Goal: Task Accomplishment & Management: Manage account settings

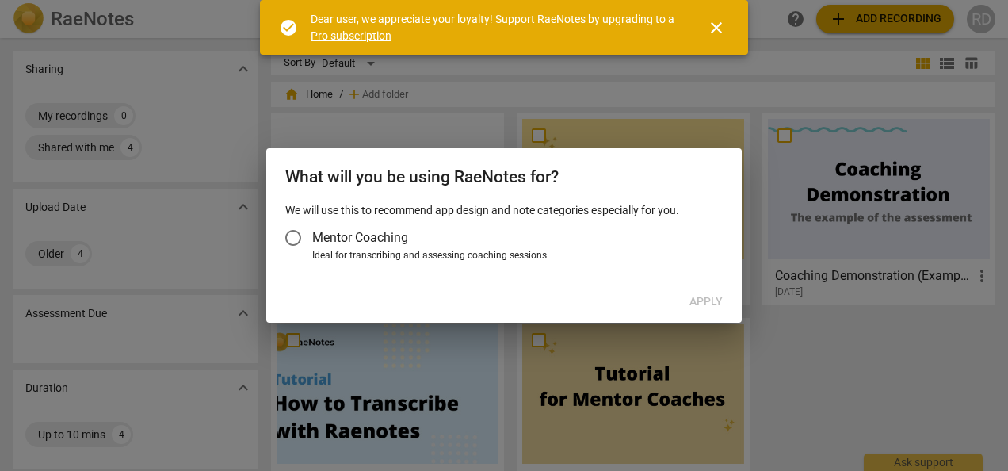
click at [718, 21] on span "close" at bounding box center [716, 27] width 19 height 19
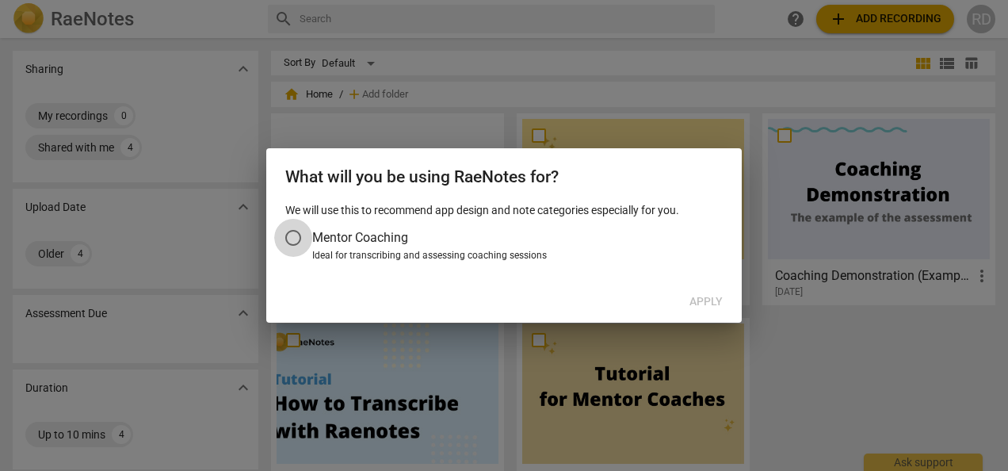
click at [295, 239] on input "Mentor Coaching" at bounding box center [293, 238] width 38 height 38
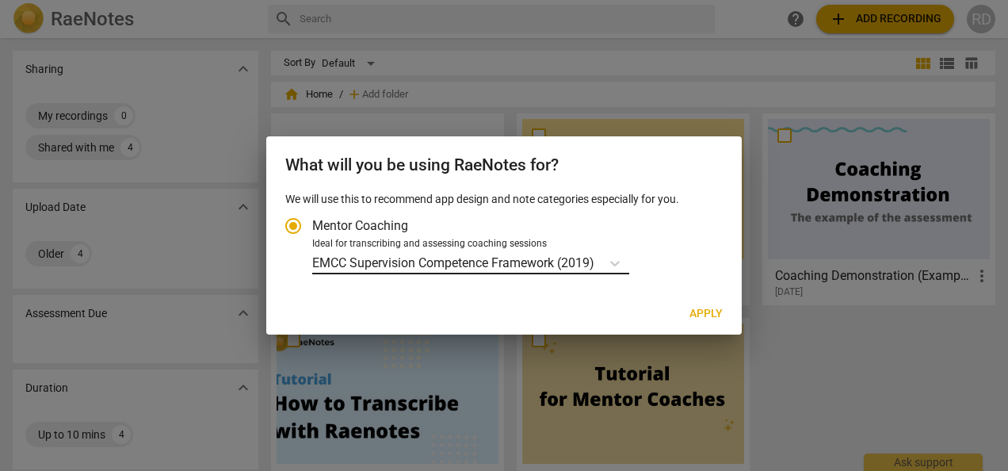
click at [372, 262] on p "EMCC Supervision Competence Framework (2019)" at bounding box center [453, 263] width 282 height 18
click at [0, 0] on input "Ideal for transcribing and assessing coaching sessions EMCC Supervision Compete…" at bounding box center [0, 0] width 0 height 0
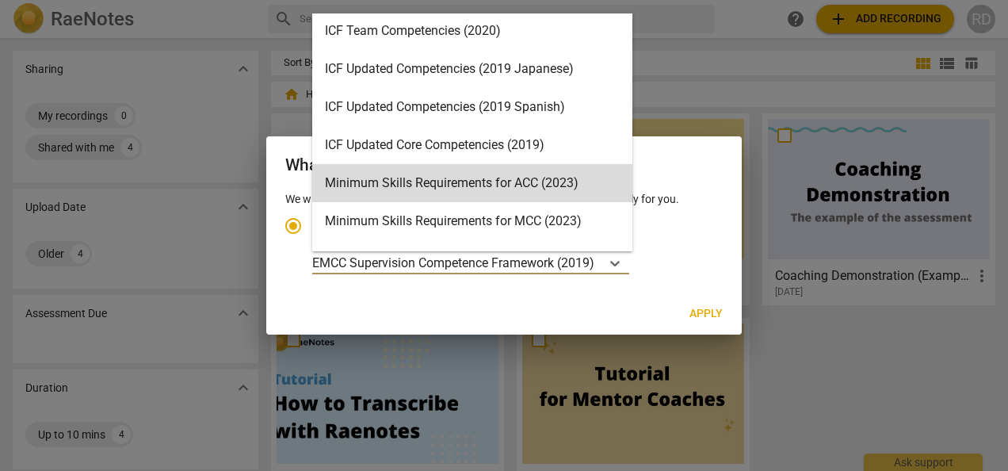
scroll to position [196, 0]
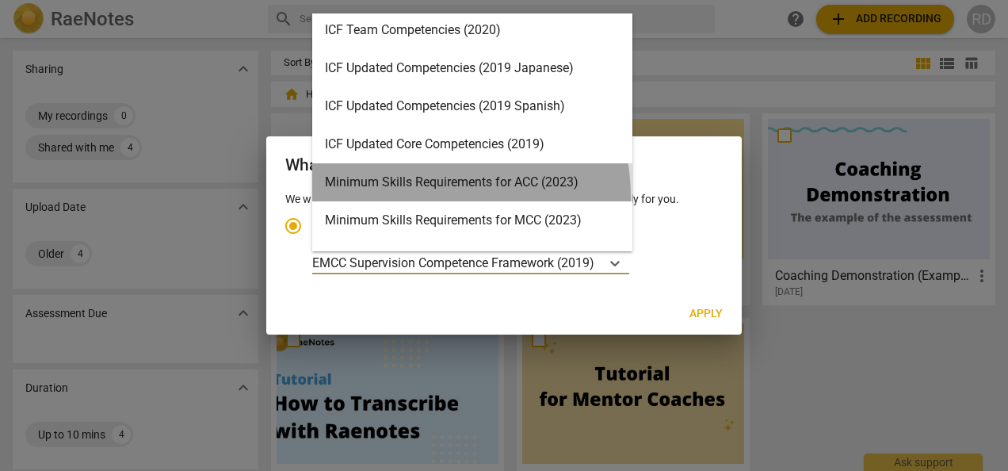
click at [412, 197] on div "Minimum Skills Requirements for ACC (2023)" at bounding box center [472, 182] width 320 height 38
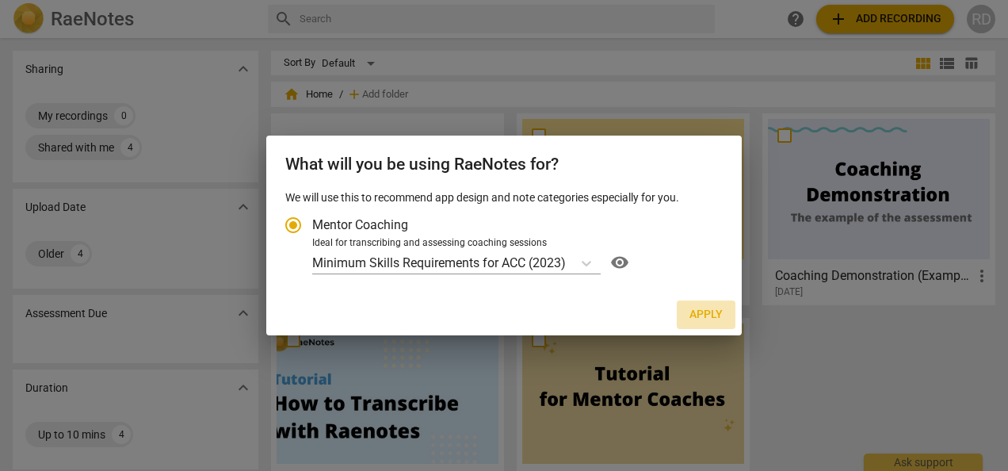
click at [705, 311] on span "Apply" at bounding box center [706, 315] width 33 height 16
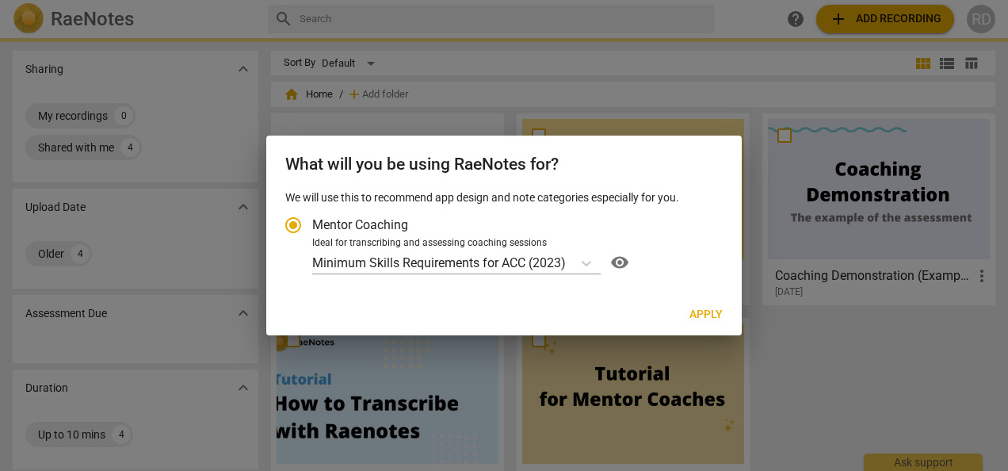
radio input "false"
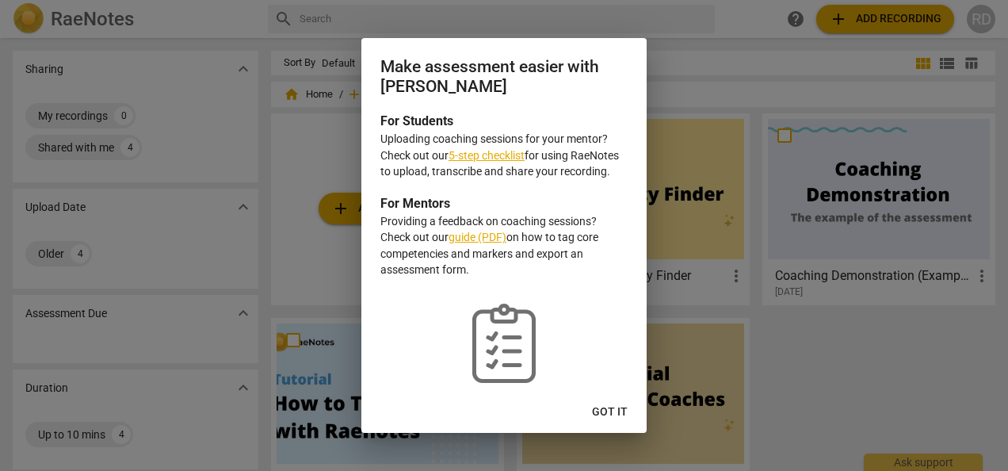
scroll to position [30, 0]
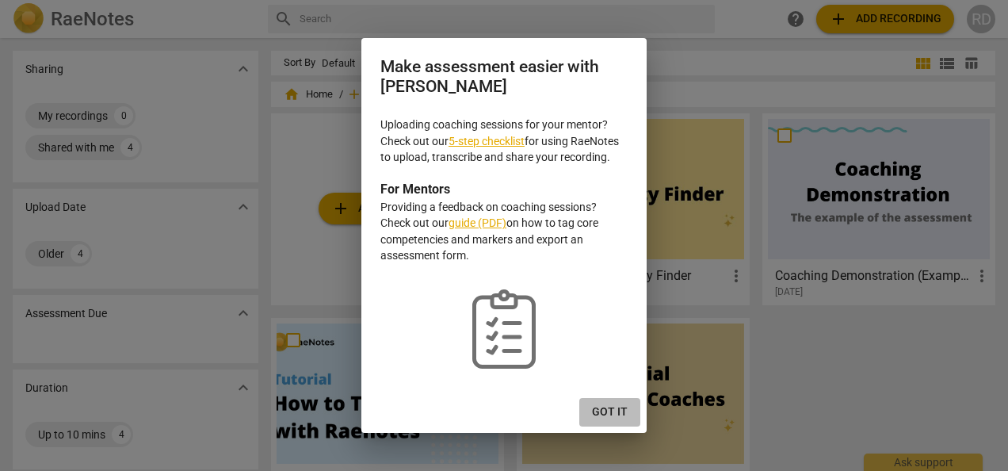
click at [610, 408] on span "Got it" at bounding box center [610, 412] width 36 height 16
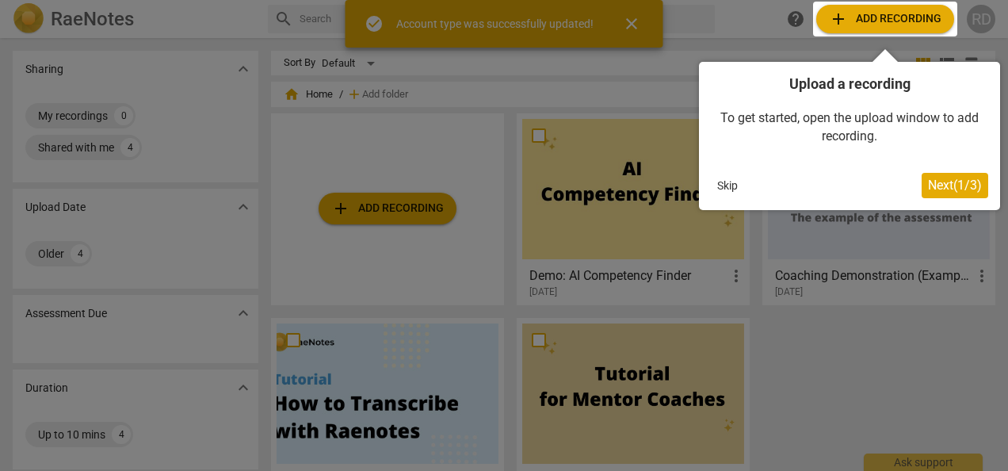
click at [938, 178] on span "Next ( 1 / 3 )" at bounding box center [955, 185] width 54 height 15
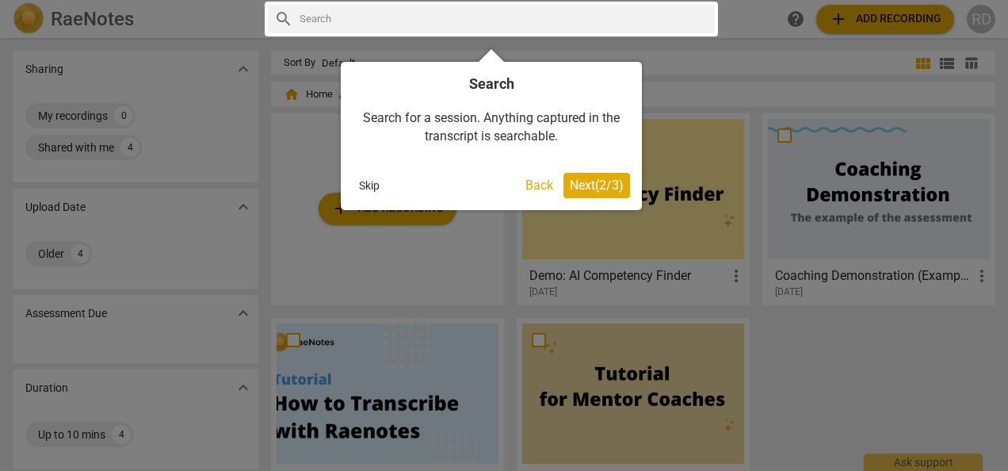
click at [601, 181] on span "Next ( 2 / 3 )" at bounding box center [597, 185] width 54 height 15
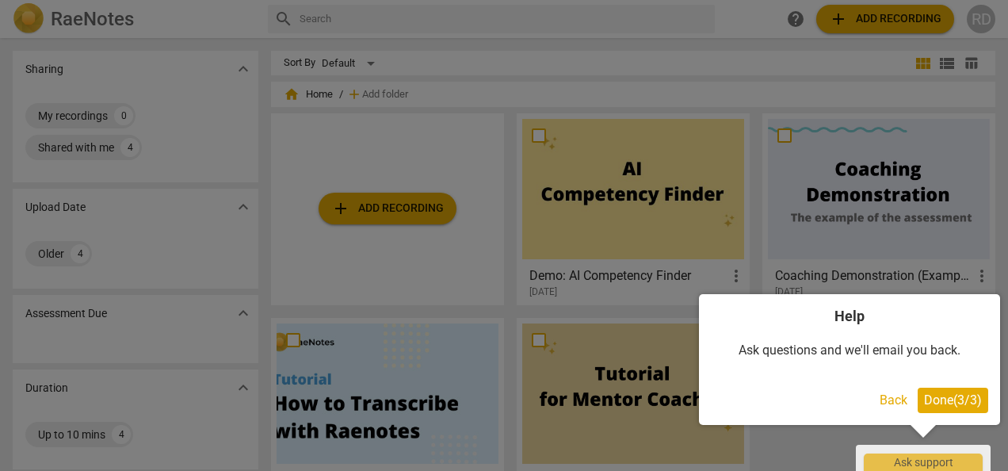
click at [957, 398] on span "Done ( 3 / 3 )" at bounding box center [953, 399] width 58 height 15
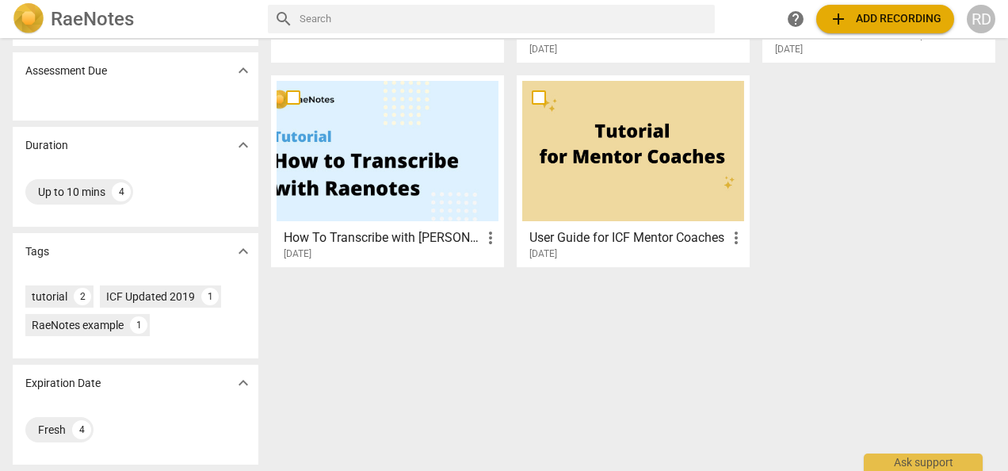
scroll to position [0, 0]
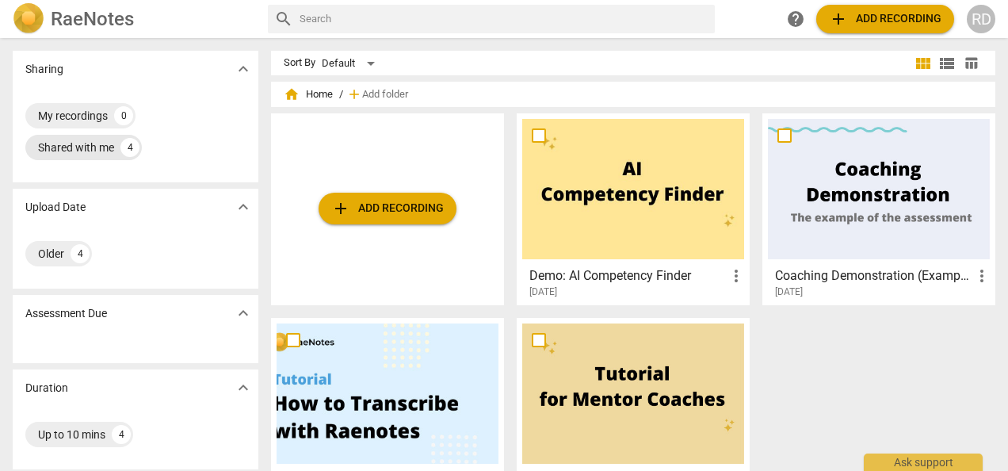
click at [82, 146] on div "Shared with me" at bounding box center [76, 147] width 76 height 16
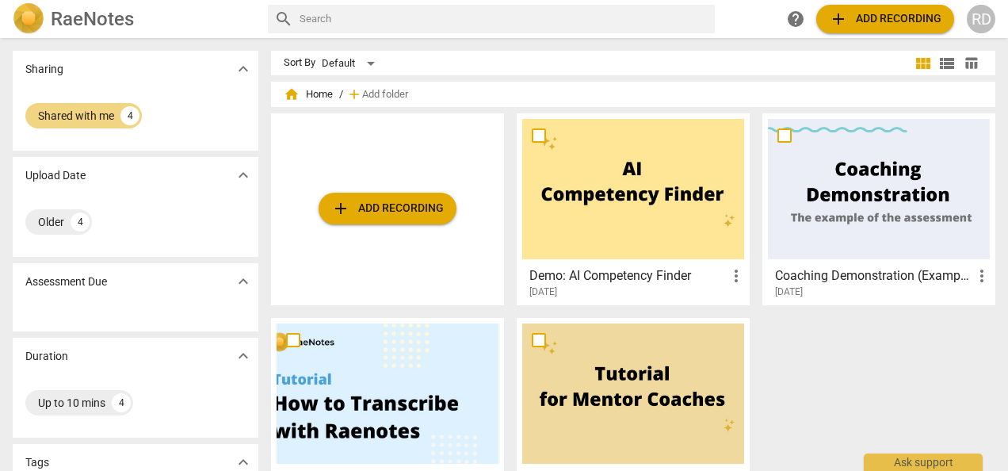
click at [95, 11] on h2 "RaeNotes" at bounding box center [92, 19] width 83 height 22
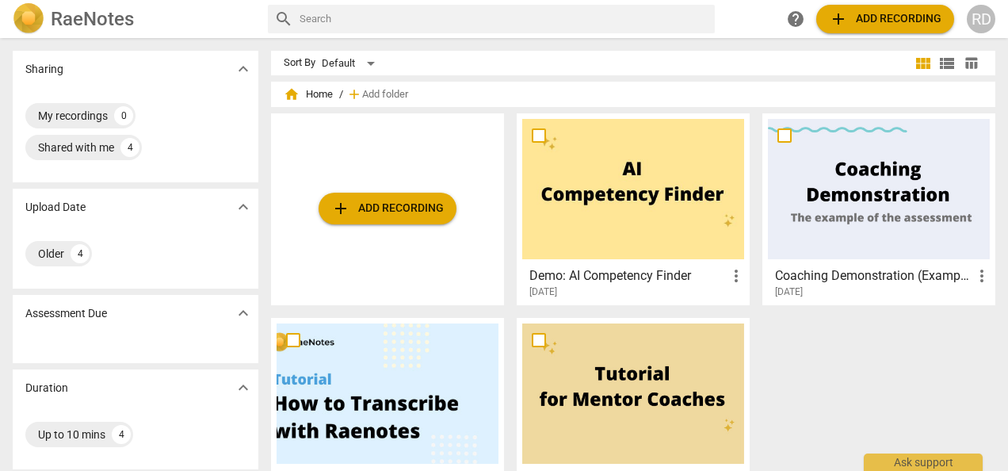
click at [95, 11] on h2 "RaeNotes" at bounding box center [92, 19] width 83 height 22
click at [404, 204] on span "add Add recording" at bounding box center [387, 208] width 113 height 19
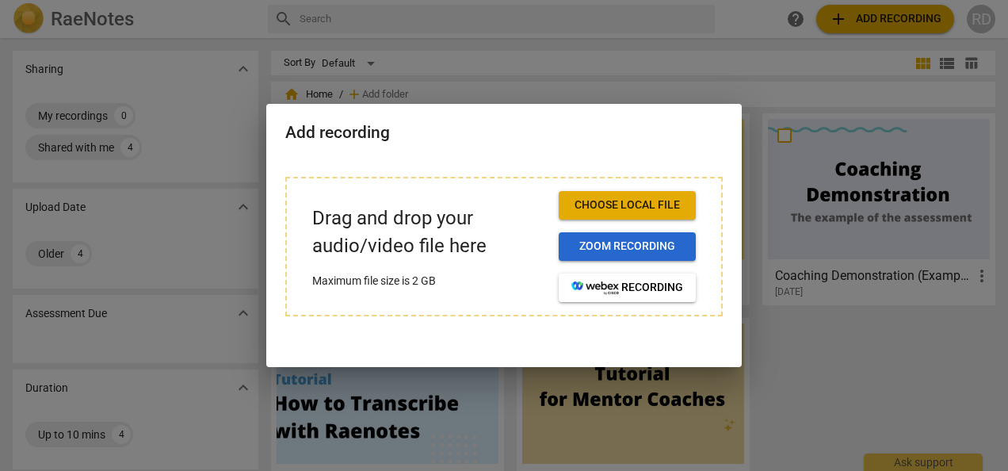
click at [609, 245] on span "Zoom recording" at bounding box center [627, 247] width 112 height 16
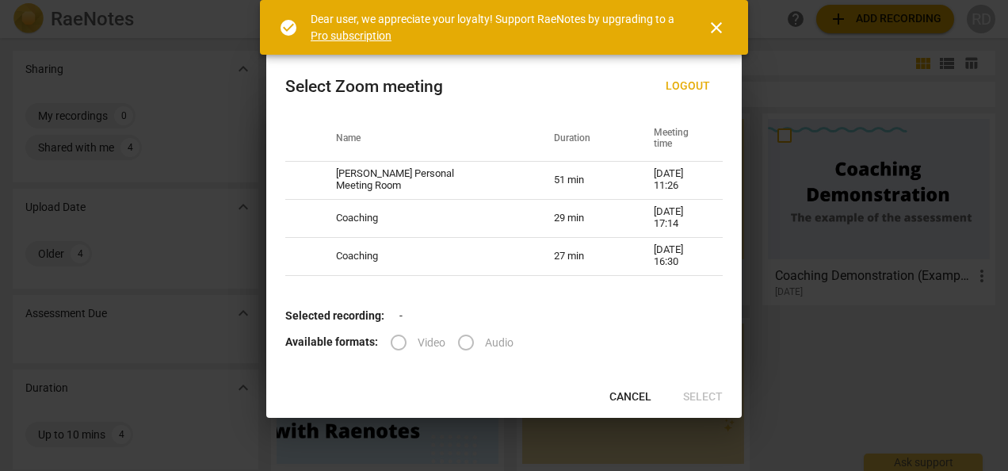
click at [713, 29] on span "close" at bounding box center [716, 27] width 19 height 19
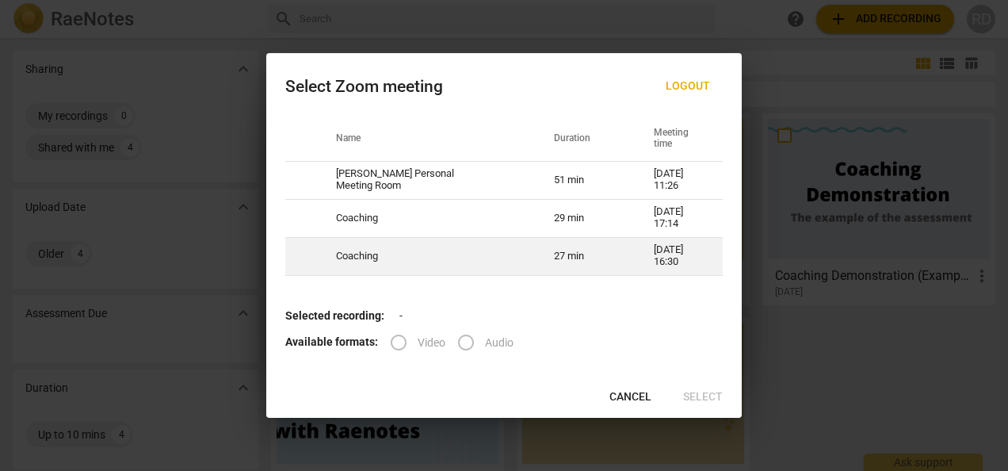
click at [323, 250] on td "Coaching" at bounding box center [426, 256] width 218 height 38
radio input "true"
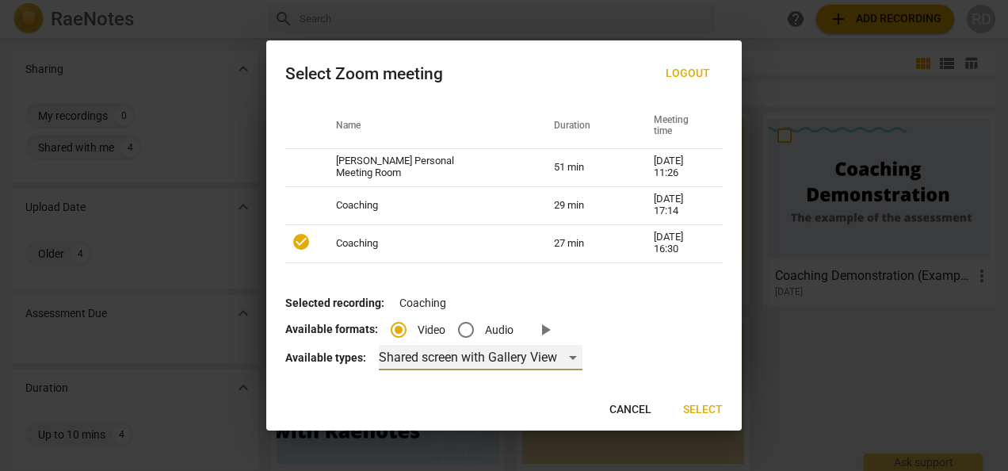
click at [568, 360] on div "Shared screen with Gallery View" at bounding box center [481, 357] width 204 height 25
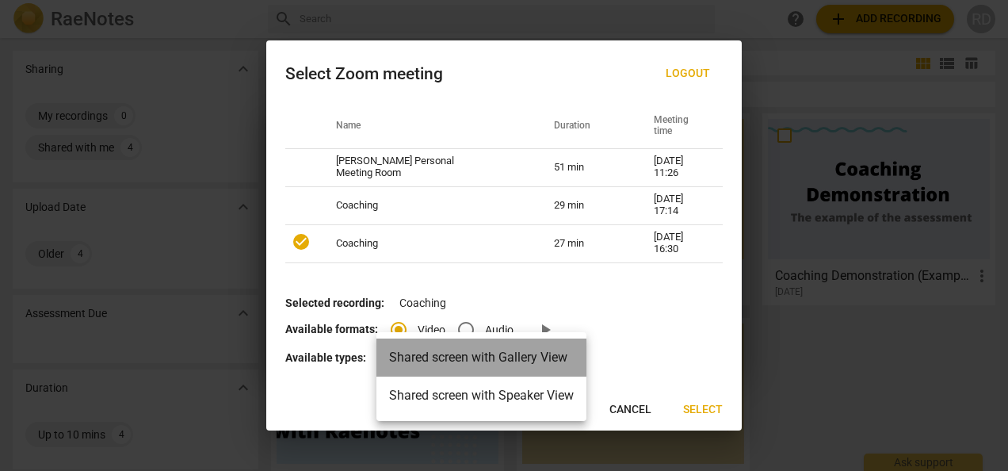
click at [568, 360] on li "Shared screen with Gallery View" at bounding box center [481, 357] width 210 height 38
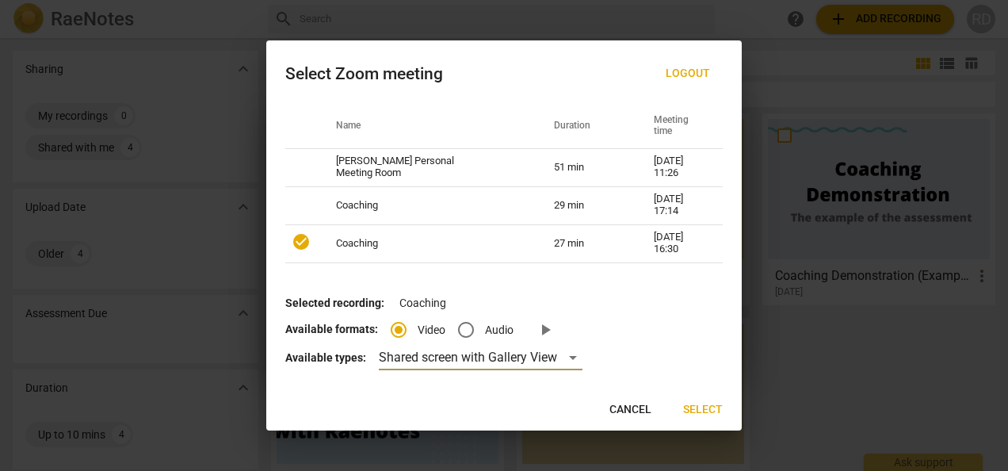
click at [701, 411] on span "Select" at bounding box center [703, 410] width 40 height 16
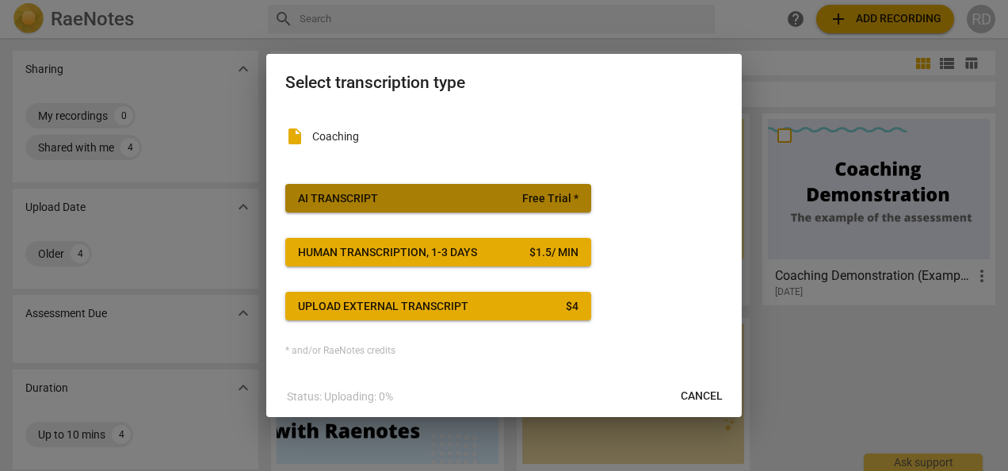
click at [418, 198] on span "AI Transcript Free Trial *" at bounding box center [438, 199] width 281 height 16
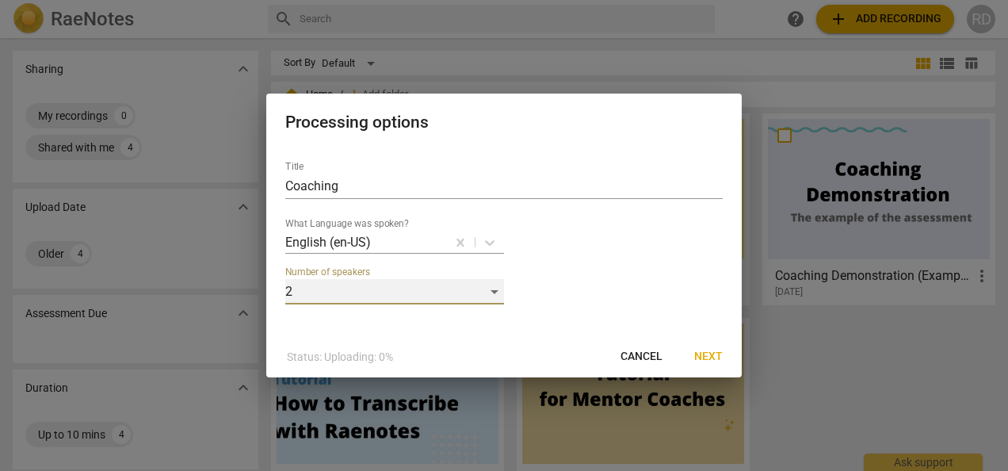
click at [499, 298] on div "2" at bounding box center [394, 291] width 219 height 25
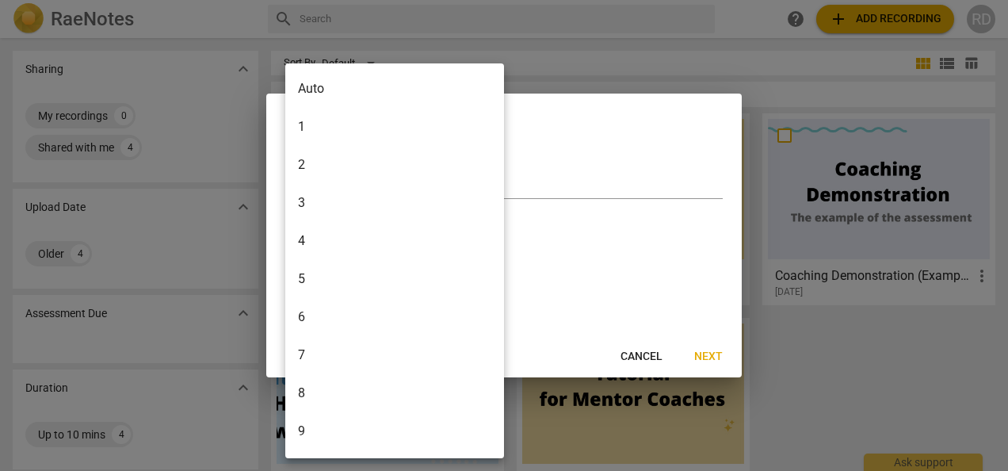
click at [453, 162] on li "2" at bounding box center [397, 165] width 224 height 38
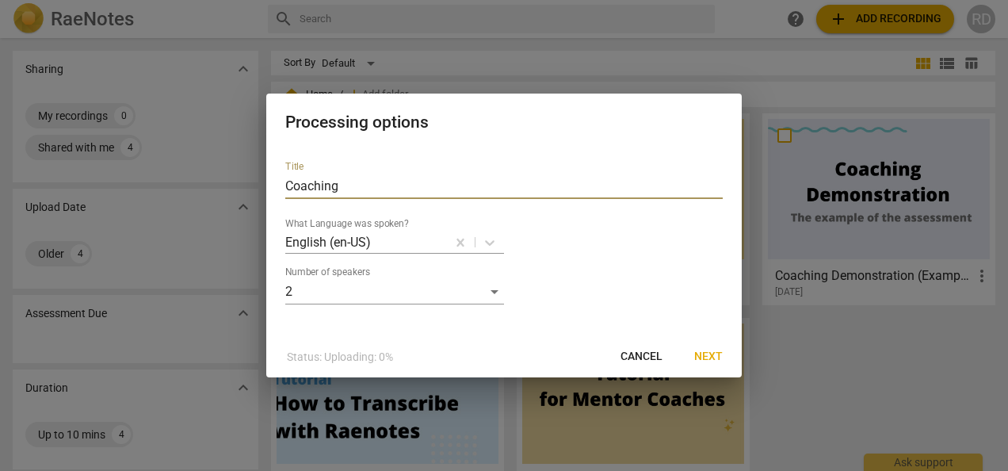
click at [379, 181] on input "Coaching" at bounding box center [503, 186] width 437 height 25
type input "Coaching_AgraniBose"
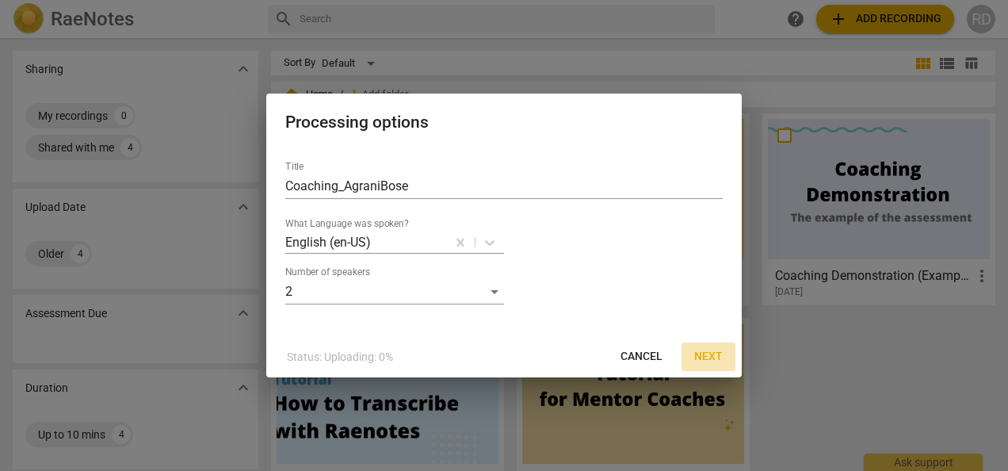
click at [705, 357] on span "Next" at bounding box center [708, 357] width 29 height 16
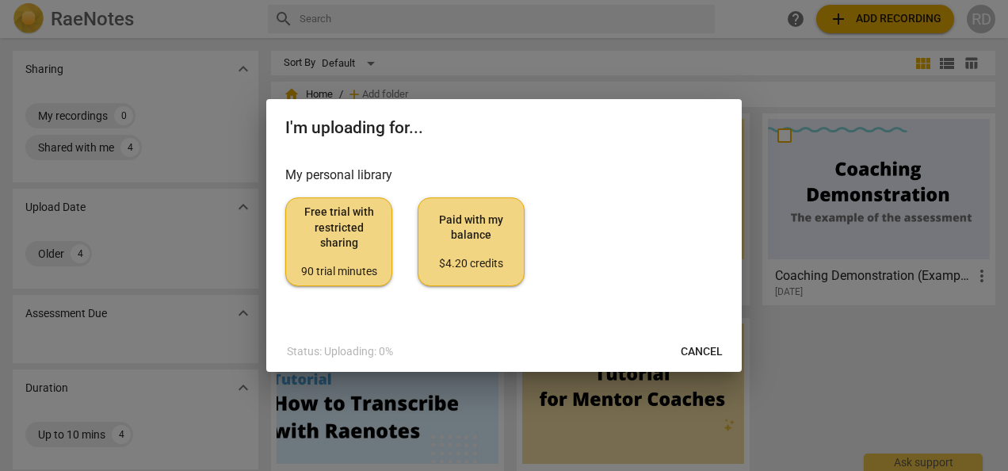
click at [479, 239] on span "Paid with my balance $4.20 credits" at bounding box center [471, 241] width 80 height 59
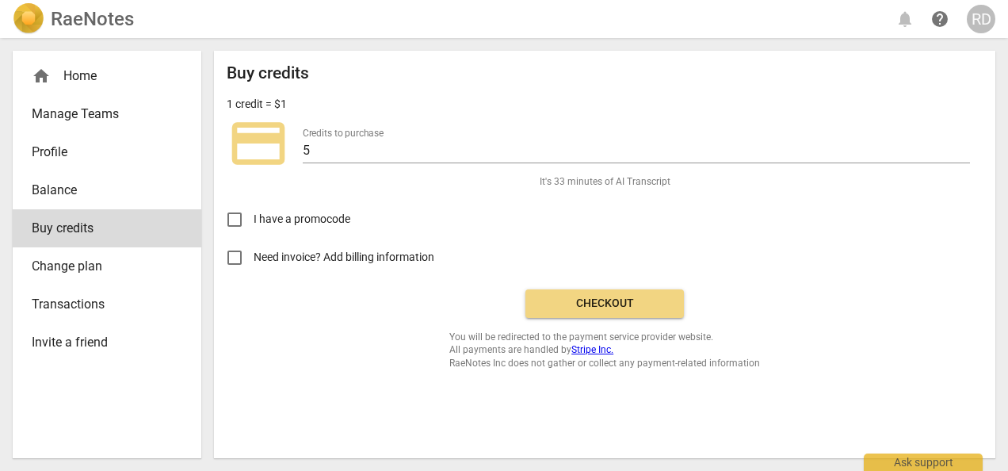
click at [236, 256] on input "Need invoice? Add billing information" at bounding box center [235, 258] width 38 height 38
checkbox input "true"
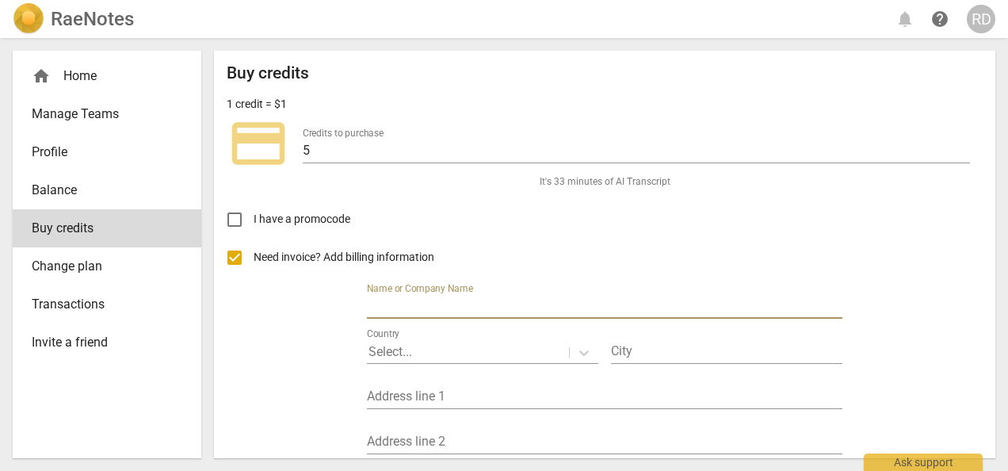
click at [479, 311] on input "text" at bounding box center [605, 307] width 476 height 23
type input "B"
click at [482, 300] on input "PavelBanerjee C/O" at bounding box center [605, 307] width 476 height 23
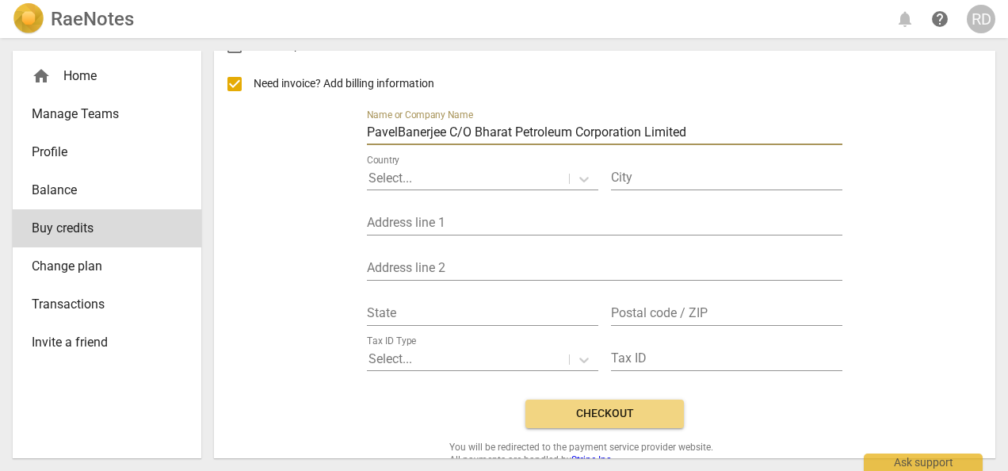
scroll to position [173, 0]
type input "PavelBanerjee C/O Bharat Petroleum Corporation Limited"
click at [496, 178] on div at bounding box center [468, 179] width 199 height 18
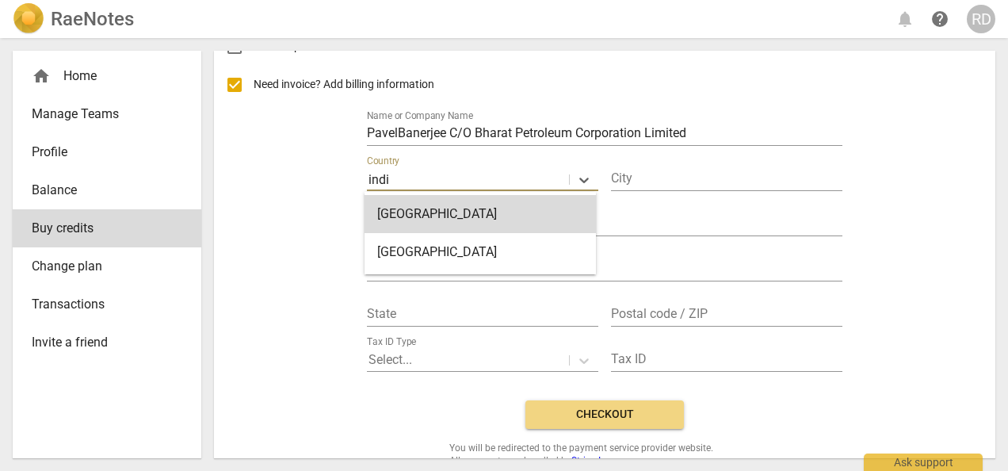
type input "india"
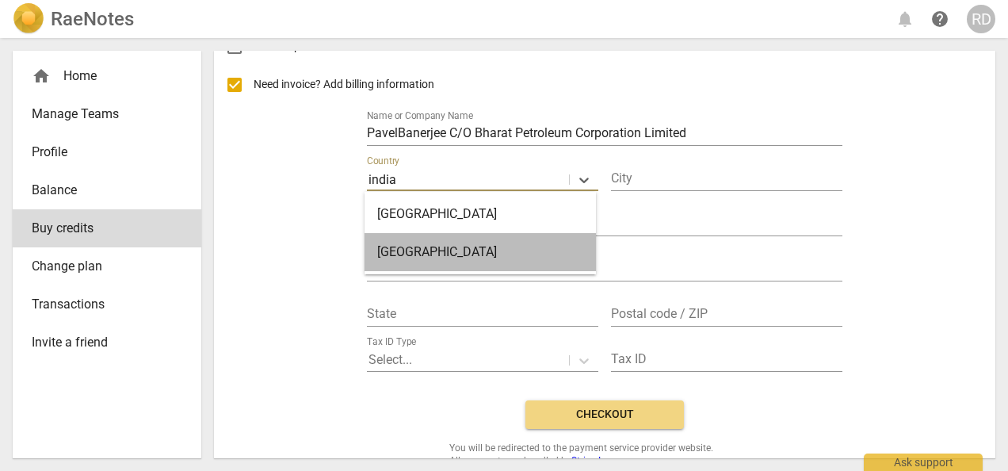
click at [485, 246] on div "[GEOGRAPHIC_DATA]" at bounding box center [480, 252] width 231 height 38
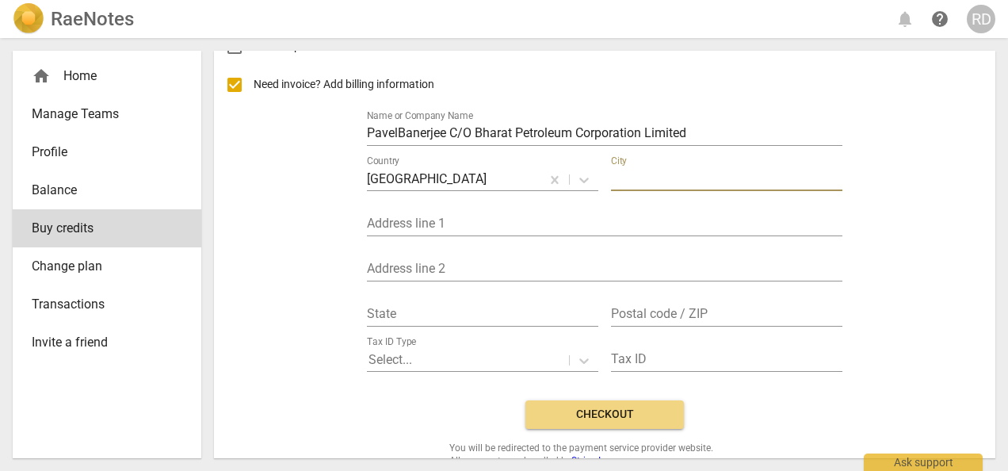
click at [650, 185] on input "text" at bounding box center [726, 179] width 231 height 23
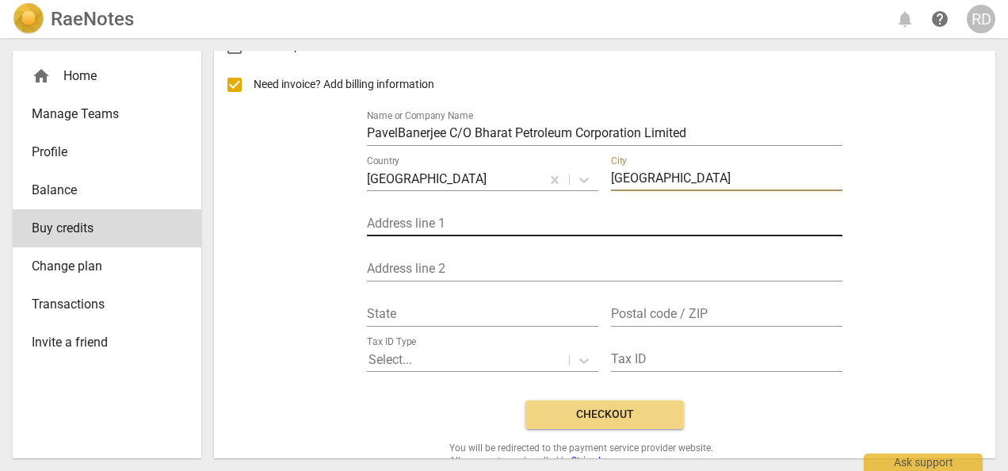
type input "[GEOGRAPHIC_DATA]"
click at [462, 222] on input "text" at bounding box center [605, 224] width 476 height 23
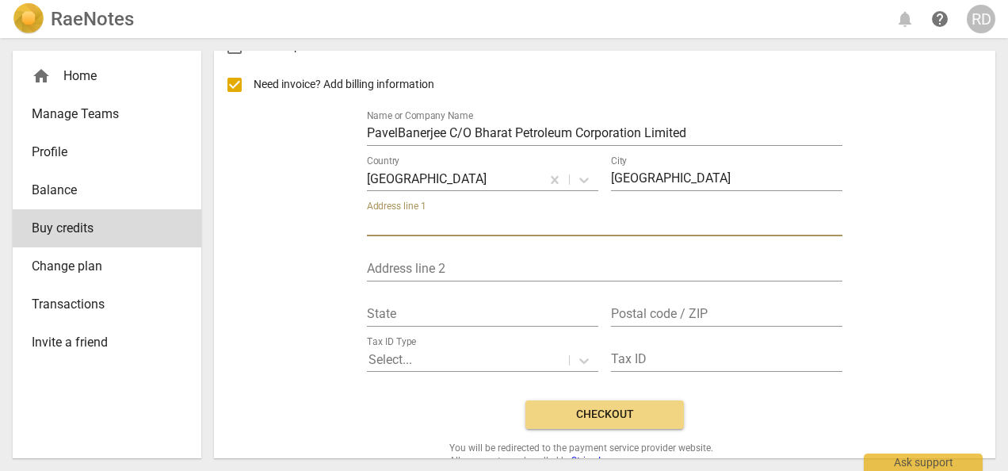
type input "[STREET_ADDRESS][PERSON_NAME][PERSON_NAME],"
type input "HRD 1st Floor"
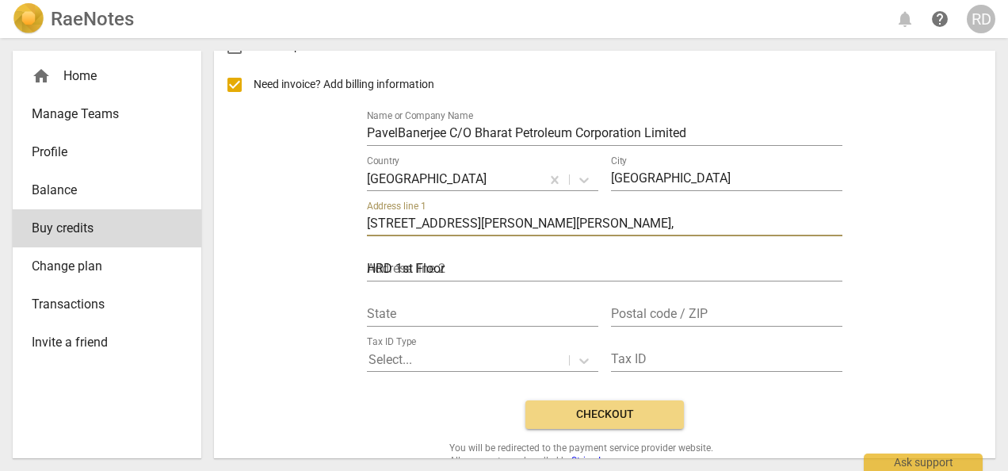
type input "[GEOGRAPHIC_DATA]"
type input "400001"
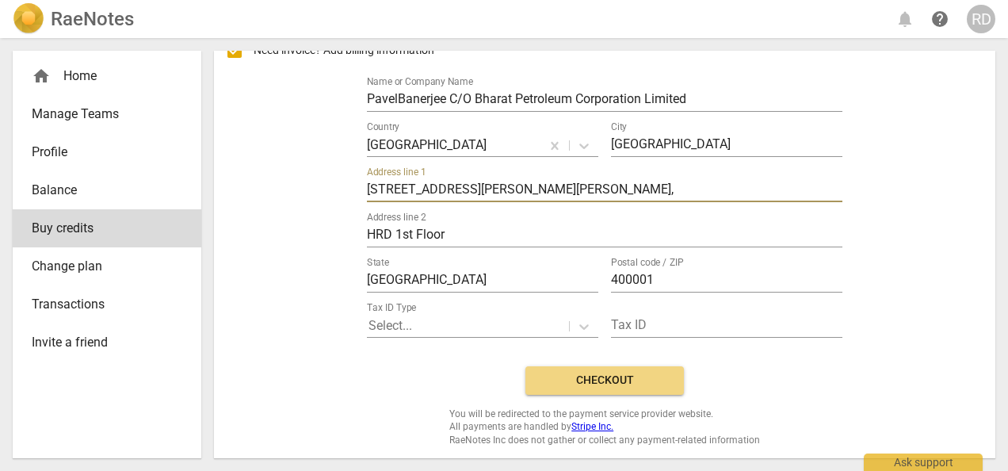
scroll to position [208, 0]
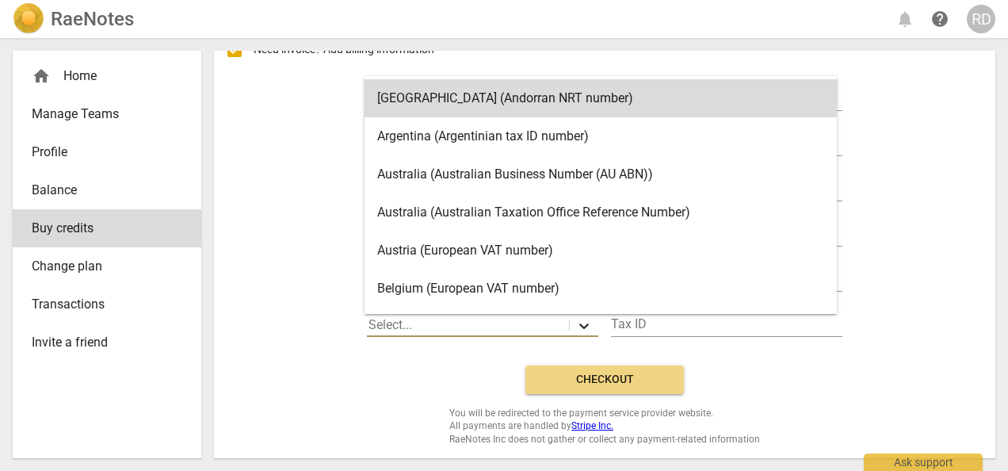
click at [580, 327] on icon at bounding box center [584, 326] width 10 height 6
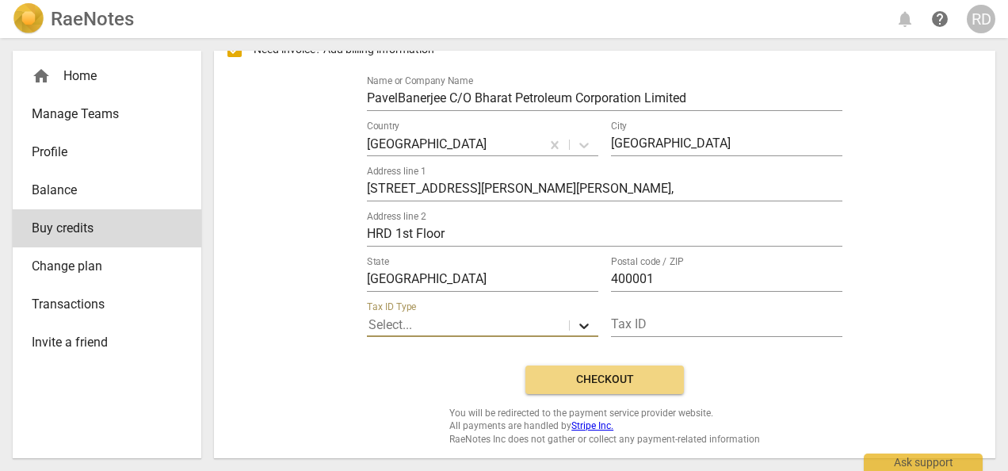
click at [580, 327] on icon at bounding box center [584, 326] width 10 height 6
click at [628, 379] on span "Checkout" at bounding box center [604, 380] width 133 height 16
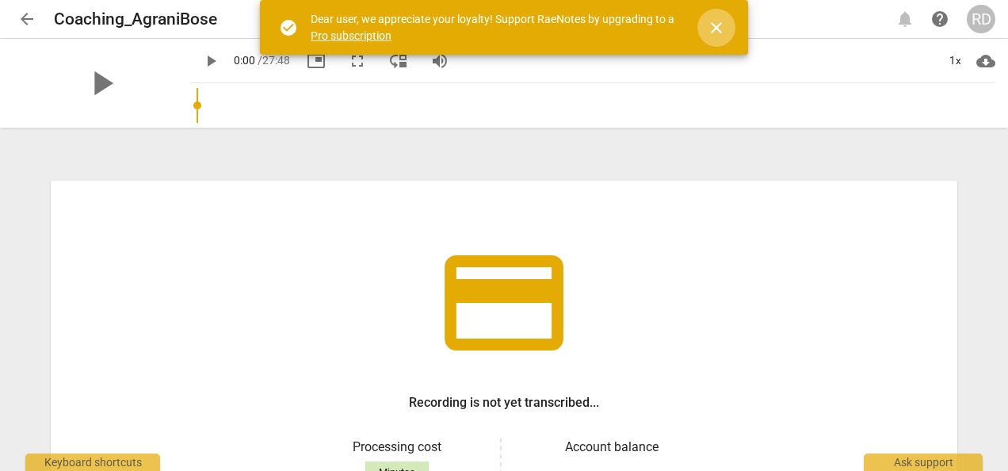
click at [712, 30] on span "close" at bounding box center [716, 27] width 19 height 19
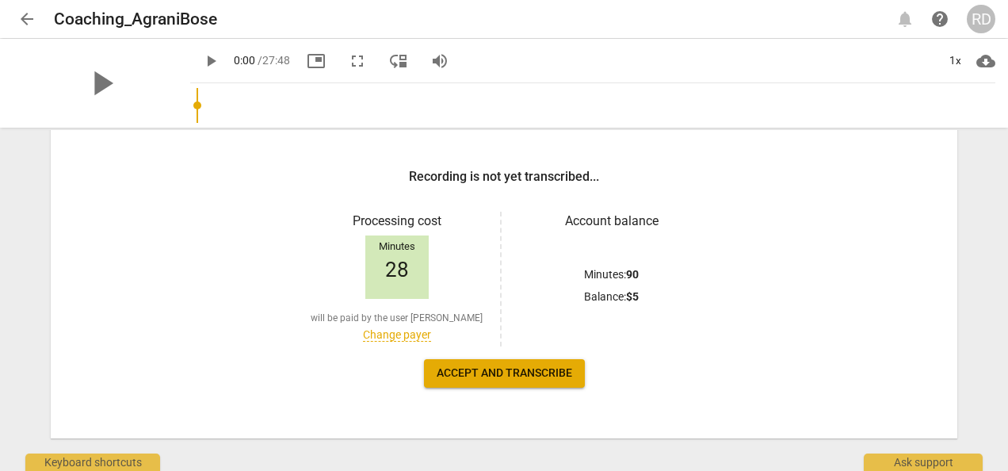
scroll to position [227, 0]
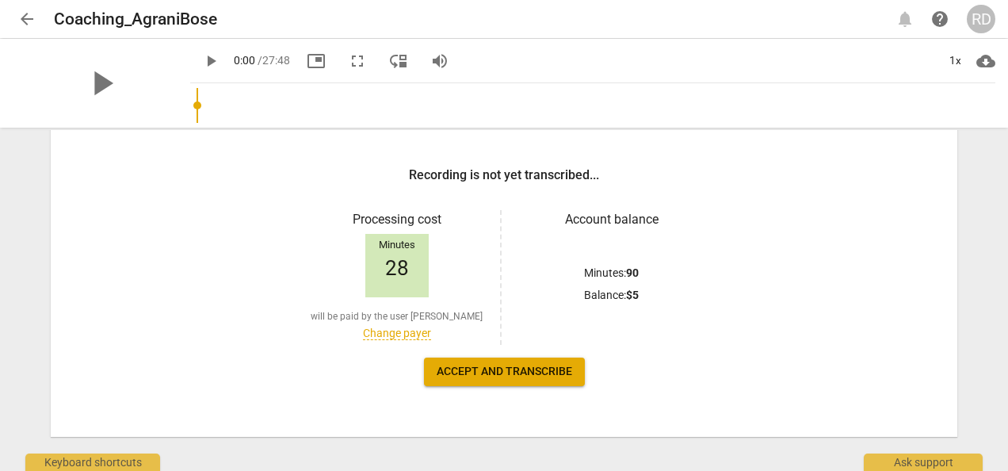
click at [526, 369] on span "Accept and transcribe" at bounding box center [505, 372] width 136 height 16
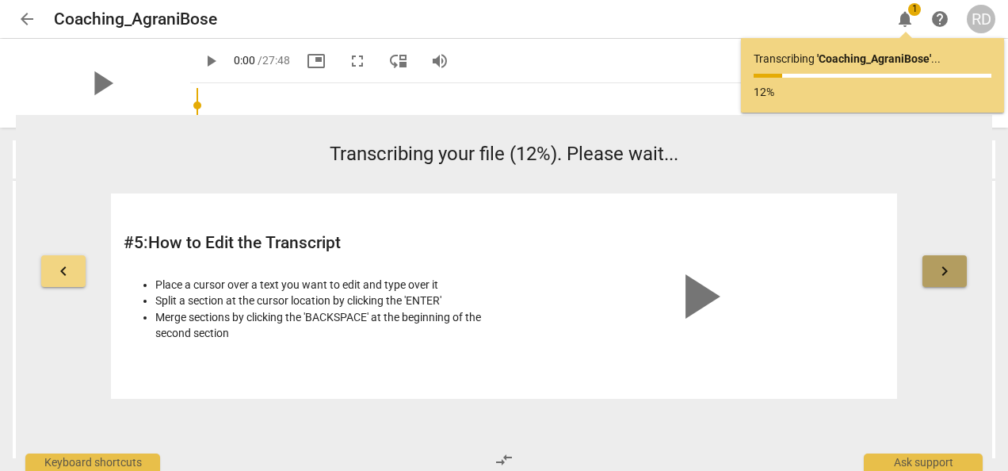
click at [945, 276] on span "keyboard_arrow_right" at bounding box center [944, 271] width 19 height 19
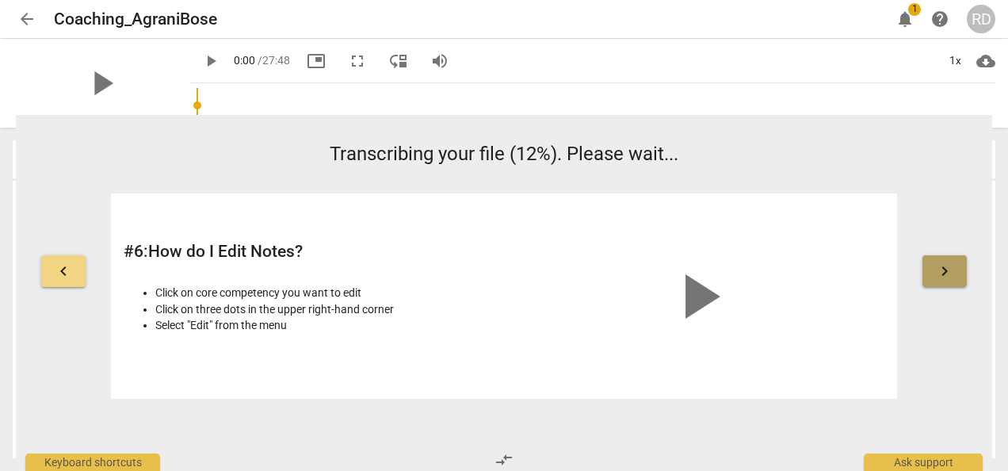
click at [945, 276] on span "keyboard_arrow_right" at bounding box center [944, 271] width 19 height 19
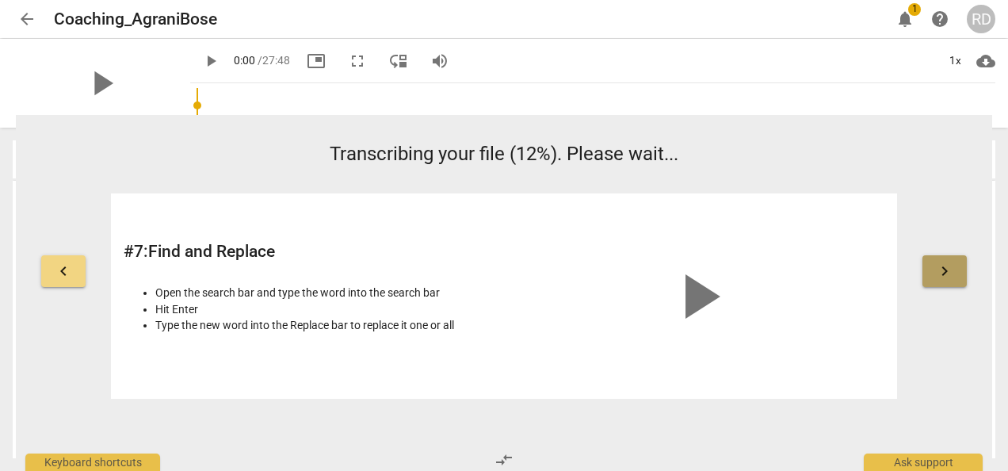
click at [945, 276] on span "keyboard_arrow_right" at bounding box center [944, 271] width 19 height 19
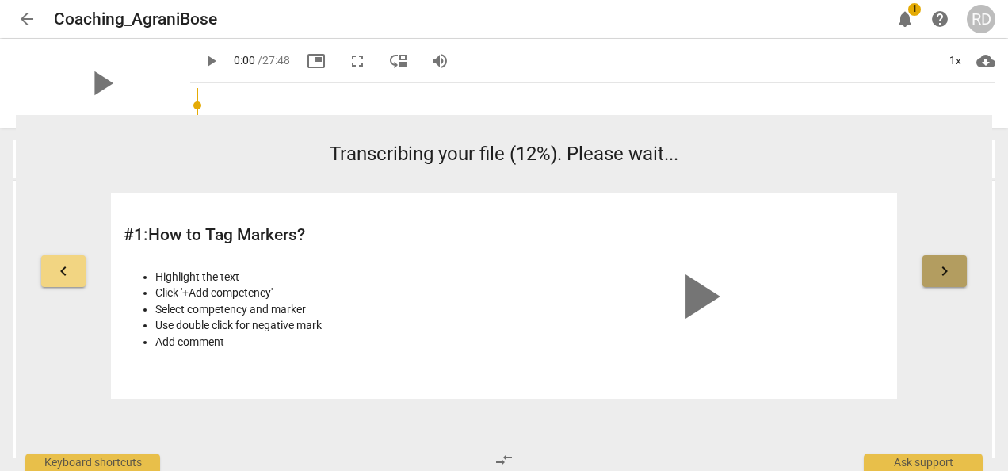
click at [945, 276] on span "keyboard_arrow_right" at bounding box center [944, 271] width 19 height 19
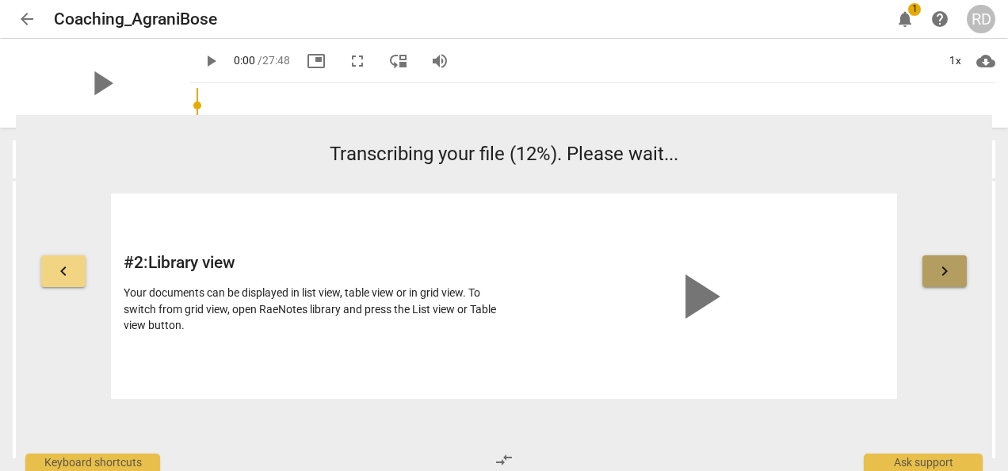
click at [945, 276] on span "keyboard_arrow_right" at bounding box center [944, 271] width 19 height 19
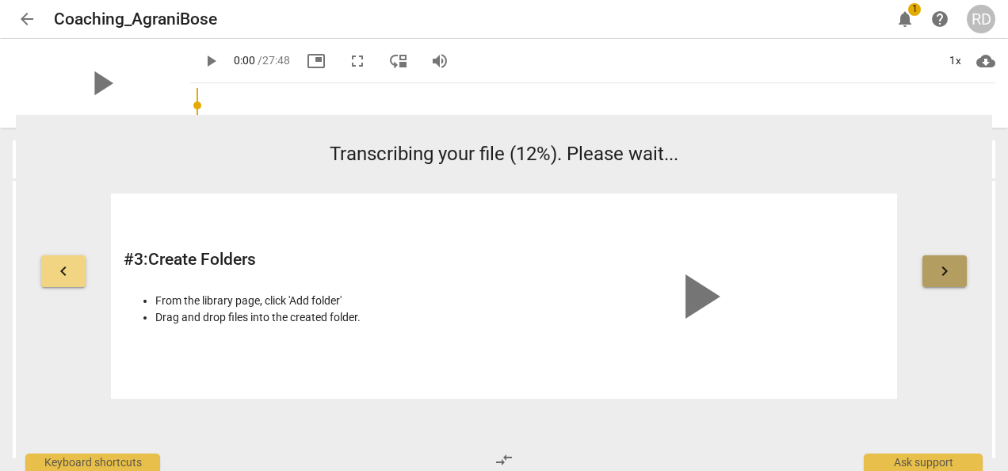
click at [945, 276] on span "keyboard_arrow_right" at bounding box center [944, 271] width 19 height 19
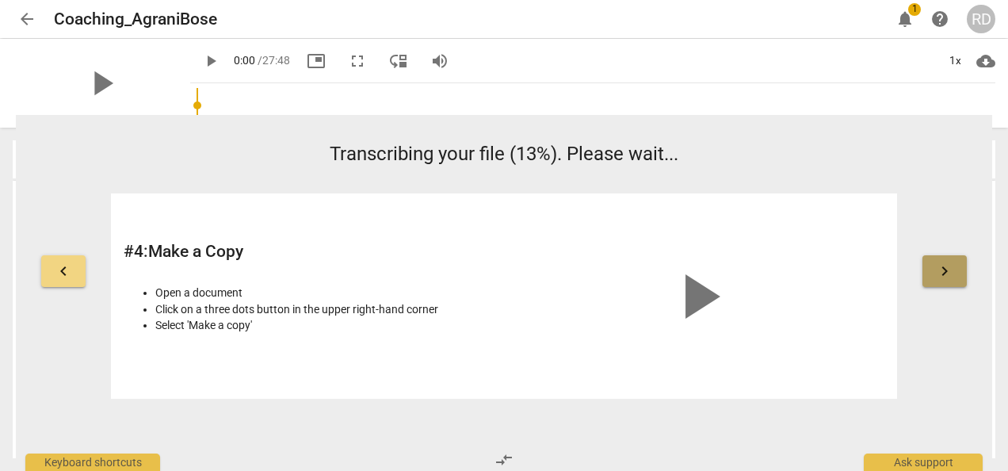
click at [945, 276] on span "keyboard_arrow_right" at bounding box center [944, 271] width 19 height 19
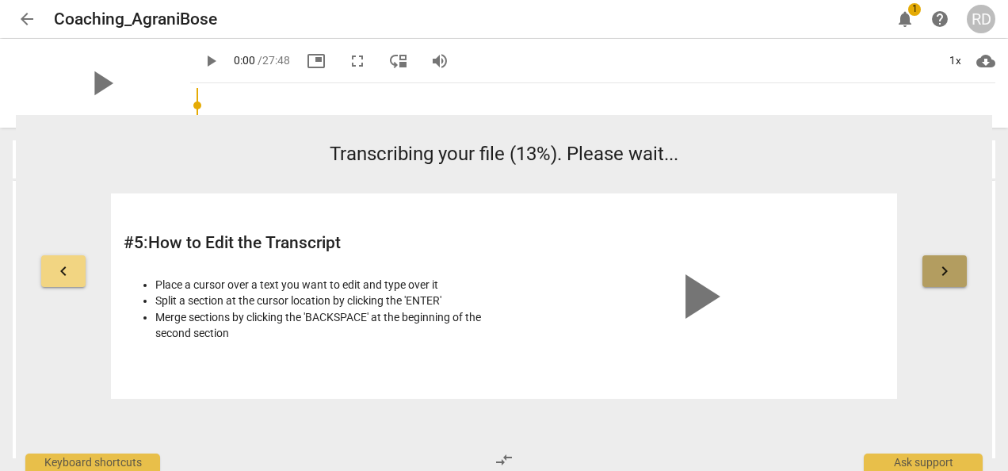
click at [945, 276] on span "keyboard_arrow_right" at bounding box center [944, 271] width 19 height 19
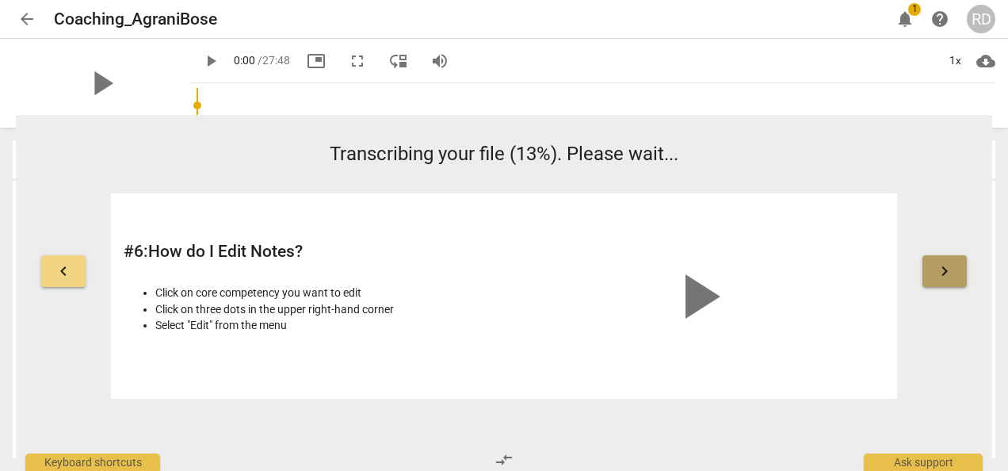
click at [945, 276] on span "keyboard_arrow_right" at bounding box center [944, 271] width 19 height 19
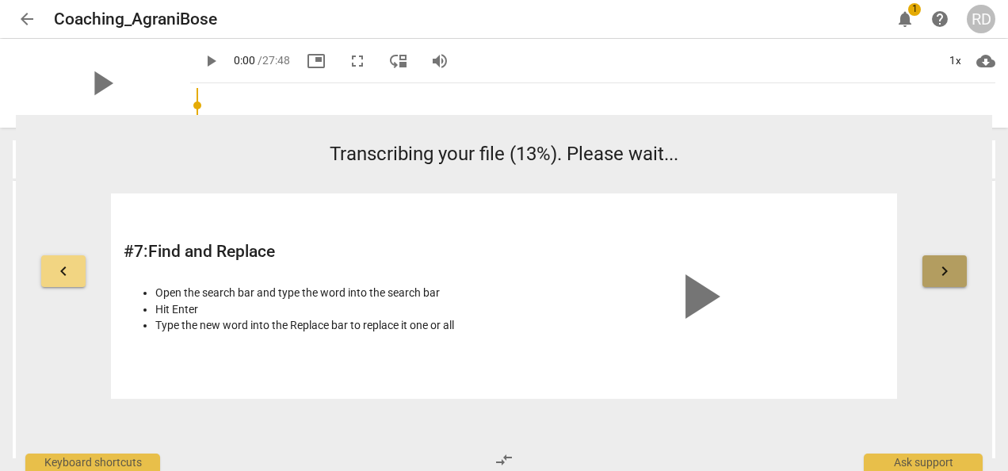
click at [945, 276] on span "keyboard_arrow_right" at bounding box center [944, 271] width 19 height 19
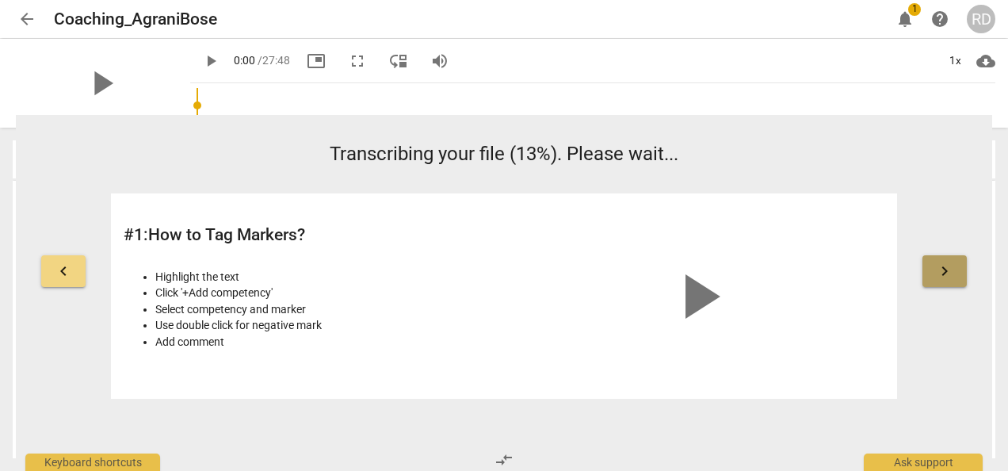
click at [945, 276] on span "keyboard_arrow_right" at bounding box center [944, 271] width 19 height 19
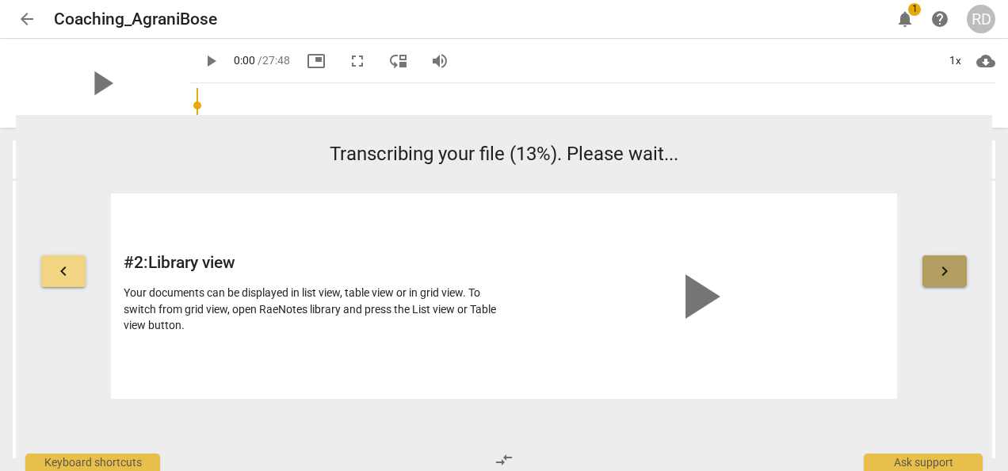
click at [945, 276] on span "keyboard_arrow_right" at bounding box center [944, 271] width 19 height 19
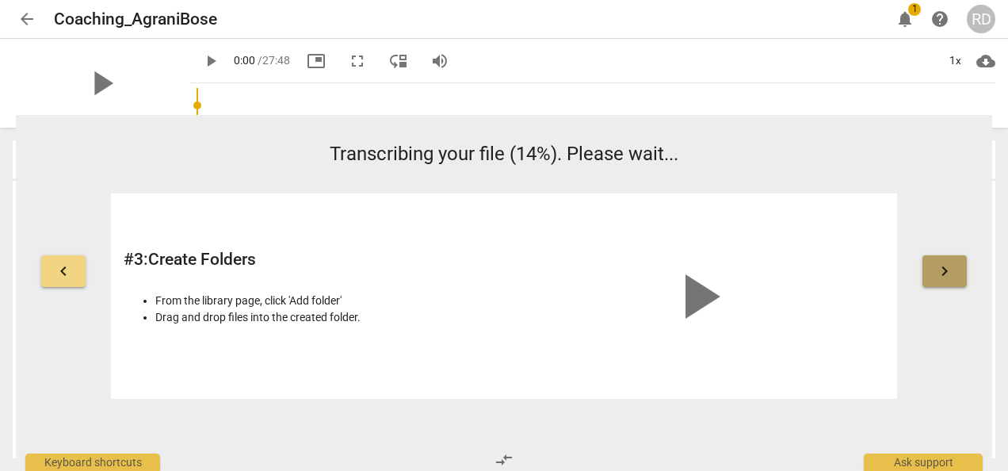
click at [945, 276] on span "keyboard_arrow_right" at bounding box center [944, 271] width 19 height 19
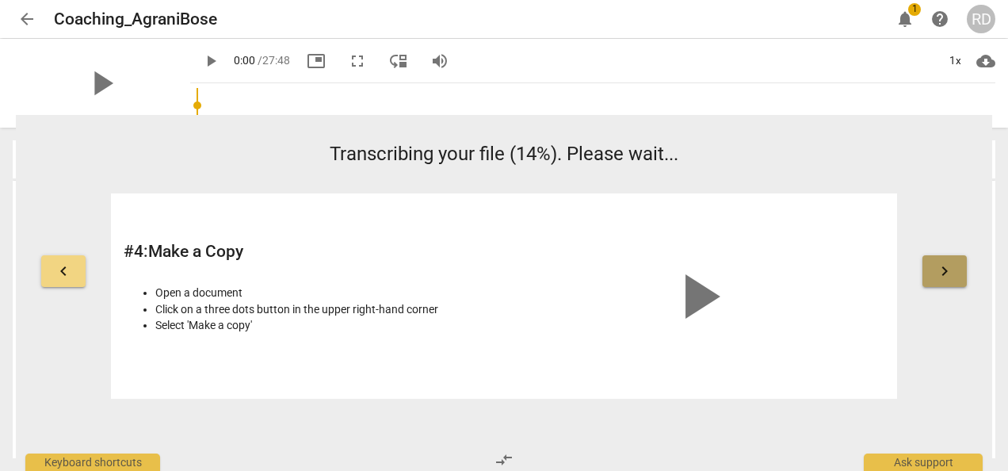
click at [945, 276] on span "keyboard_arrow_right" at bounding box center [944, 271] width 19 height 19
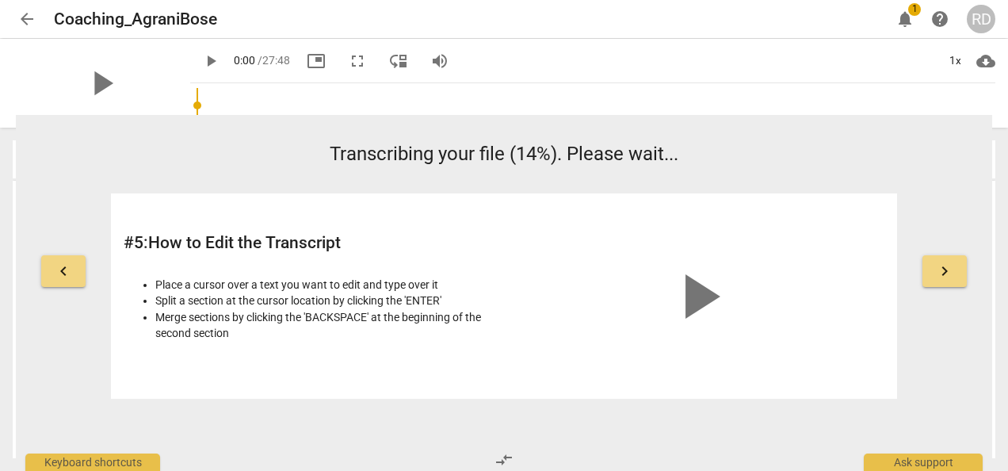
click at [945, 276] on span "keyboard_arrow_right" at bounding box center [944, 271] width 19 height 19
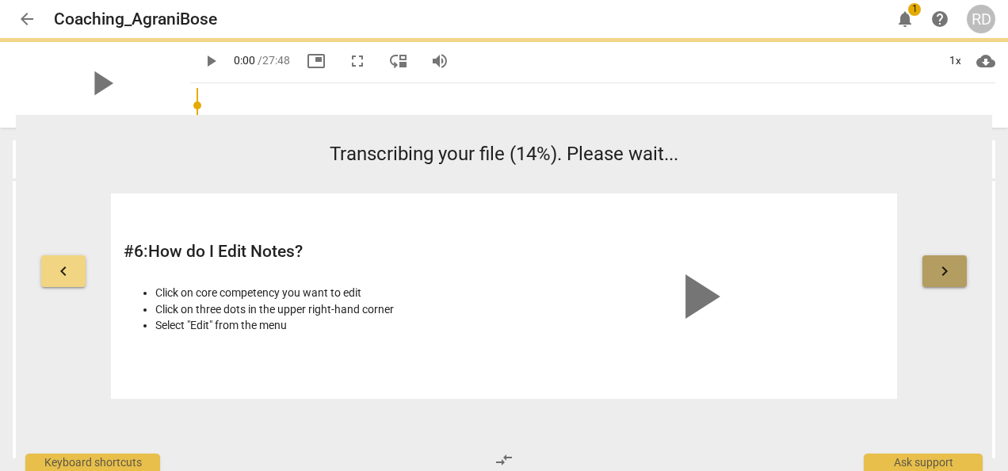
click at [945, 276] on span "keyboard_arrow_right" at bounding box center [944, 271] width 19 height 19
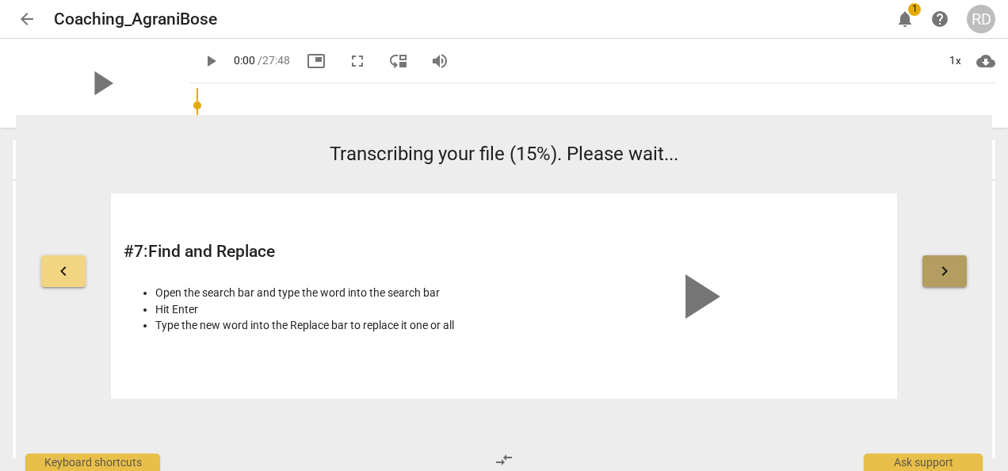
click at [945, 276] on span "keyboard_arrow_right" at bounding box center [944, 271] width 19 height 19
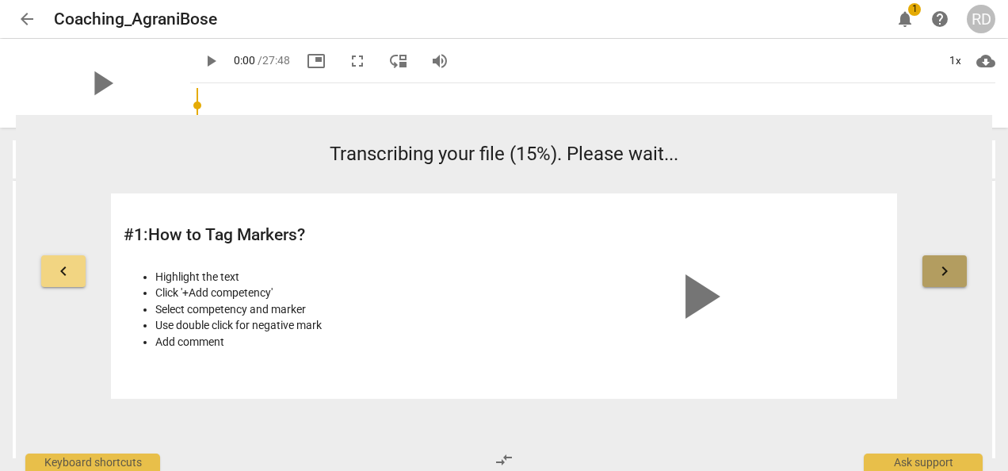
click at [945, 276] on span "keyboard_arrow_right" at bounding box center [944, 271] width 19 height 19
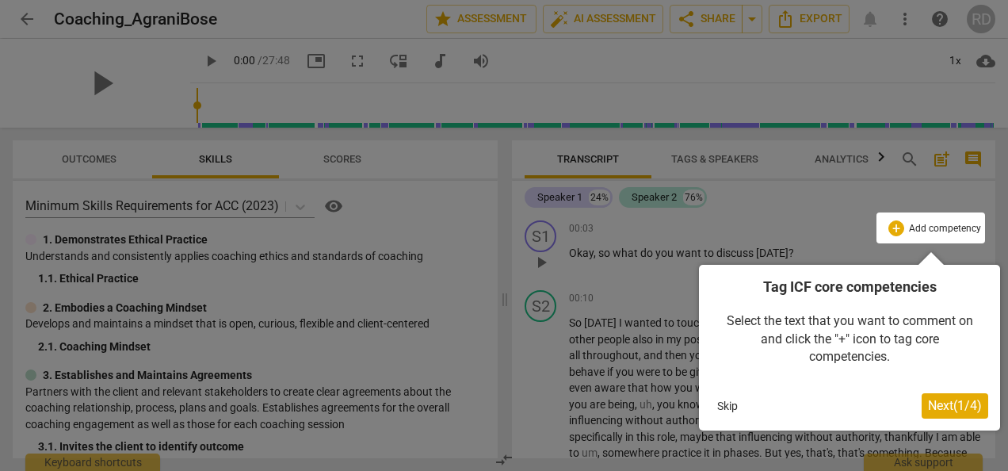
click at [949, 407] on span "Next ( 1 / 4 )" at bounding box center [955, 405] width 54 height 15
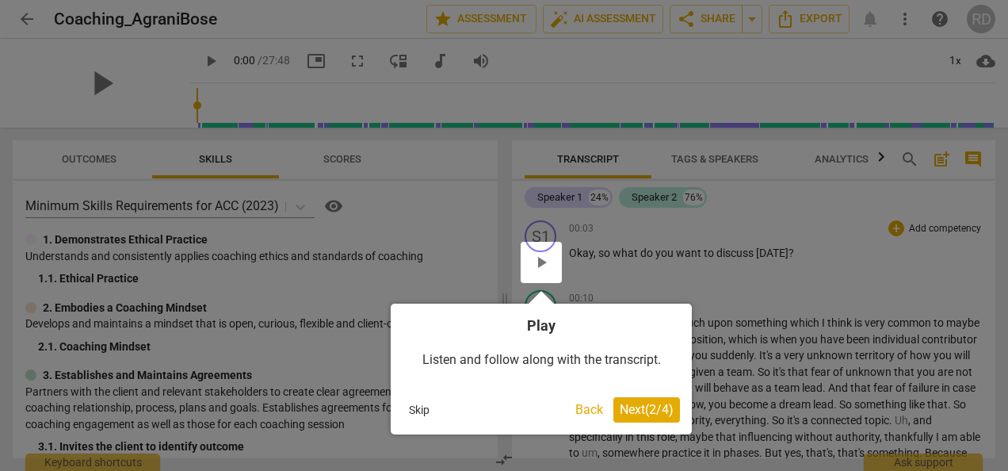
click at [642, 407] on span "Next ( 2 / 4 )" at bounding box center [647, 409] width 54 height 15
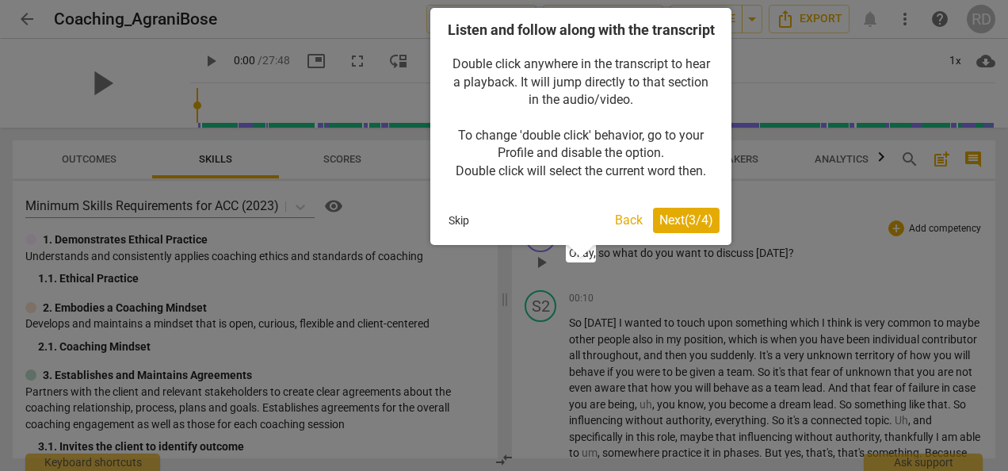
click at [682, 227] on span "Next ( 3 / 4 )" at bounding box center [686, 219] width 54 height 15
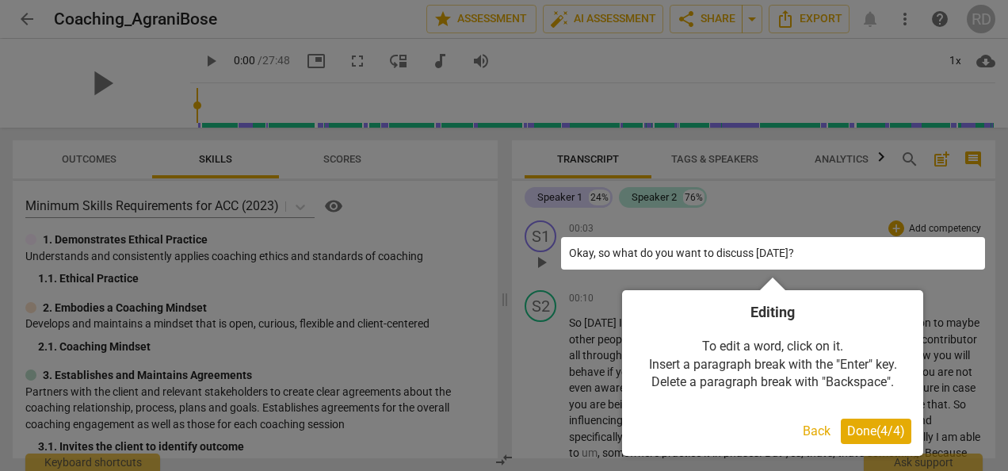
click at [884, 431] on span "Done ( 4 / 4 )" at bounding box center [876, 430] width 58 height 15
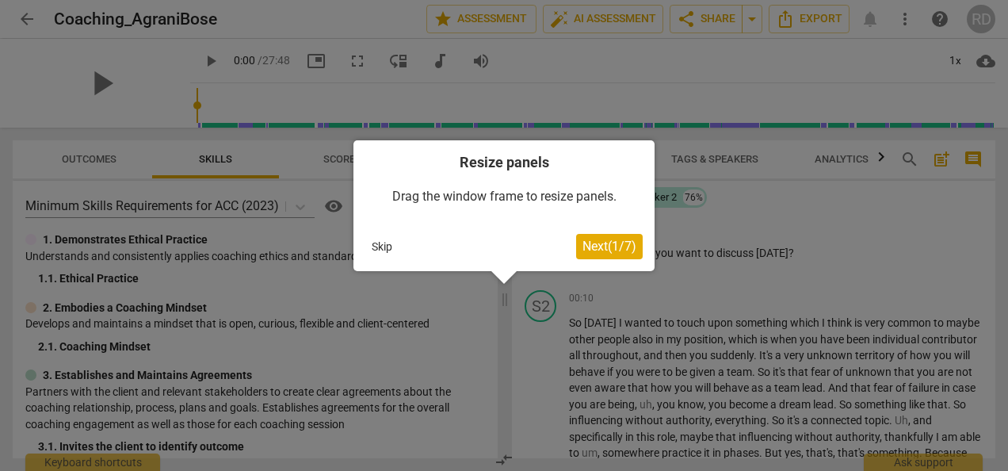
click at [609, 240] on span "Next ( 1 / 7 )" at bounding box center [610, 246] width 54 height 15
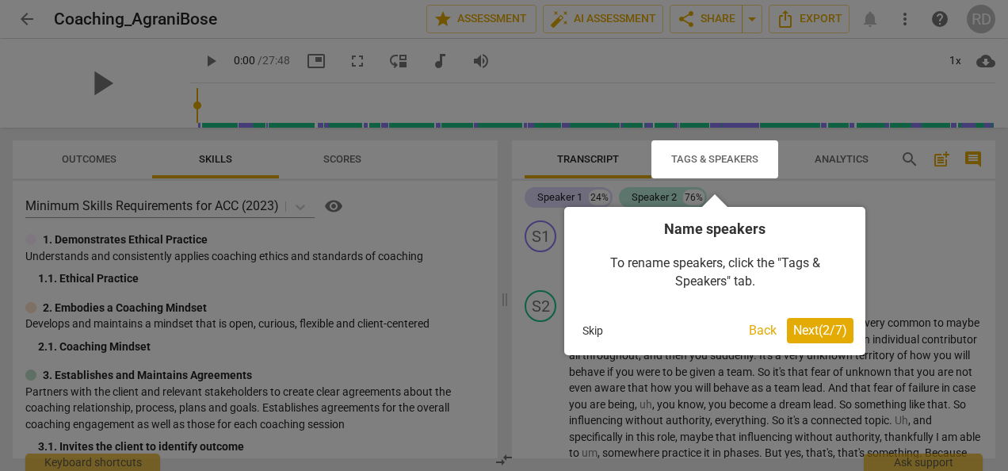
click at [819, 333] on span "Next ( 2 / 7 )" at bounding box center [820, 330] width 54 height 15
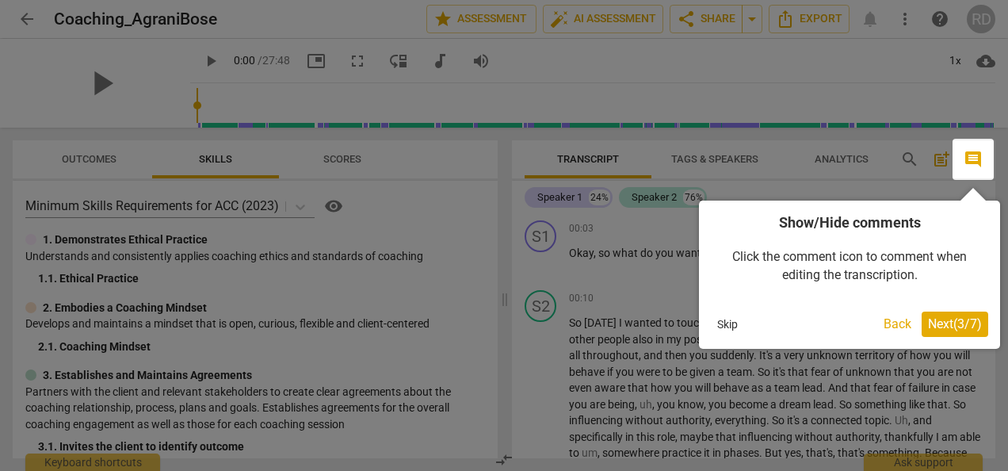
click at [950, 319] on span "Next ( 3 / 7 )" at bounding box center [955, 323] width 54 height 15
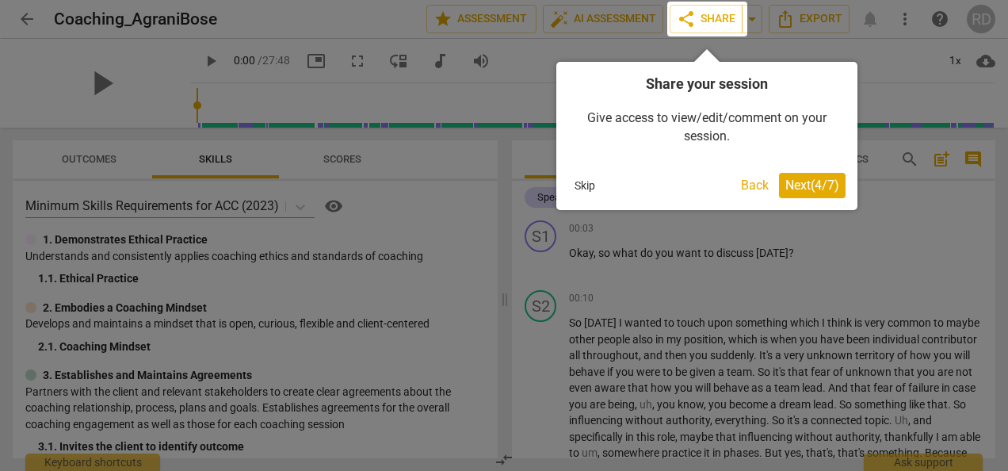
click at [810, 191] on span "Next ( 4 / 7 )" at bounding box center [812, 185] width 54 height 15
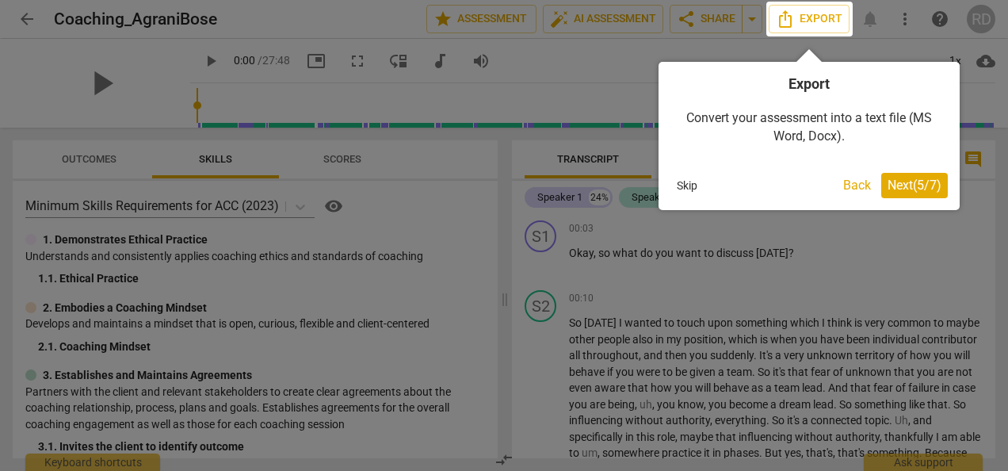
click at [925, 182] on span "Next ( 5 / 7 )" at bounding box center [915, 185] width 54 height 15
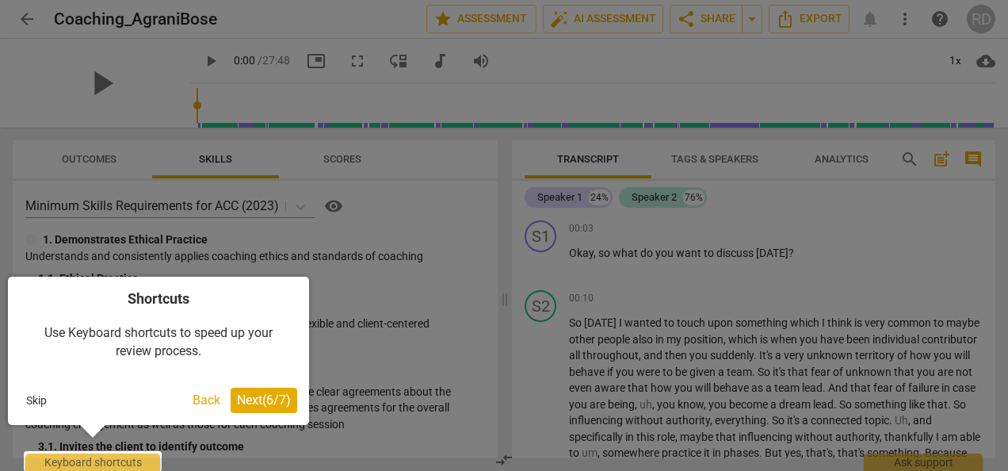
click at [271, 393] on span "Next ( 6 / 7 )" at bounding box center [264, 399] width 54 height 15
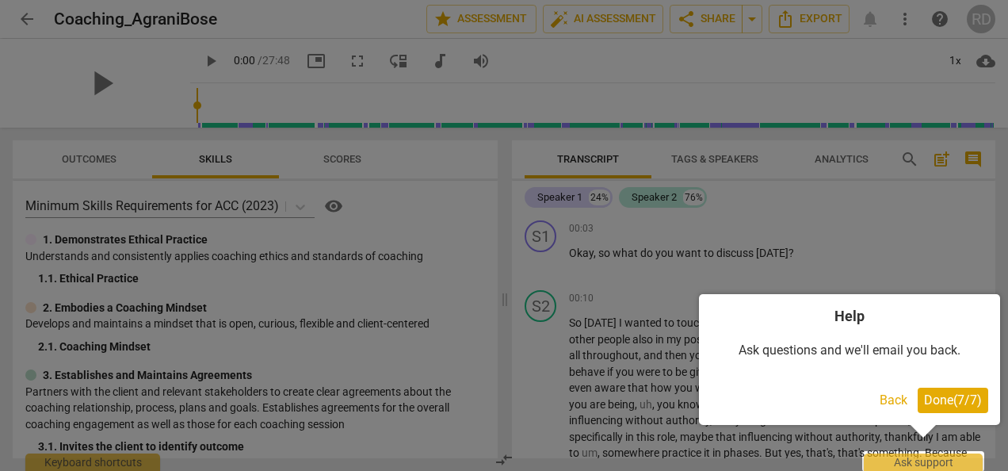
click at [964, 406] on span "Done ( 7 / 7 )" at bounding box center [953, 399] width 58 height 15
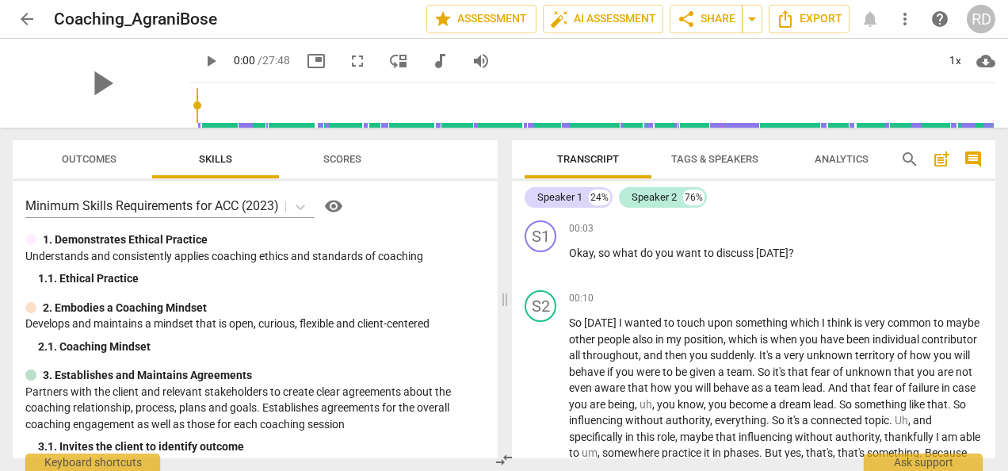
click at [704, 157] on span "Tags & Speakers" at bounding box center [714, 159] width 87 height 12
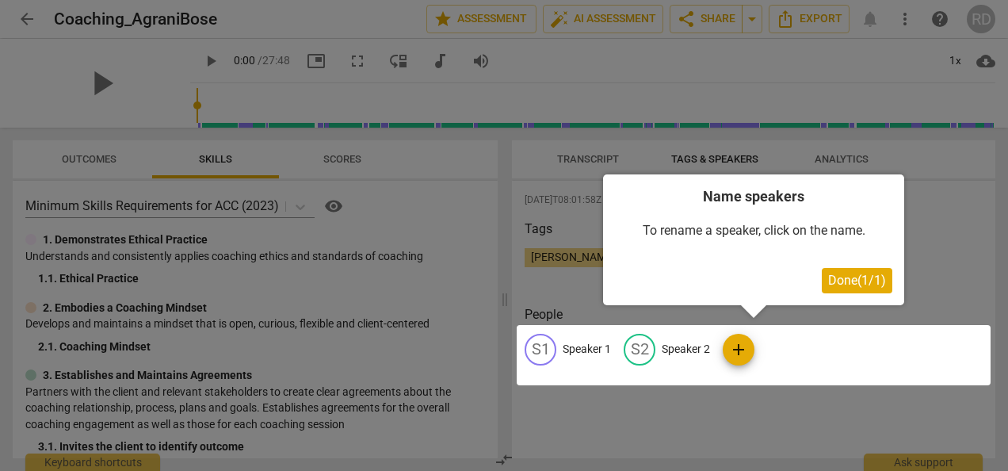
click at [839, 273] on span "Done ( 1 / 1 )" at bounding box center [857, 280] width 58 height 15
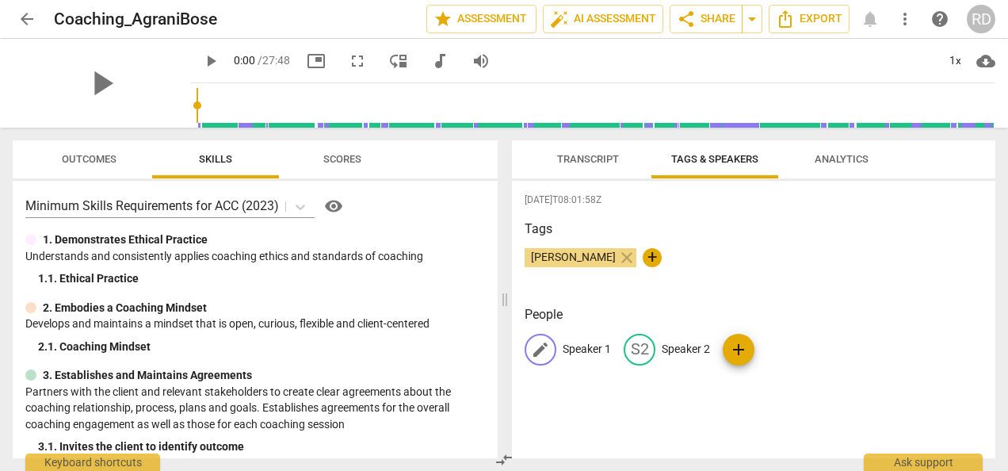
click at [582, 345] on p "Speaker 1" at bounding box center [587, 349] width 48 height 17
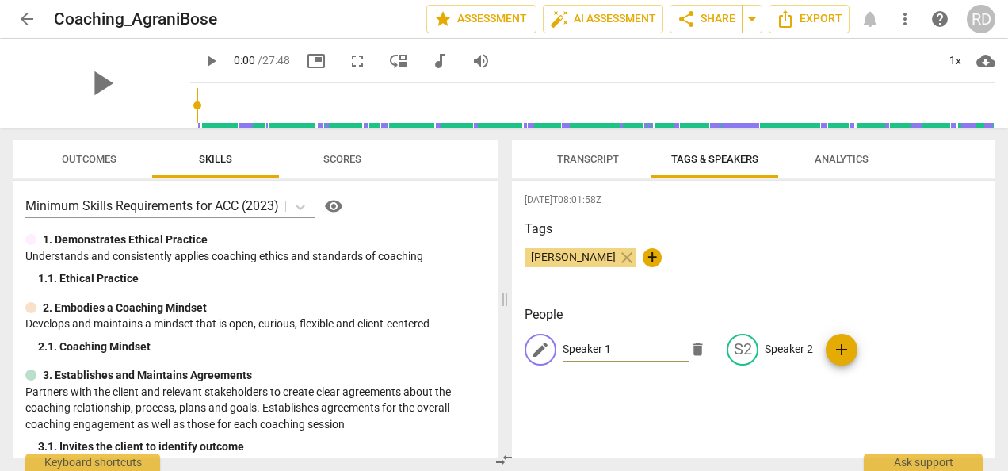
click at [613, 159] on span "Transcript" at bounding box center [588, 159] width 62 height 12
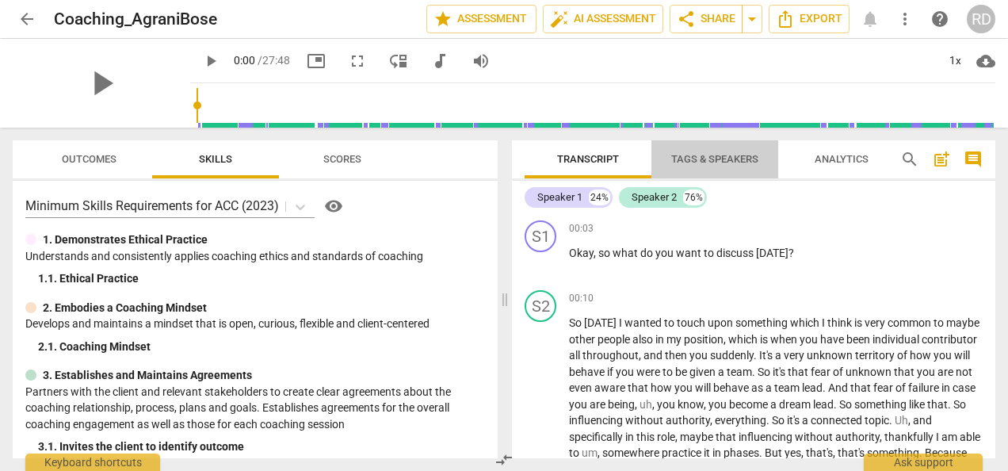
click at [696, 154] on span "Tags & Speakers" at bounding box center [714, 159] width 87 height 12
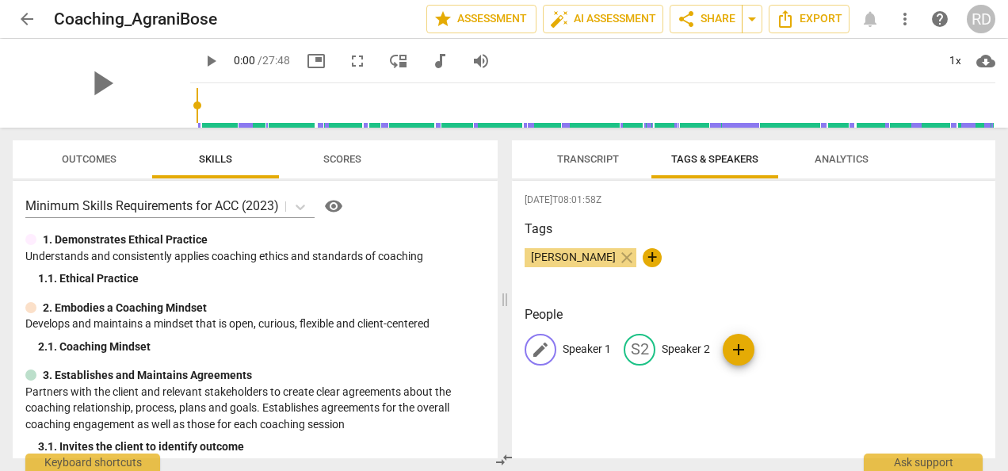
click at [577, 347] on p "Speaker 1" at bounding box center [587, 349] width 48 height 17
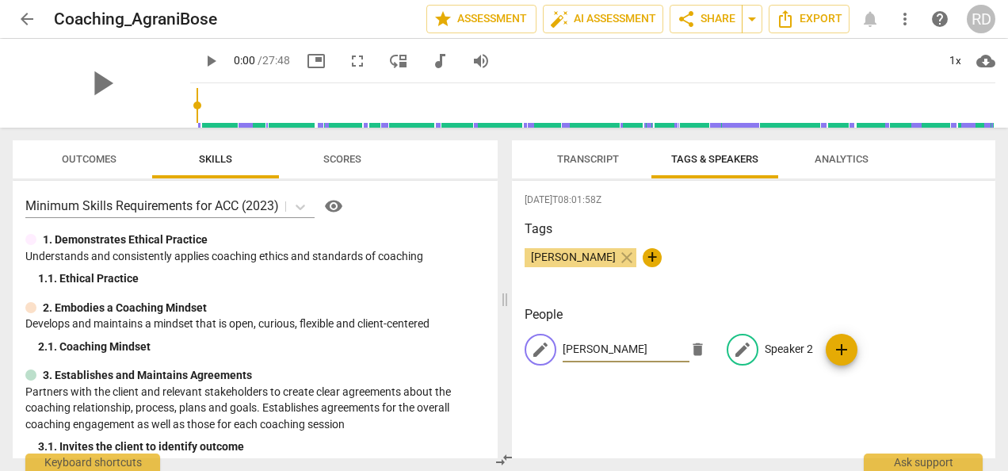
type input "Raj Dubey"
click at [793, 346] on p "Speaker 2" at bounding box center [789, 349] width 48 height 17
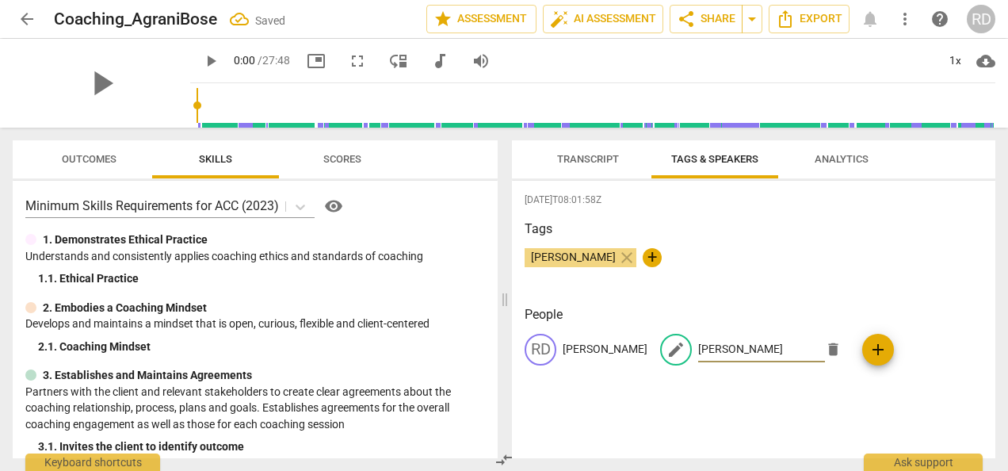
type input "Agrani Bose"
click at [716, 239] on div "Tags Raj Dubey close +" at bounding box center [754, 256] width 458 height 73
click at [802, 352] on span "add" at bounding box center [811, 349] width 19 height 19
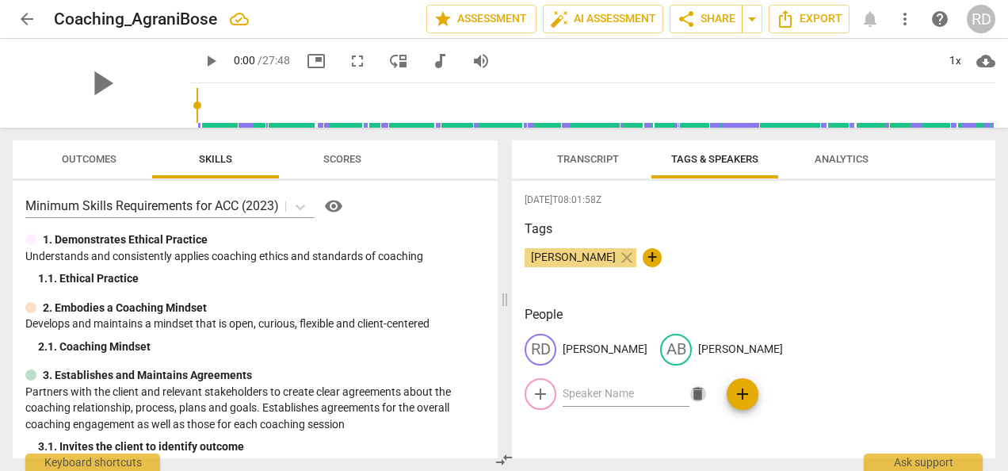
click at [706, 385] on span "delete" at bounding box center [698, 393] width 17 height 17
click at [643, 254] on span "+" at bounding box center [652, 257] width 19 height 19
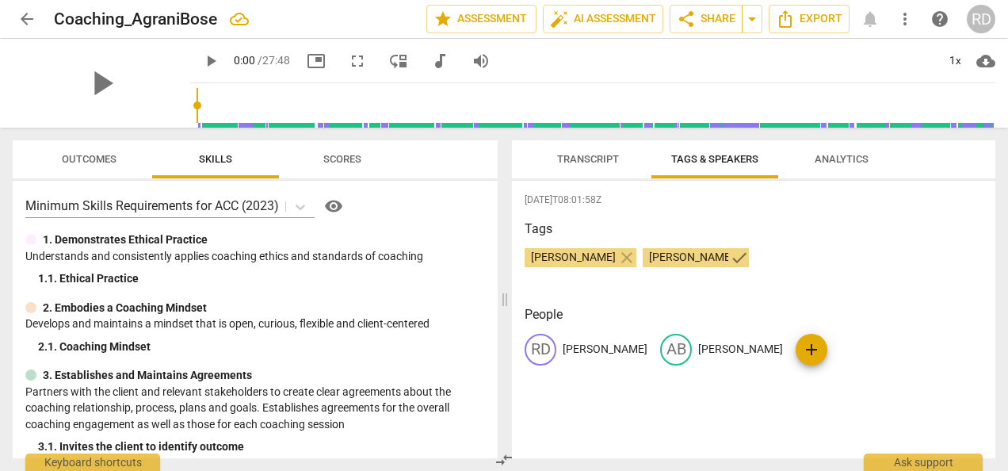
type input "Agrani Bose"
click at [730, 258] on span "check" at bounding box center [739, 257] width 19 height 19
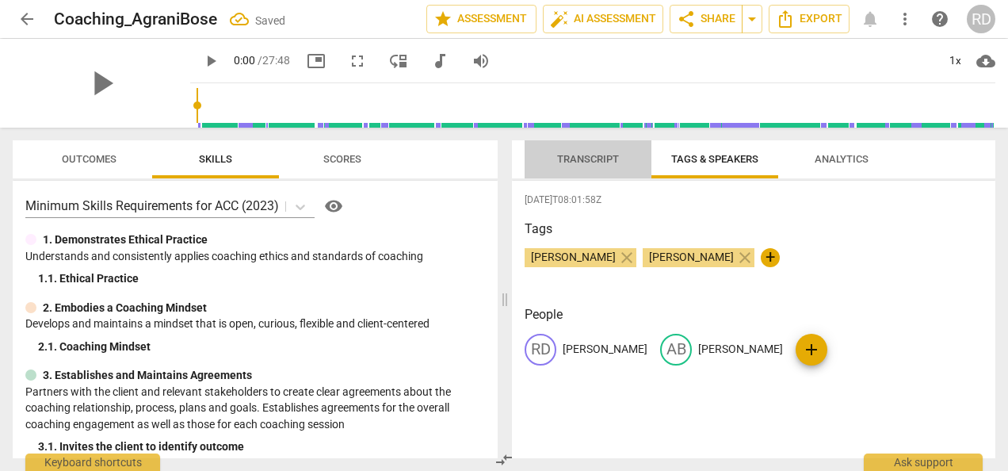
click at [583, 155] on span "Transcript" at bounding box center [588, 159] width 62 height 12
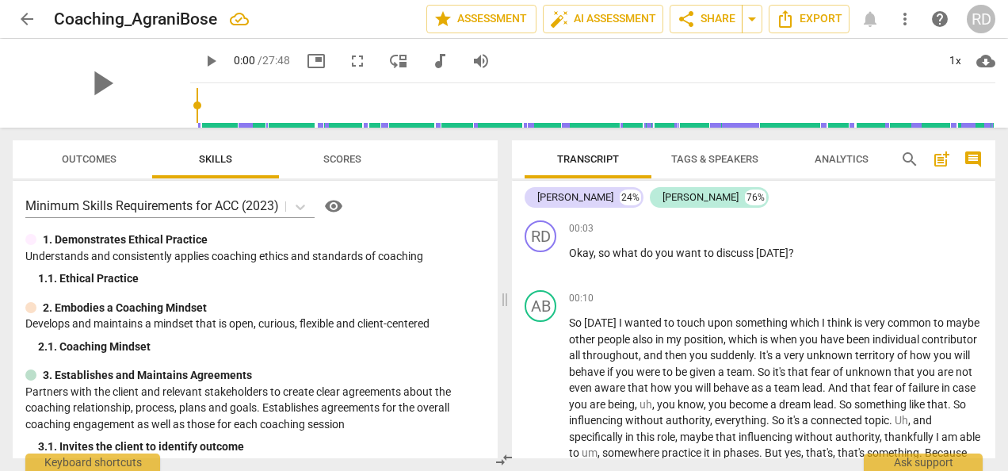
click at [694, 157] on span "Tags & Speakers" at bounding box center [714, 159] width 87 height 12
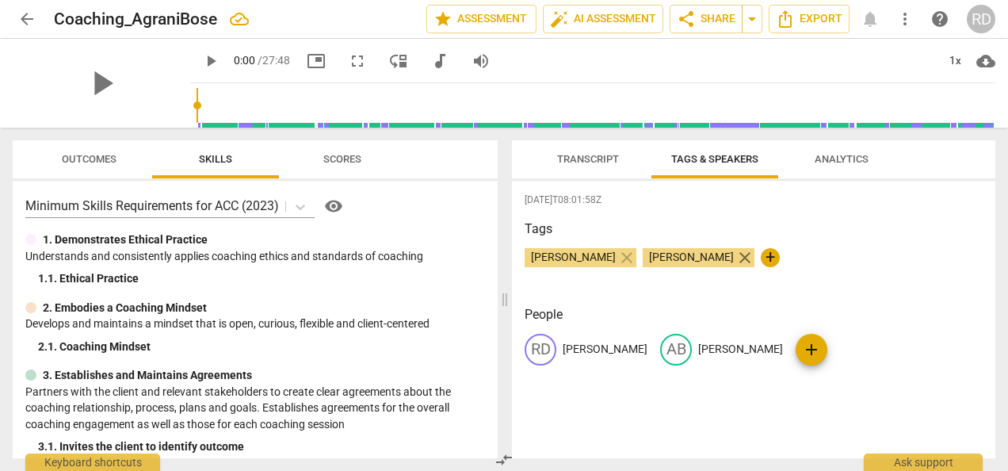
click at [735, 255] on span "close" at bounding box center [744, 257] width 19 height 19
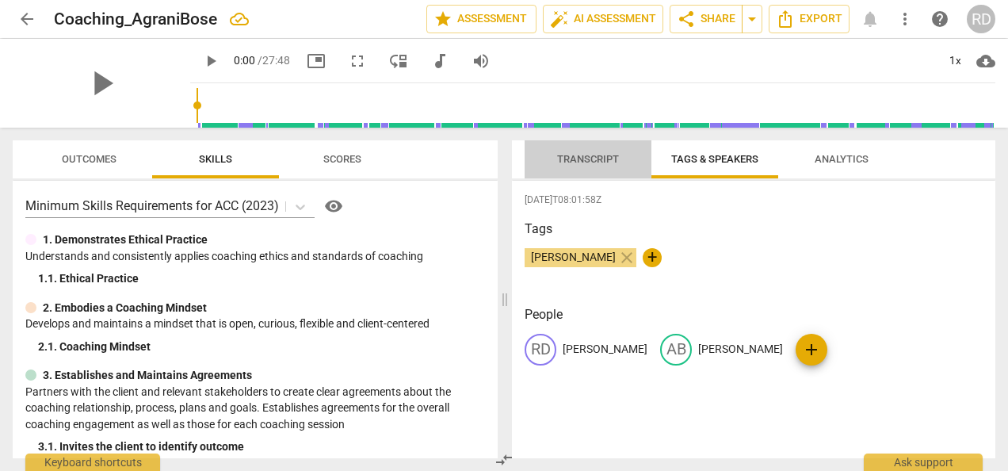
click at [588, 157] on span "Transcript" at bounding box center [588, 159] width 62 height 12
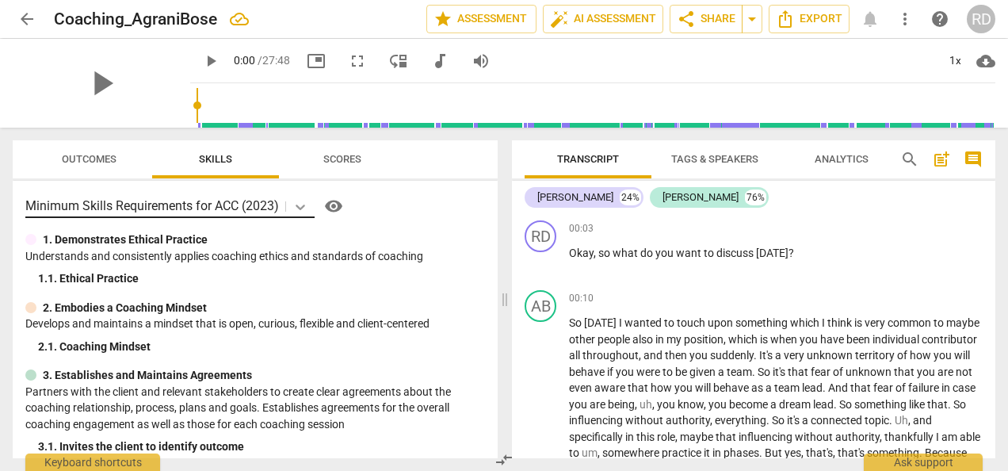
click at [296, 208] on icon at bounding box center [300, 207] width 16 height 16
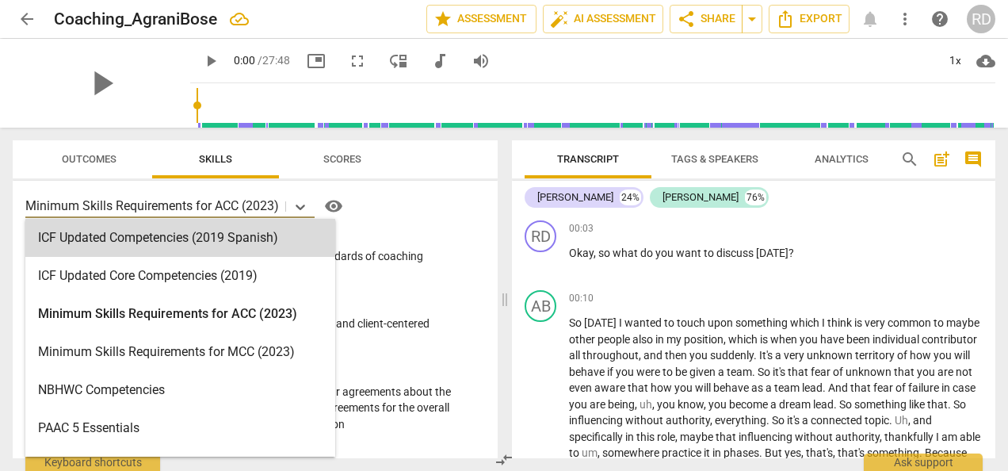
scroll to position [270, 0]
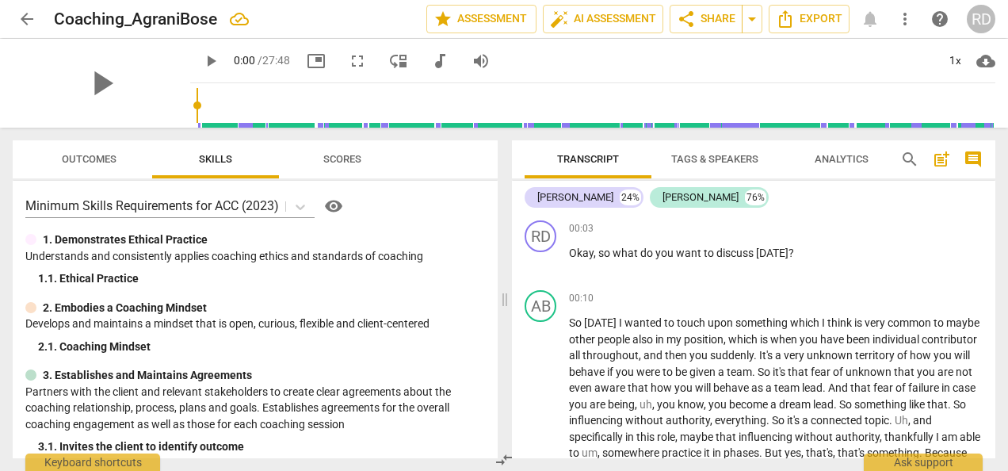
drag, startPoint x: 447, startPoint y: 155, endPoint x: 338, endPoint y: 204, distance: 120.2
click at [338, 204] on span "visibility" at bounding box center [333, 206] width 19 height 19
drag, startPoint x: 852, startPoint y: 164, endPoint x: 910, endPoint y: 239, distance: 95.0
click at [910, 239] on div "00:03 + Add competency keyboard_arrow_right Okay , so what do you want to discu…" at bounding box center [776, 248] width 414 height 57
drag, startPoint x: 851, startPoint y: 156, endPoint x: 347, endPoint y: 155, distance: 504.1
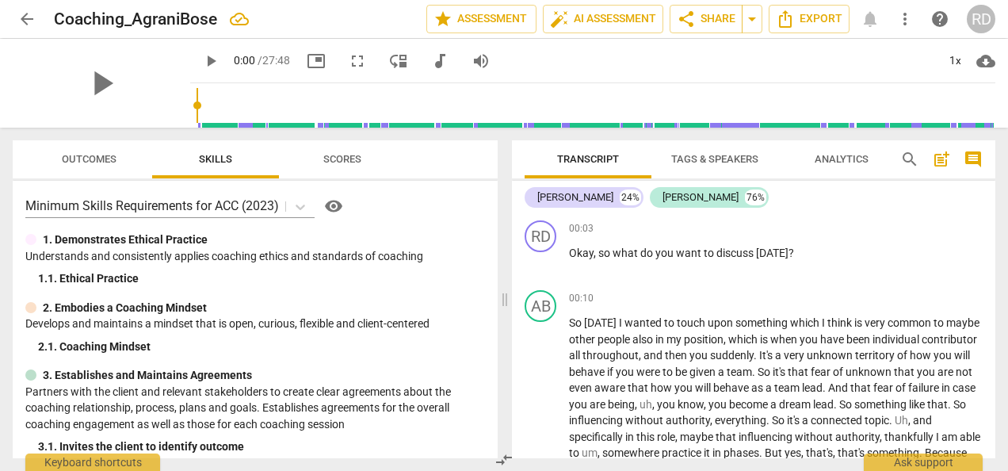
click at [347, 155] on span "Scores" at bounding box center [342, 159] width 38 height 12
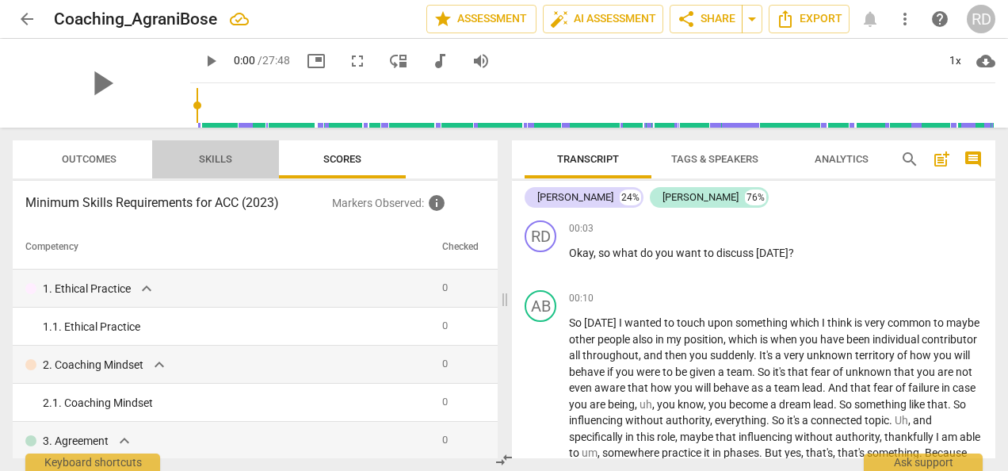
click at [221, 158] on span "Skills" at bounding box center [215, 159] width 33 height 12
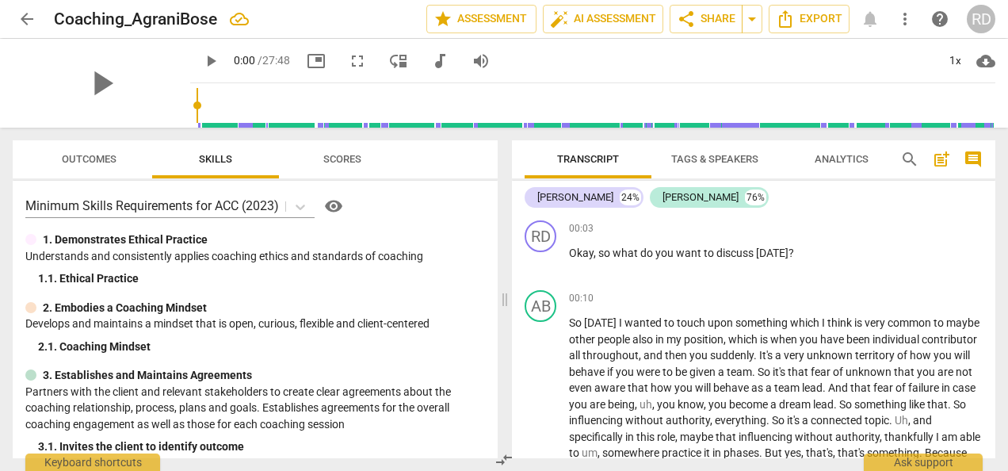
click at [82, 161] on span "Outcomes" at bounding box center [89, 159] width 55 height 12
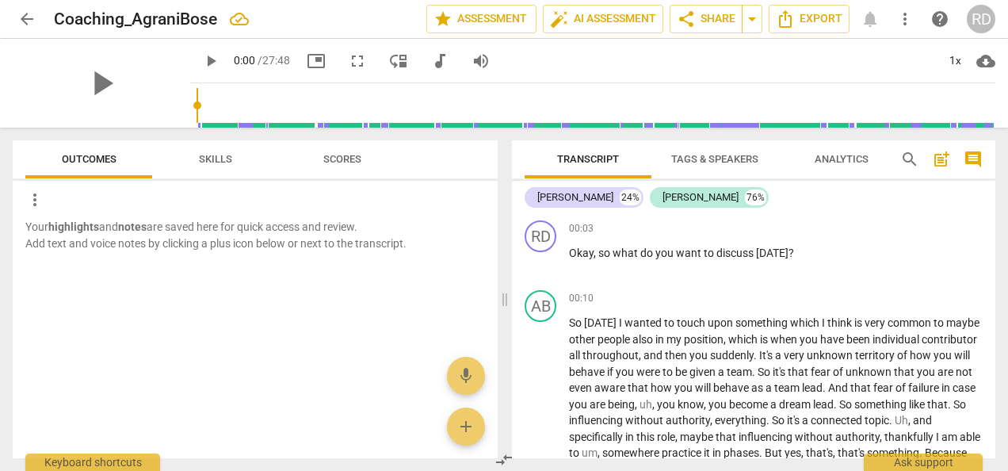
click at [206, 158] on span "Skills" at bounding box center [215, 159] width 33 height 12
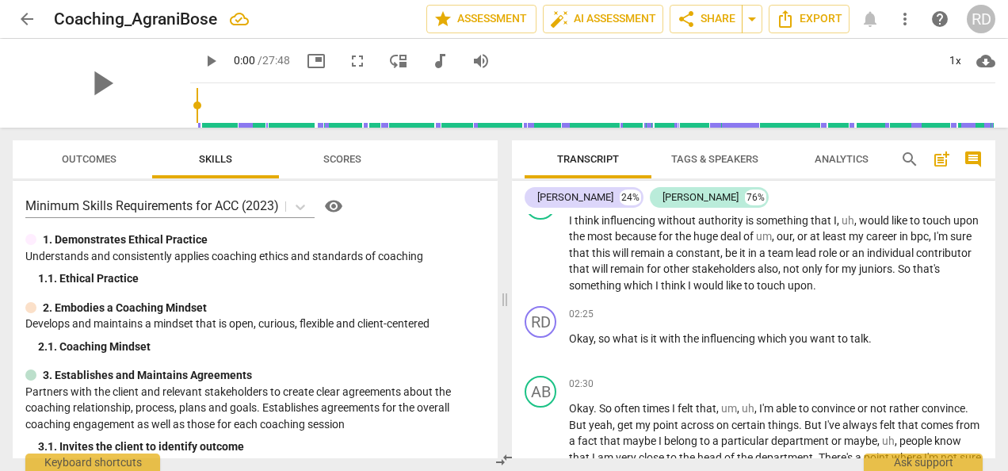
scroll to position [0, 0]
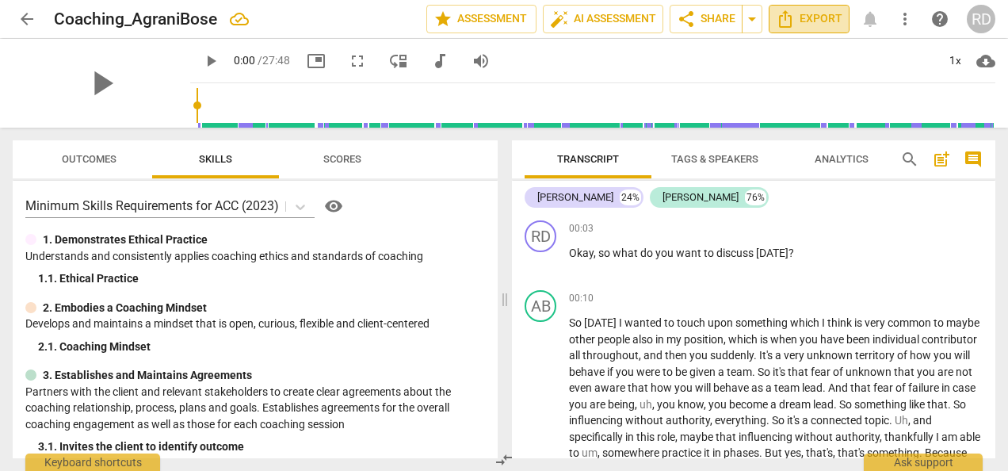
drag, startPoint x: 756, startPoint y: 17, endPoint x: 825, endPoint y: 6, distance: 69.8
click at [825, 6] on button "Export" at bounding box center [809, 19] width 81 height 29
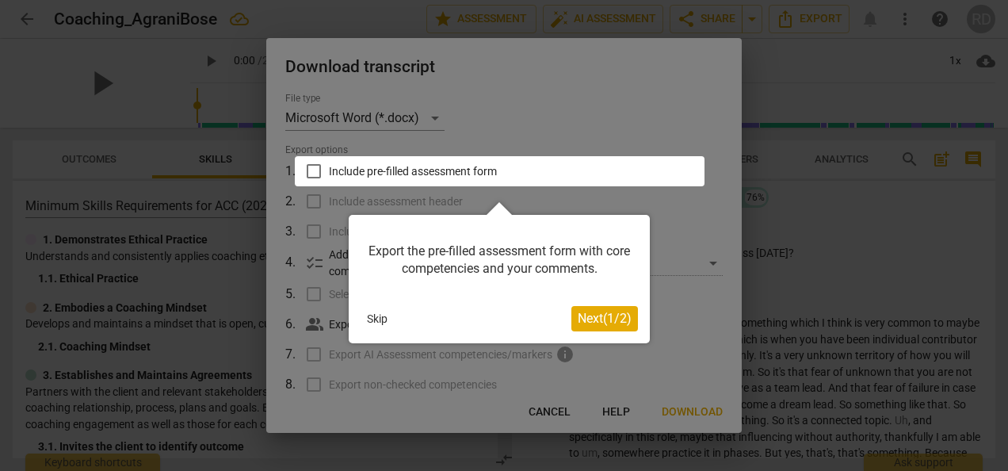
click at [377, 323] on button "Skip" at bounding box center [377, 319] width 33 height 24
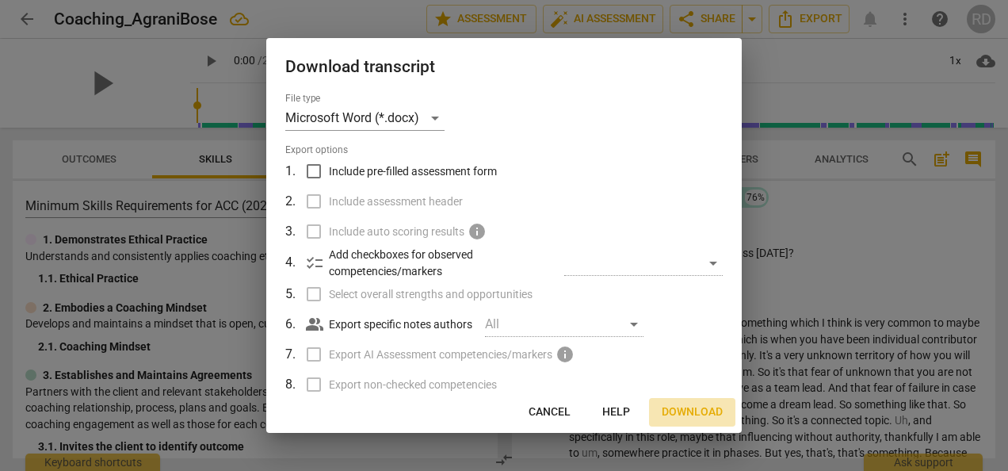
click at [684, 420] on button "Download" at bounding box center [692, 412] width 86 height 29
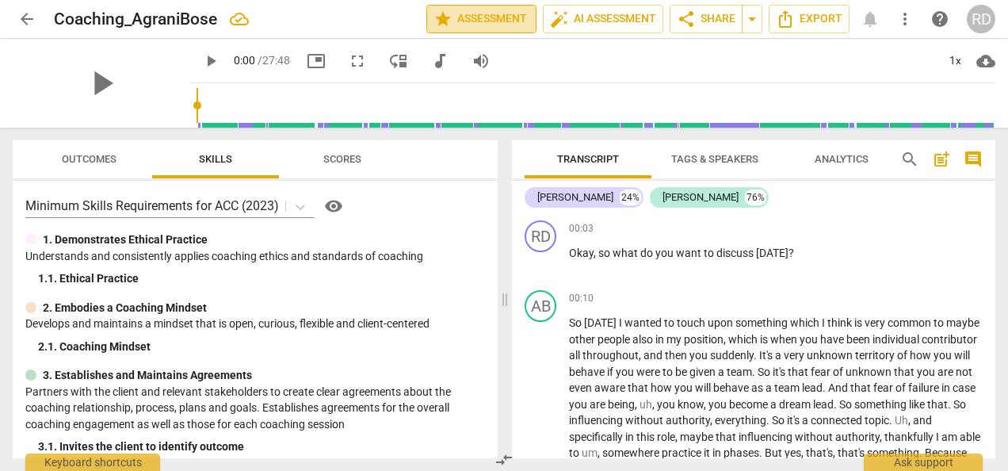
click at [468, 16] on span "star Assessment" at bounding box center [482, 19] width 96 height 19
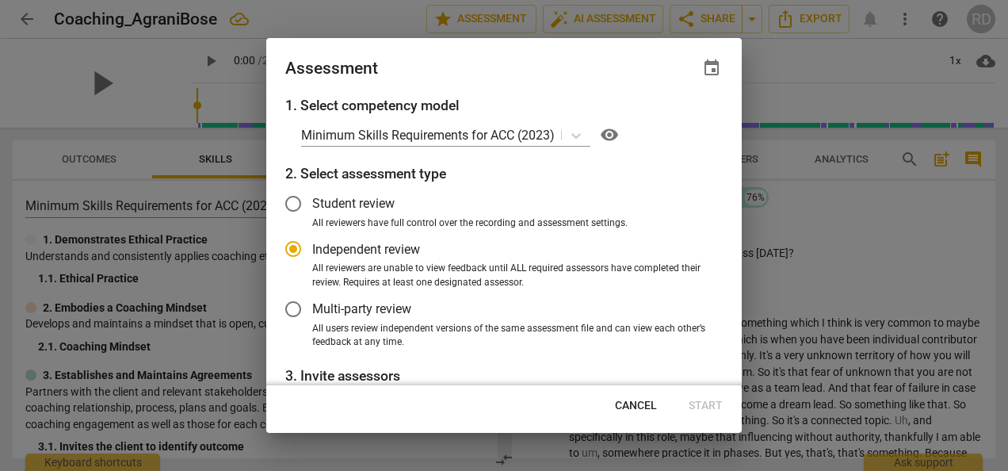
scroll to position [203, 0]
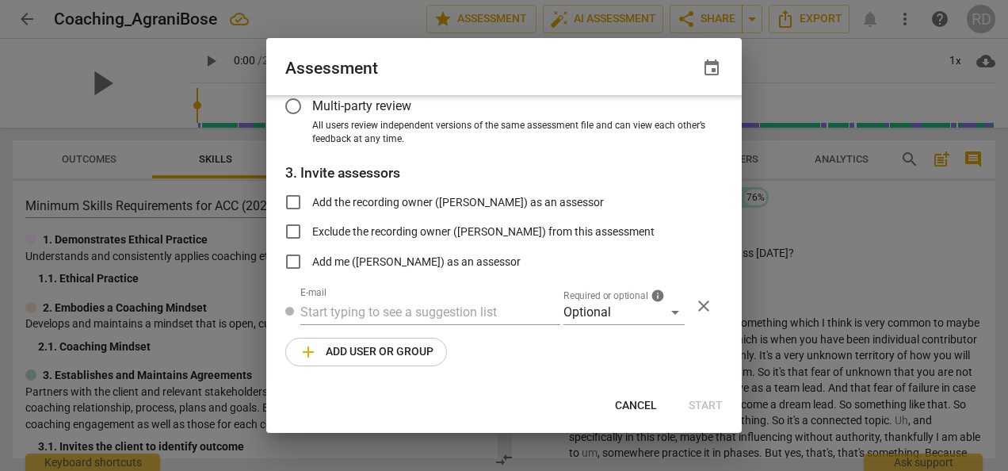
click at [632, 403] on span "Cancel" at bounding box center [636, 406] width 42 height 16
radio input "false"
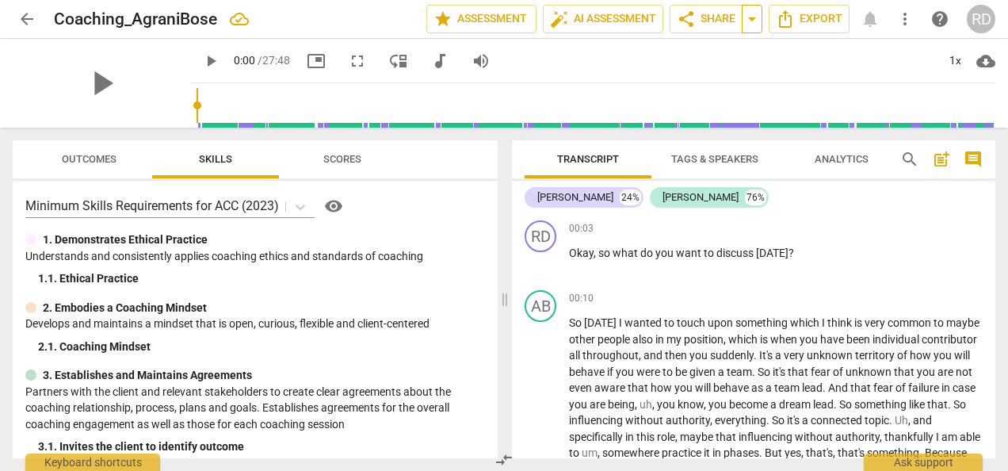
click at [750, 19] on span "arrow_drop_down" at bounding box center [752, 19] width 19 height 19
click at [694, 15] on span "share" at bounding box center [686, 19] width 19 height 19
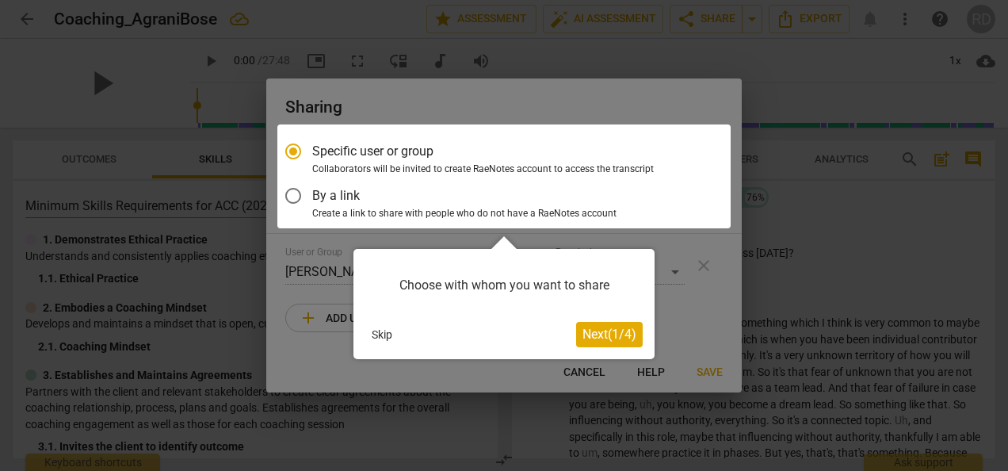
click at [610, 334] on span "Next ( 1 / 4 )" at bounding box center [610, 334] width 54 height 15
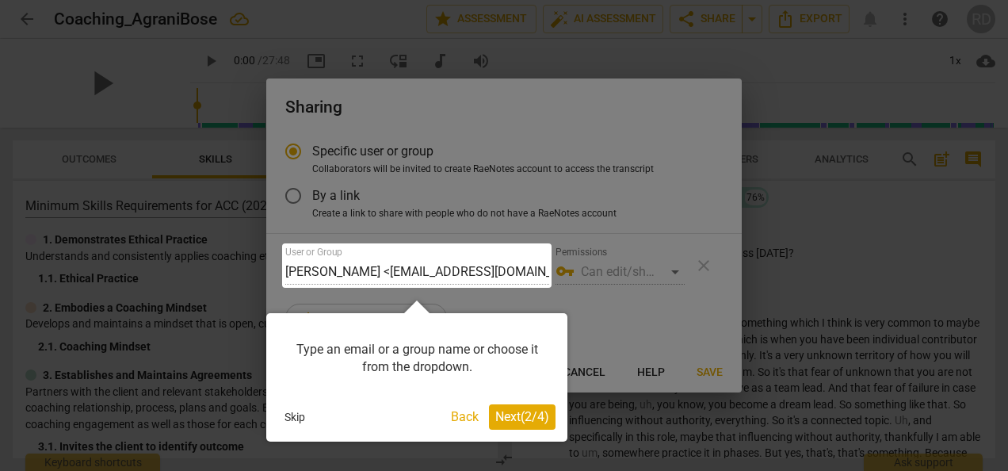
click at [528, 414] on span "Next ( 2 / 4 )" at bounding box center [522, 416] width 54 height 15
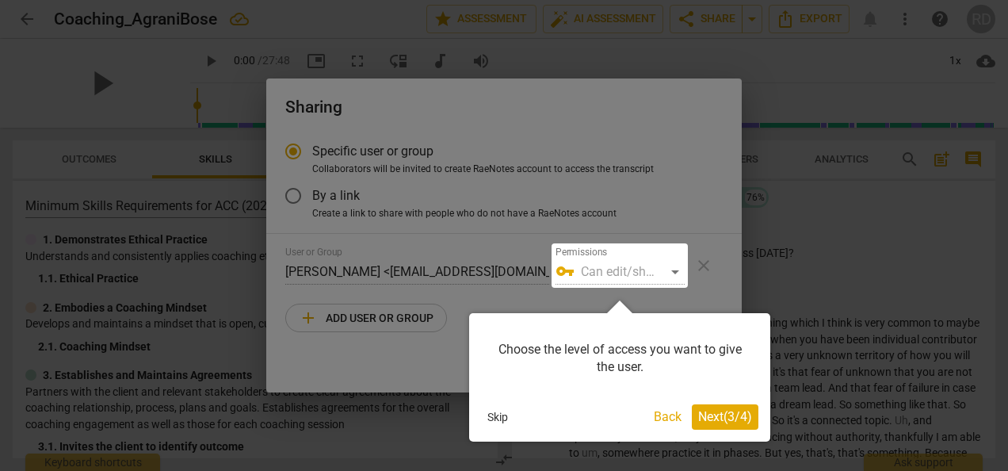
click at [732, 420] on span "Next ( 3 / 4 )" at bounding box center [725, 416] width 54 height 15
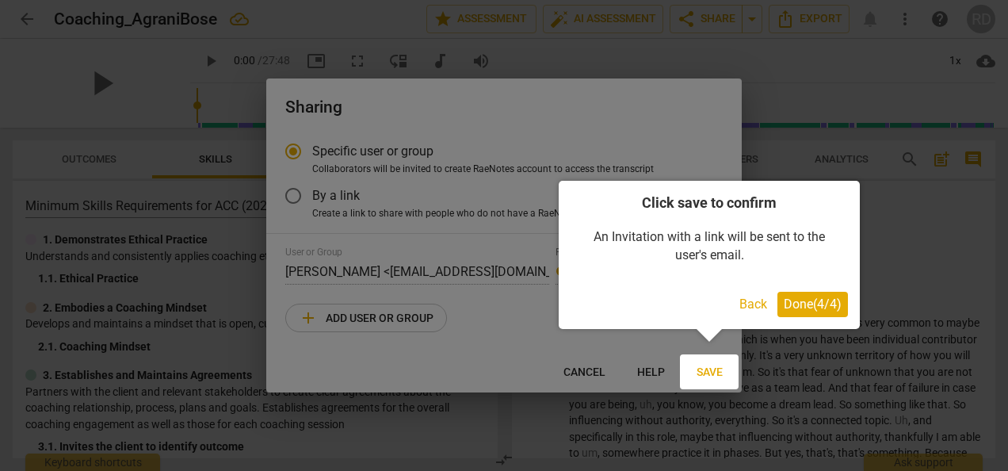
click at [790, 307] on span "Done ( 4 / 4 )" at bounding box center [813, 303] width 58 height 15
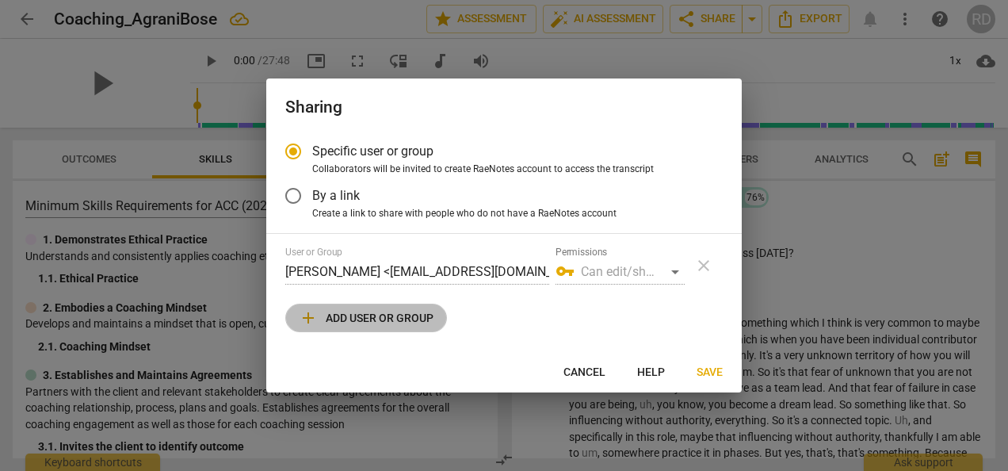
click at [339, 317] on span "add Add user or group" at bounding box center [366, 317] width 135 height 19
radio input "false"
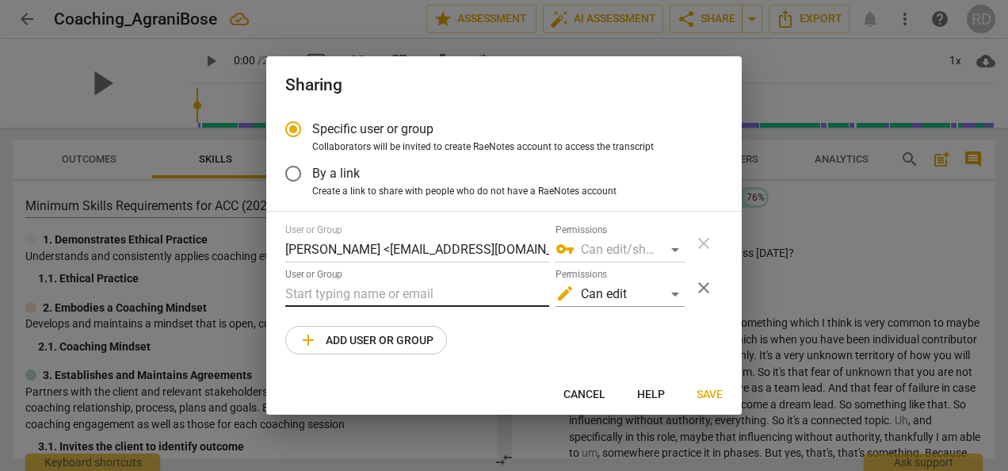
click at [330, 293] on input "text" at bounding box center [417, 293] width 264 height 25
paste input "pamela@transformbda.com"
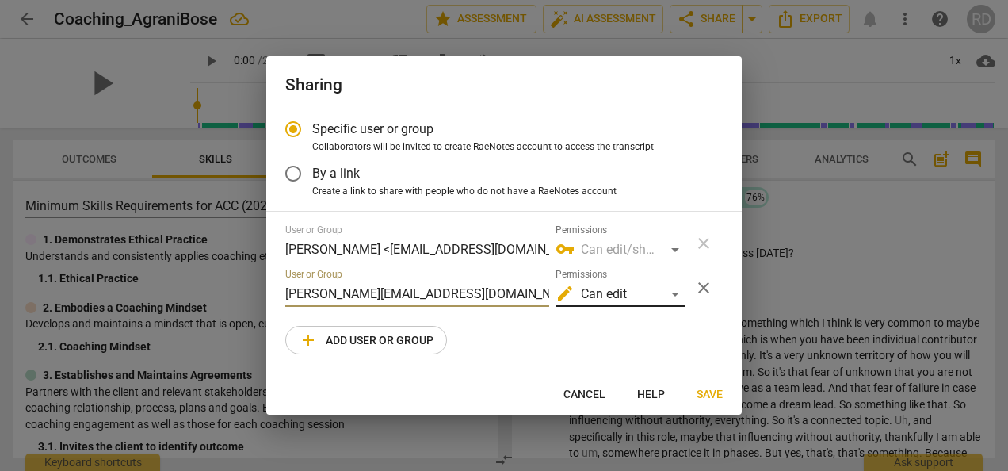
type input "pamela@transformbda.com"
click at [677, 290] on div "edit Can edit" at bounding box center [620, 293] width 129 height 25
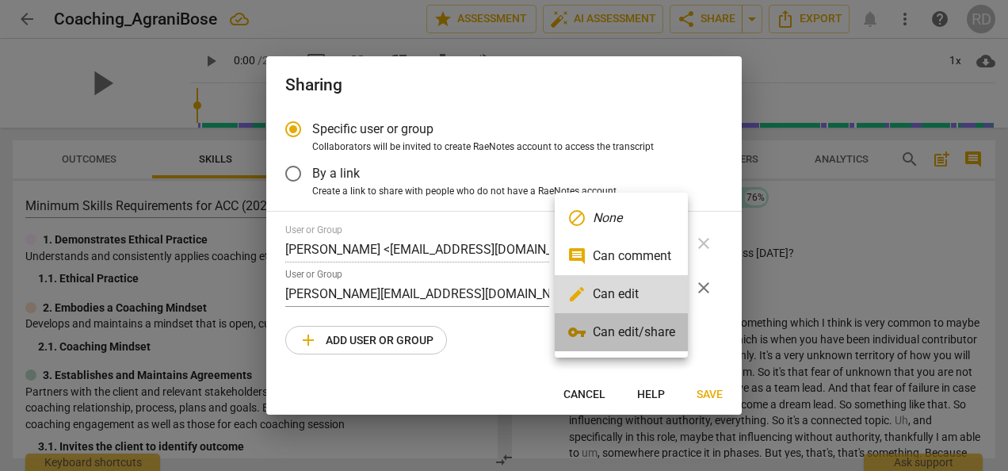
click at [651, 343] on li "vpn_key Can edit/share" at bounding box center [621, 332] width 133 height 38
radio input "false"
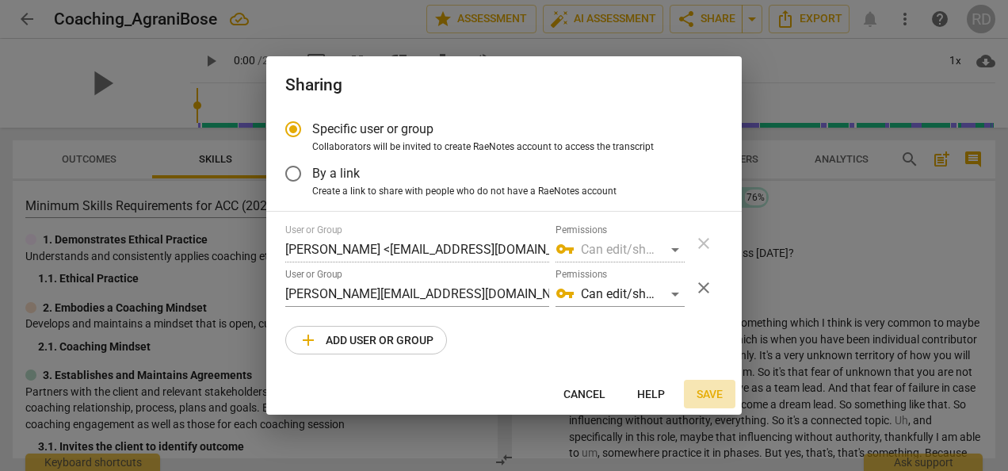
click at [718, 390] on span "Save" at bounding box center [710, 395] width 26 height 16
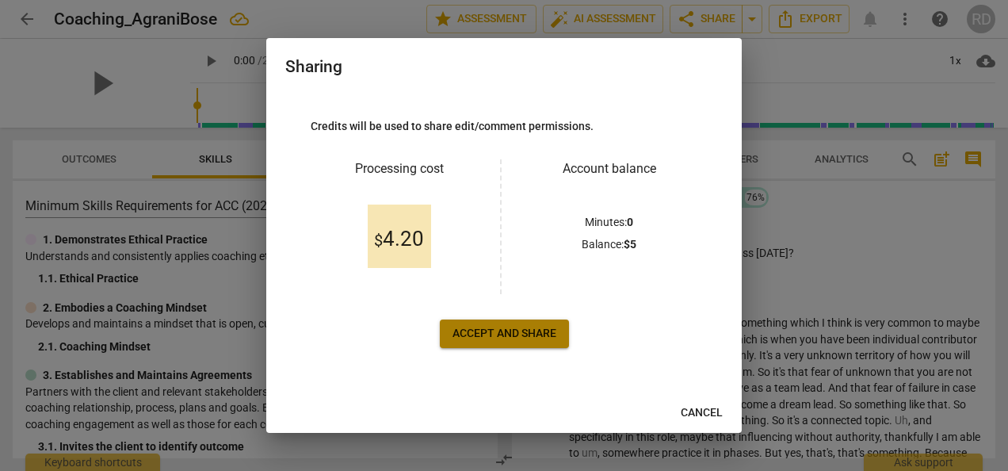
click at [487, 327] on span "Accept and share" at bounding box center [505, 334] width 104 height 16
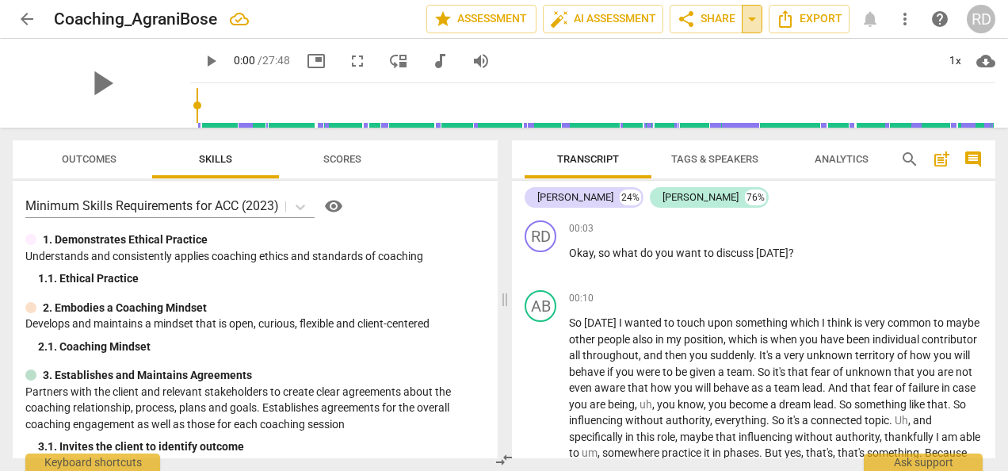
click at [754, 22] on span "arrow_drop_down" at bounding box center [752, 19] width 19 height 19
click at [702, 78] on span "Shared with 1 users" at bounding box center [686, 79] width 89 height 14
click at [569, 55] on div "play_arrow 0:00 / 27:48 picture_in_picture fullscreen move_down audiotrack volu…" at bounding box center [592, 61] width 805 height 44
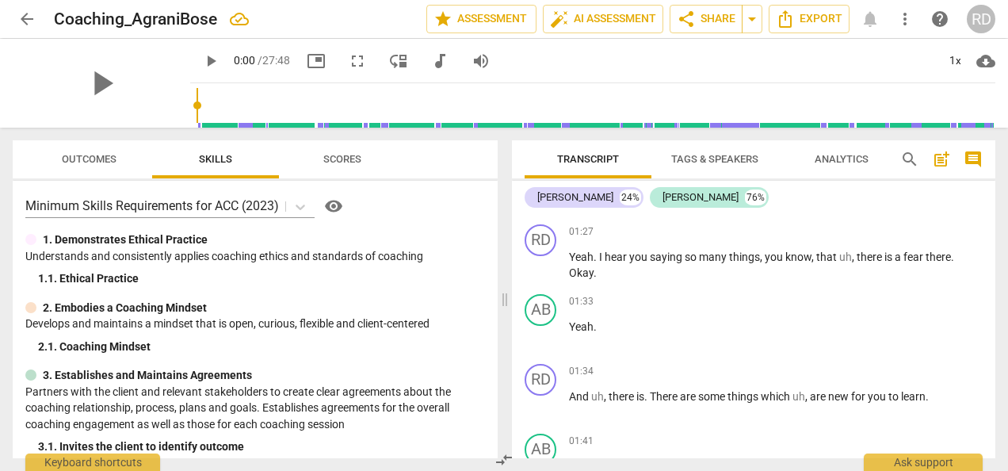
scroll to position [0, 0]
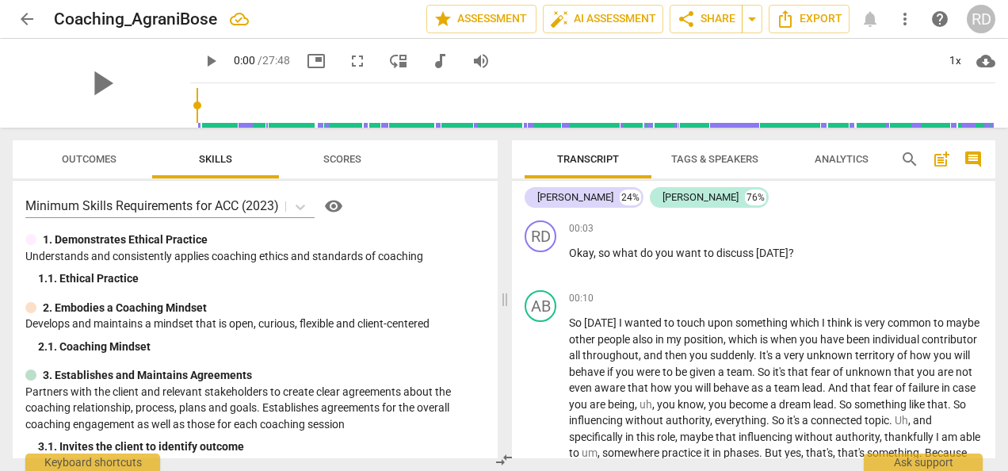
click at [942, 162] on span "post_add" at bounding box center [941, 159] width 19 height 19
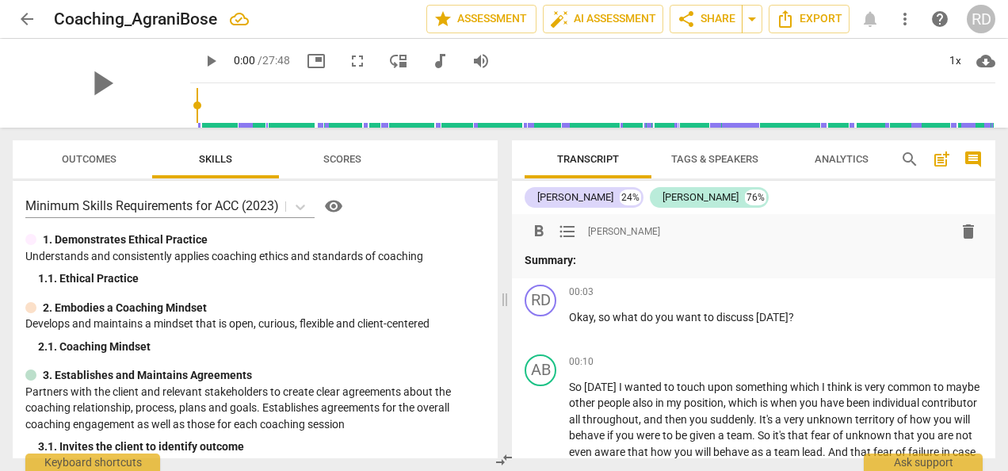
click at [967, 234] on span "delete" at bounding box center [968, 231] width 19 height 19
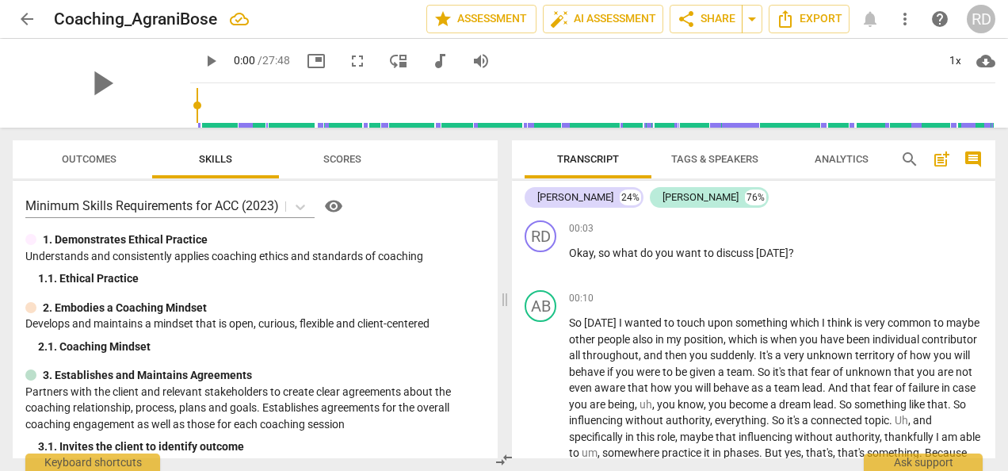
click at [965, 161] on span "comment" at bounding box center [973, 159] width 19 height 19
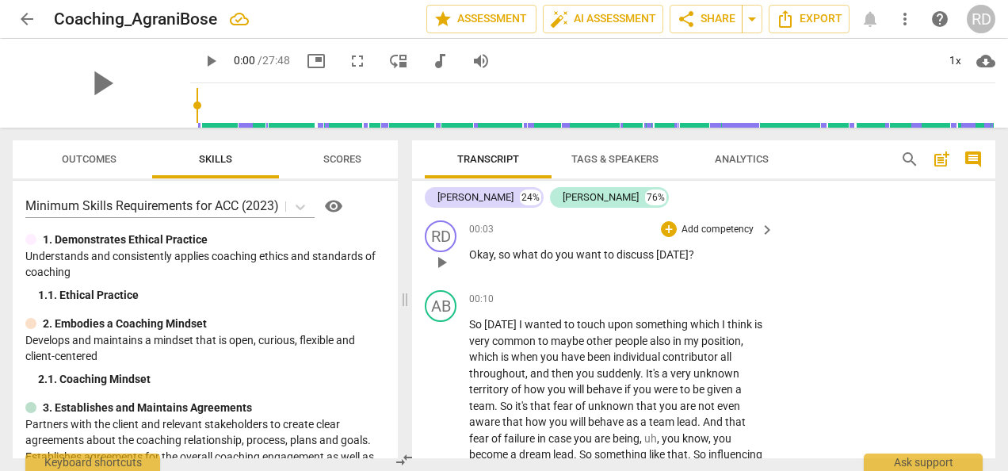
click at [690, 255] on p "Okay , so what do you want to discuss today ?" at bounding box center [617, 254] width 297 height 17
click at [970, 161] on span "comment" at bounding box center [973, 159] width 19 height 19
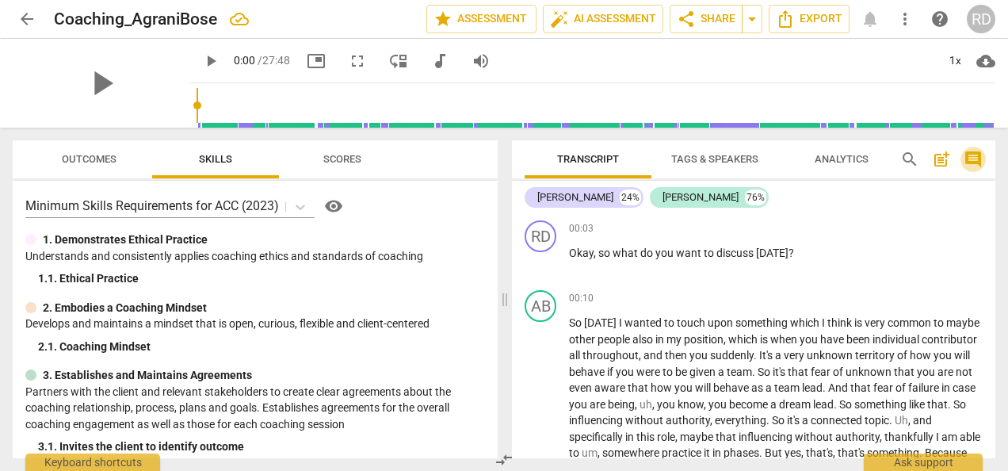
click at [970, 161] on span "comment" at bounding box center [973, 159] width 19 height 19
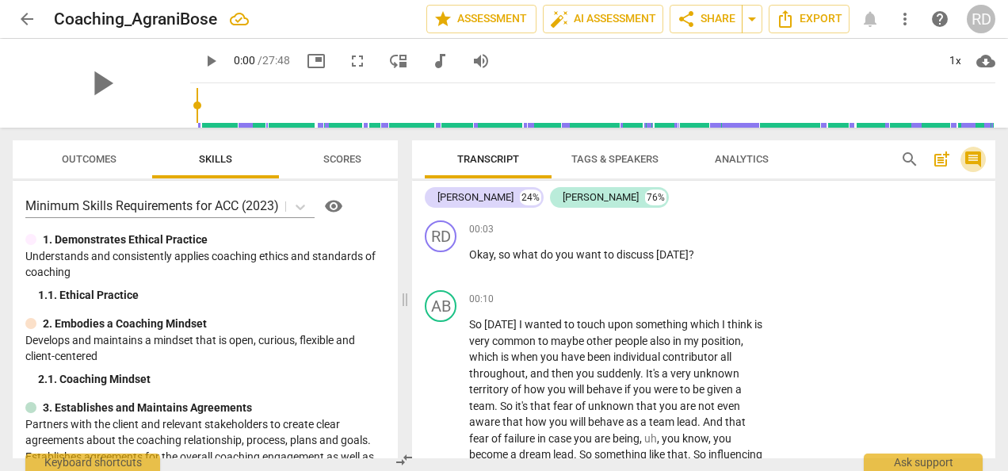
click at [970, 161] on span "comment" at bounding box center [973, 159] width 19 height 19
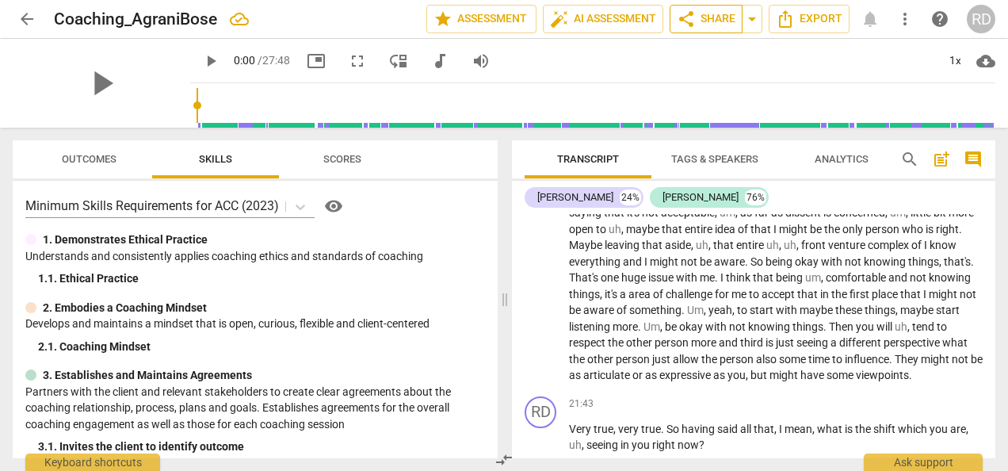
scroll to position [5736, 0]
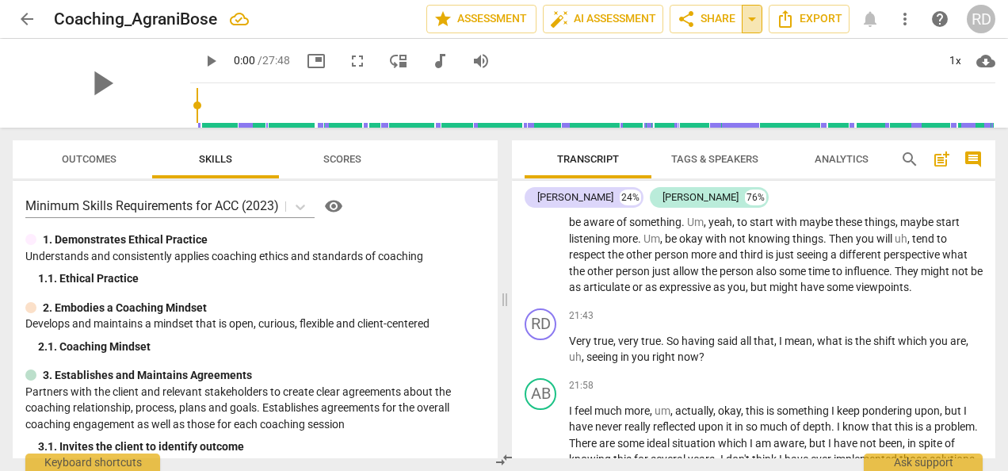
click at [754, 16] on span "arrow_drop_down" at bounding box center [752, 19] width 19 height 19
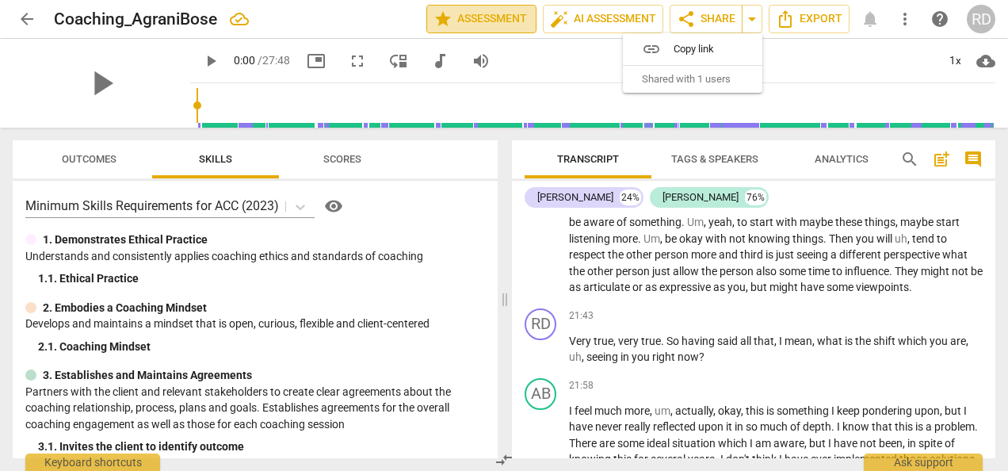
click at [480, 11] on span "star Assessment" at bounding box center [482, 19] width 96 height 19
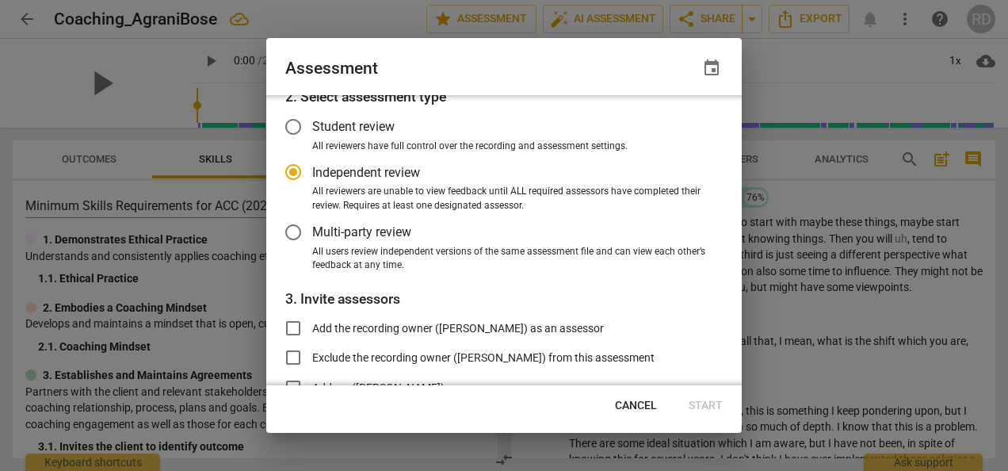
scroll to position [0, 0]
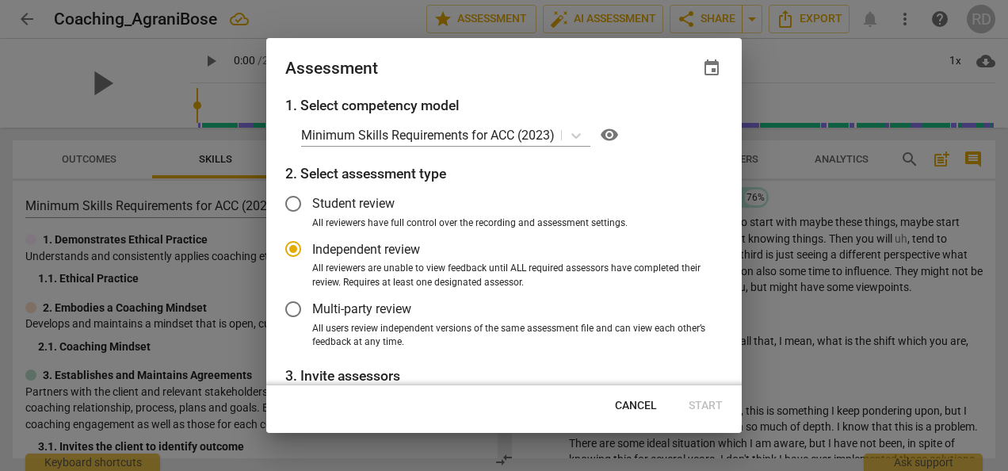
click at [767, 60] on div at bounding box center [504, 235] width 1008 height 471
radio input "false"
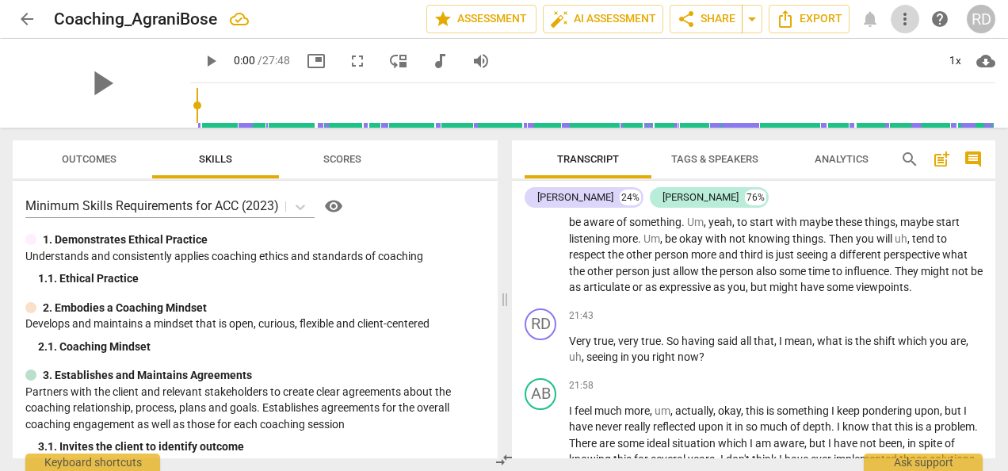
click at [907, 19] on span "more_vert" at bounding box center [905, 19] width 19 height 19
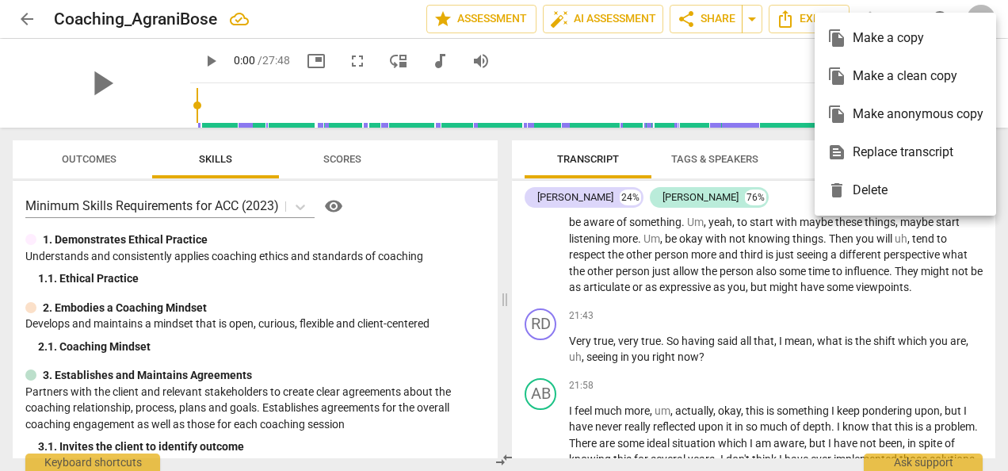
click at [738, 62] on div at bounding box center [504, 235] width 1008 height 471
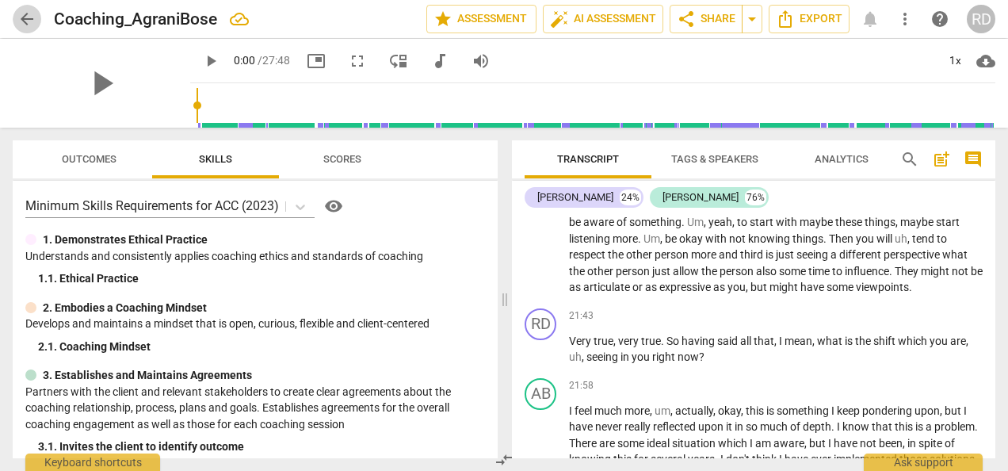
click at [23, 16] on span "arrow_back" at bounding box center [26, 19] width 19 height 19
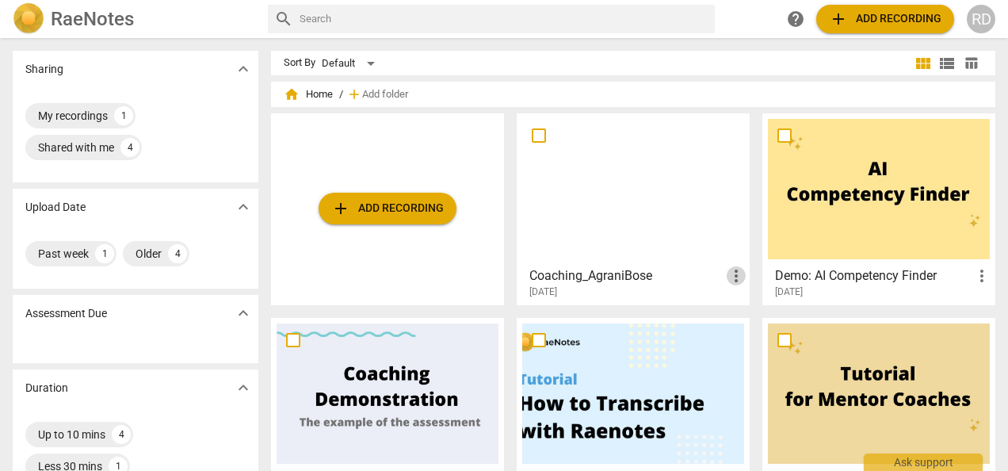
click at [732, 276] on span "more_vert" at bounding box center [736, 275] width 19 height 19
click at [609, 274] on div at bounding box center [504, 235] width 1008 height 471
click at [594, 270] on h3 "Coaching_AgraniBose" at bounding box center [627, 275] width 197 height 19
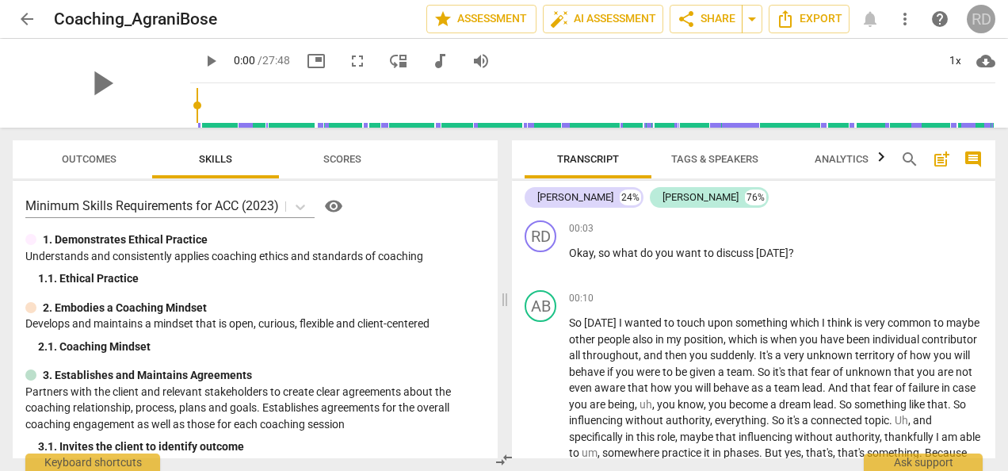
click at [984, 14] on div "RD" at bounding box center [981, 19] width 29 height 29
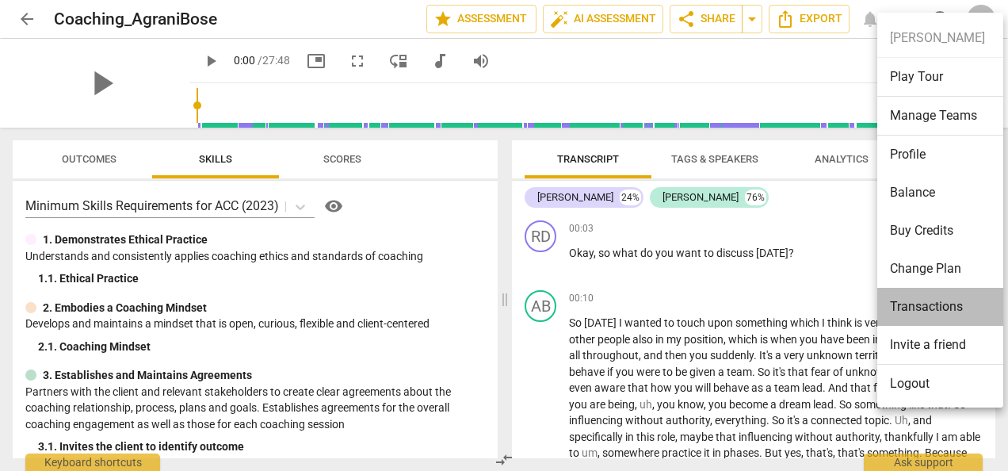
click at [959, 301] on li "Transactions" at bounding box center [943, 307] width 132 height 38
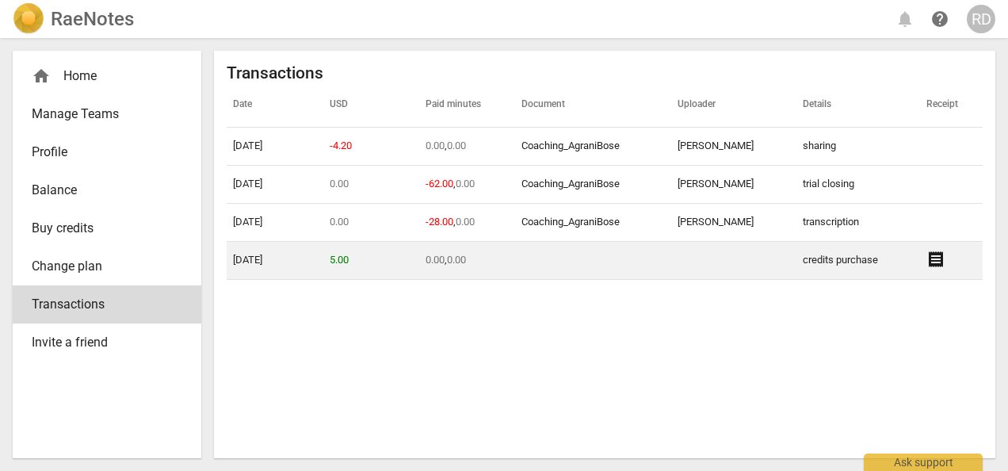
click at [927, 257] on span "receipt" at bounding box center [935, 259] width 19 height 19
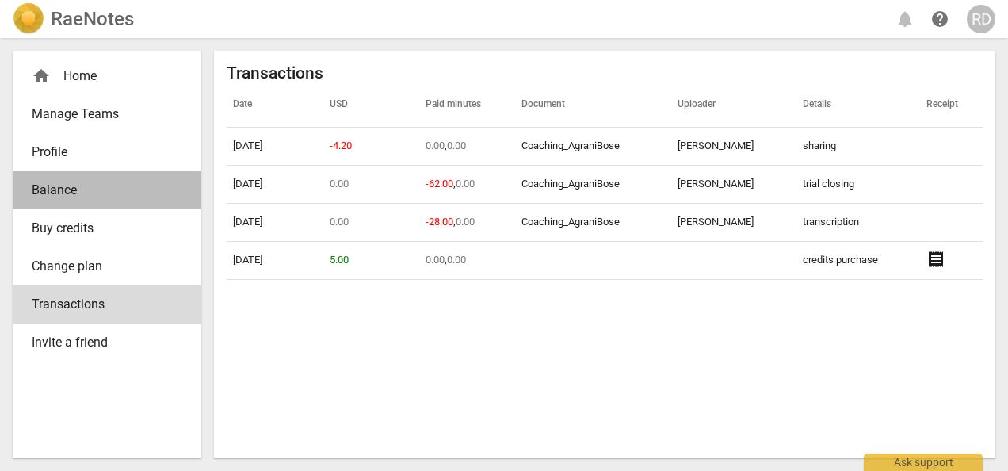
click at [97, 182] on span "Balance" at bounding box center [101, 190] width 138 height 19
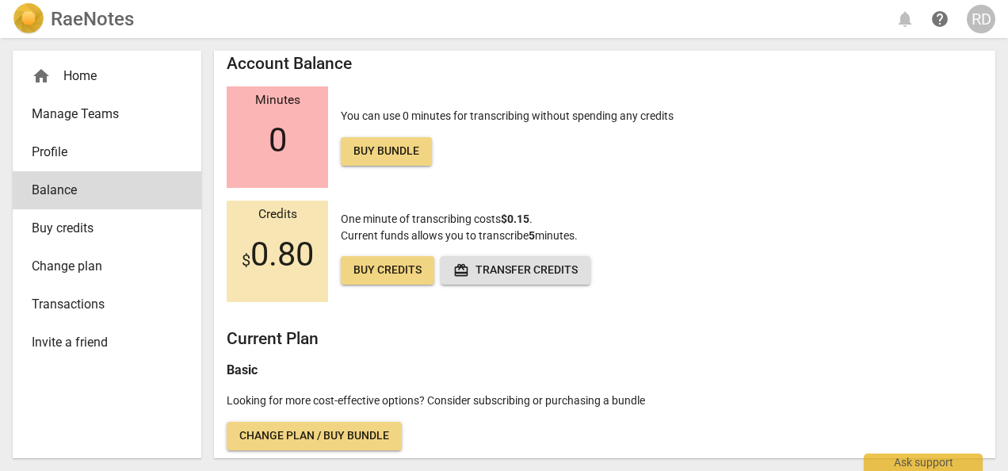
scroll to position [14, 0]
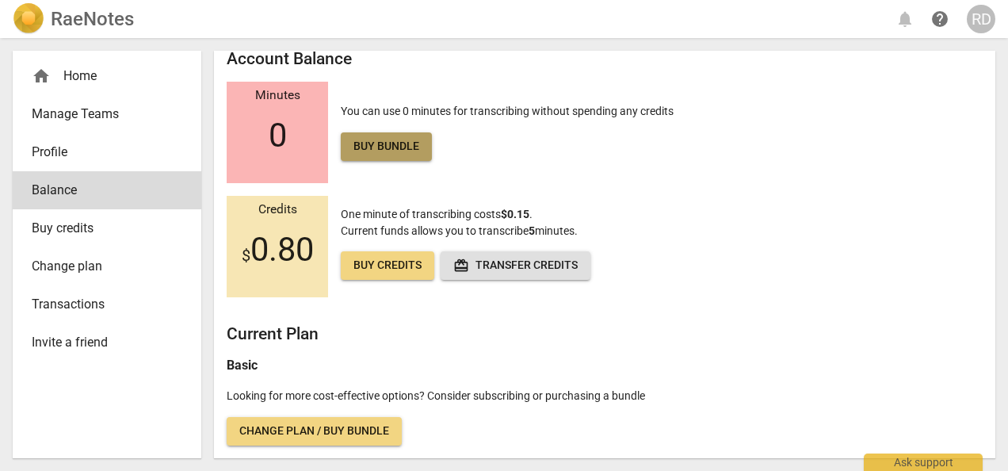
click at [411, 155] on link "Buy bundle" at bounding box center [386, 146] width 91 height 29
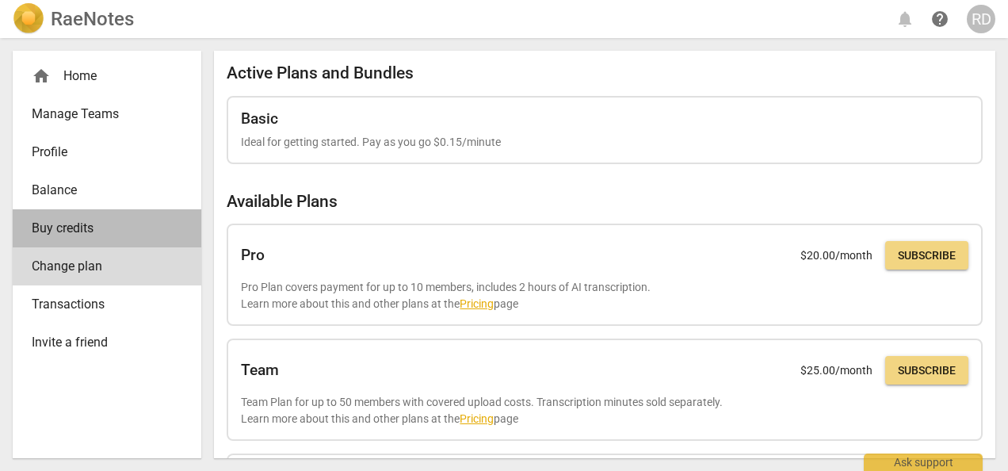
click at [75, 228] on span "Buy credits" at bounding box center [101, 228] width 138 height 19
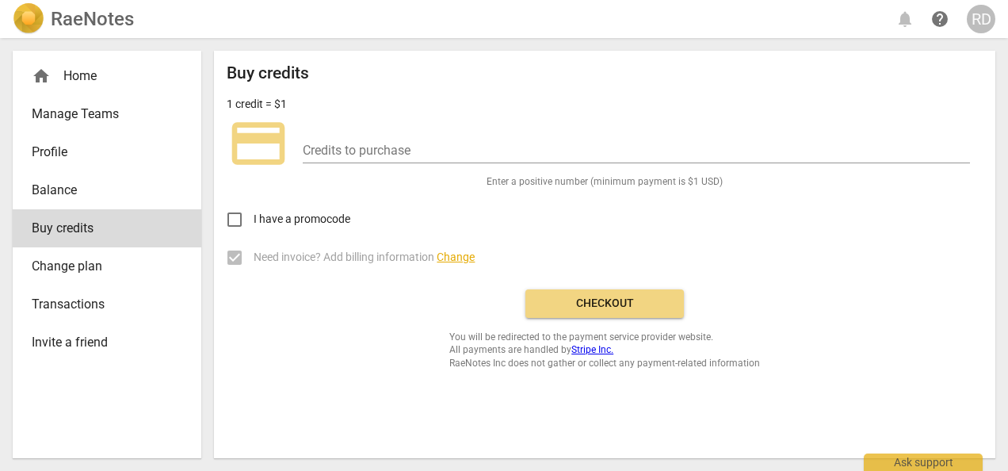
click at [63, 306] on span "Transactions" at bounding box center [101, 304] width 138 height 19
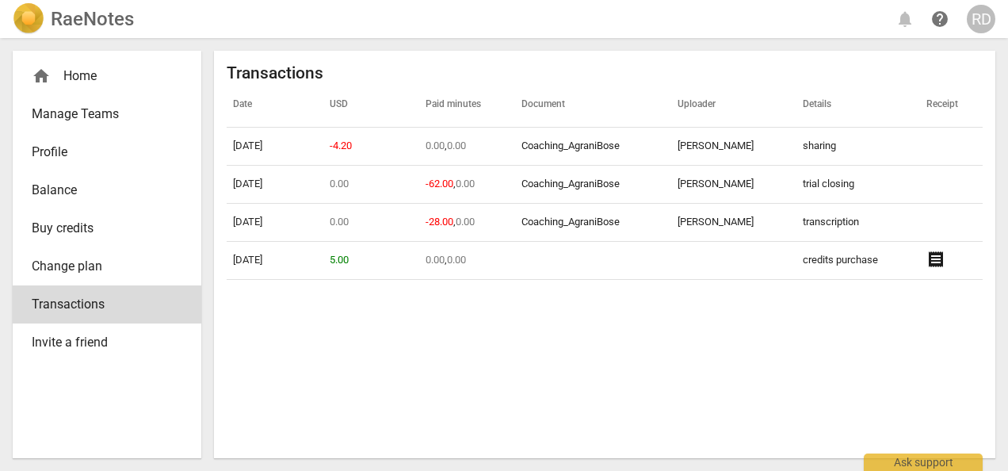
click at [70, 151] on span "Profile" at bounding box center [101, 152] width 138 height 19
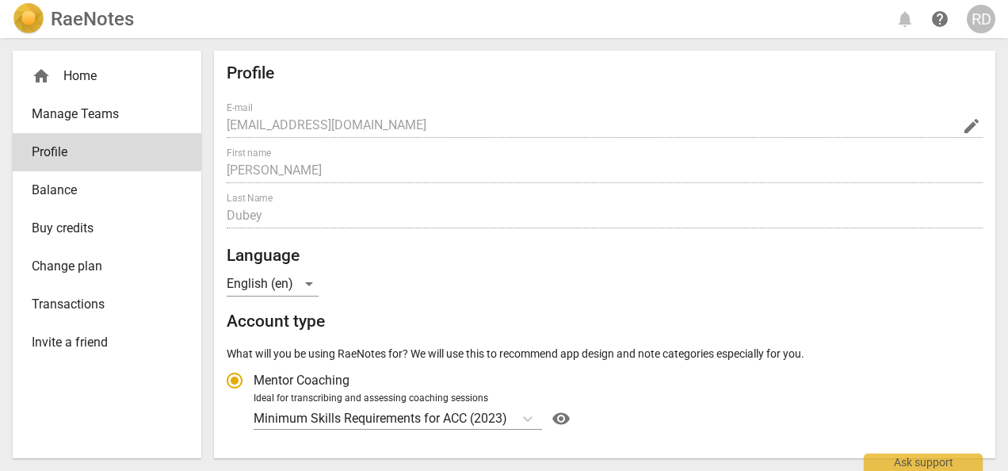
radio input "false"
click at [86, 113] on span "Manage Teams" at bounding box center [101, 114] width 138 height 19
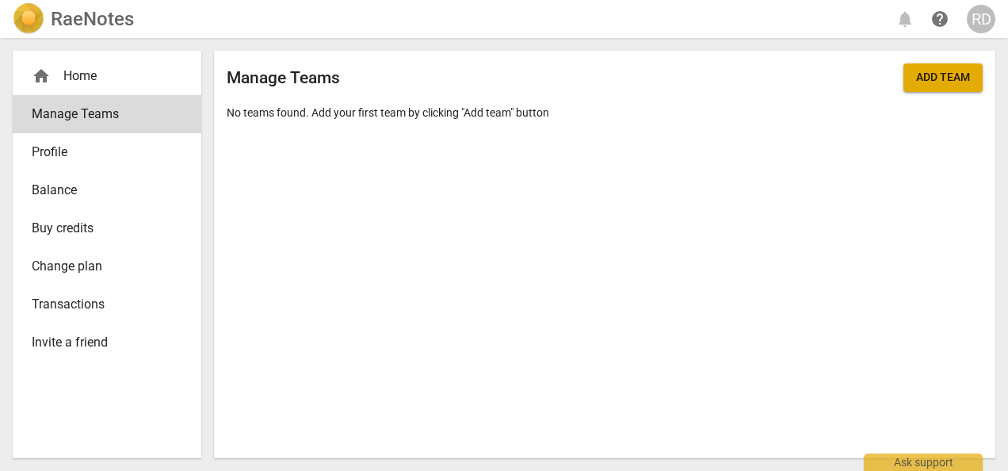
click at [105, 76] on div "home Home" at bounding box center [101, 76] width 138 height 19
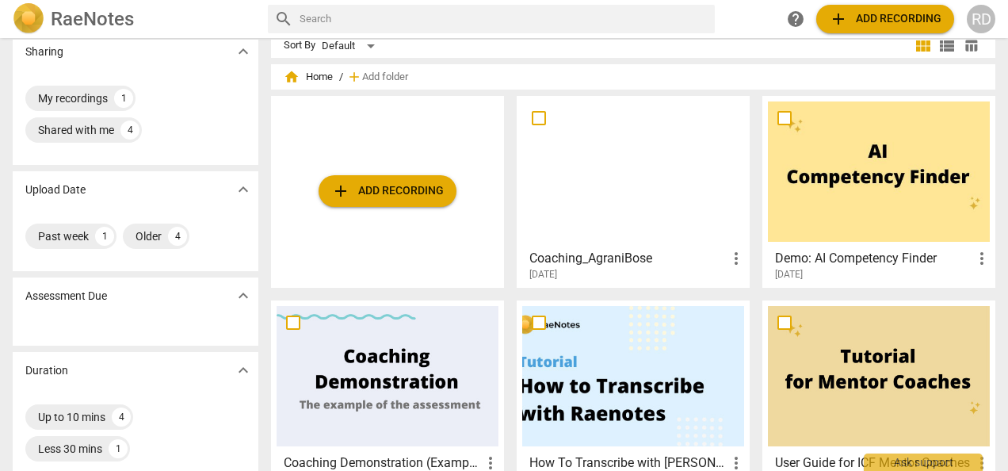
scroll to position [13, 0]
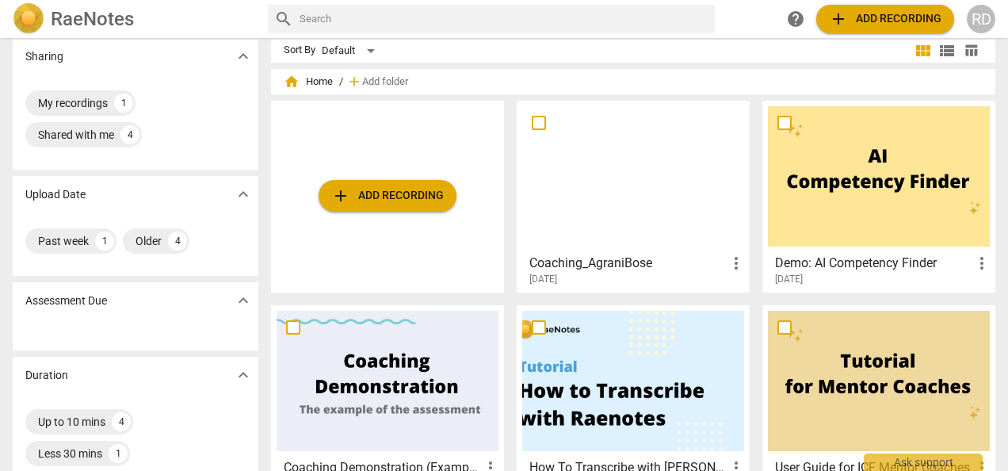
click at [831, 205] on div at bounding box center [879, 176] width 222 height 140
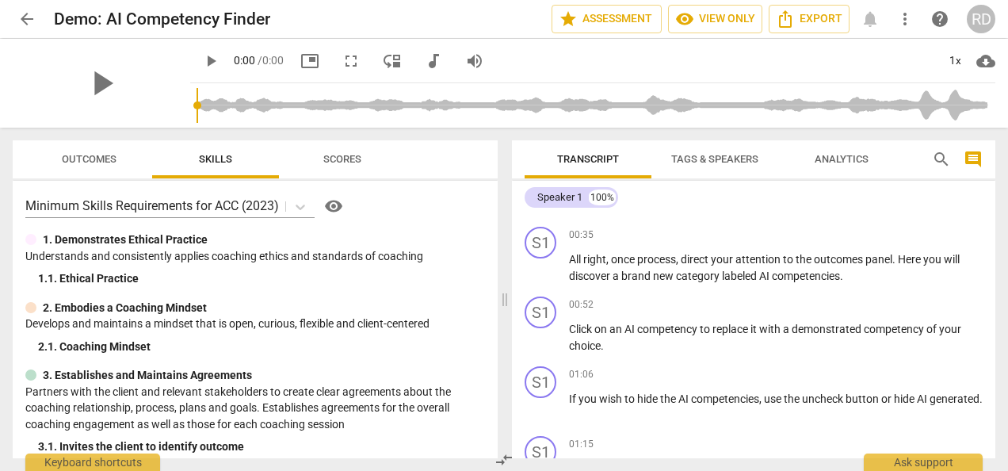
scroll to position [319, 0]
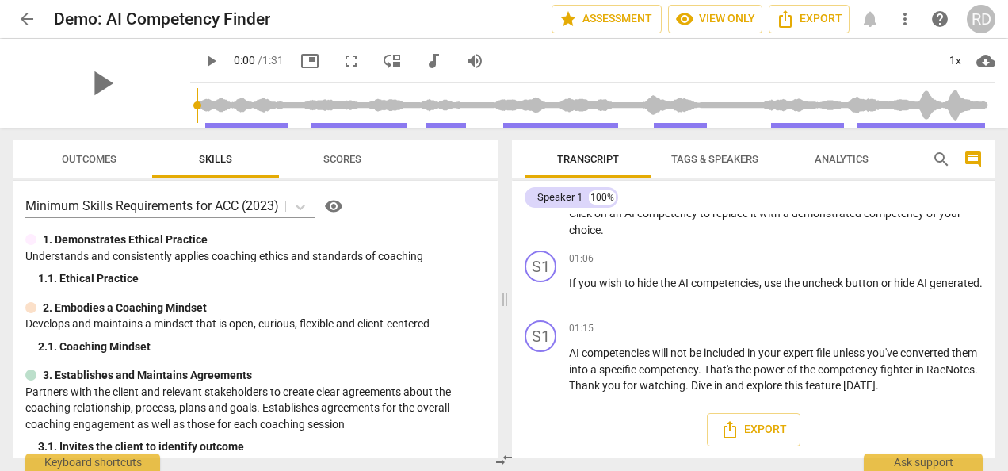
click at [726, 160] on span "Tags & Speakers" at bounding box center [714, 159] width 87 height 12
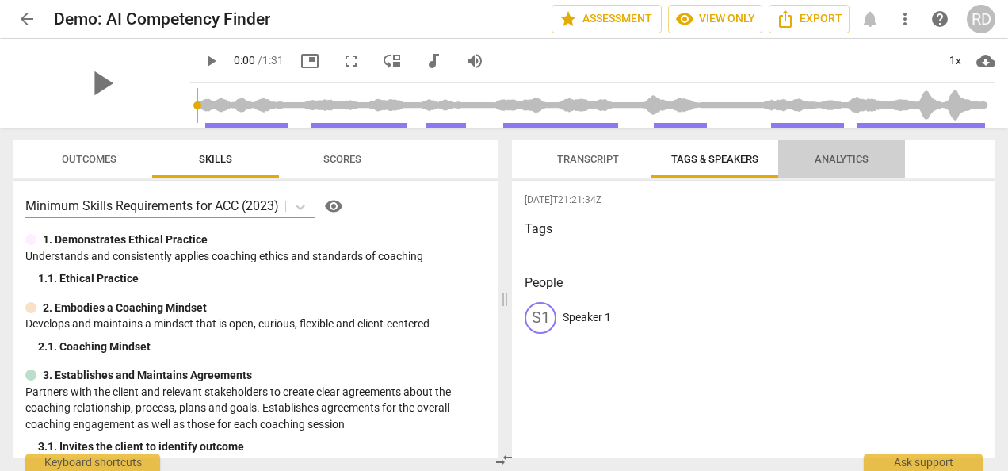
click at [816, 157] on span "Analytics" at bounding box center [842, 159] width 54 height 12
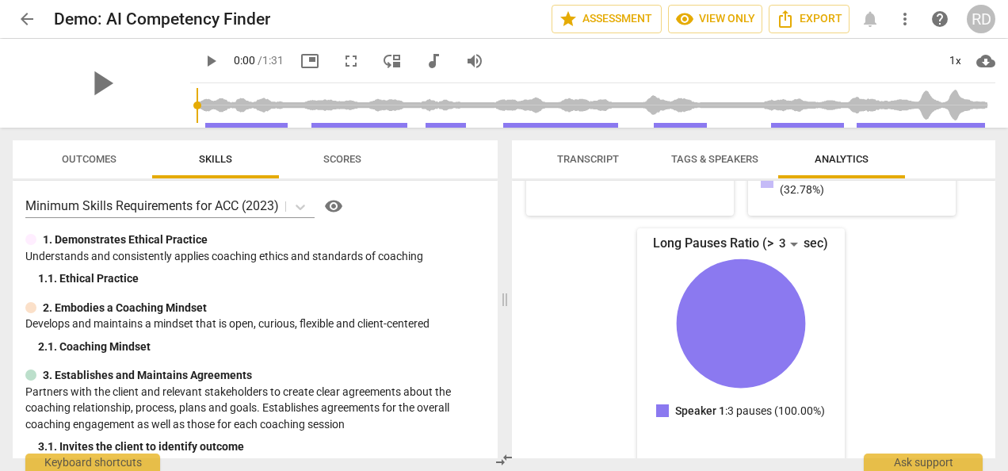
scroll to position [336, 0]
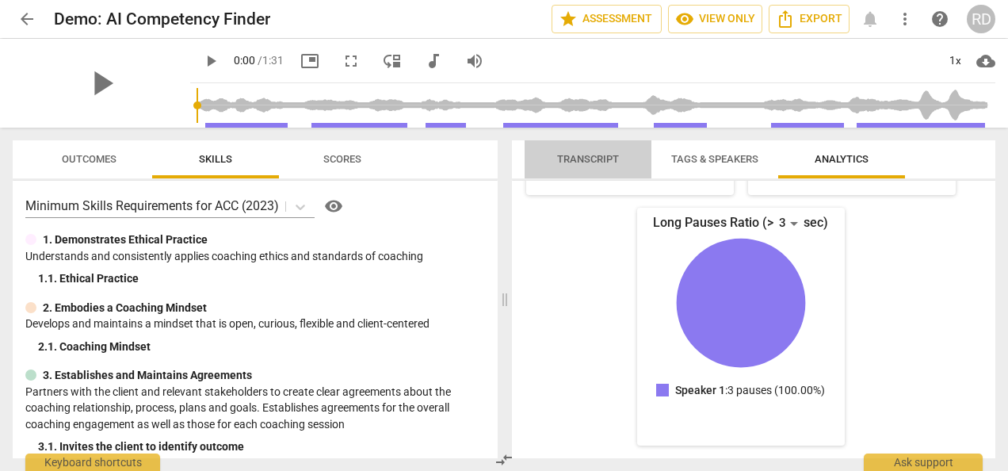
click at [586, 155] on span "Transcript" at bounding box center [588, 159] width 62 height 12
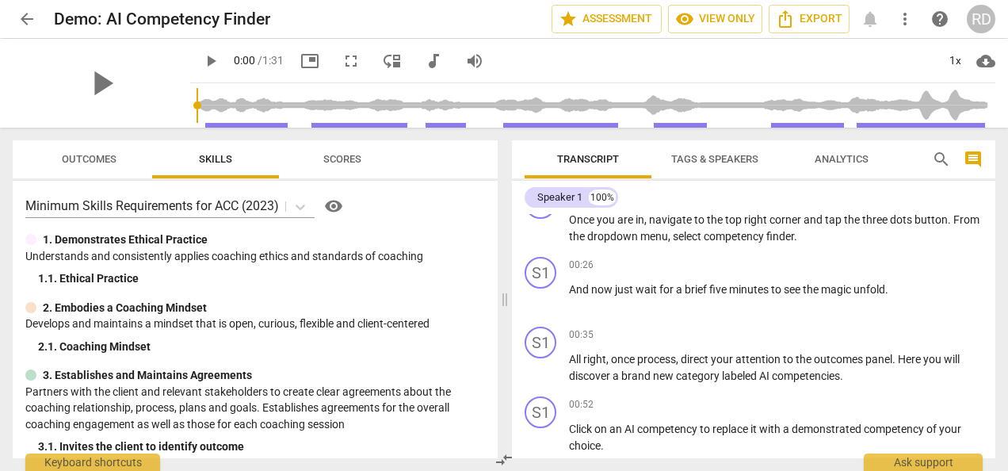
scroll to position [0, 0]
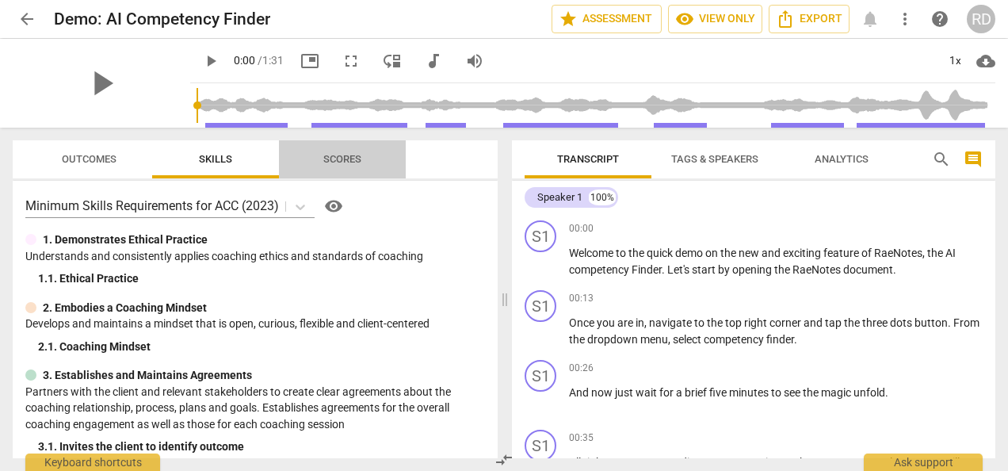
click at [343, 149] on span "Scores" at bounding box center [342, 159] width 76 height 21
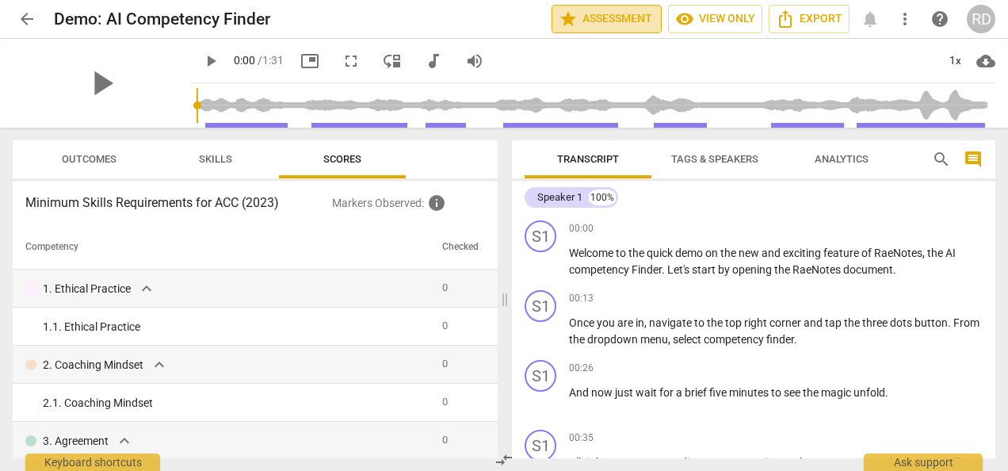
click at [579, 10] on span "star Assessment" at bounding box center [607, 19] width 96 height 19
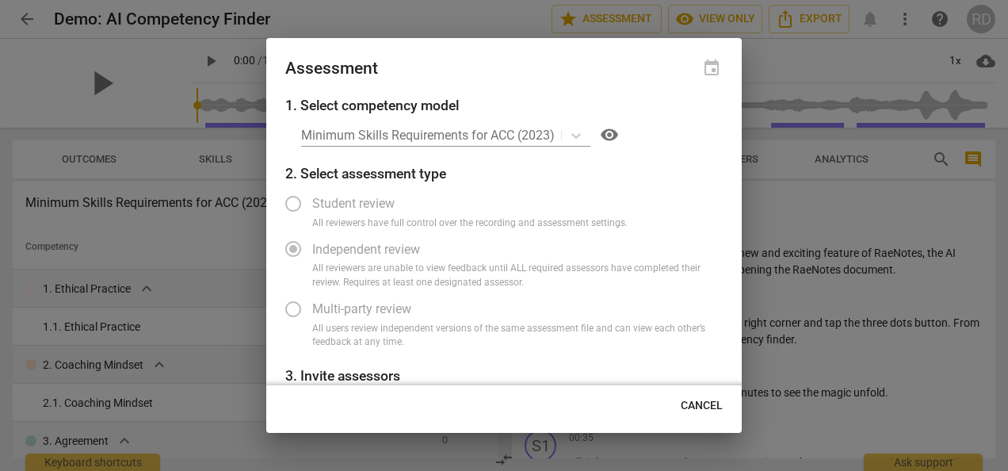
scroll to position [162, 0]
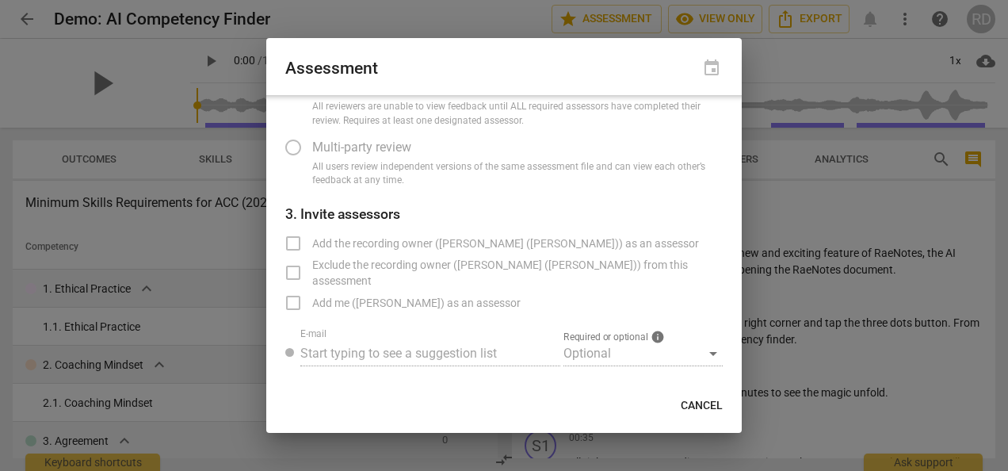
click at [523, 28] on div at bounding box center [504, 235] width 1008 height 471
radio input "false"
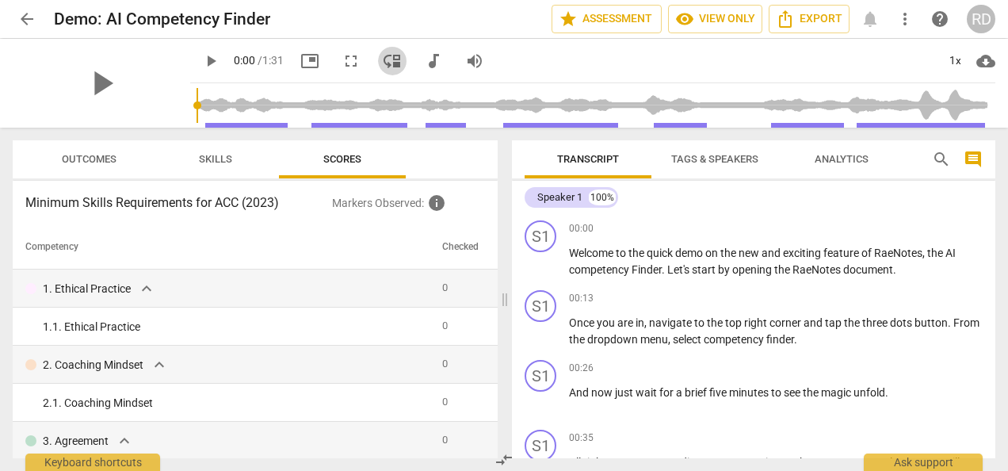
click at [397, 65] on span "move_down" at bounding box center [392, 61] width 19 height 19
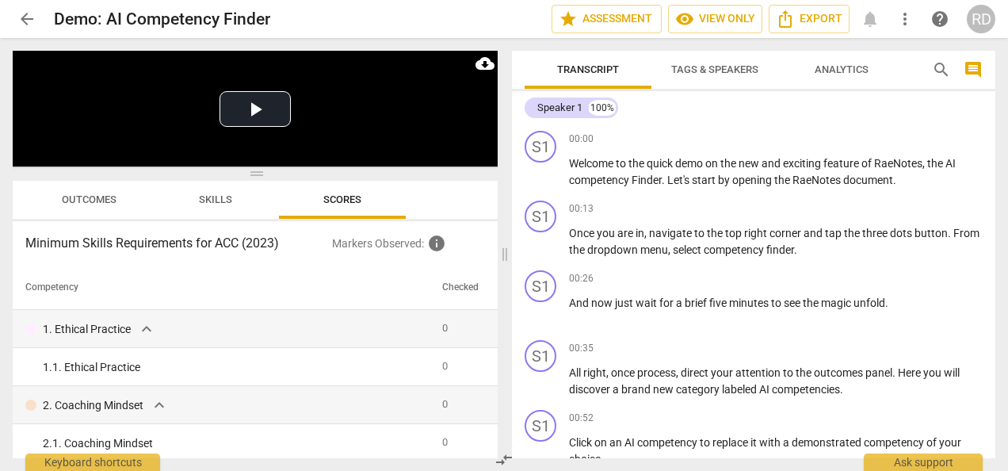
click at [24, 16] on span "arrow_back" at bounding box center [26, 19] width 19 height 19
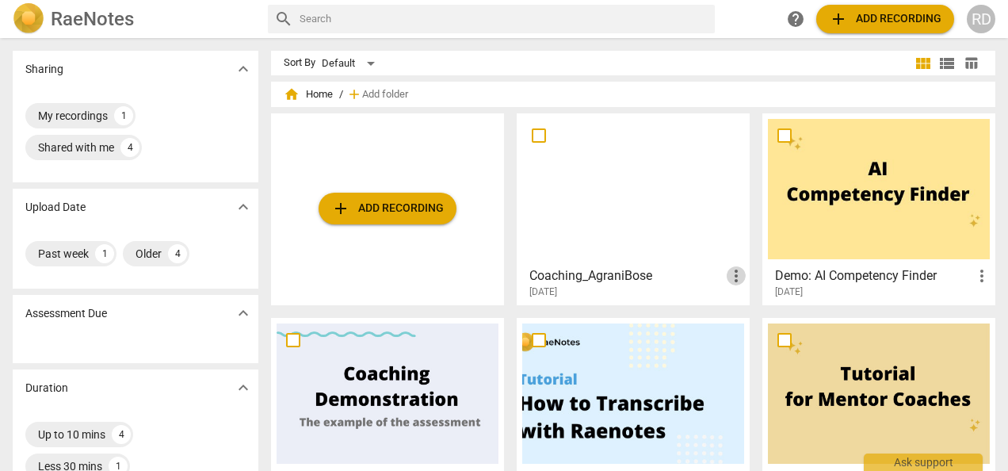
click at [732, 283] on span "more_vert" at bounding box center [736, 275] width 19 height 19
click at [608, 287] on div at bounding box center [504, 235] width 1008 height 471
click at [68, 14] on h2 "RaeNotes" at bounding box center [92, 19] width 83 height 22
click at [30, 18] on img at bounding box center [29, 19] width 32 height 32
click at [987, 21] on div "RD" at bounding box center [981, 19] width 29 height 29
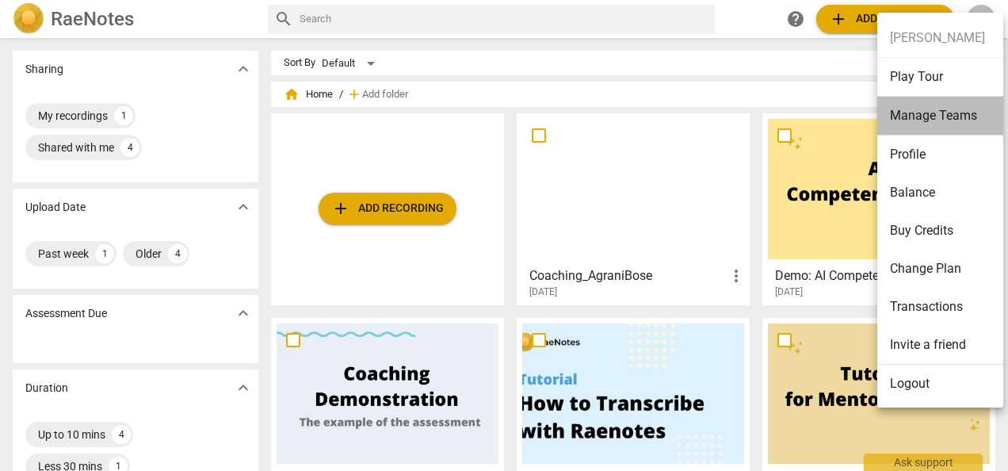
click at [948, 112] on li "Manage Teams" at bounding box center [943, 116] width 132 height 39
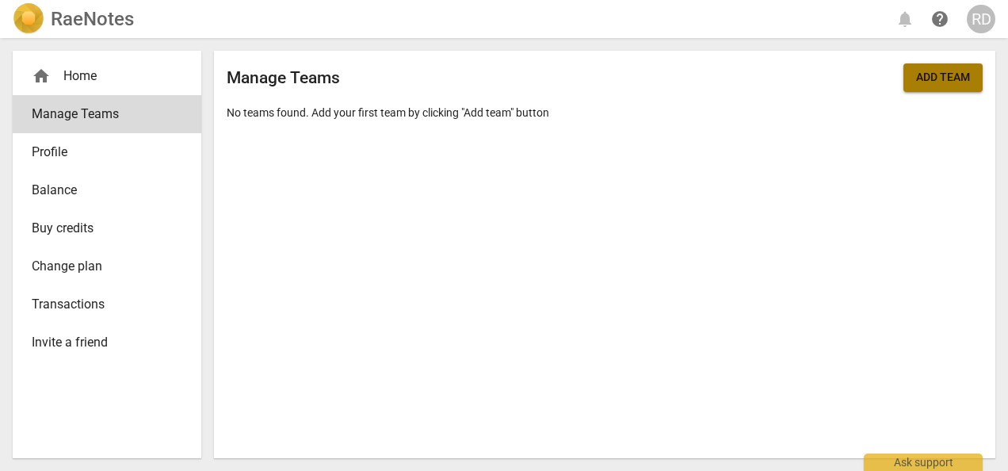
click at [926, 74] on span "Add team" at bounding box center [943, 78] width 54 height 16
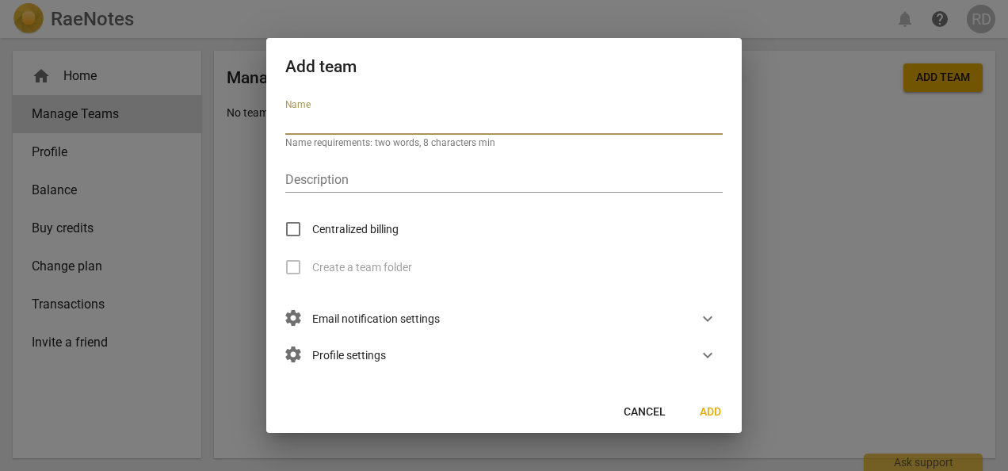
click at [708, 323] on span "expand_more" at bounding box center [707, 318] width 19 height 19
click at [315, 120] on input "text" at bounding box center [503, 123] width 437 height 23
type input "p"
paste input "pamela@transformbda.com"
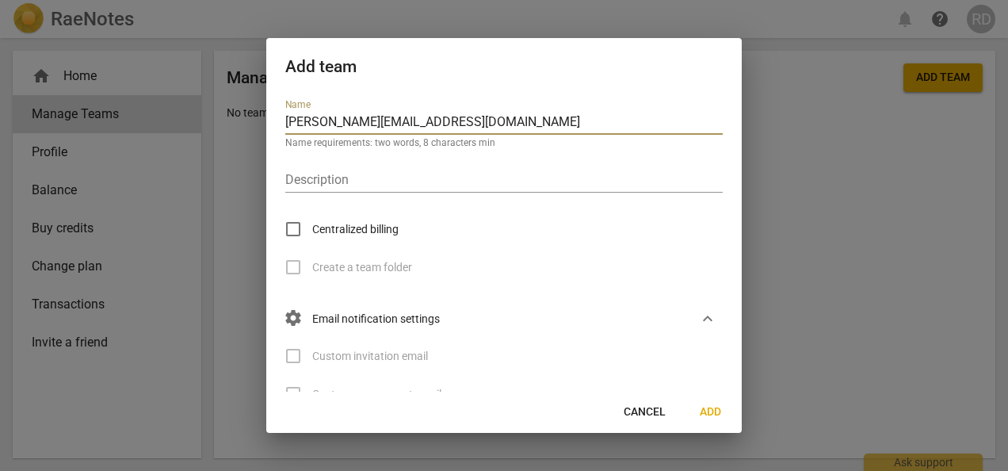
scroll to position [1, 0]
type input "p"
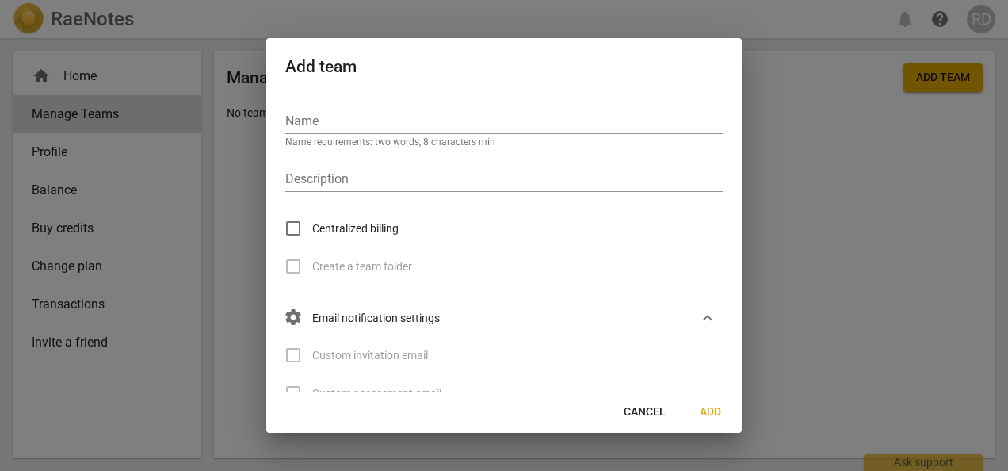
click at [635, 415] on span "Cancel" at bounding box center [645, 412] width 42 height 16
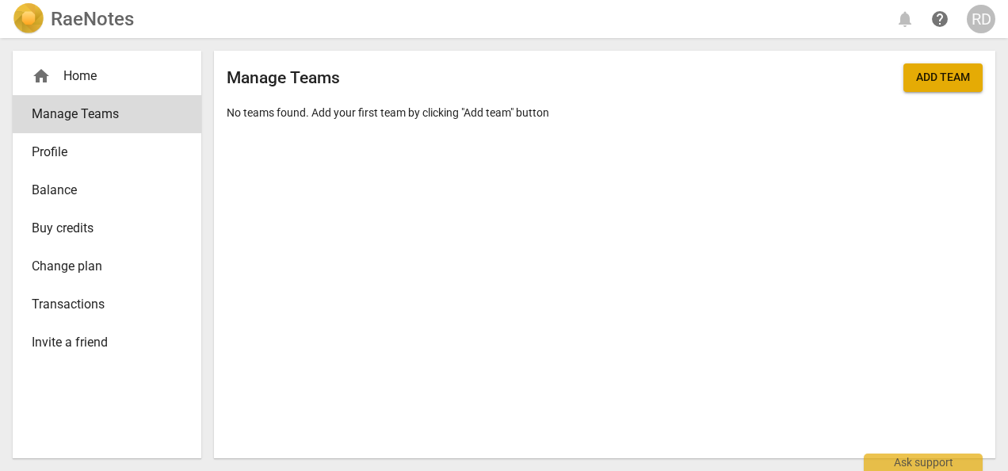
click at [99, 71] on div "home Home" at bounding box center [101, 76] width 138 height 19
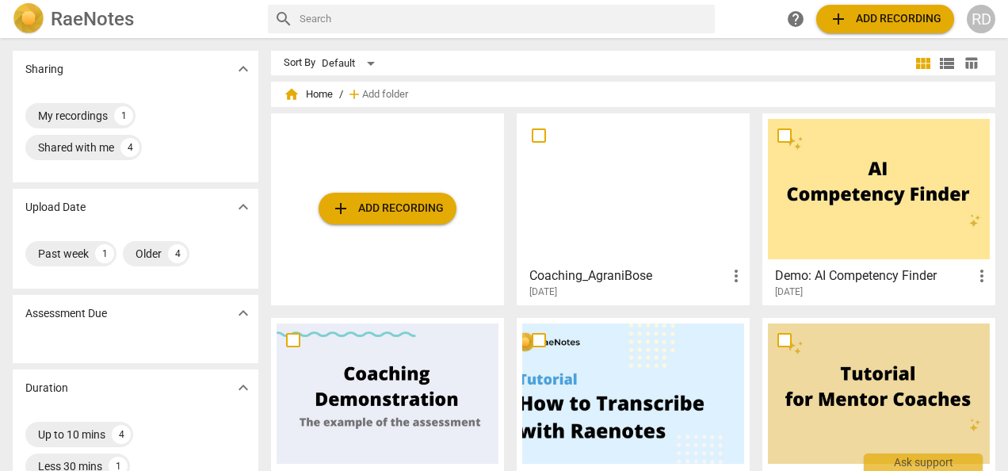
click at [659, 269] on h3 "Coaching_AgraniBose" at bounding box center [627, 275] width 197 height 19
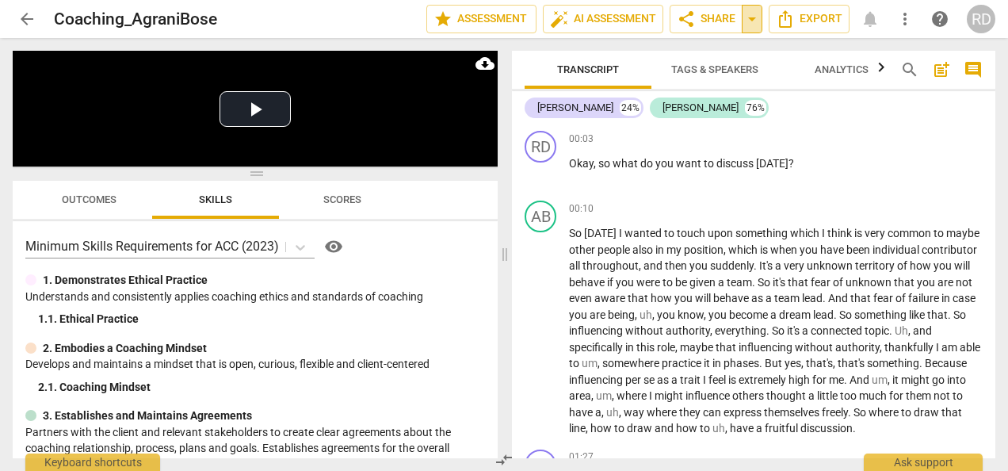
click at [756, 30] on button "arrow_drop_down" at bounding box center [752, 19] width 21 height 29
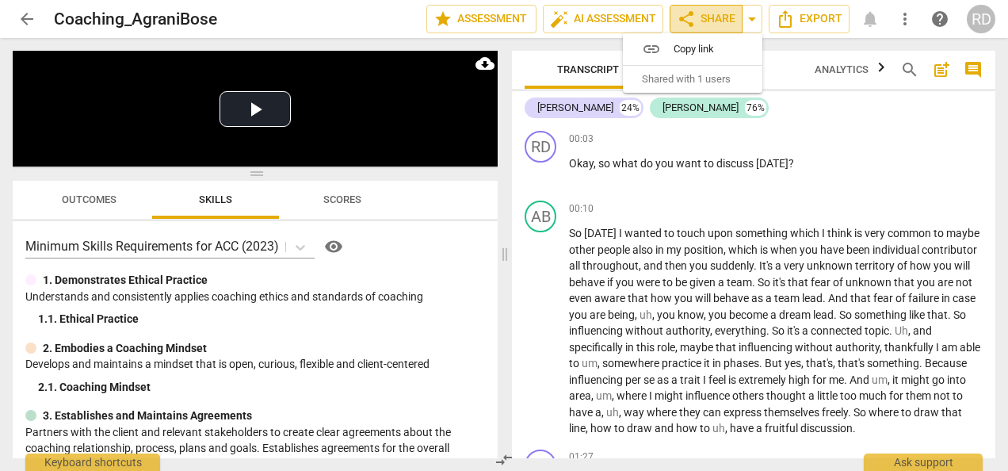
click at [705, 14] on span "share Share" at bounding box center [706, 19] width 59 height 19
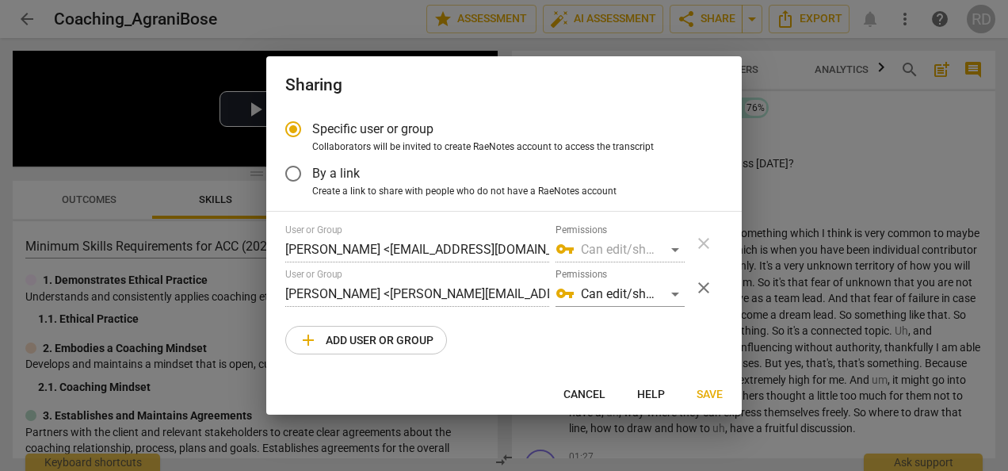
click at [774, 40] on div at bounding box center [504, 235] width 1008 height 471
radio input "false"
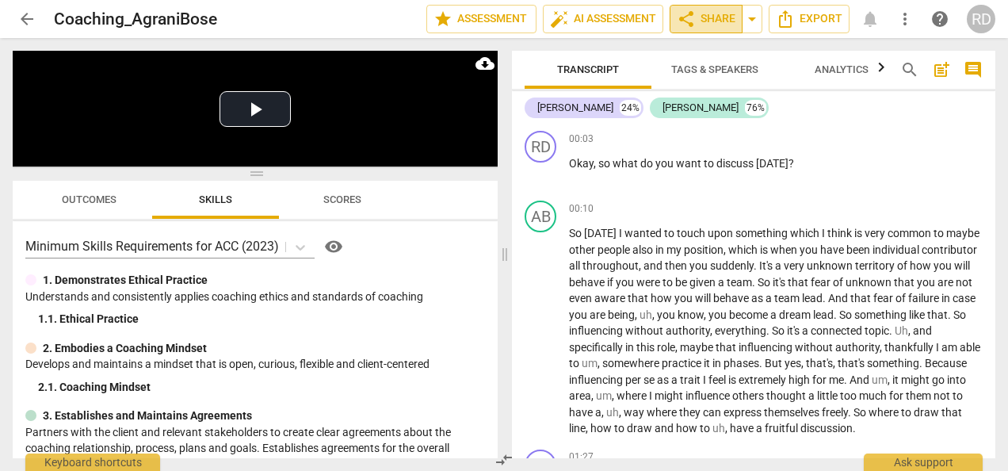
click at [719, 24] on span "share Share" at bounding box center [706, 19] width 59 height 19
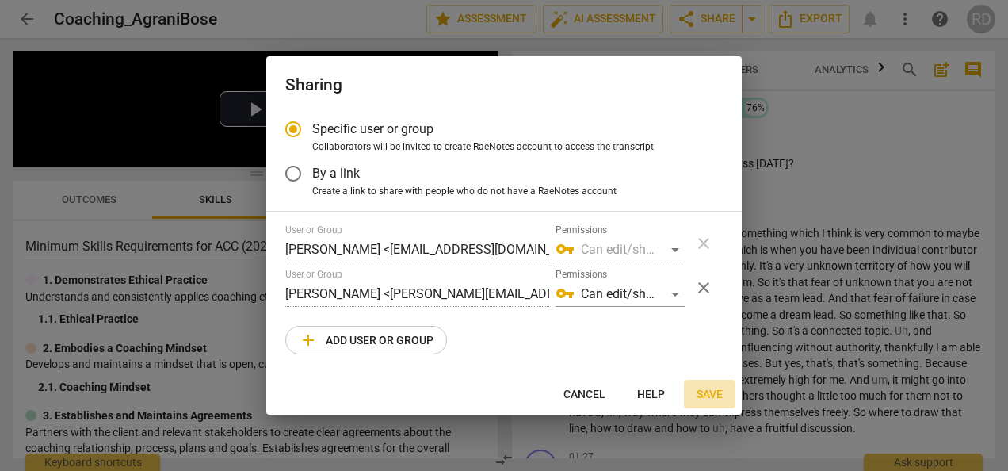
click at [715, 393] on span "Save" at bounding box center [710, 395] width 26 height 16
radio input "false"
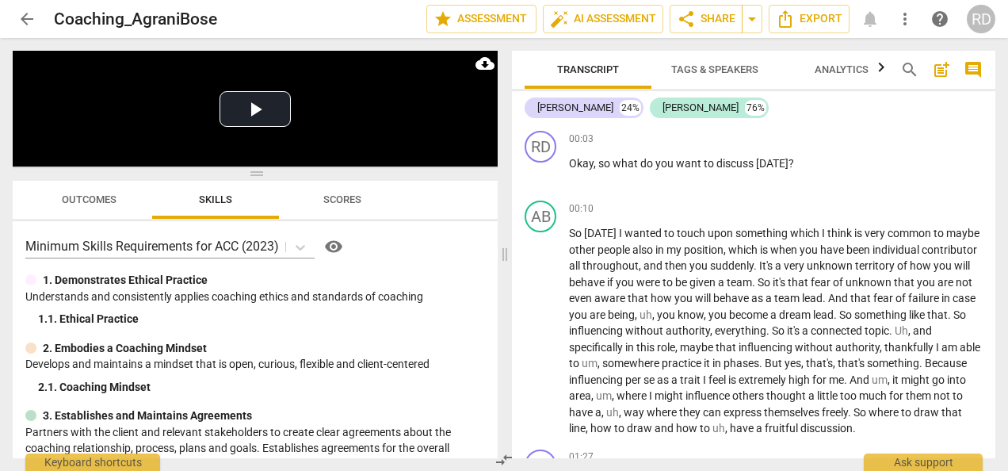
click at [907, 13] on span "more_vert" at bounding box center [905, 19] width 19 height 19
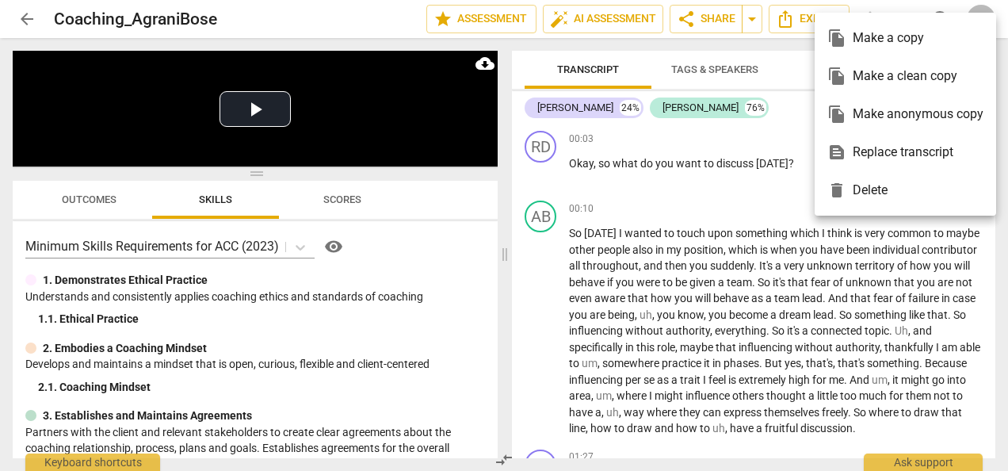
click at [493, 10] on div at bounding box center [504, 235] width 1008 height 471
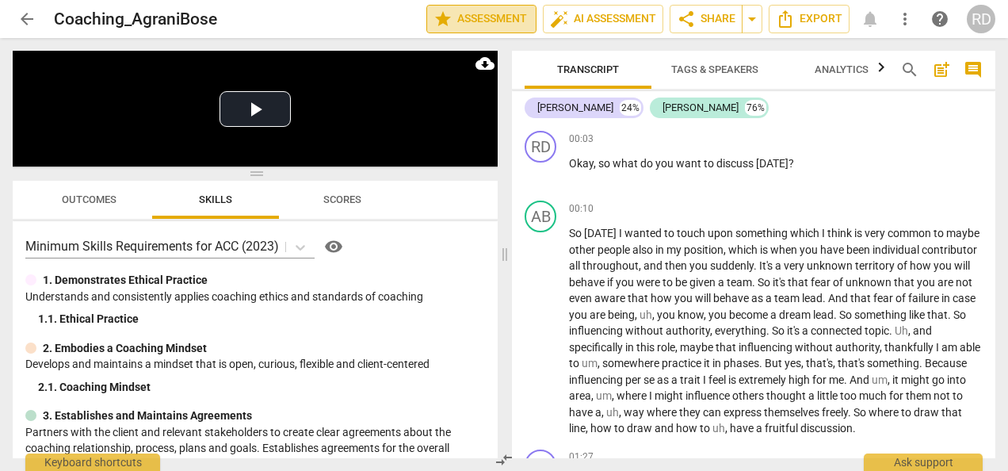
click at [490, 23] on span "star Assessment" at bounding box center [482, 19] width 96 height 19
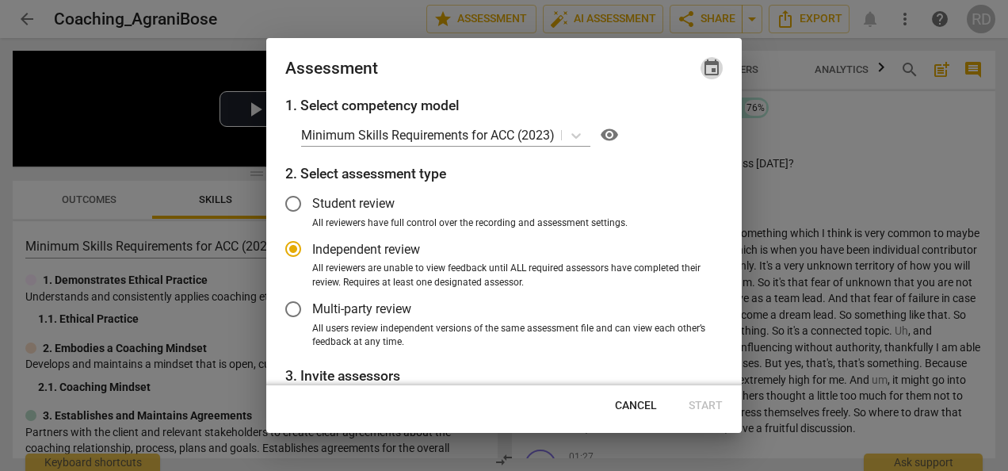
click at [716, 63] on span "event" at bounding box center [711, 68] width 19 height 19
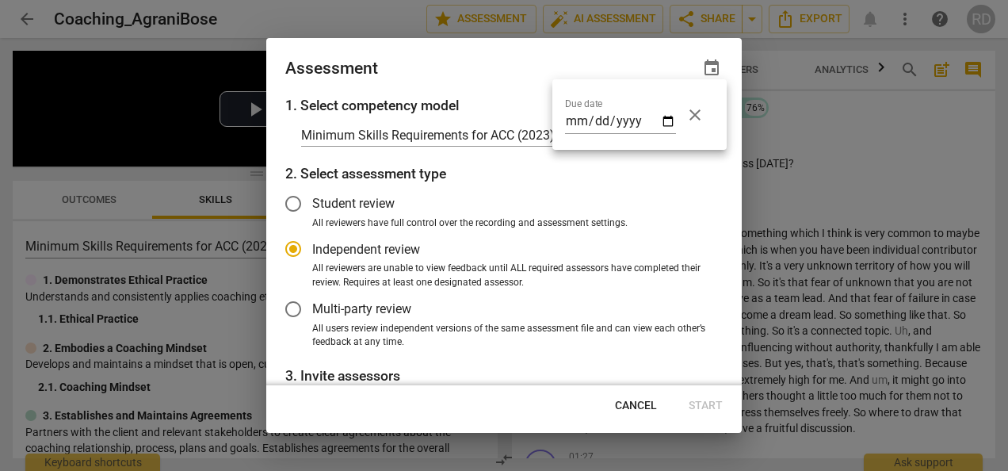
click at [716, 63] on div at bounding box center [504, 235] width 1008 height 471
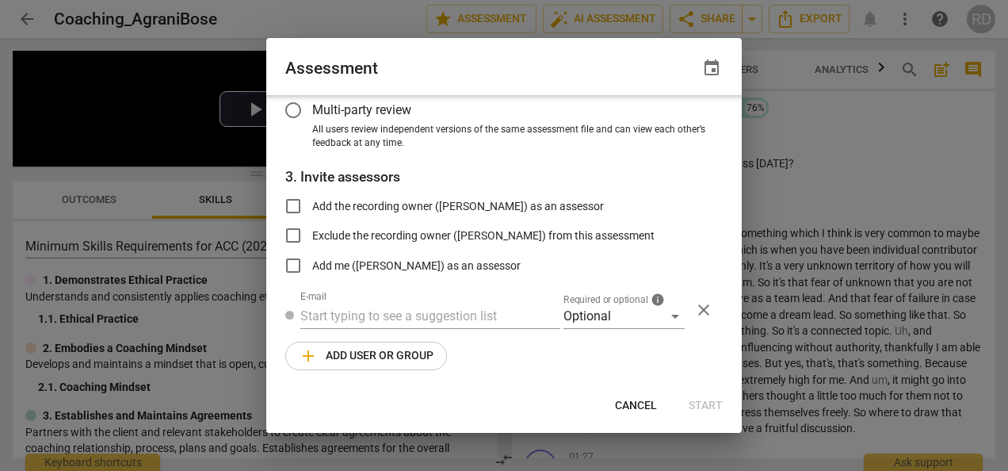
scroll to position [203, 0]
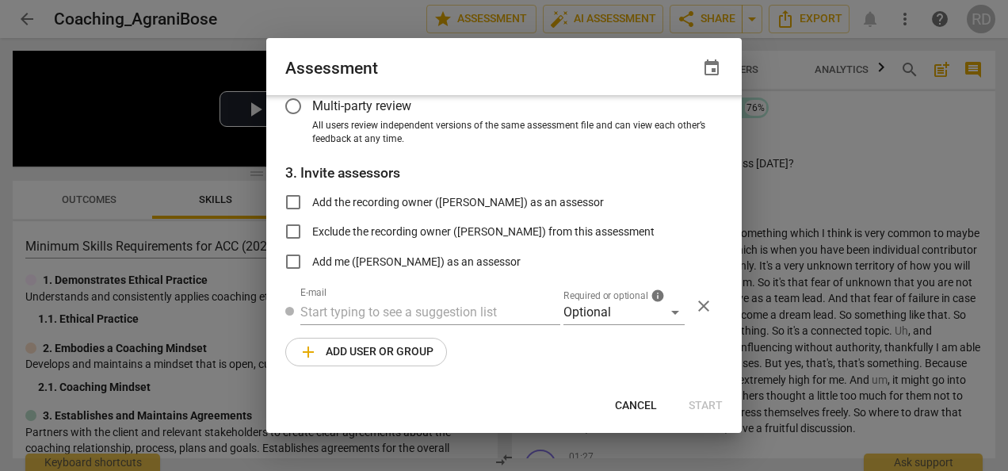
radio input "false"
click at [289, 265] on input "Add me (Raj Dubey) as an assessor" at bounding box center [293, 262] width 38 height 38
checkbox input "true"
click at [629, 407] on span "Cancel" at bounding box center [636, 406] width 42 height 16
radio input "false"
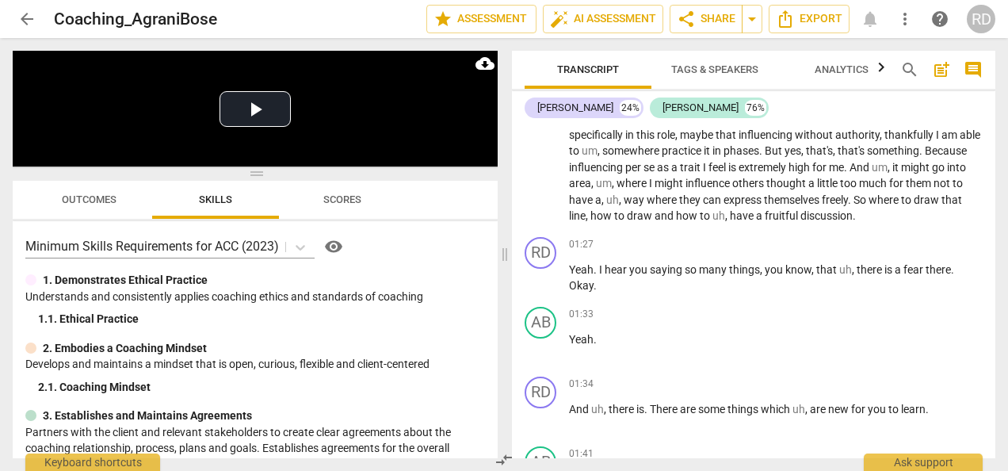
scroll to position [0, 0]
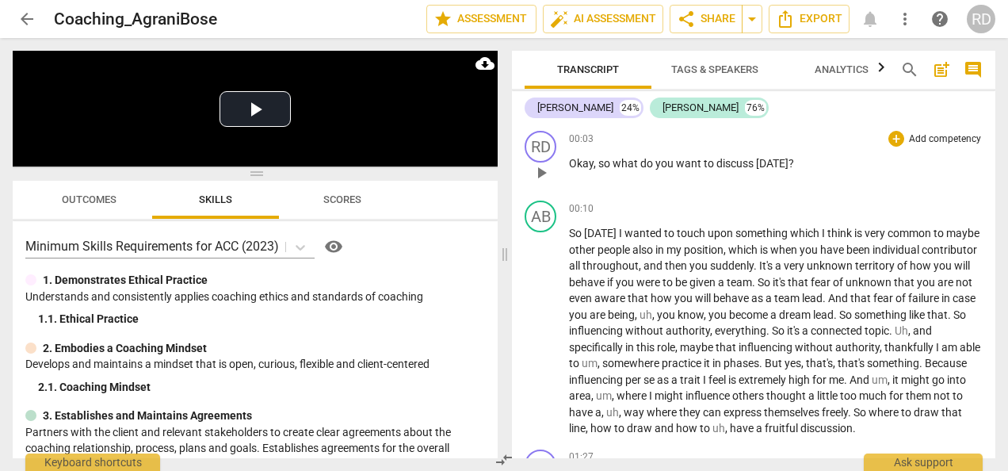
click at [918, 137] on p "Add competency" at bounding box center [944, 139] width 75 height 14
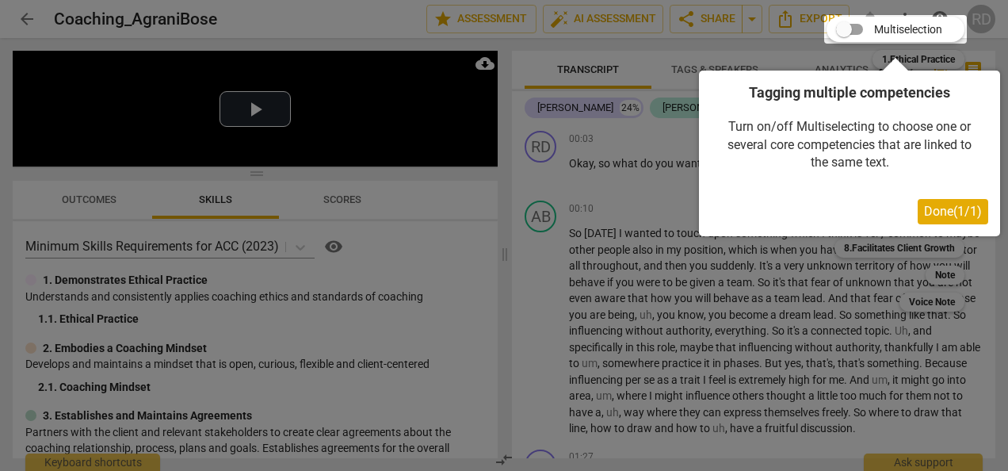
click at [631, 186] on div at bounding box center [504, 235] width 1008 height 471
click at [956, 211] on span "Done ( 1 / 1 )" at bounding box center [953, 211] width 58 height 15
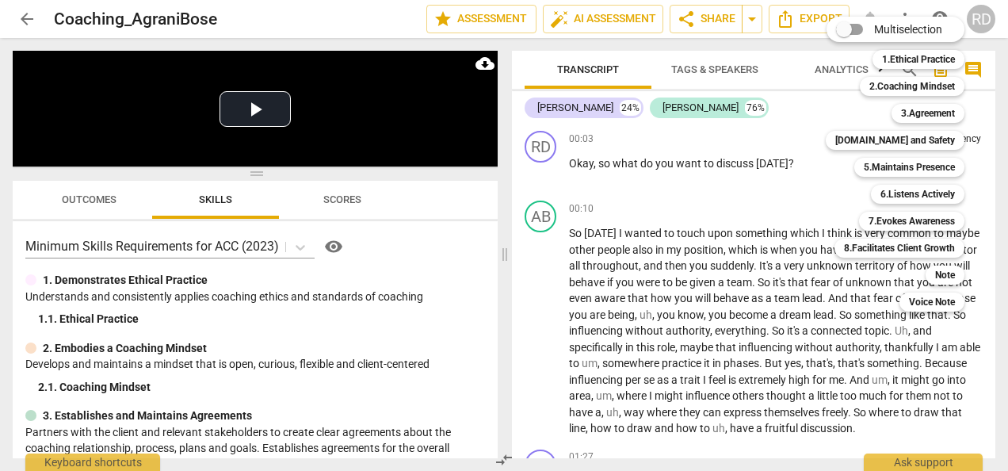
click at [762, 198] on div at bounding box center [504, 235] width 1008 height 471
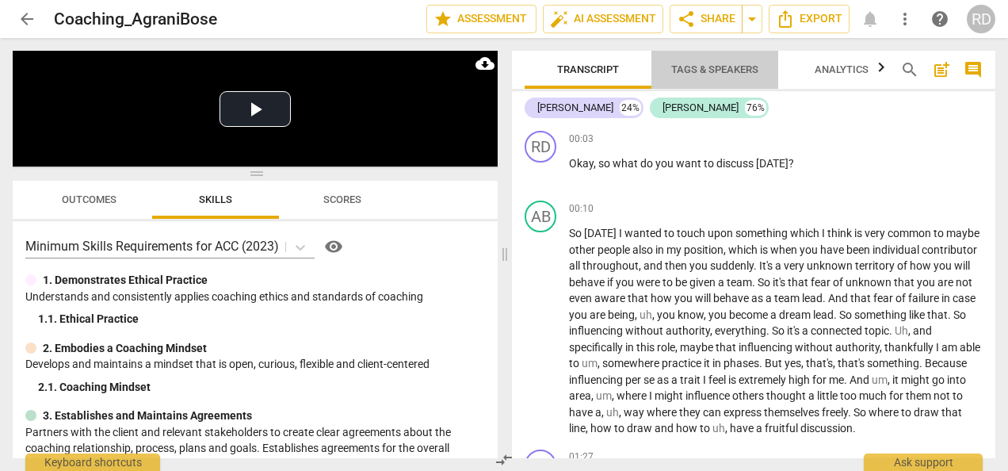
click at [735, 71] on span "Tags & Speakers" at bounding box center [714, 69] width 87 height 12
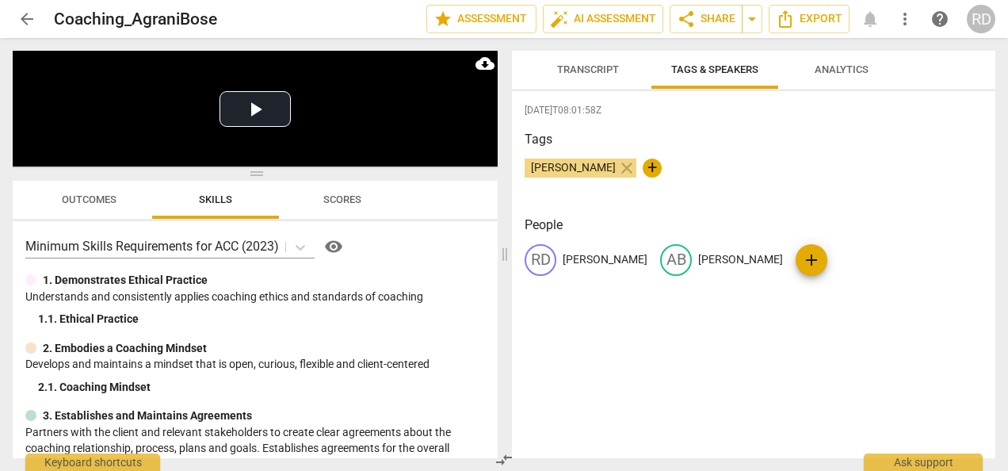
click at [601, 75] on span "Transcript" at bounding box center [588, 69] width 62 height 12
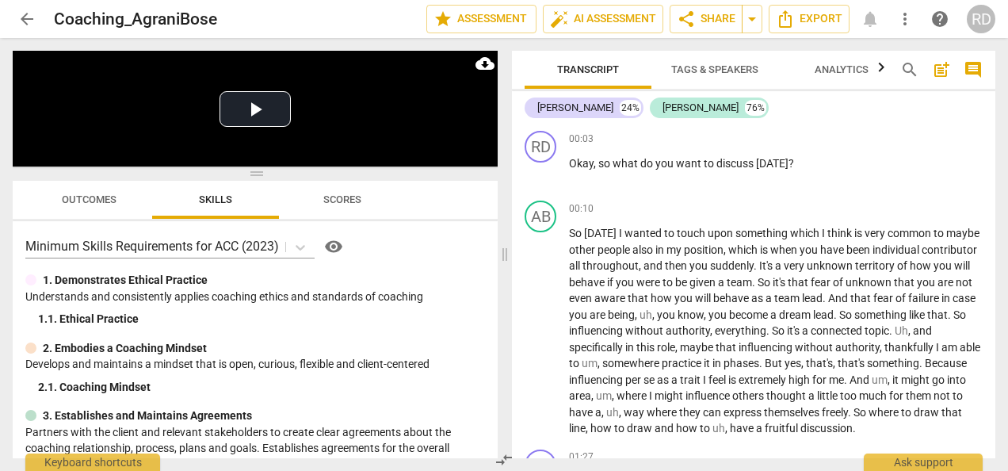
click at [865, 22] on div "arrow_back Coaching_AgraniBose edit star Assessment auto_fix_high AI Assessment…" at bounding box center [504, 19] width 983 height 29
click at [905, 21] on span "more_vert" at bounding box center [905, 19] width 19 height 19
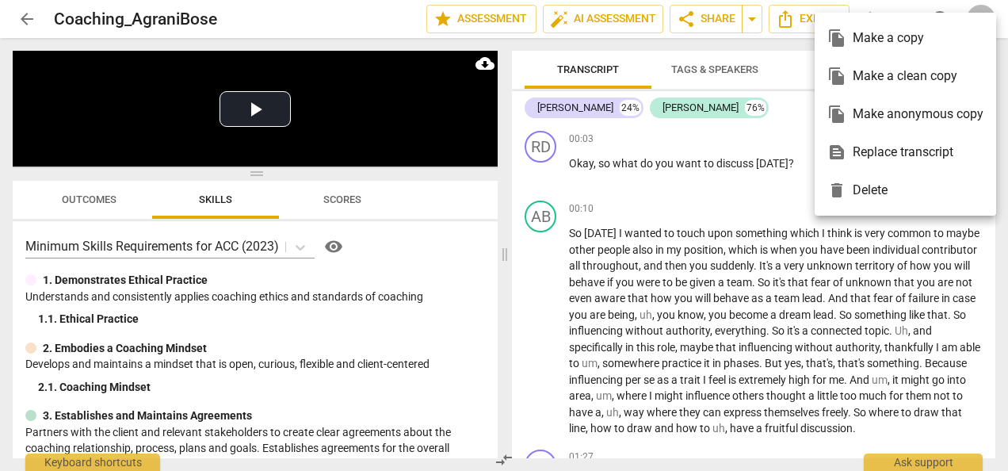
click at [905, 21] on div "file_copy Make a copy" at bounding box center [905, 38] width 156 height 38
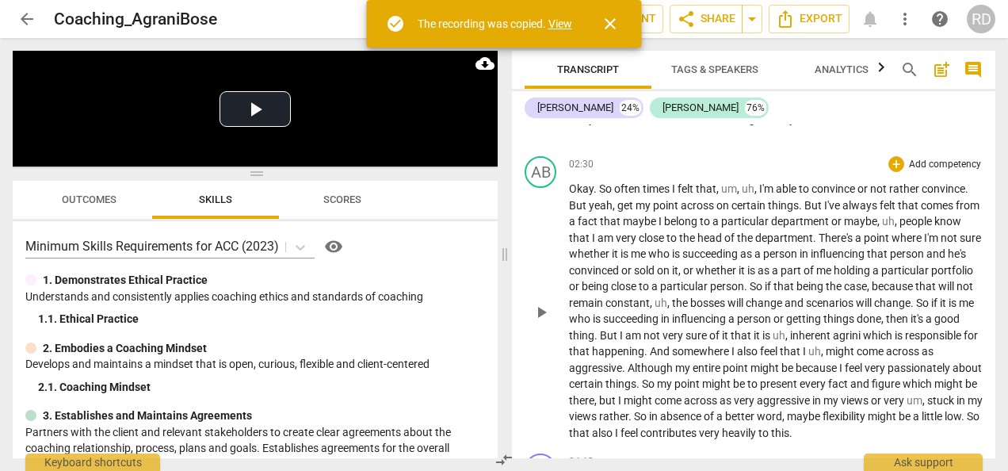
scroll to position [854, 0]
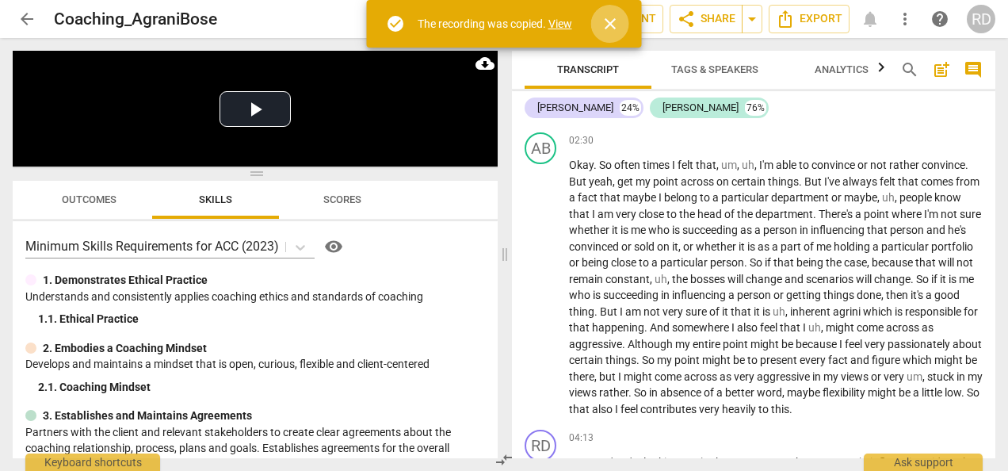
click at [618, 25] on span "close" at bounding box center [610, 23] width 19 height 19
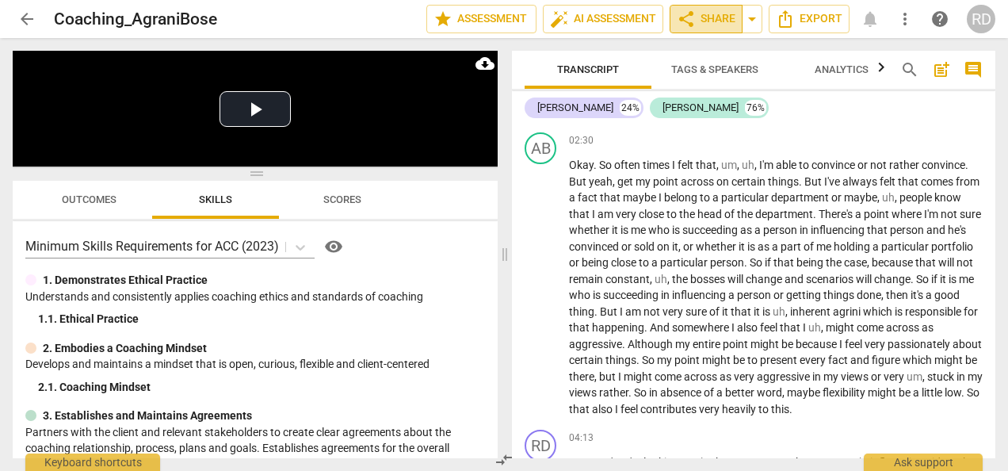
click at [707, 13] on span "share Share" at bounding box center [706, 19] width 59 height 19
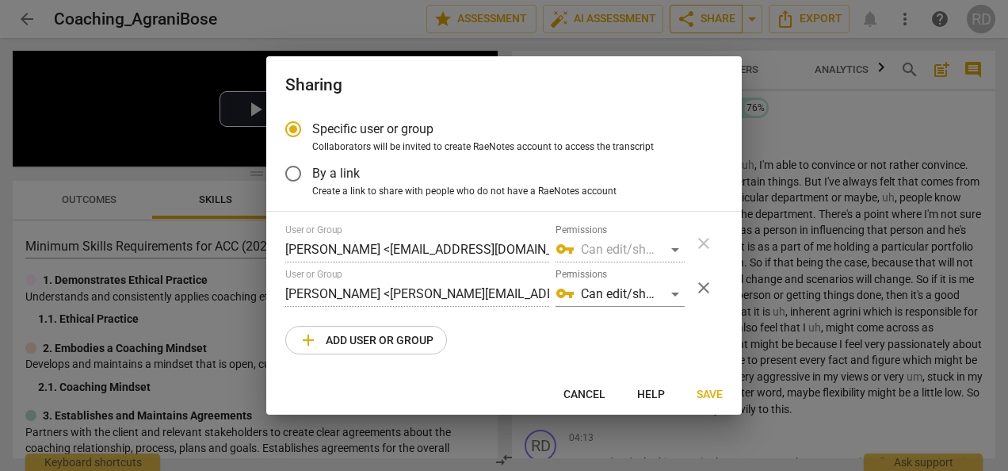
click at [707, 13] on div at bounding box center [504, 235] width 1008 height 471
radio input "false"
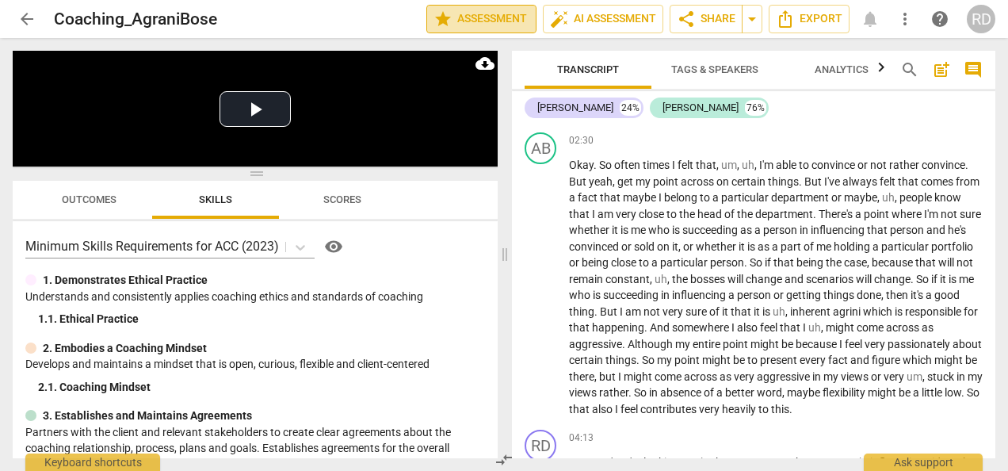
click at [449, 17] on span "star Assessment" at bounding box center [482, 19] width 96 height 19
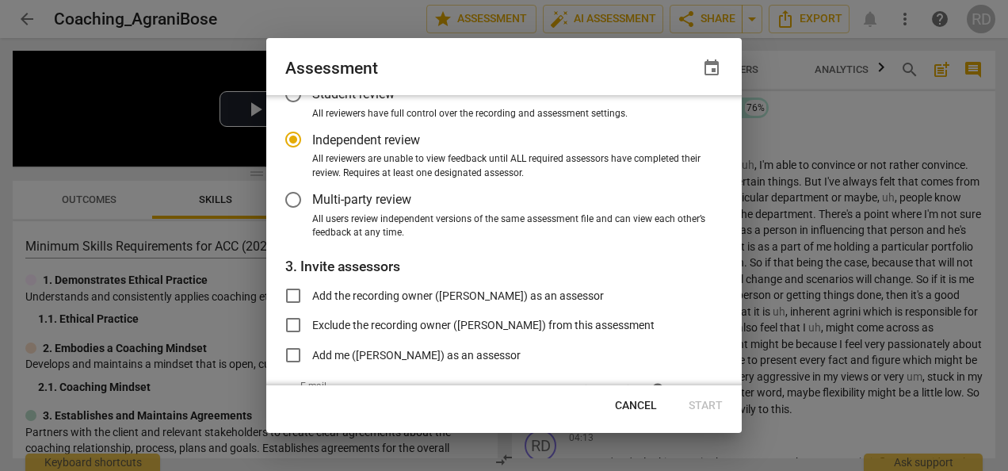
scroll to position [203, 0]
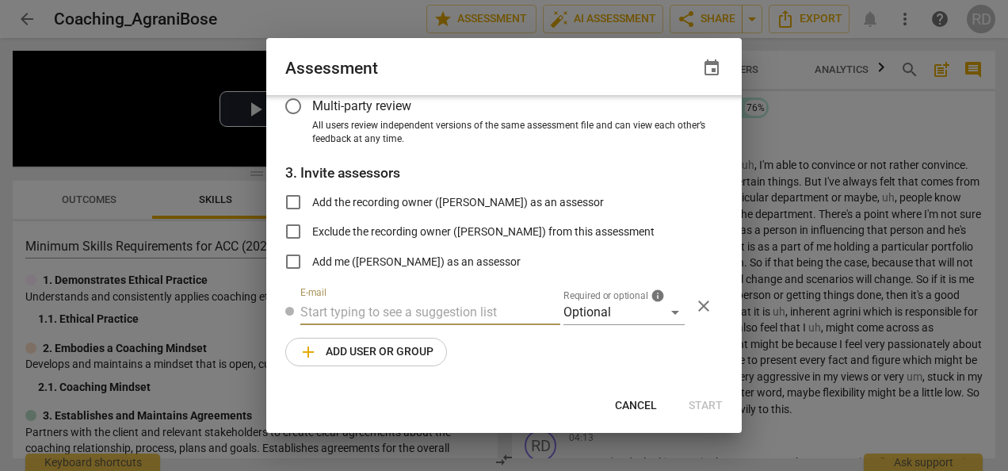
click at [346, 312] on input "text" at bounding box center [430, 312] width 260 height 25
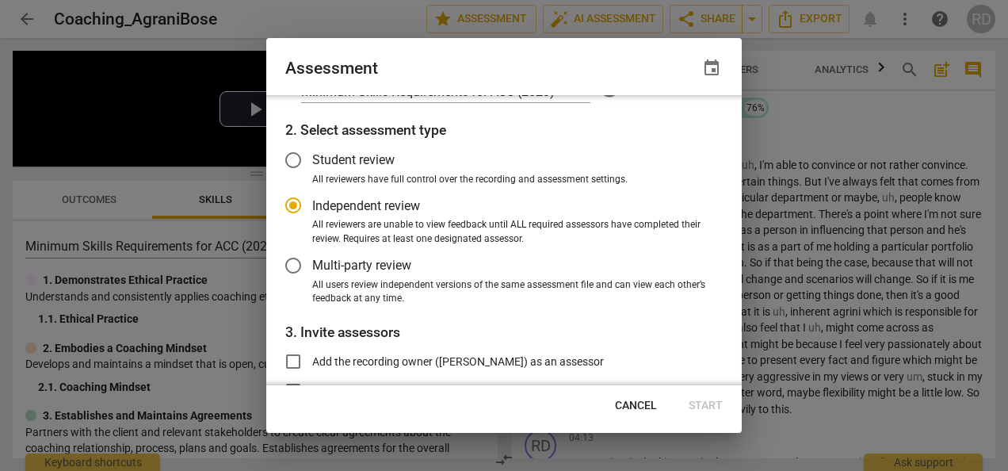
scroll to position [44, 0]
radio input "false"
click at [288, 264] on input "Multi-party review" at bounding box center [293, 265] width 38 height 38
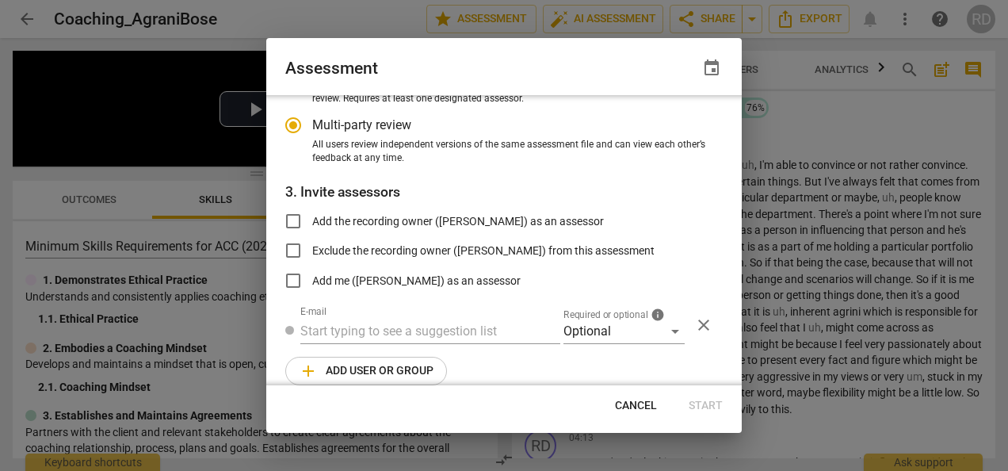
radio input "false"
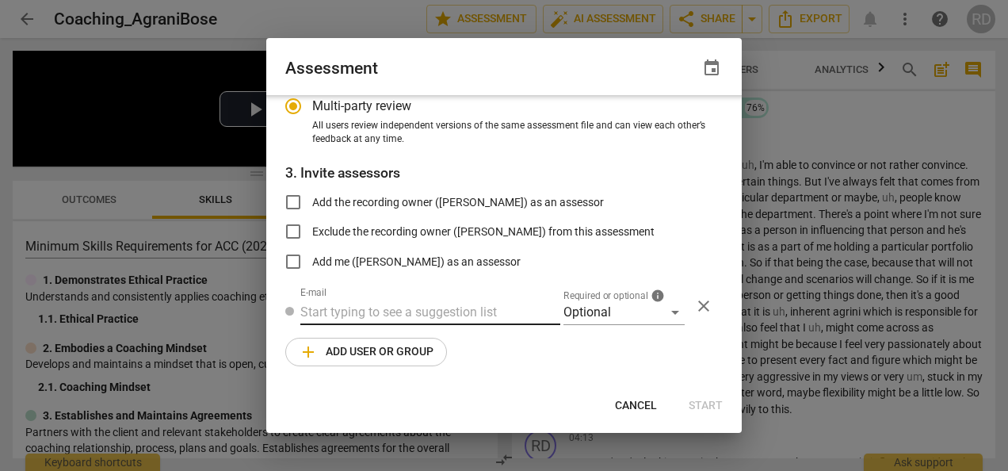
click at [394, 315] on input "text" at bounding box center [430, 312] width 260 height 25
type input "pamela"
radio input "false"
paste input "pamela@transformbda.com"
click at [342, 312] on input "pamelapamela@transformbda.com" at bounding box center [430, 312] width 260 height 25
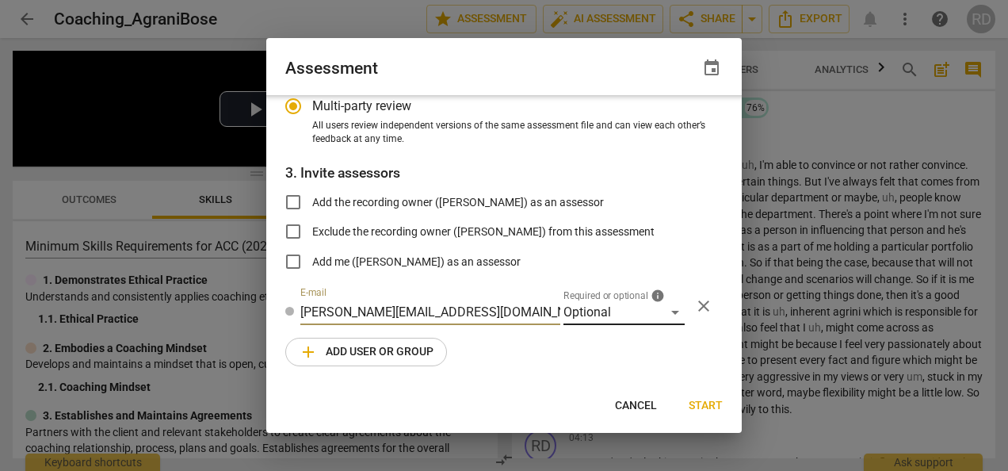
type input "pamela@transformbda.com"
click at [623, 308] on div "Optional" at bounding box center [623, 312] width 121 height 25
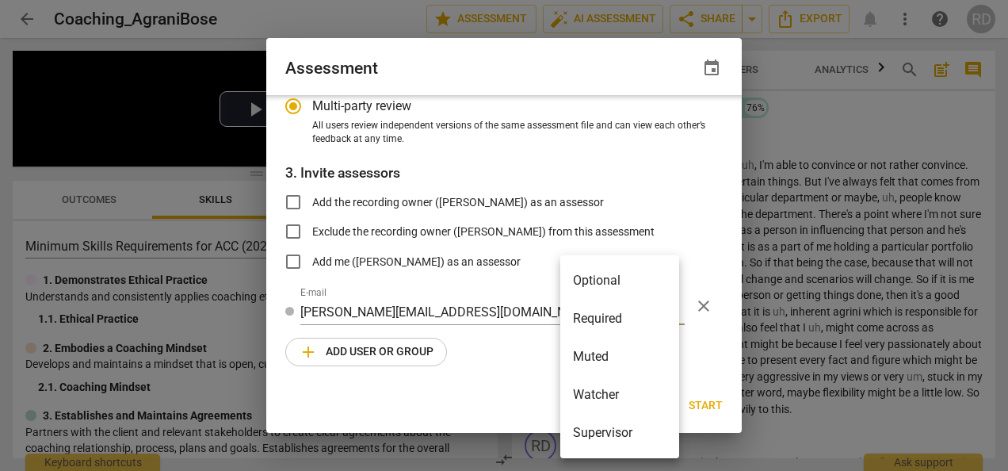
click at [614, 280] on li "Optional" at bounding box center [619, 281] width 119 height 38
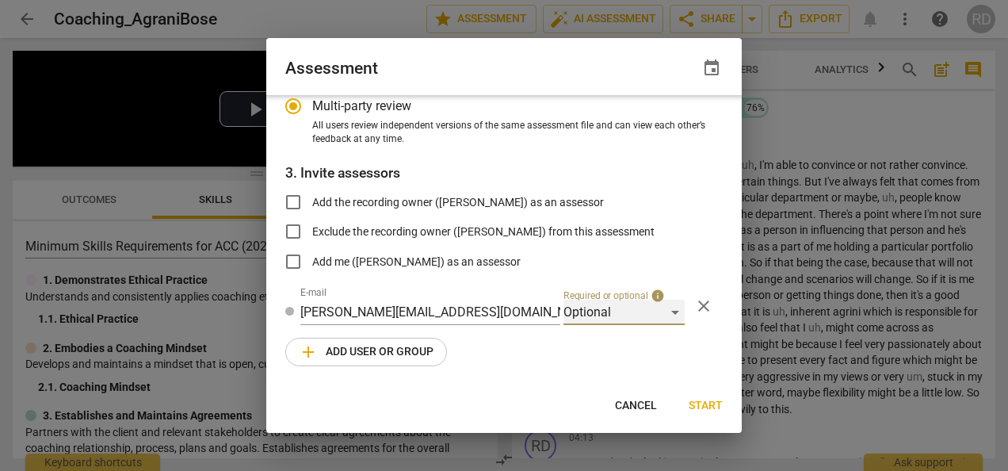
click at [613, 306] on div "Optional" at bounding box center [623, 312] width 121 height 25
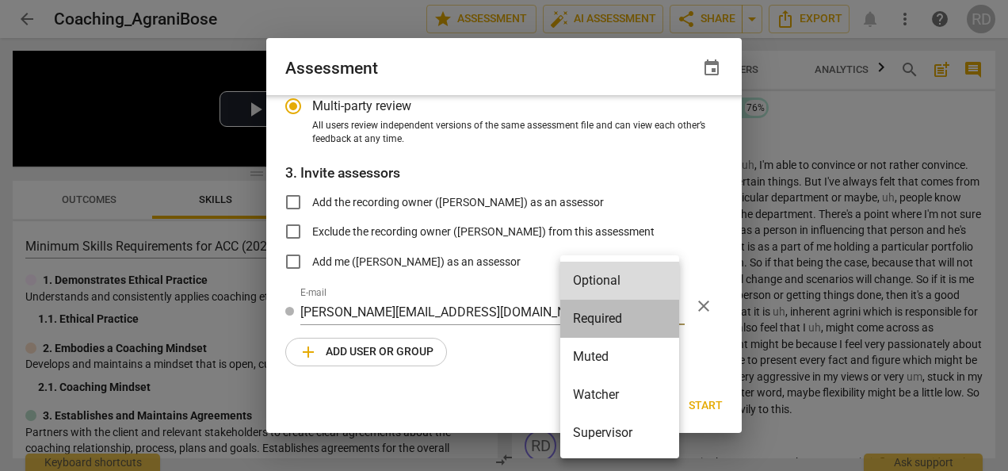
click at [609, 329] on li "Required" at bounding box center [619, 319] width 119 height 38
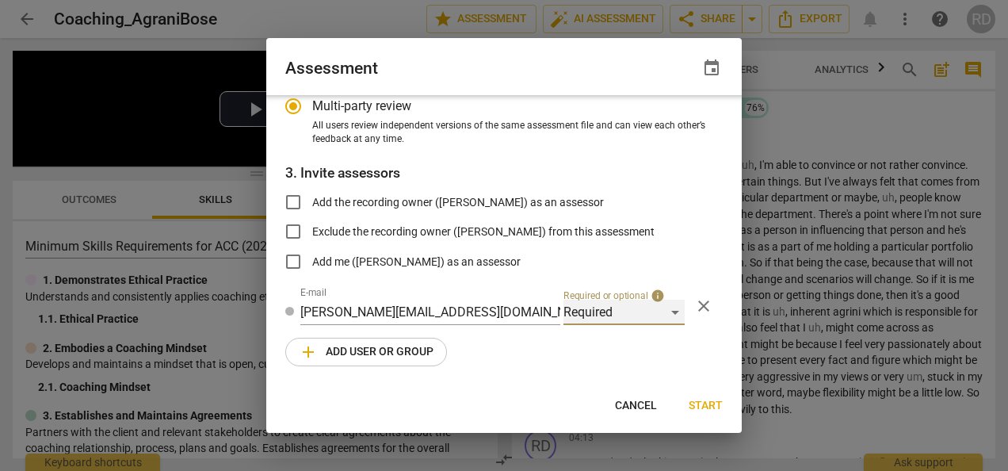
click at [624, 311] on div "Required" at bounding box center [623, 312] width 121 height 25
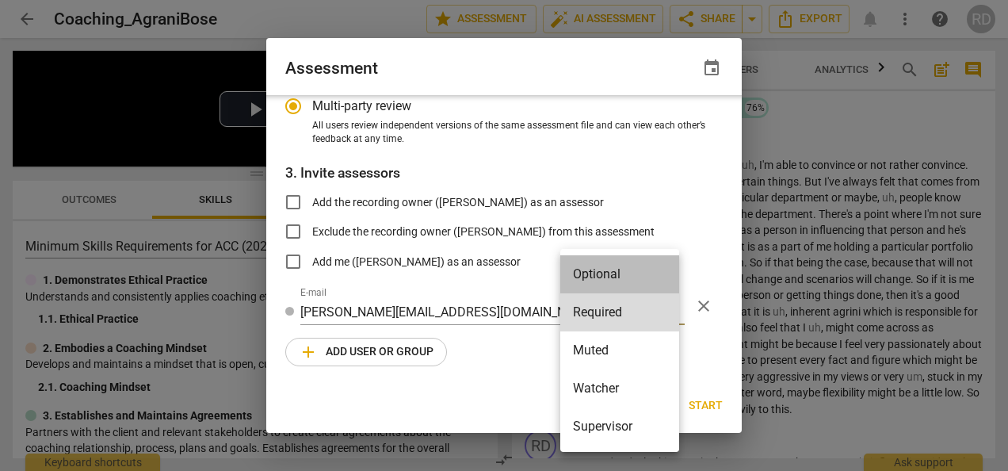
click at [615, 275] on li "Optional" at bounding box center [619, 274] width 119 height 38
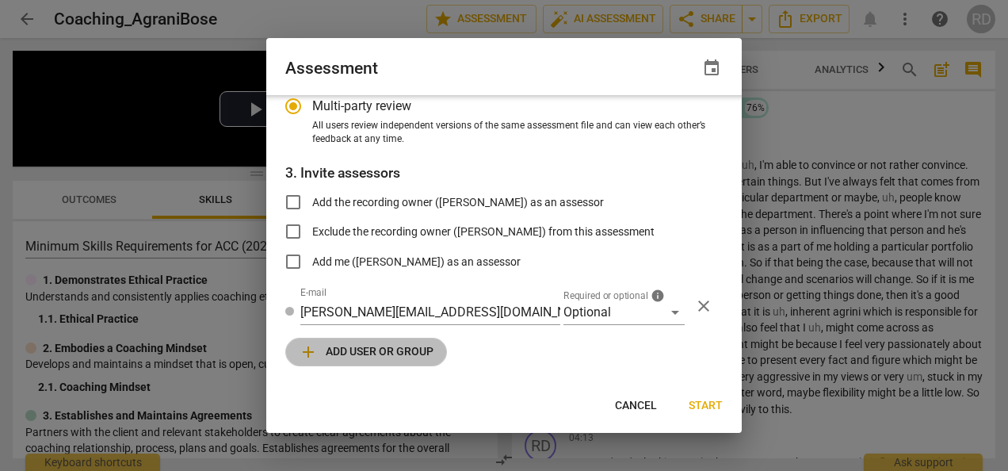
click at [368, 346] on span "add Add user or group" at bounding box center [366, 351] width 135 height 19
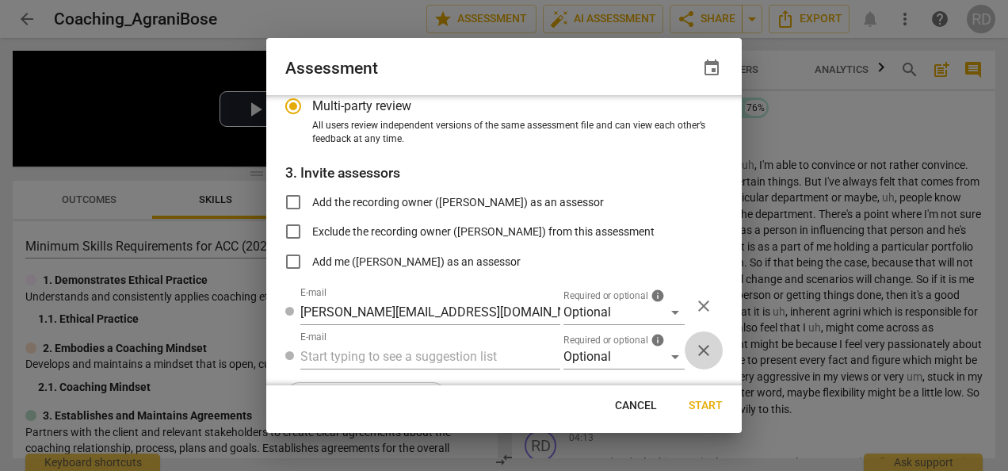
click at [696, 350] on span "close" at bounding box center [703, 350] width 19 height 19
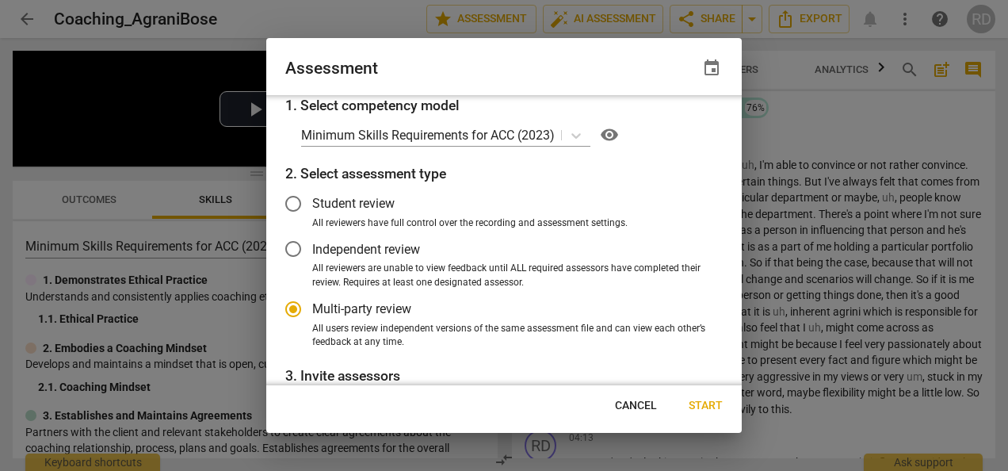
scroll to position [1, 0]
click at [574, 132] on icon at bounding box center [576, 135] width 16 height 16
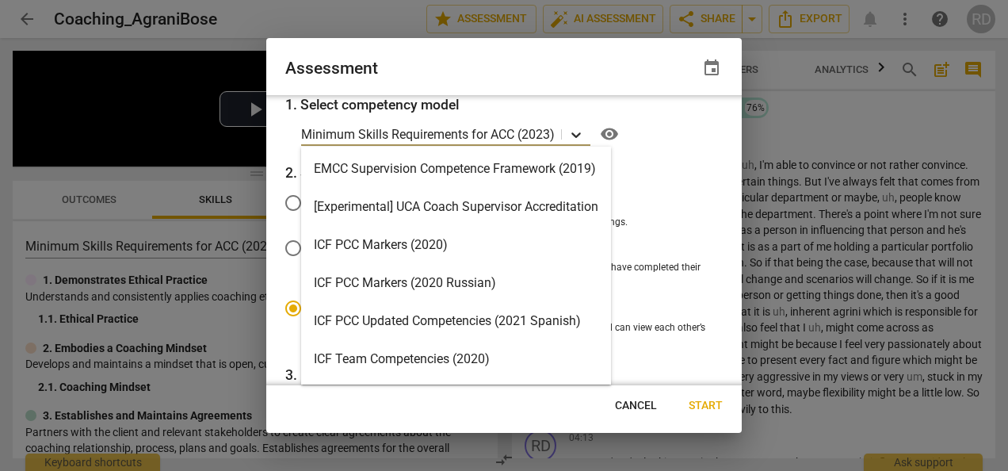
click at [574, 132] on icon at bounding box center [576, 135] width 16 height 16
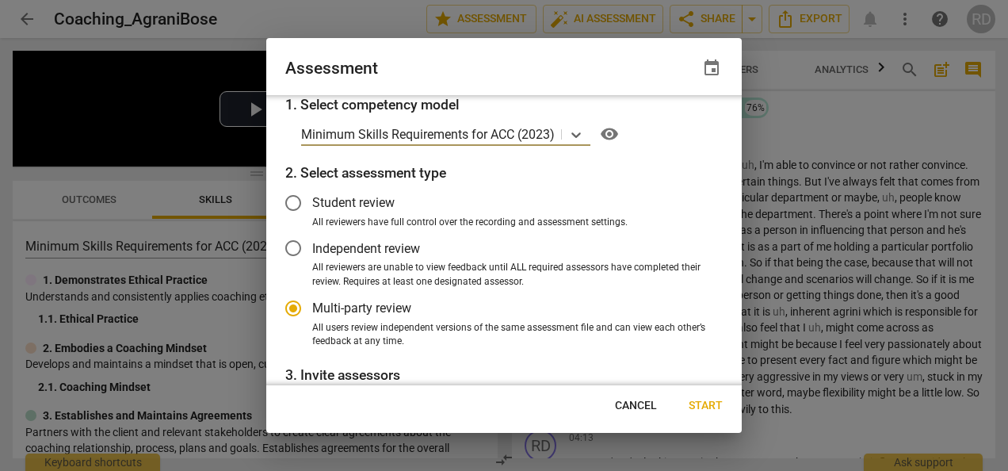
scroll to position [203, 0]
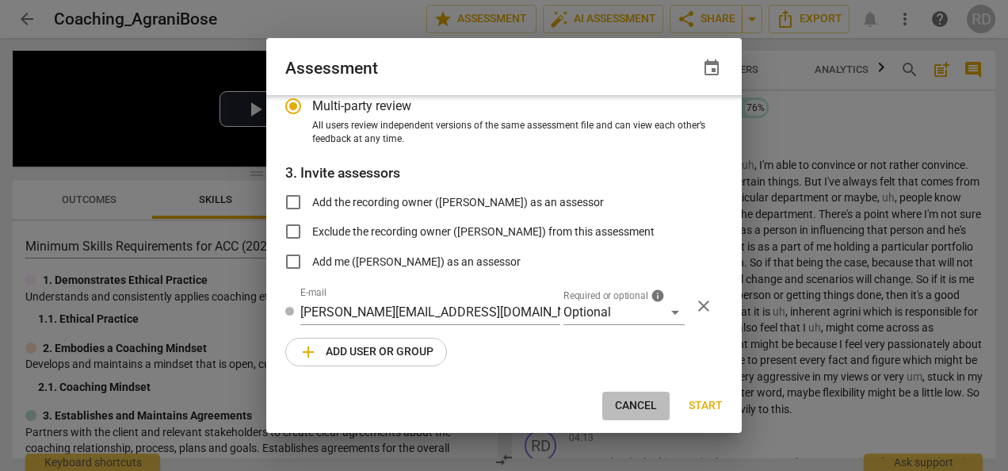
click at [640, 403] on span "Cancel" at bounding box center [636, 406] width 42 height 16
radio input "false"
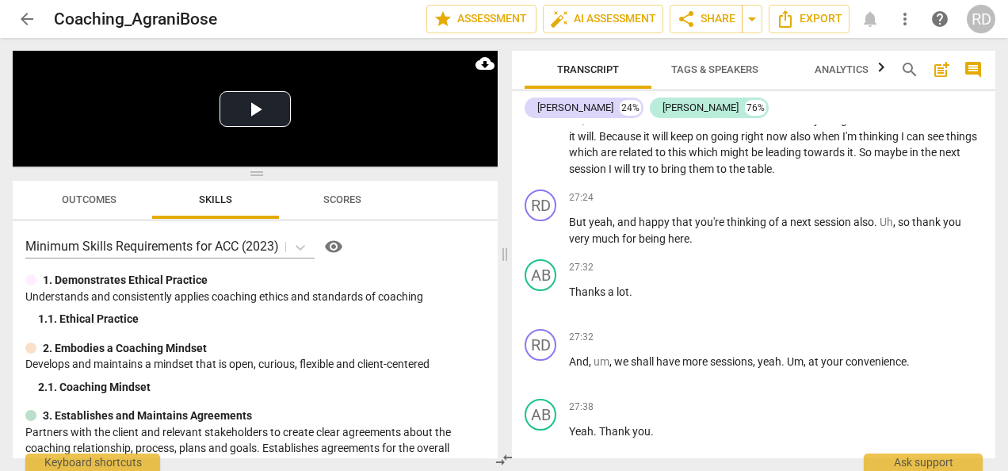
scroll to position [7506, 0]
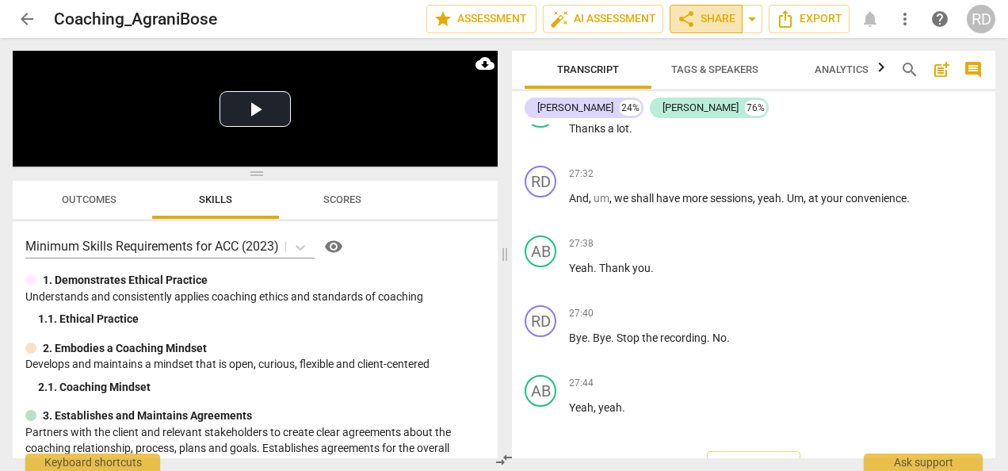
click at [700, 21] on span "share Share" at bounding box center [706, 19] width 59 height 19
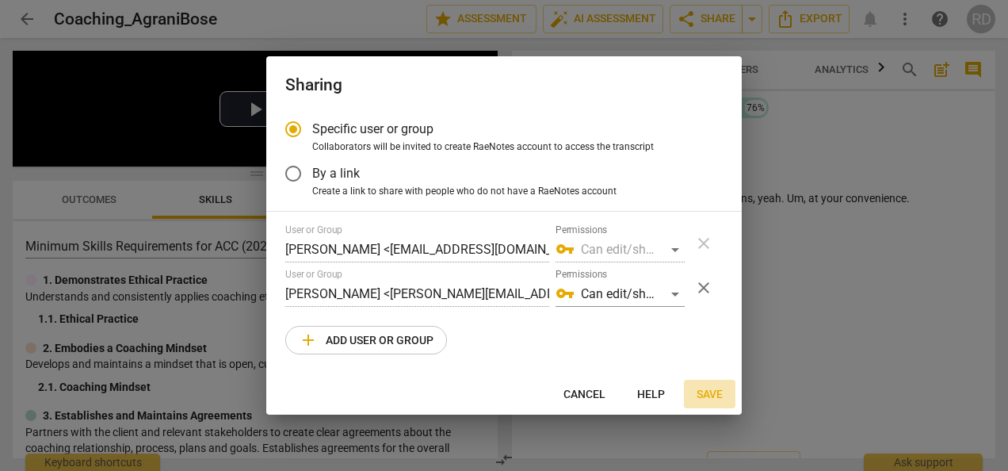
click at [709, 398] on span "Save" at bounding box center [710, 395] width 26 height 16
radio input "false"
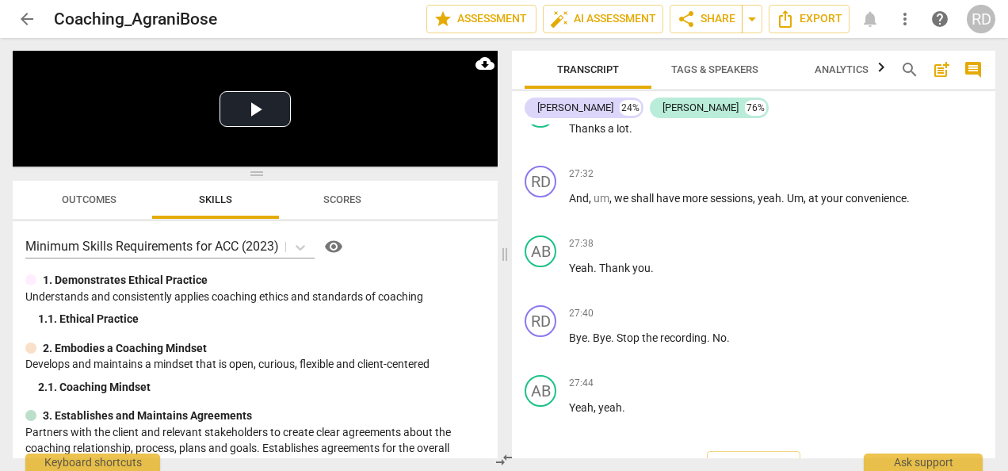
click at [25, 19] on span "arrow_back" at bounding box center [26, 19] width 19 height 19
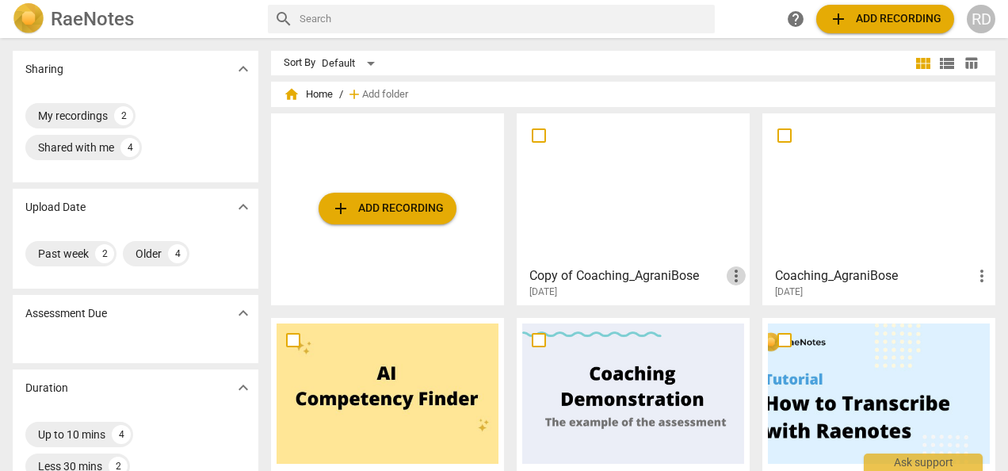
click at [736, 273] on span "more_vert" at bounding box center [736, 275] width 19 height 19
click at [753, 317] on li "Delete" at bounding box center [753, 314] width 60 height 38
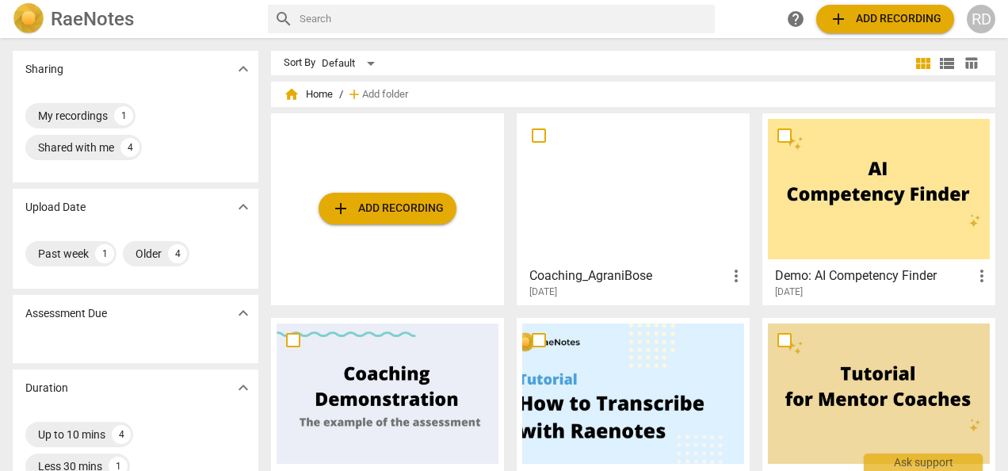
click at [638, 281] on h3 "Coaching_AgraniBose" at bounding box center [627, 275] width 197 height 19
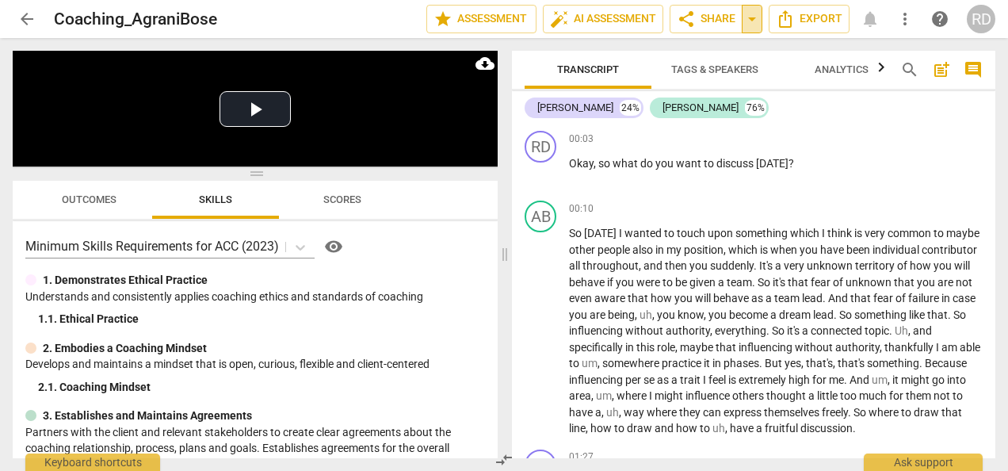
click at [754, 13] on span "arrow_drop_down" at bounding box center [752, 19] width 19 height 19
click at [704, 11] on span "share Share" at bounding box center [706, 19] width 59 height 19
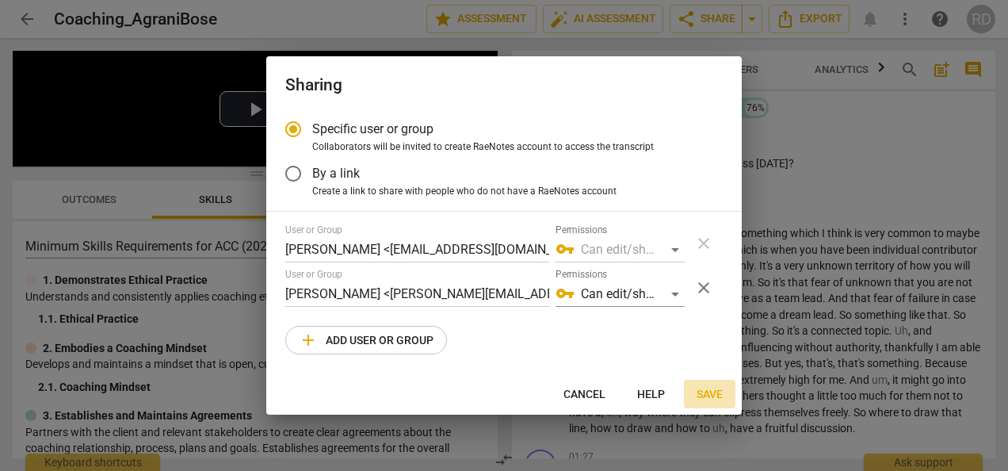
click at [721, 398] on span "Save" at bounding box center [710, 395] width 26 height 16
radio input "false"
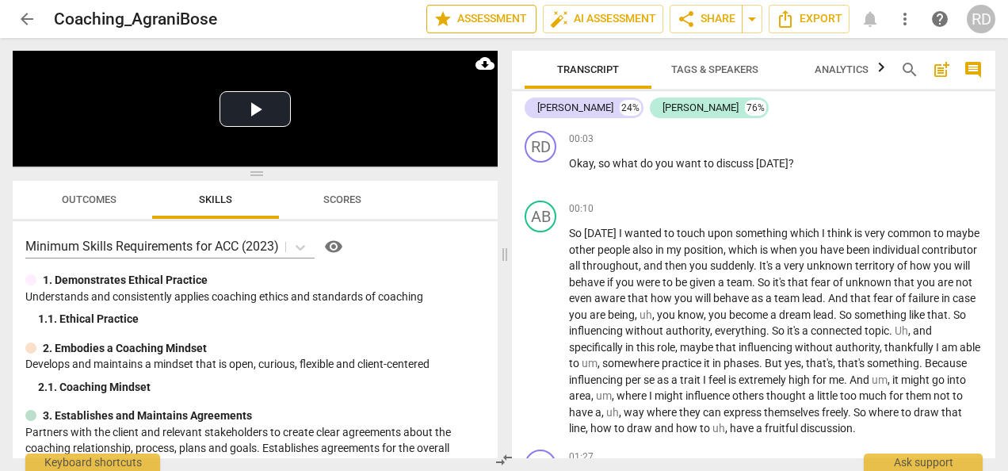
click at [479, 27] on span "star Assessment" at bounding box center [482, 19] width 96 height 19
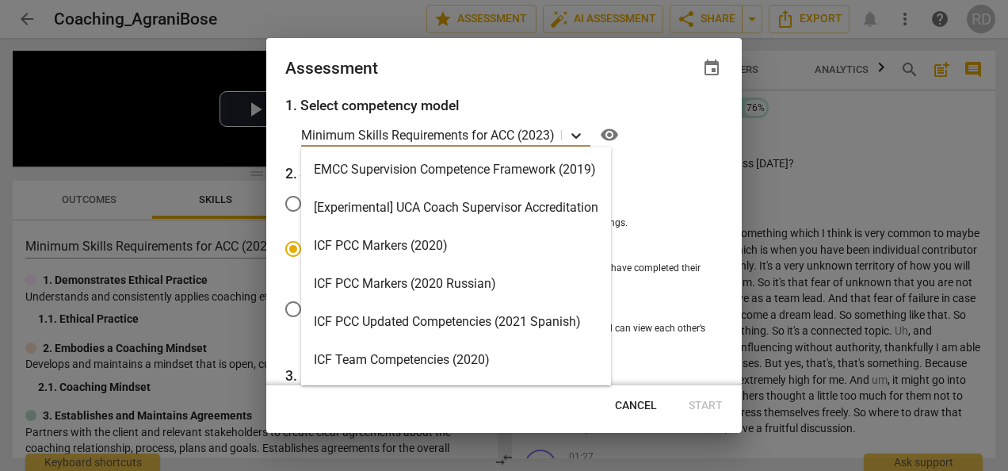
click at [572, 133] on icon at bounding box center [576, 136] width 16 height 16
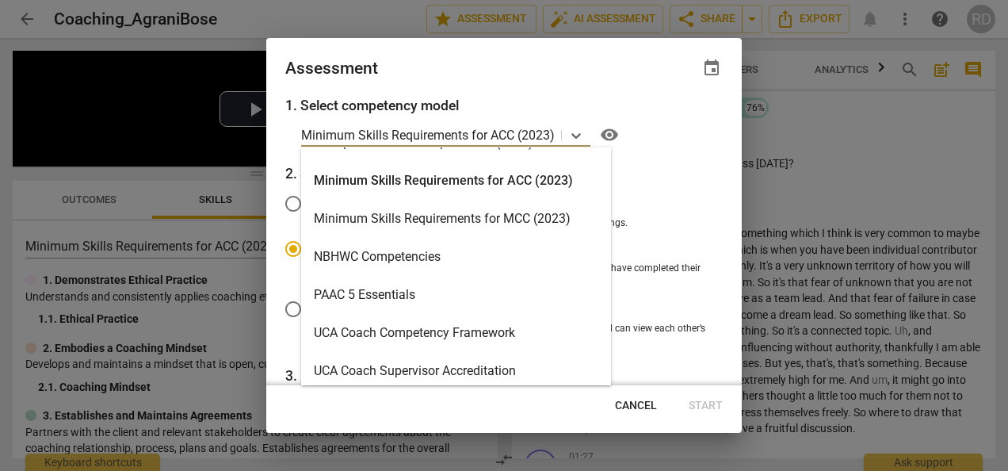
scroll to position [339, 0]
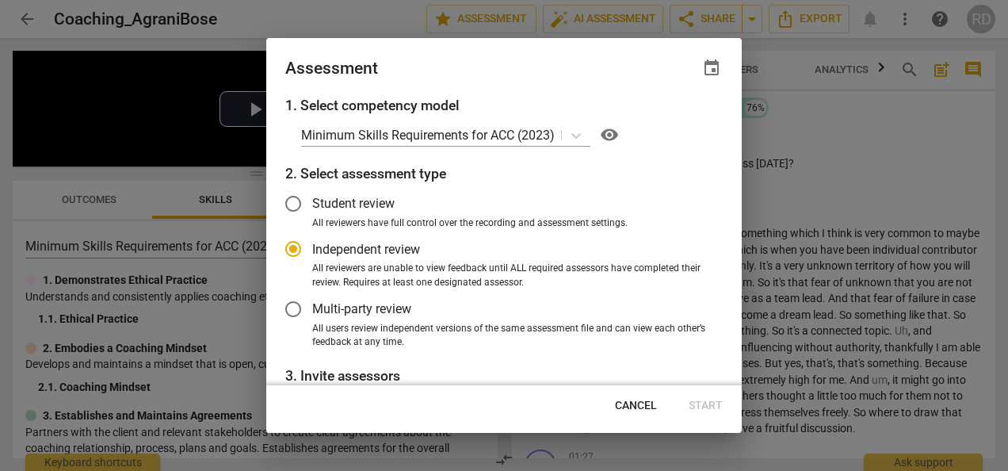
click at [367, 6] on div at bounding box center [504, 235] width 1008 height 471
radio input "false"
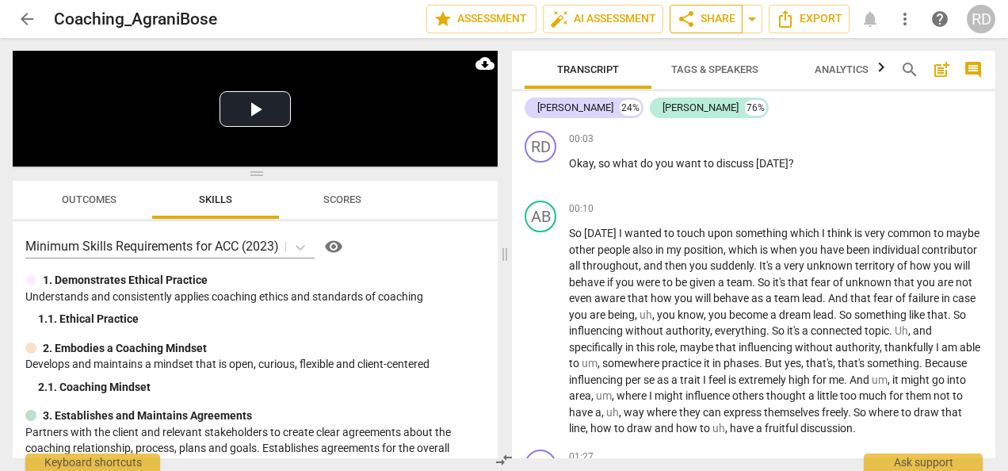
click at [718, 24] on span "share Share" at bounding box center [706, 19] width 59 height 19
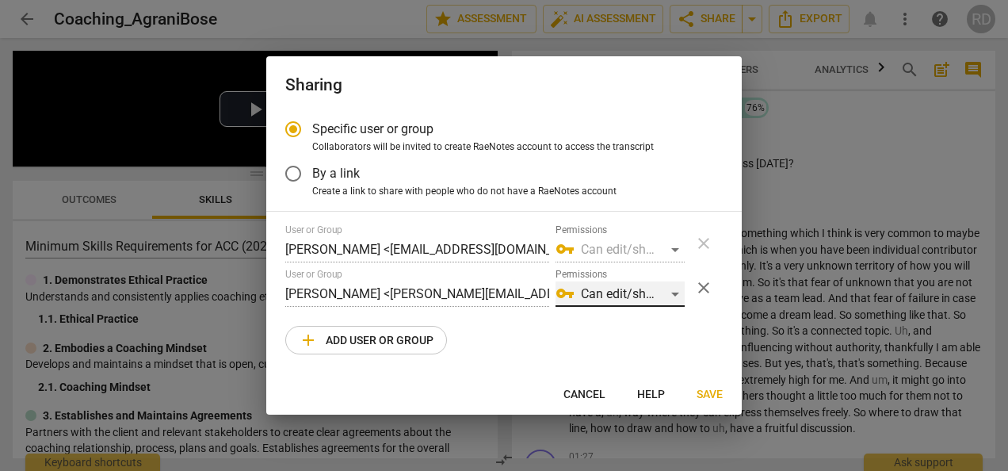
click at [674, 292] on div "vpn_key Can edit/share" at bounding box center [620, 293] width 129 height 25
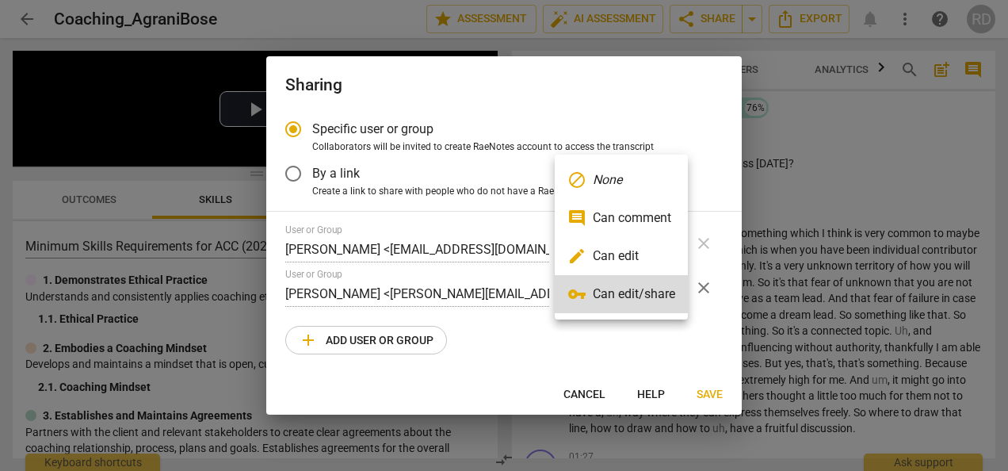
click at [674, 292] on li "vpn_key Can edit/share" at bounding box center [621, 294] width 133 height 38
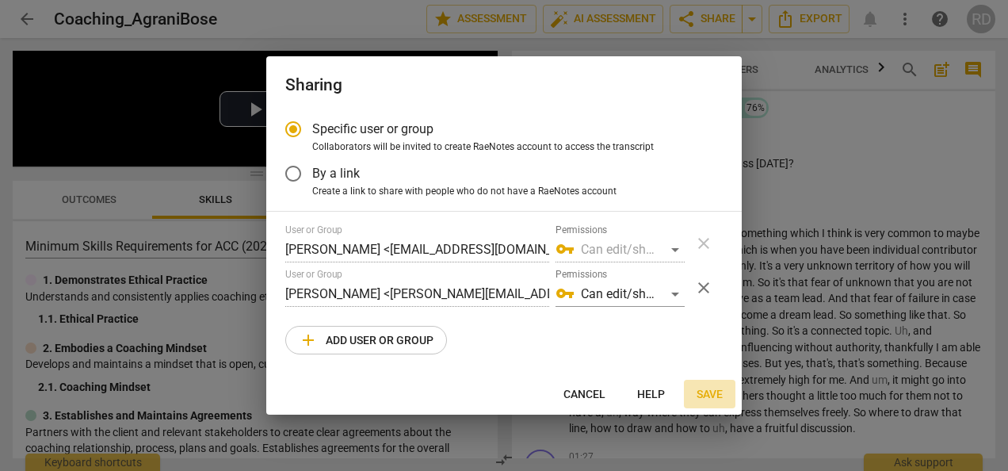
click at [716, 396] on span "Save" at bounding box center [710, 395] width 26 height 16
radio input "false"
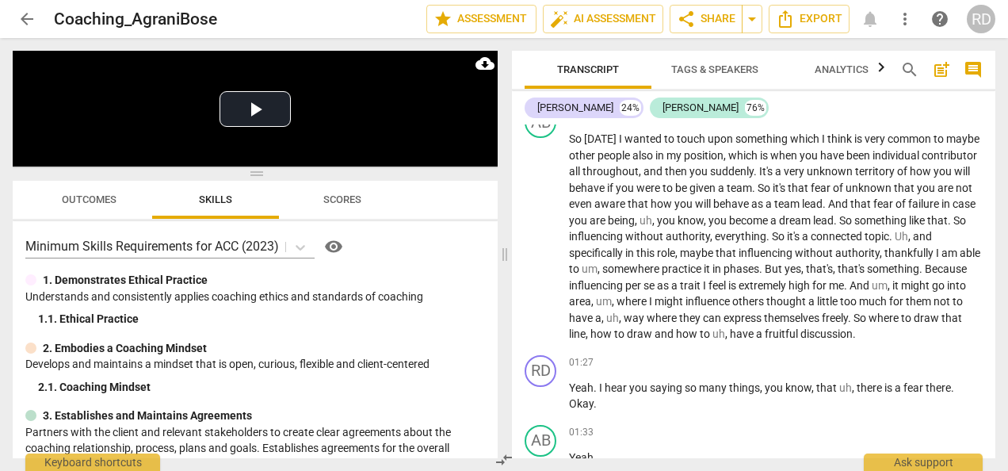
scroll to position [94, 0]
click at [942, 73] on span "post_add" at bounding box center [941, 69] width 19 height 19
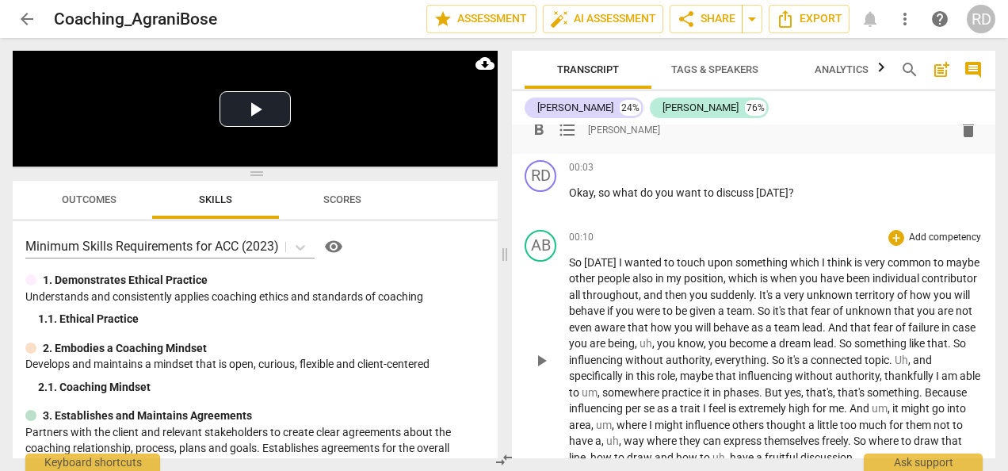
scroll to position [0, 0]
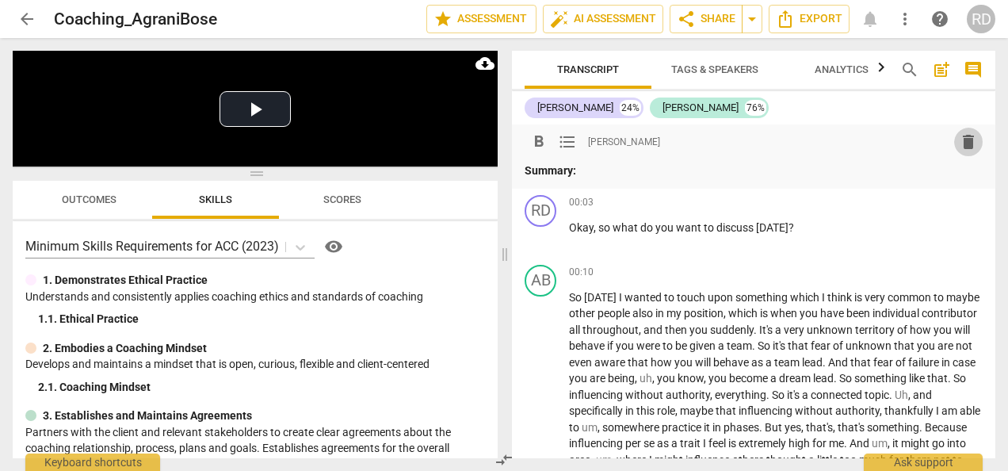
click at [964, 136] on span "delete" at bounding box center [968, 141] width 19 height 19
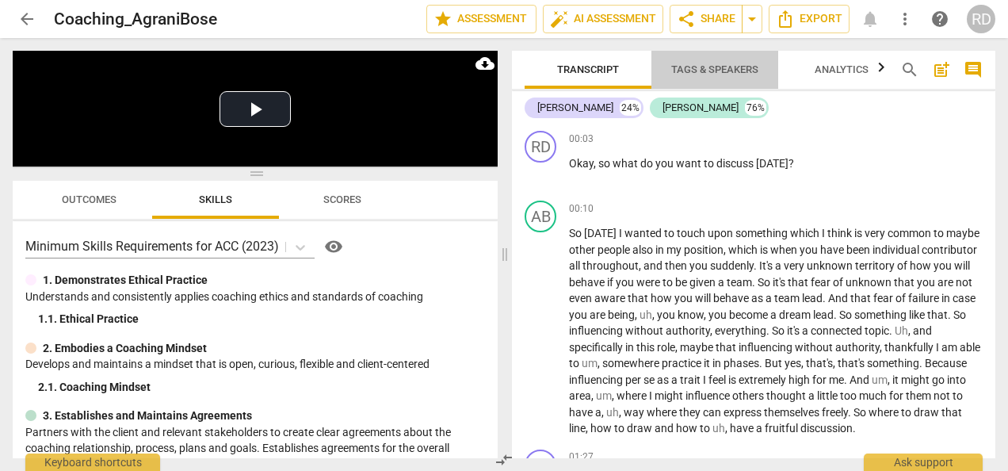
click at [696, 87] on button "Tags & Speakers" at bounding box center [714, 70] width 127 height 38
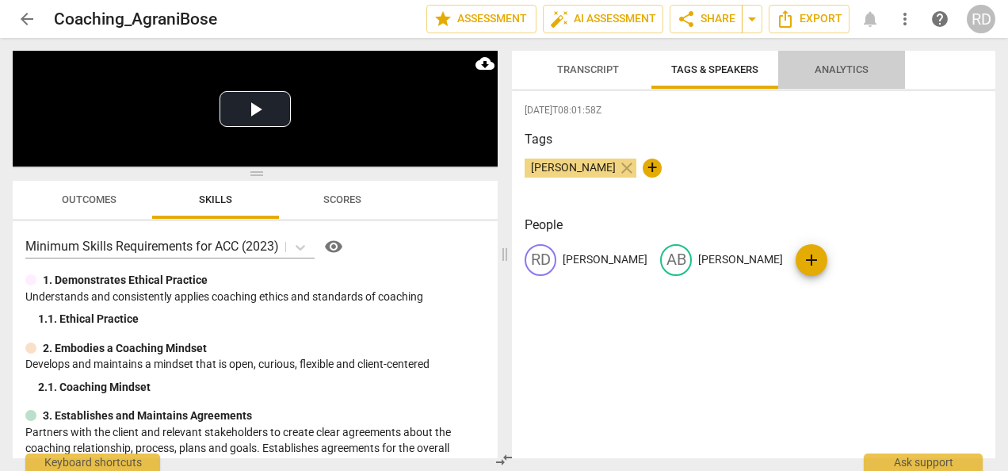
click at [847, 58] on button "Analytics" at bounding box center [841, 70] width 127 height 38
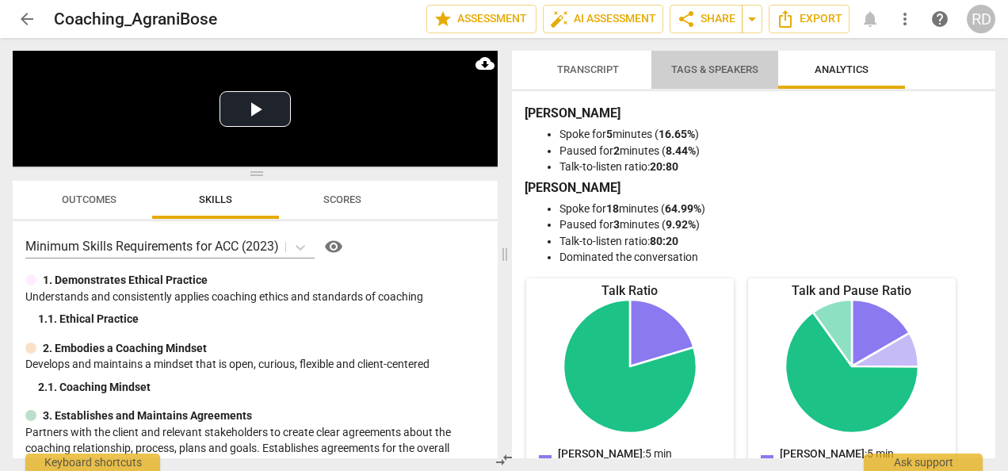
click at [694, 59] on span "Tags & Speakers" at bounding box center [714, 69] width 125 height 21
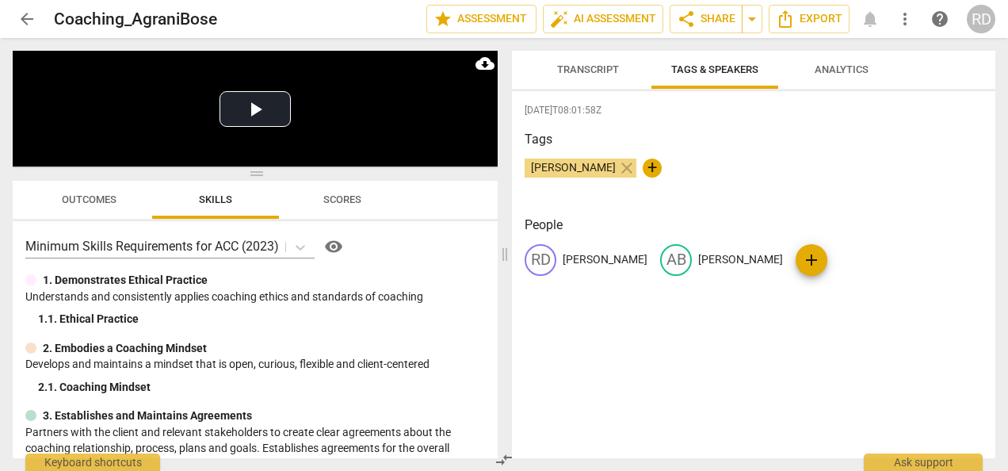
click at [567, 79] on span "Transcript" at bounding box center [588, 69] width 100 height 21
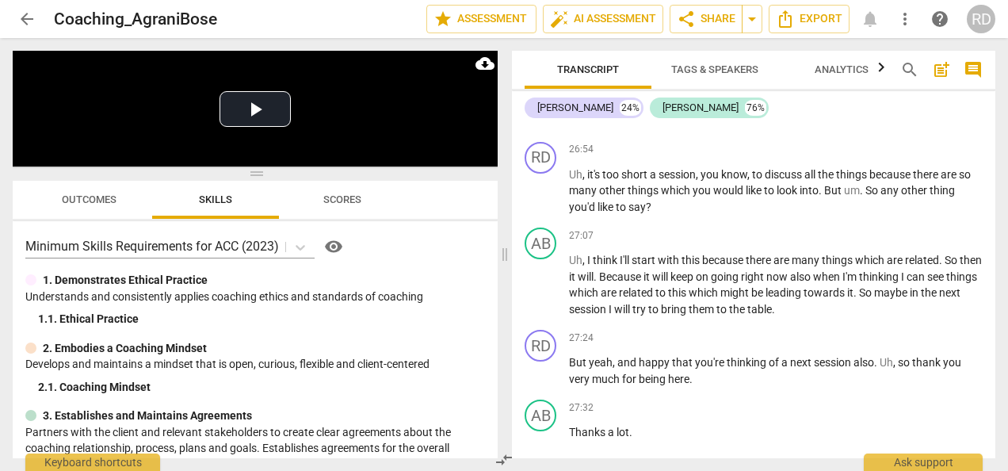
scroll to position [7609, 0]
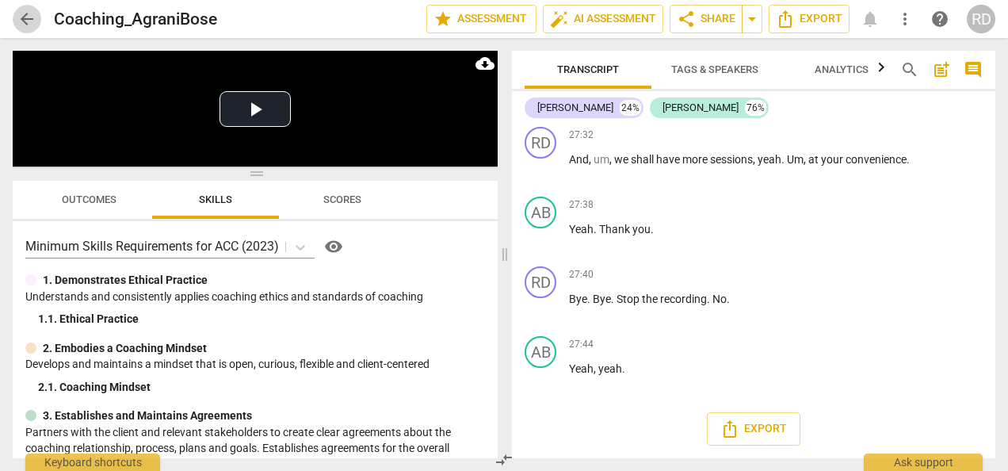
click at [24, 19] on span "arrow_back" at bounding box center [26, 19] width 19 height 19
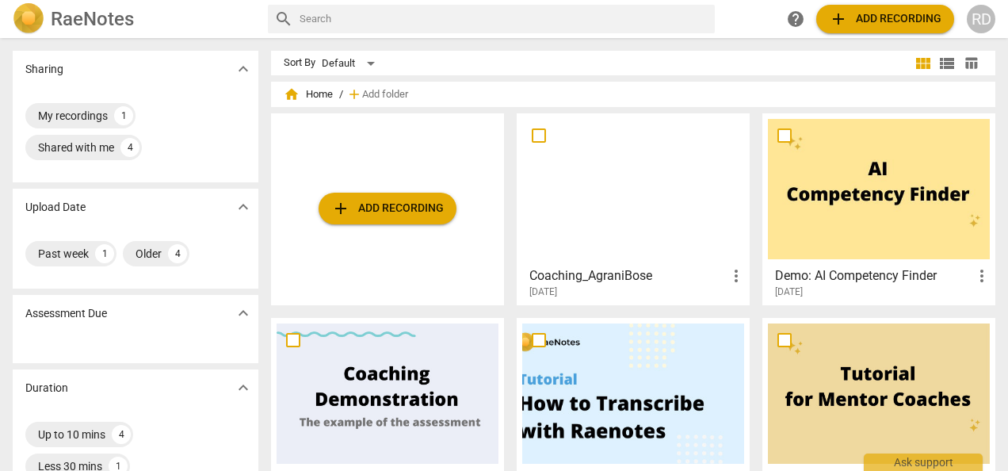
click at [984, 24] on div "RD" at bounding box center [981, 19] width 29 height 29
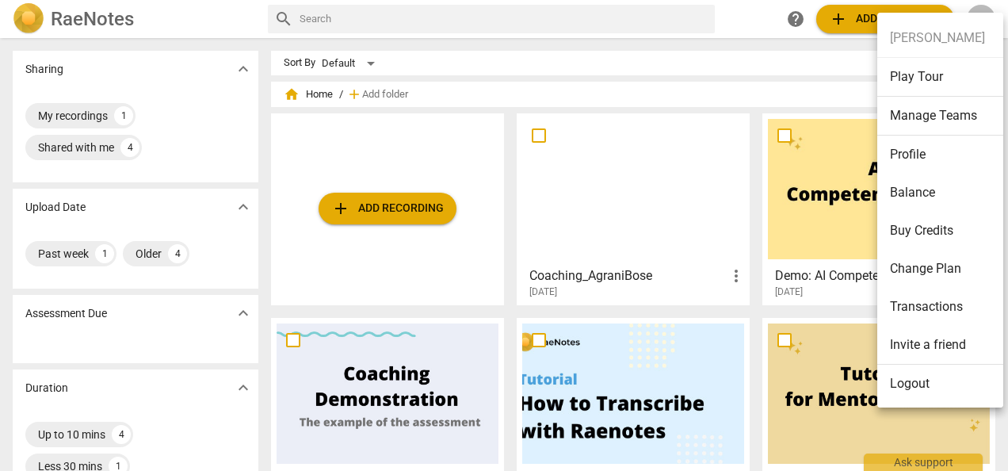
click at [670, 286] on div at bounding box center [504, 235] width 1008 height 471
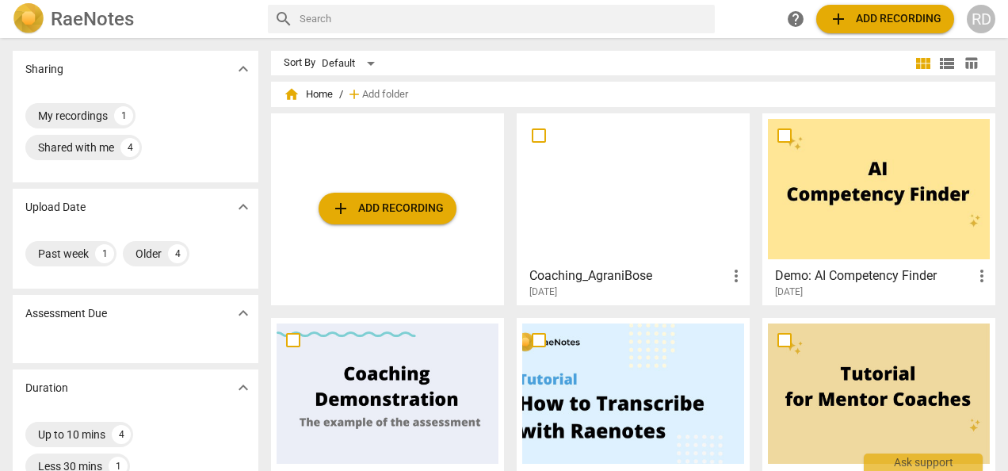
click at [721, 277] on h3 "Coaching_AgraniBose" at bounding box center [627, 275] width 197 height 19
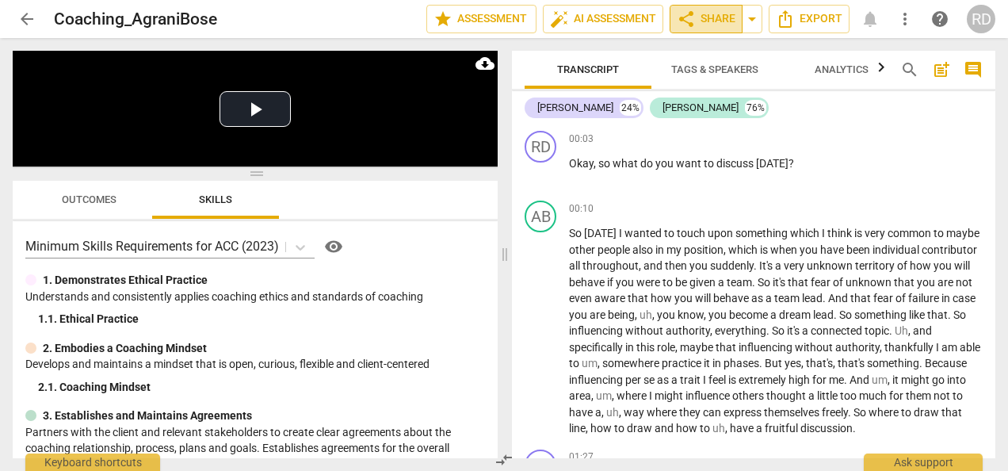
click at [696, 19] on span "share Share" at bounding box center [706, 19] width 59 height 19
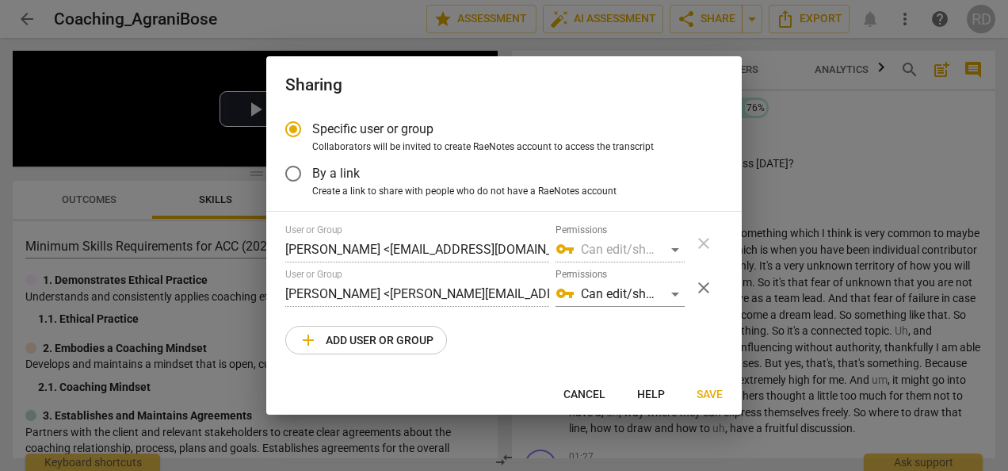
click at [826, 152] on div at bounding box center [504, 235] width 1008 height 471
radio input "false"
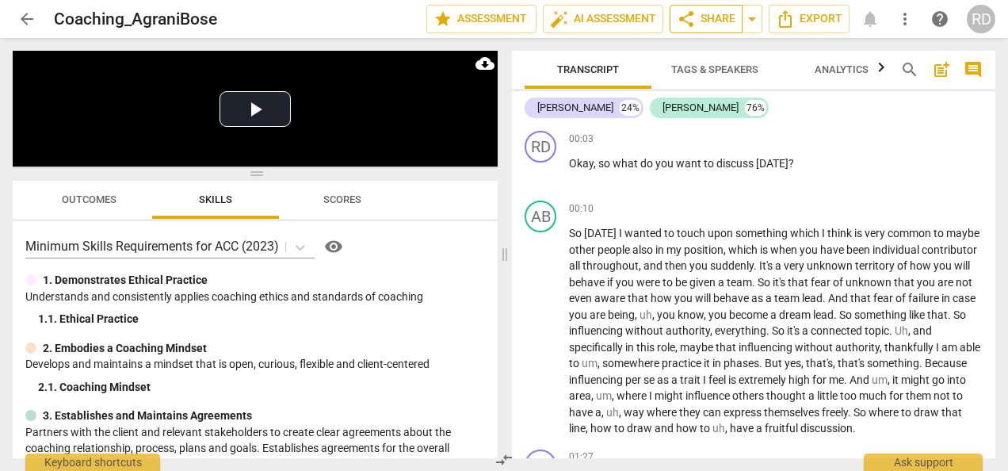
click at [716, 16] on span "share Share" at bounding box center [706, 19] width 59 height 19
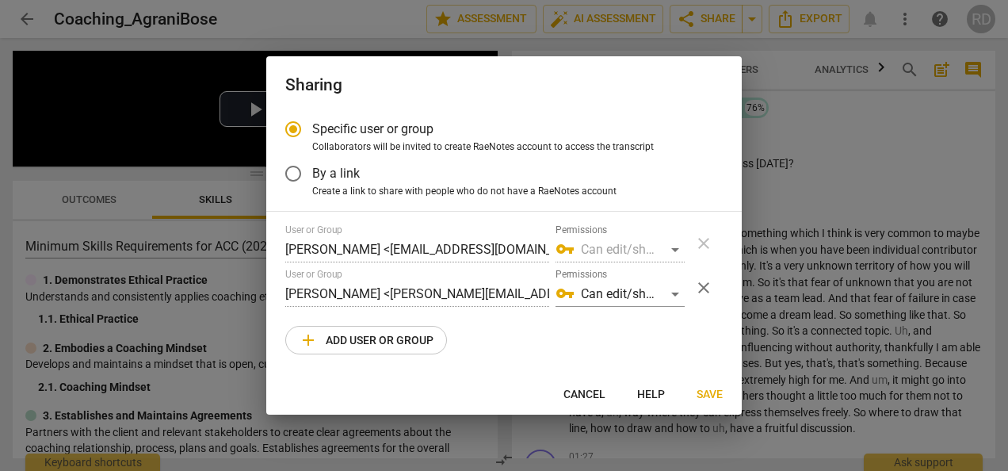
click at [850, 159] on div at bounding box center [504, 235] width 1008 height 471
radio input "false"
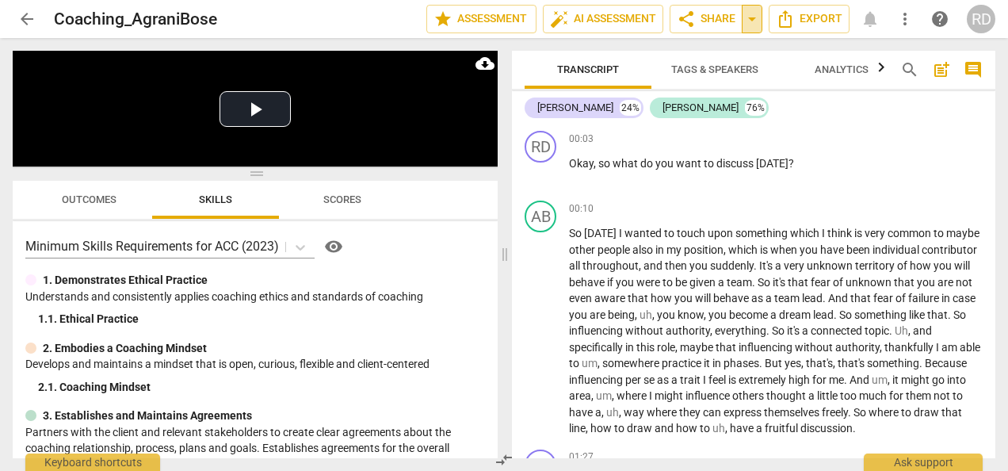
click at [758, 25] on span "arrow_drop_down" at bounding box center [752, 19] width 19 height 19
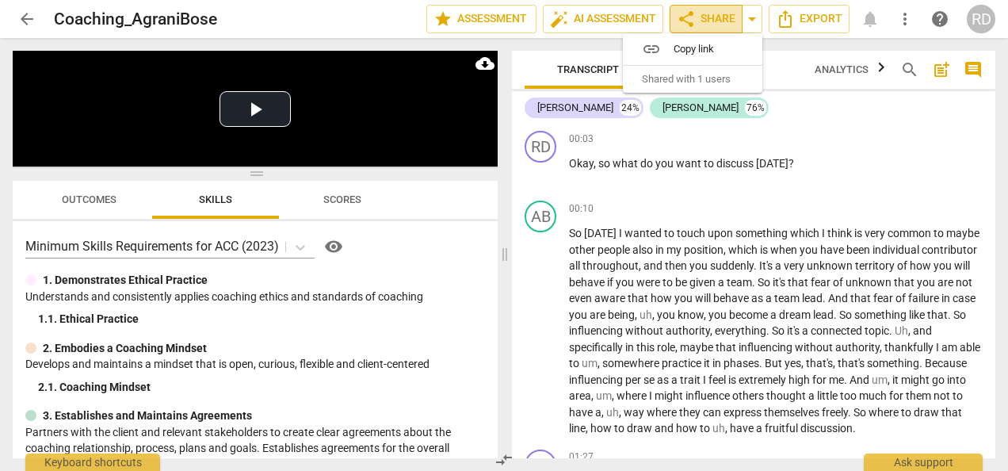
click at [711, 11] on span "share Share" at bounding box center [706, 19] width 59 height 19
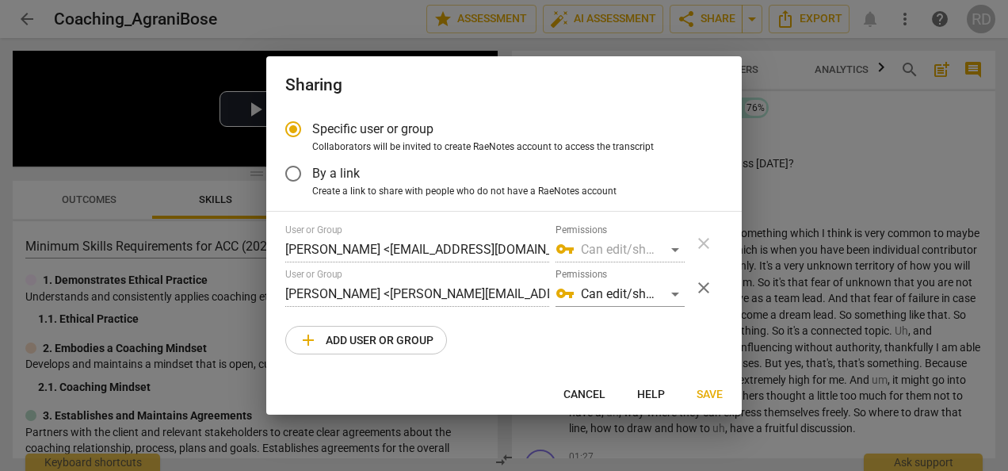
click at [948, 168] on div at bounding box center [504, 235] width 1008 height 471
radio input "false"
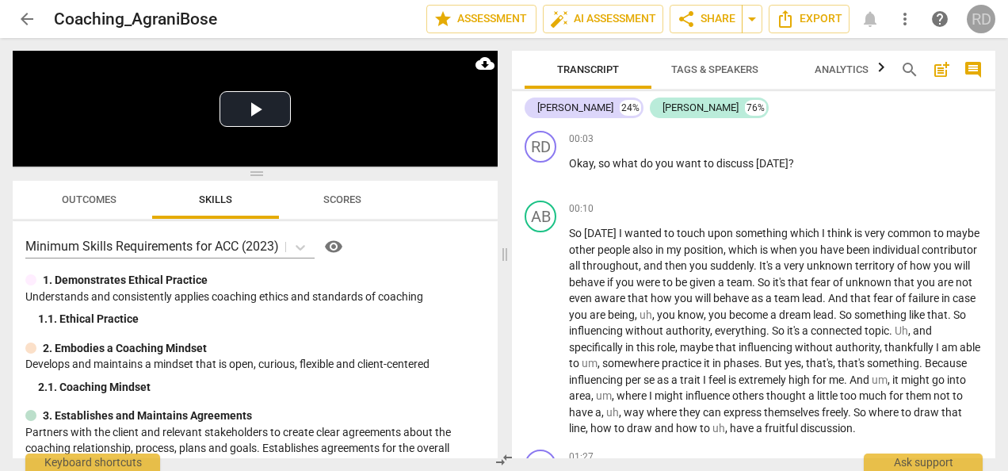
click at [980, 17] on div "RD" at bounding box center [981, 19] width 29 height 29
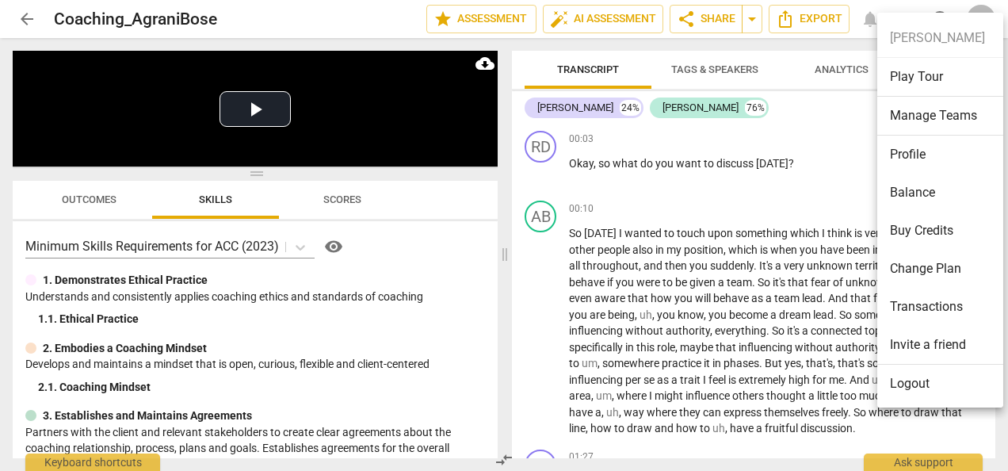
click at [762, 190] on div at bounding box center [504, 235] width 1008 height 471
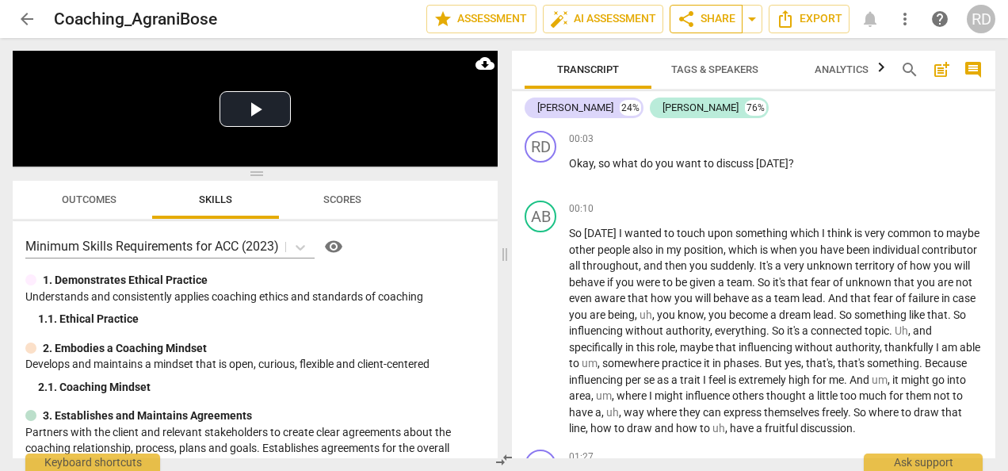
click at [713, 23] on span "share Share" at bounding box center [706, 19] width 59 height 19
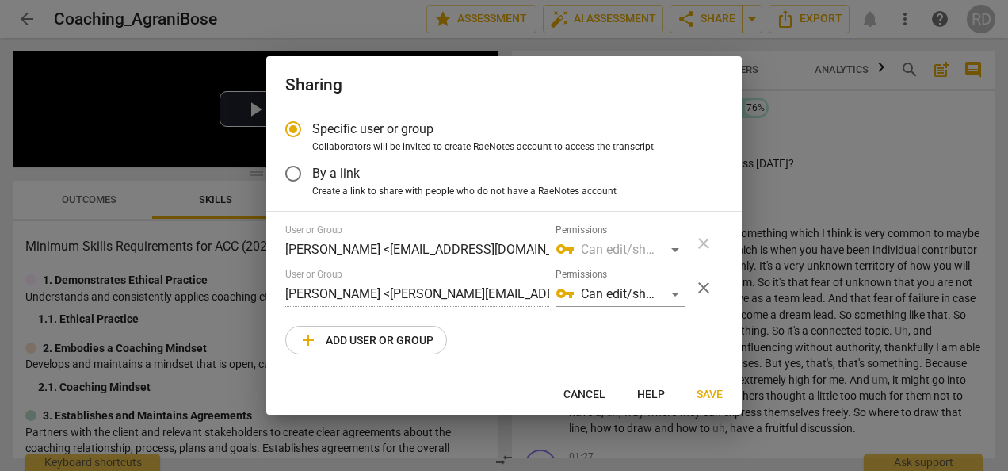
click at [899, 113] on div at bounding box center [504, 235] width 1008 height 471
radio input "false"
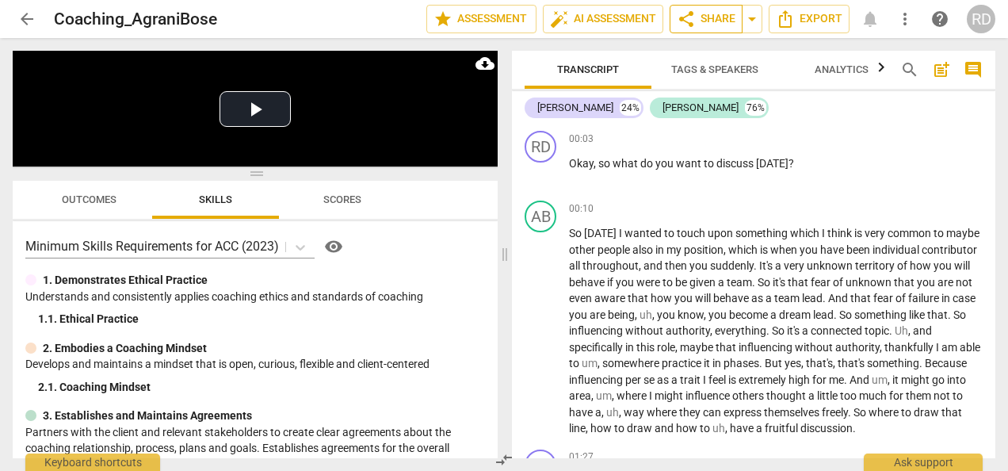
click at [701, 21] on span "share Share" at bounding box center [706, 19] width 59 height 19
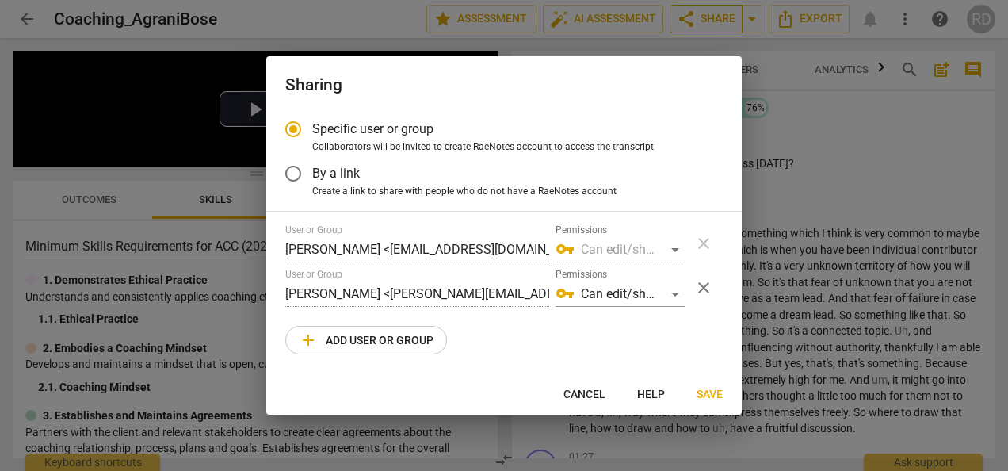
radio input "false"
click at [300, 169] on input "By a link" at bounding box center [293, 174] width 38 height 38
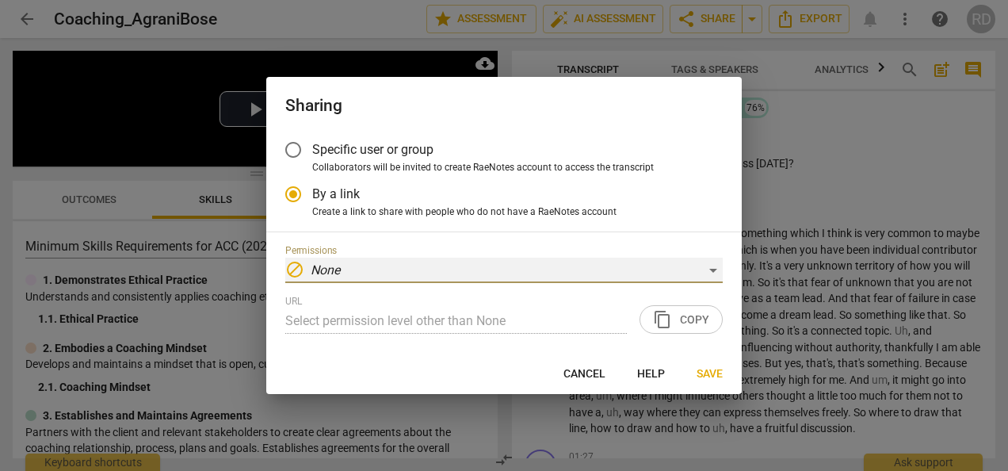
click at [410, 261] on div "block None" at bounding box center [503, 270] width 437 height 25
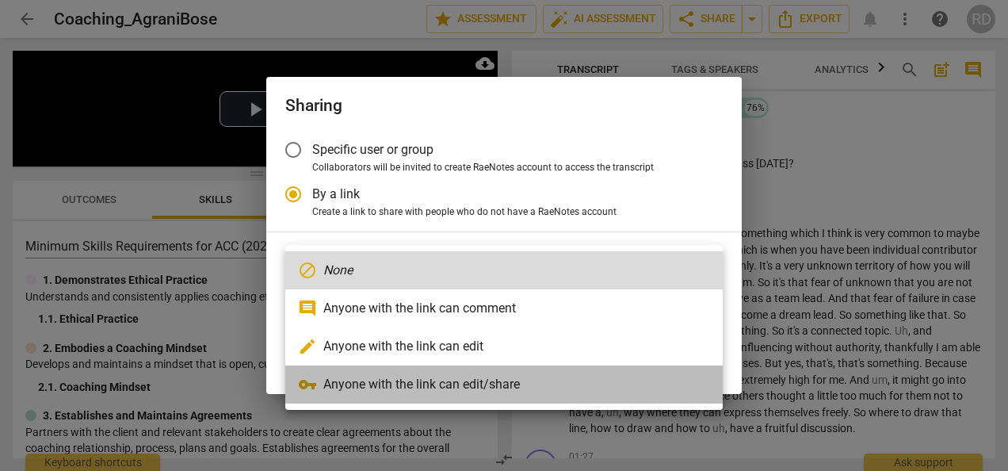
click at [409, 387] on li "vpn_key Anyone with the link can edit/share" at bounding box center [503, 384] width 437 height 38
radio input "false"
type input "https://app.raenotes.com/meeting/5f6cf8e01da7462c810879dbb8fe6c9b"
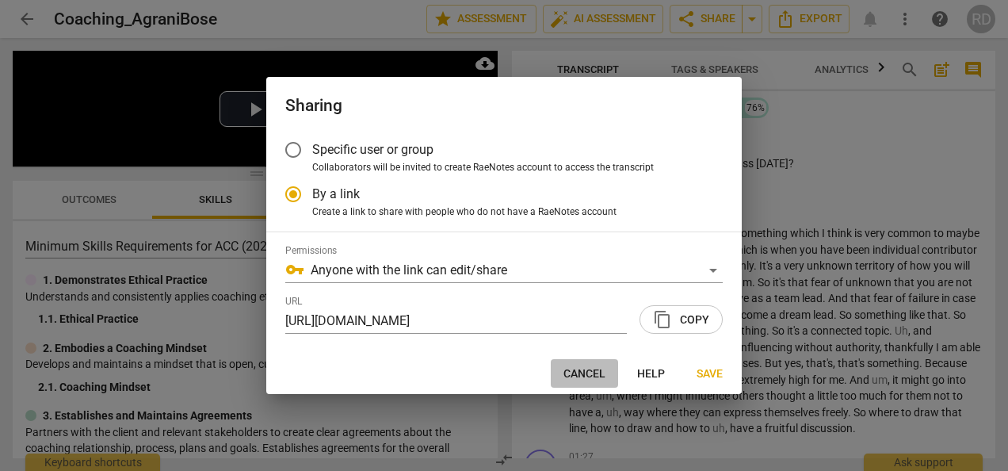
click at [575, 376] on span "Cancel" at bounding box center [584, 374] width 42 height 16
radio input "false"
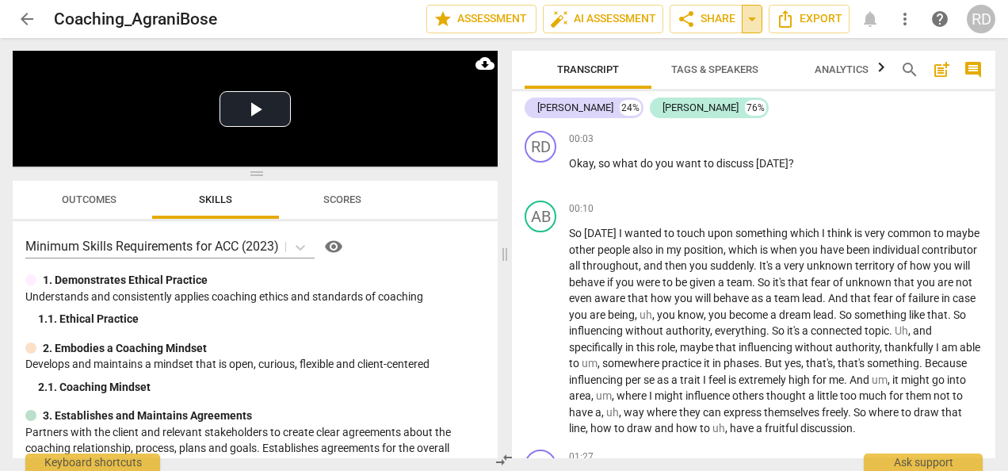
click at [754, 17] on span "arrow_drop_down" at bounding box center [752, 19] width 19 height 19
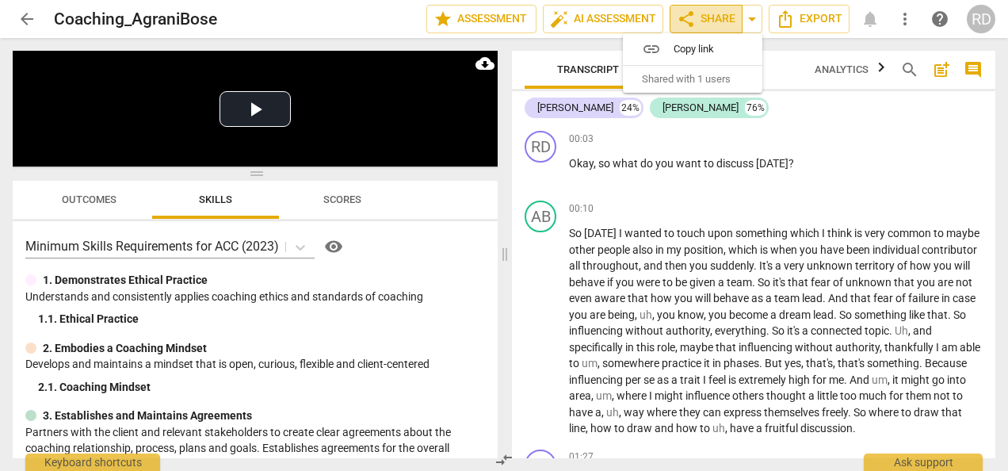
click at [701, 14] on span "share Share" at bounding box center [706, 19] width 59 height 19
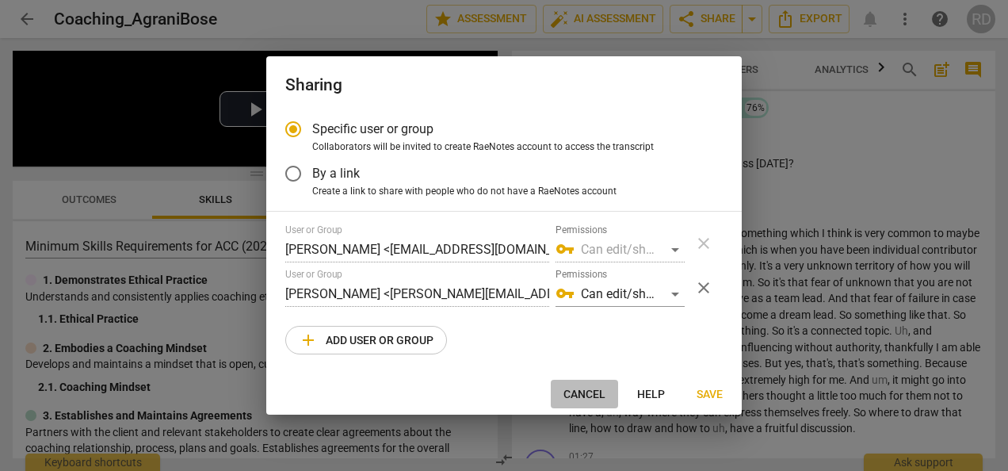
click at [583, 389] on span "Cancel" at bounding box center [584, 395] width 42 height 16
radio input "false"
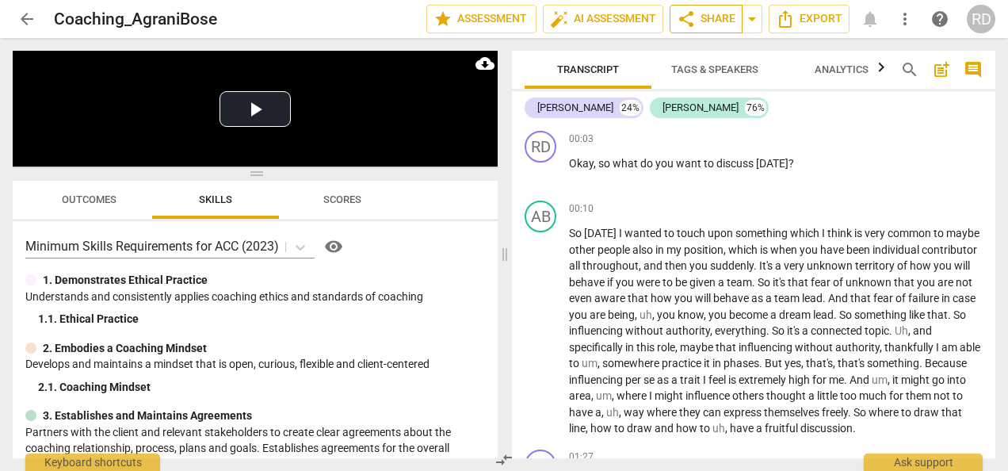
click at [709, 25] on span "share Share" at bounding box center [706, 19] width 59 height 19
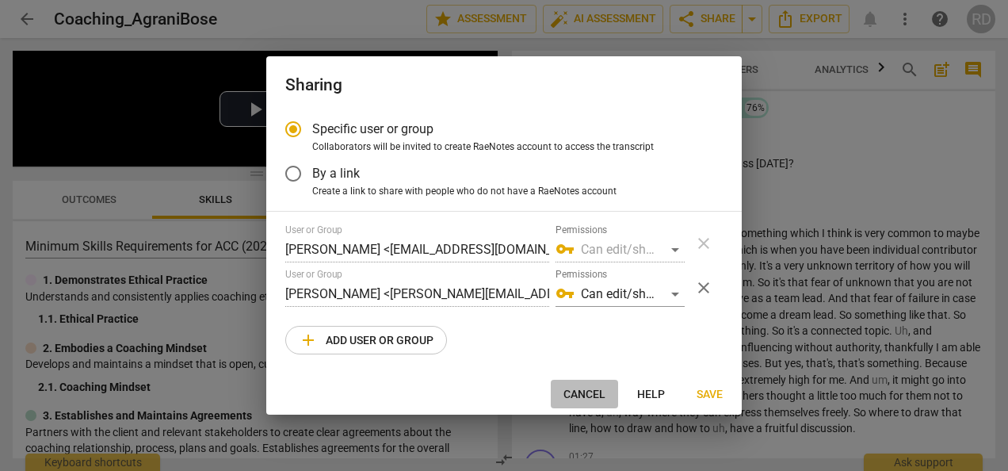
click at [599, 384] on button "Cancel" at bounding box center [584, 394] width 67 height 29
radio input "false"
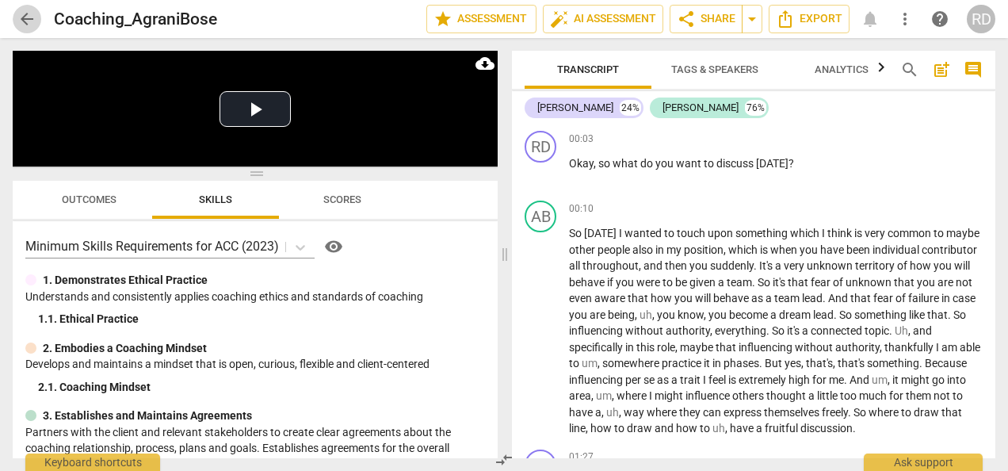
click at [19, 17] on span "arrow_back" at bounding box center [26, 19] width 19 height 19
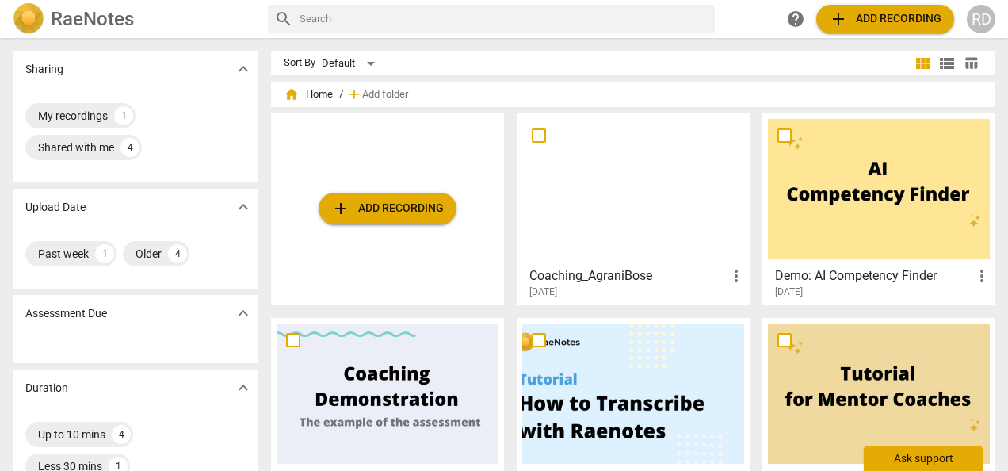
click at [910, 460] on div "Ask support" at bounding box center [923, 457] width 119 height 25
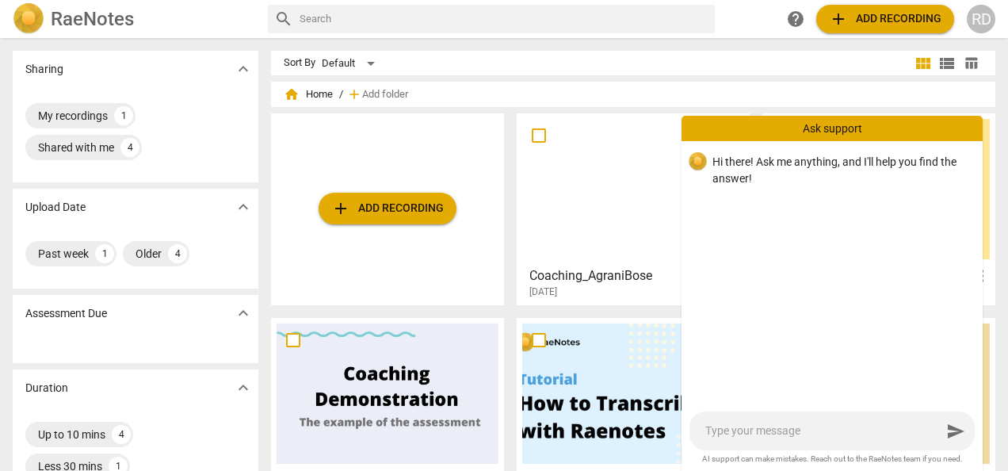
click at [377, 17] on input "text" at bounding box center [504, 18] width 409 height 25
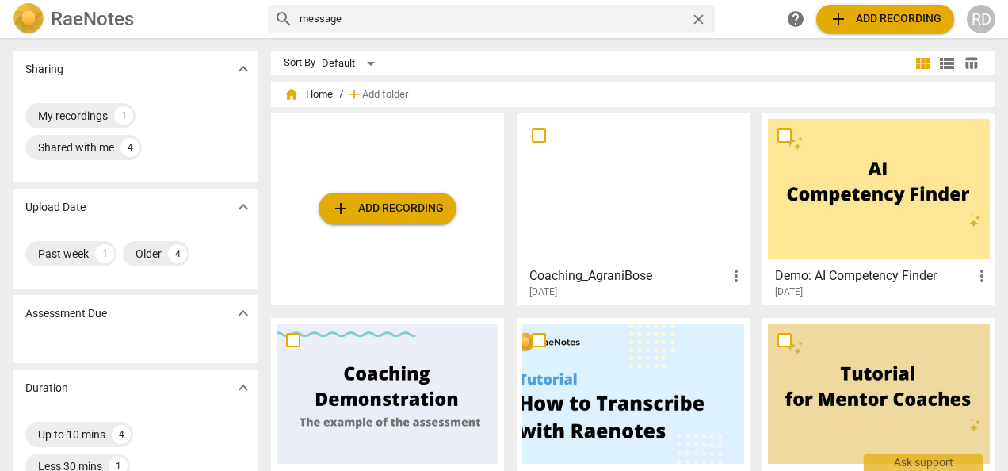
type input "message"
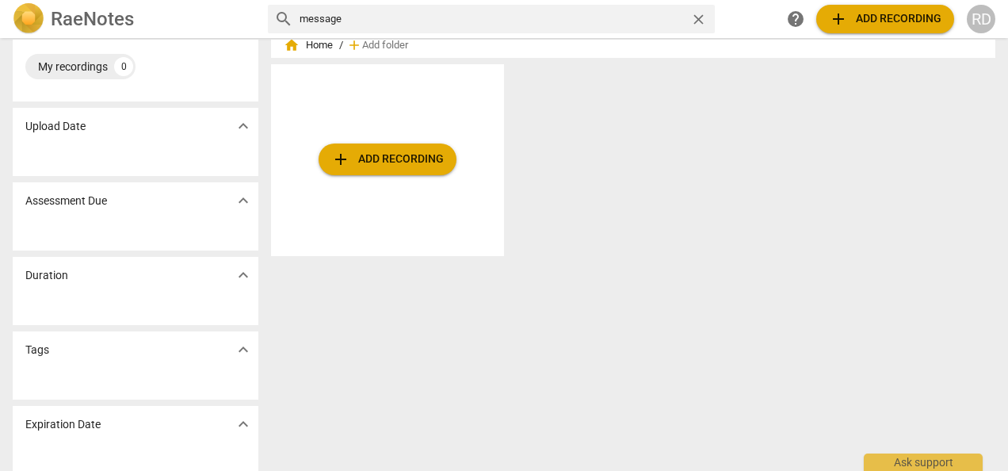
scroll to position [59, 0]
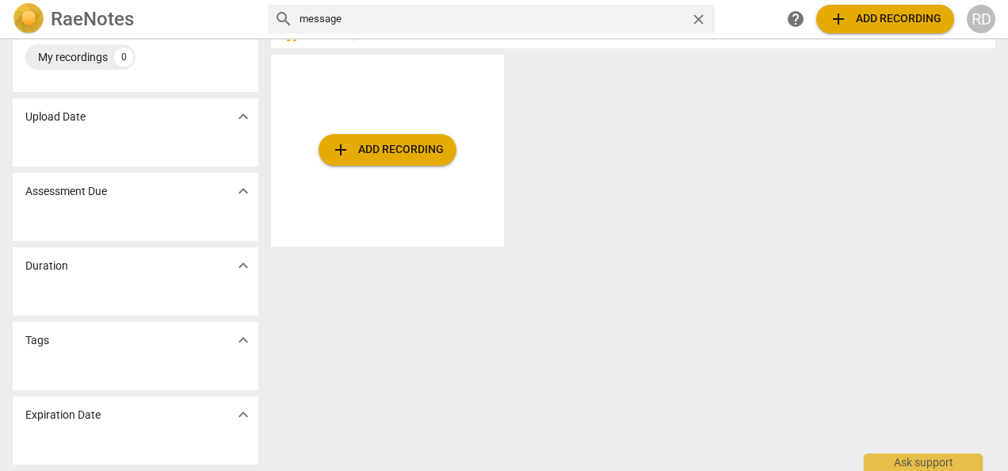
click at [697, 26] on span "close" at bounding box center [698, 19] width 17 height 17
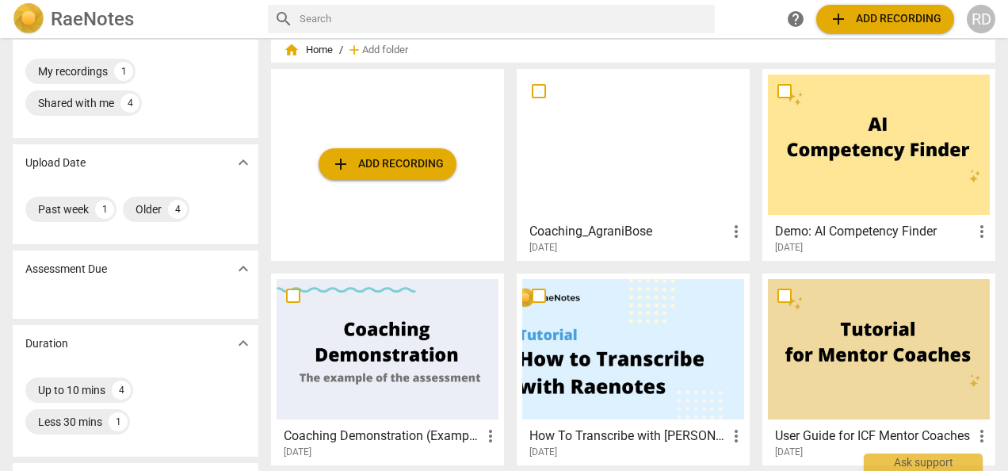
scroll to position [13, 0]
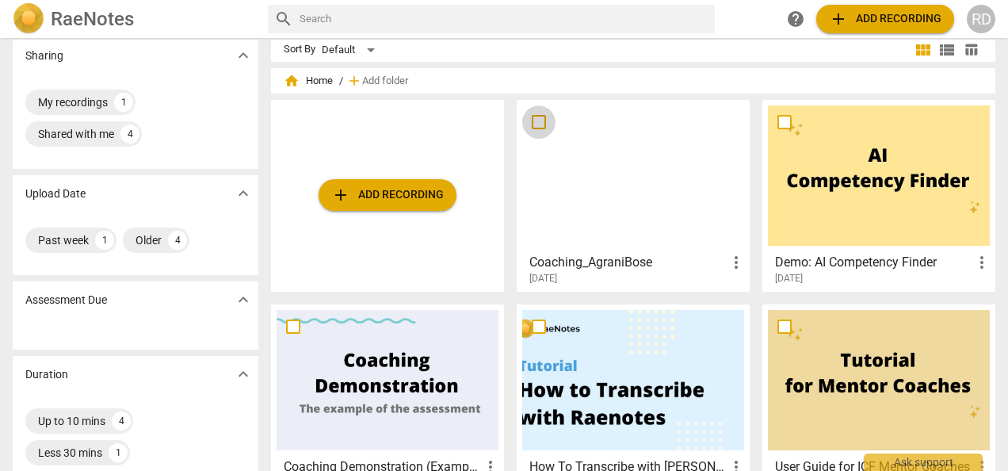
click at [534, 122] on input "checkbox" at bounding box center [538, 122] width 33 height 19
checkbox input "false"
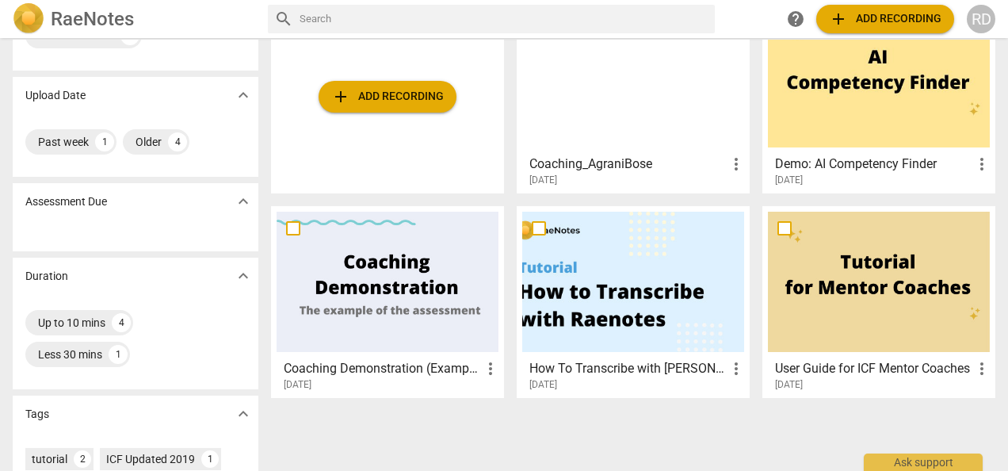
scroll to position [0, 0]
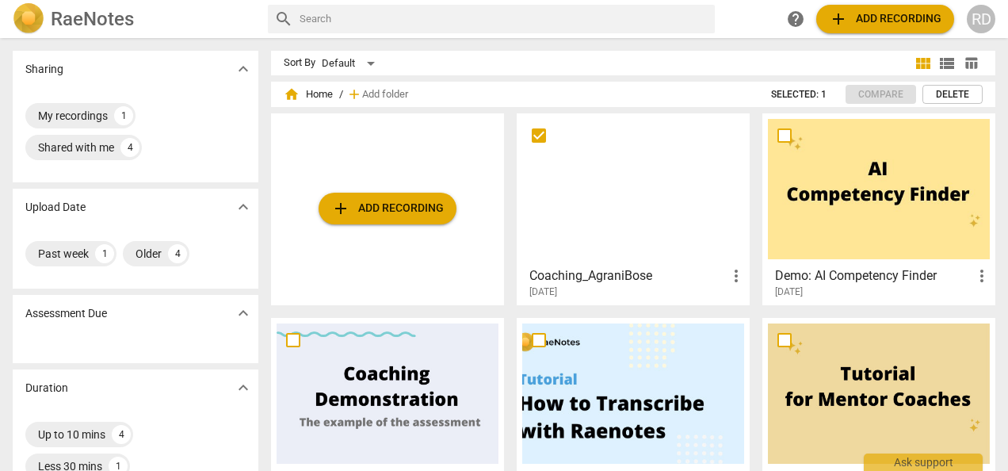
click at [538, 133] on input "checkbox" at bounding box center [538, 135] width 33 height 19
click at [632, 270] on h3 "Coaching_AgraniBose" at bounding box center [627, 275] width 197 height 19
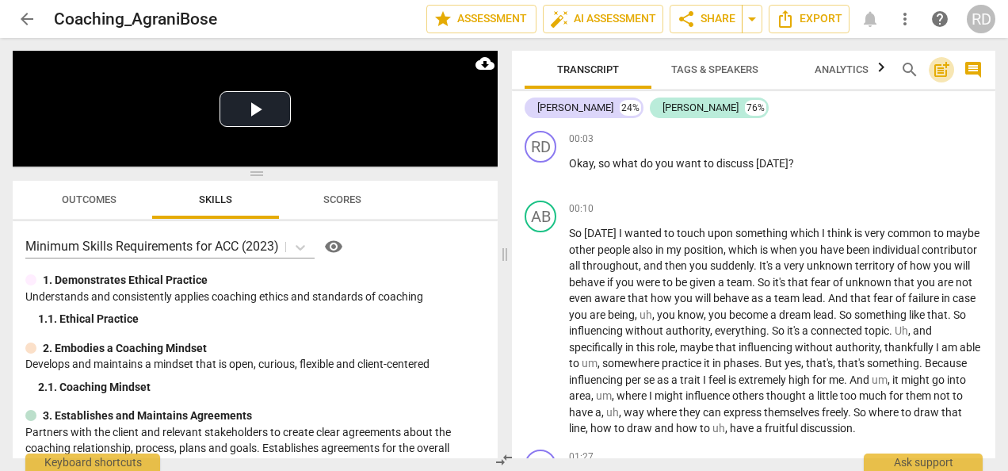
click at [938, 71] on span "post_add" at bounding box center [941, 69] width 19 height 19
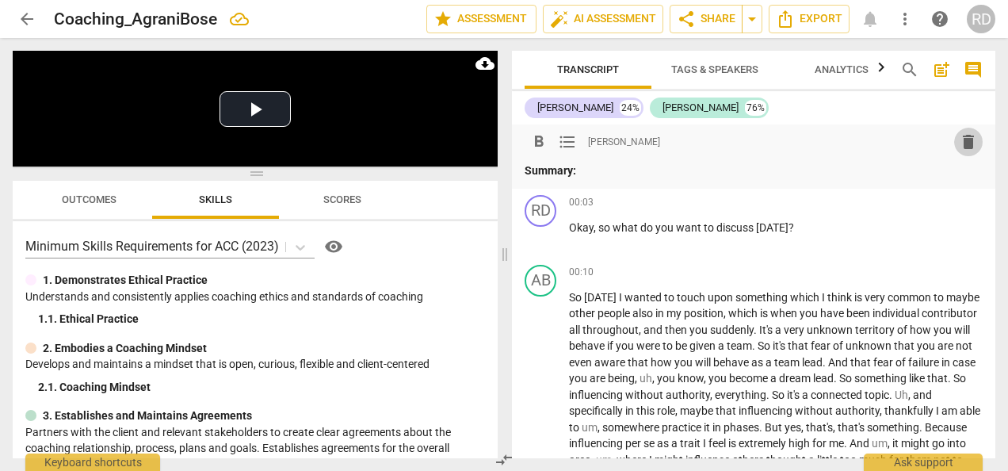
click at [965, 147] on span "delete" at bounding box center [968, 141] width 19 height 19
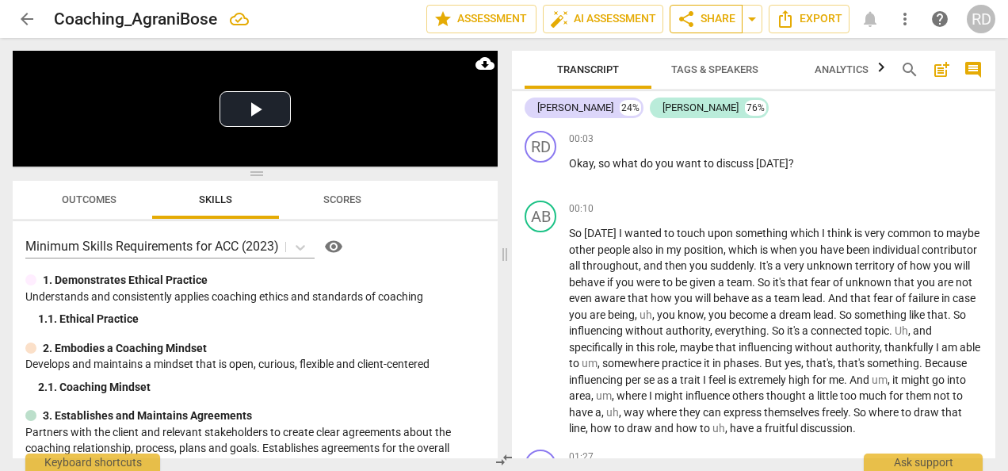
click at [697, 24] on span "share Share" at bounding box center [706, 19] width 59 height 19
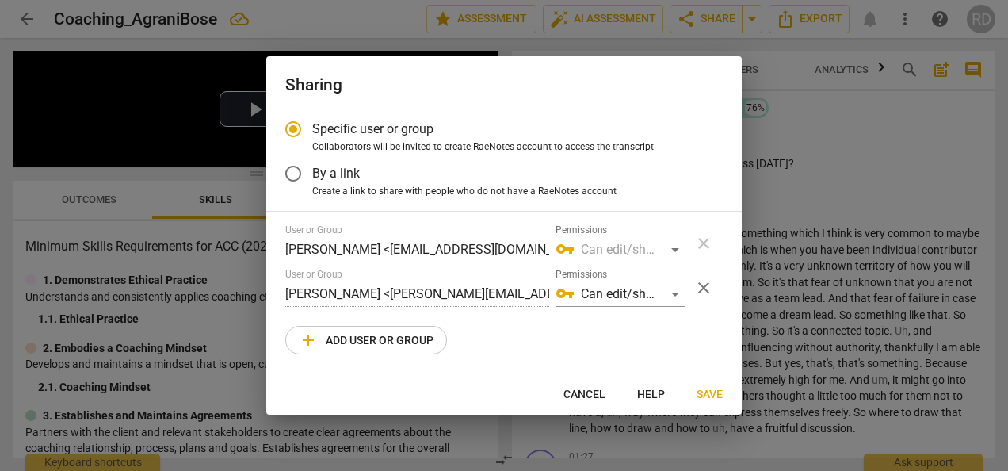
click at [799, 135] on div at bounding box center [504, 235] width 1008 height 471
radio input "false"
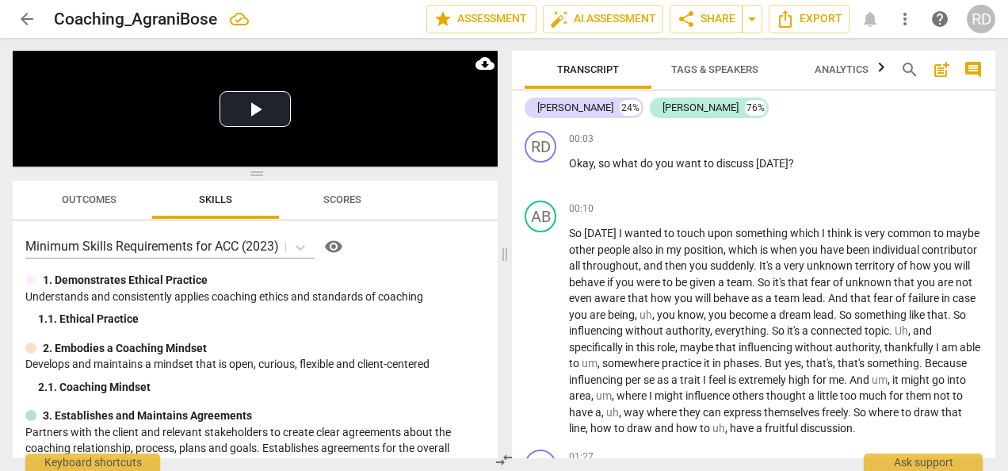
click at [977, 21] on div "RD" at bounding box center [981, 19] width 29 height 29
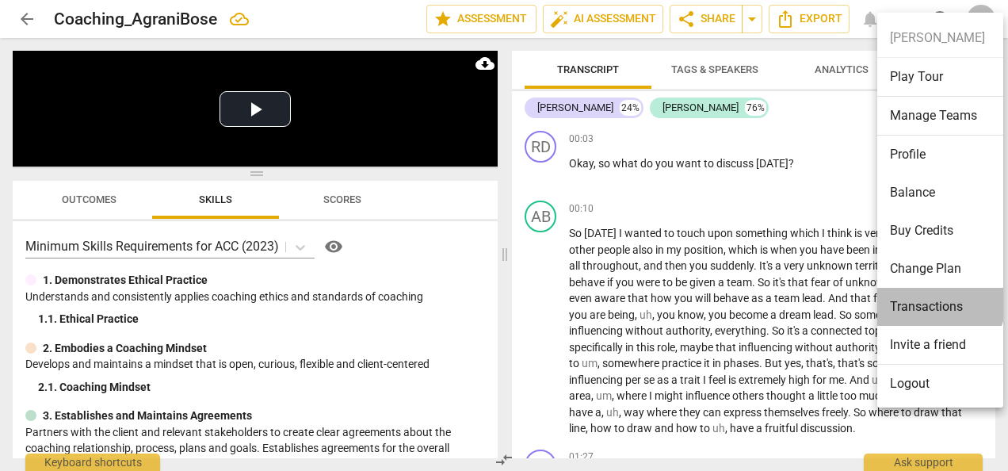
click at [926, 298] on li "Transactions" at bounding box center [943, 307] width 132 height 38
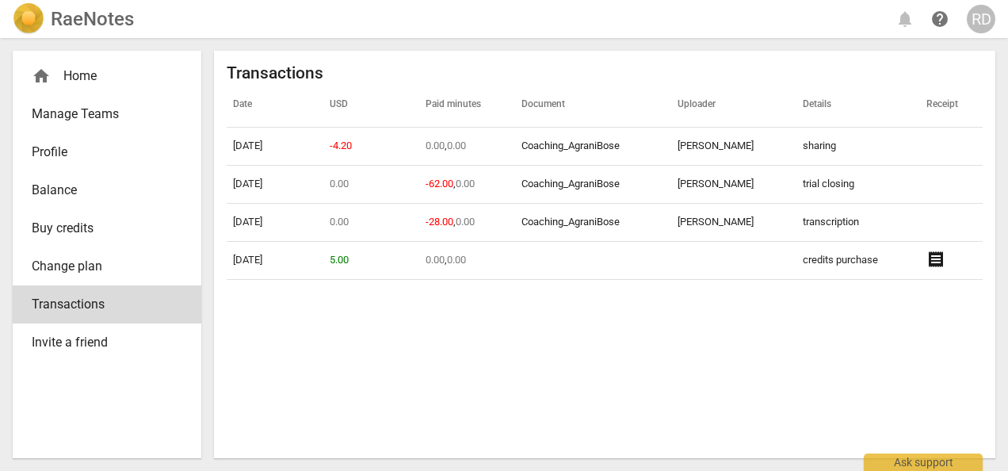
click at [984, 27] on div "RD" at bounding box center [981, 19] width 29 height 29
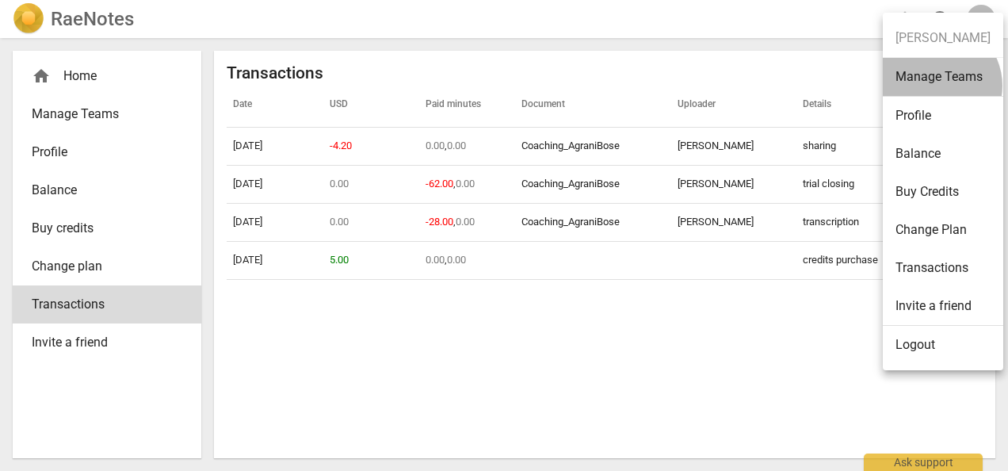
click at [935, 86] on li "Manage Teams" at bounding box center [943, 77] width 120 height 39
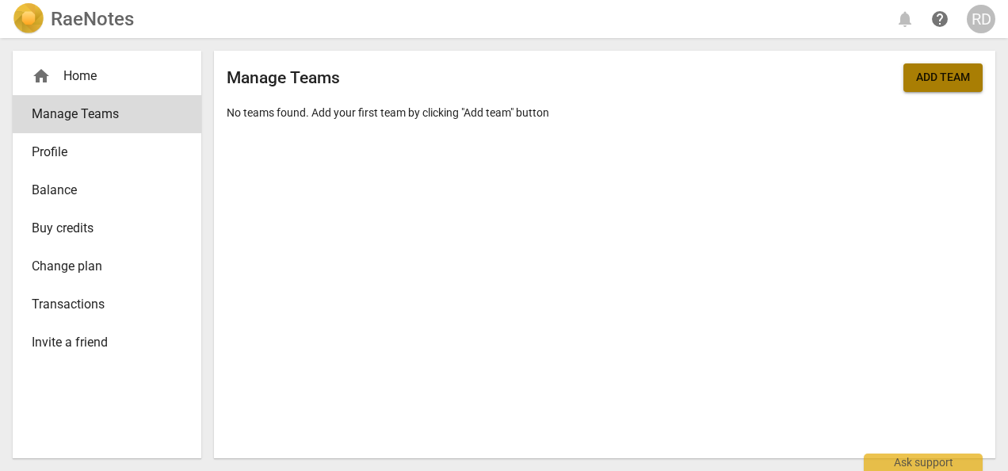
click at [944, 76] on span "Add team" at bounding box center [943, 78] width 54 height 16
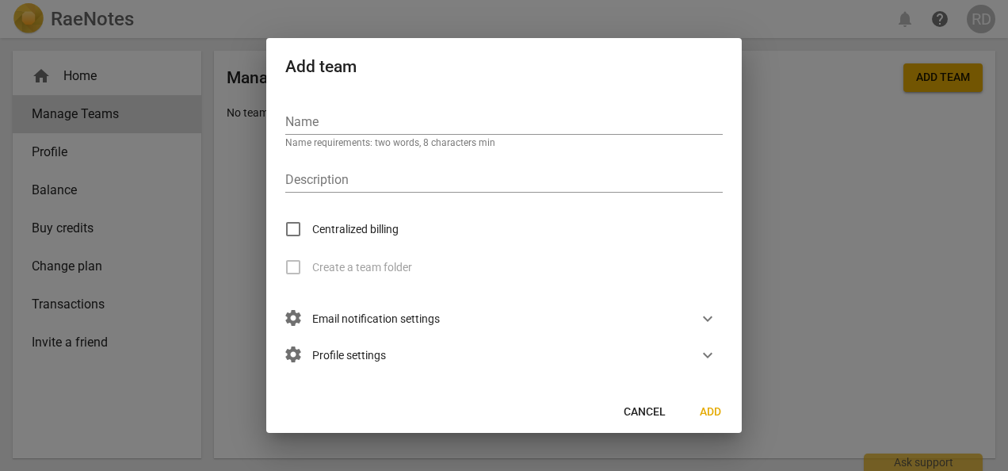
click at [442, 314] on div "settings Email notification settings expand_more" at bounding box center [498, 318] width 450 height 36
click at [700, 319] on span "expand_more" at bounding box center [707, 318] width 19 height 19
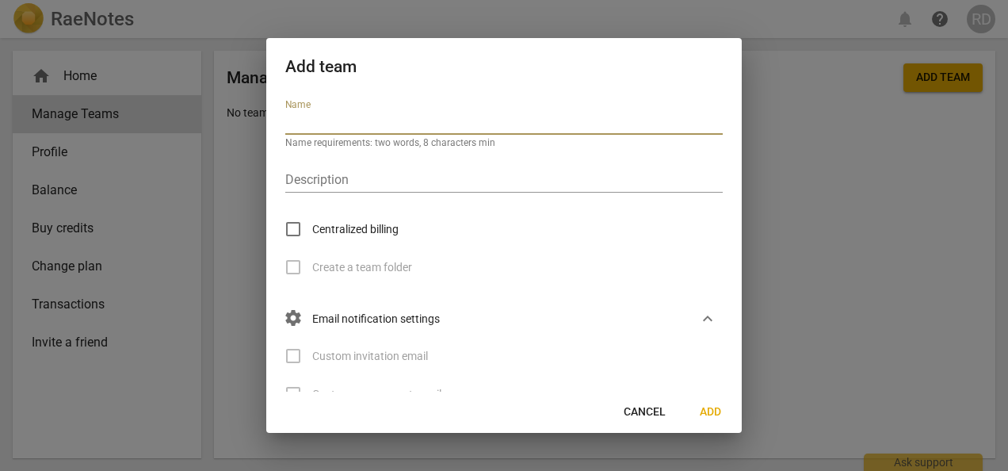
click at [312, 121] on input "text" at bounding box center [503, 123] width 437 height 23
type input "Pamela Barit Nolan"
click at [327, 173] on input "text" at bounding box center [503, 181] width 437 height 23
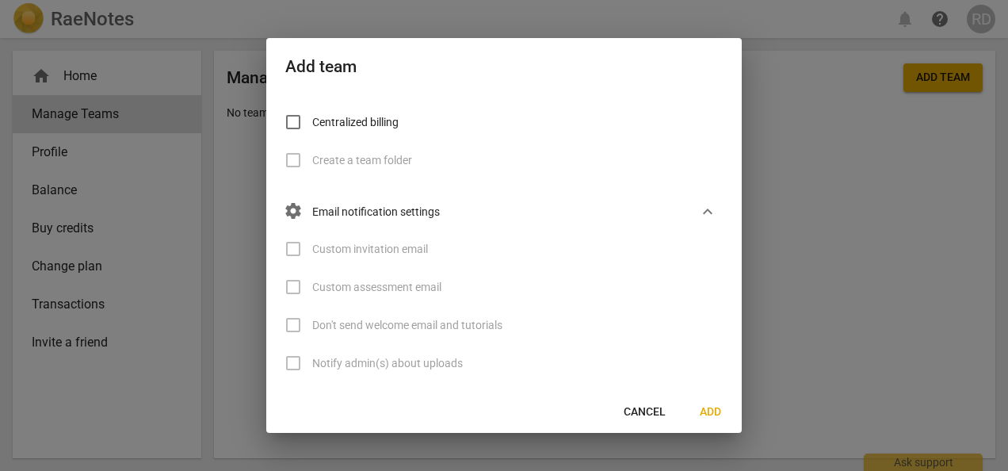
scroll to position [113, 0]
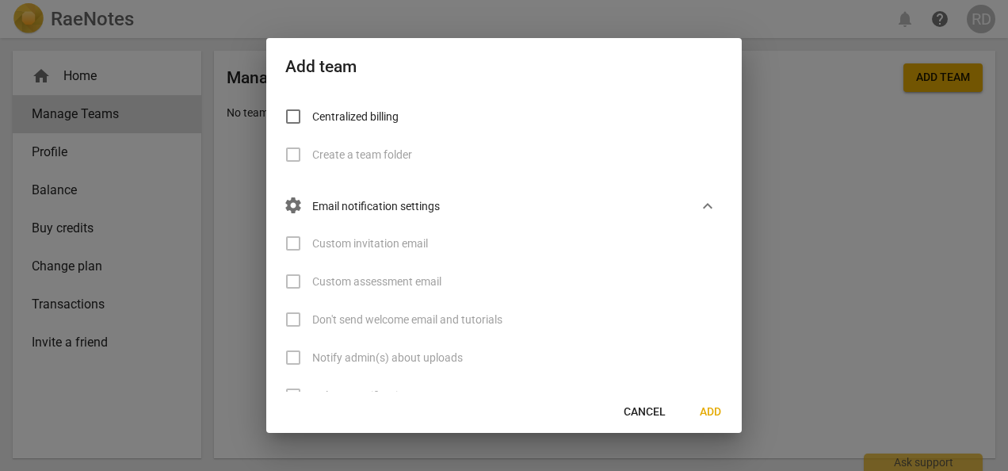
type input "Coach"
click at [292, 241] on label "Custom invitation email" at bounding box center [351, 243] width 154 height 38
click at [704, 403] on button "Add" at bounding box center [710, 412] width 51 height 29
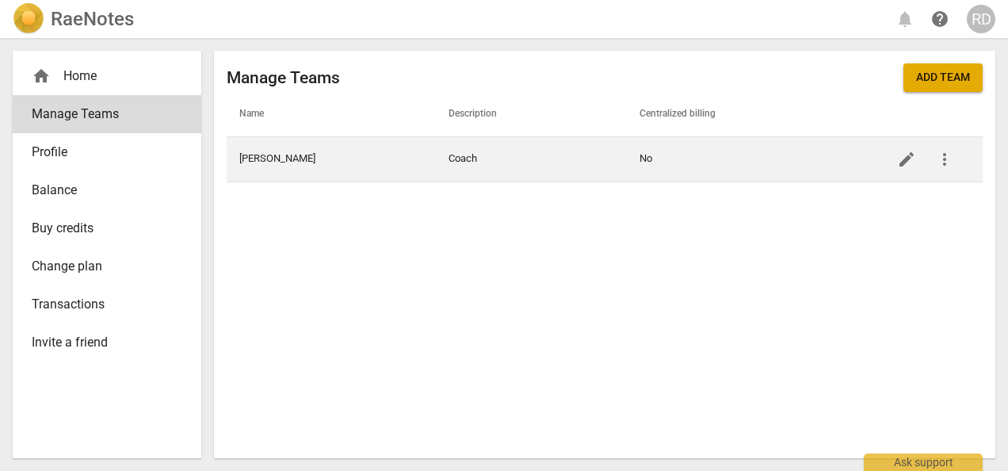
click at [950, 160] on span "more_vert" at bounding box center [944, 159] width 19 height 19
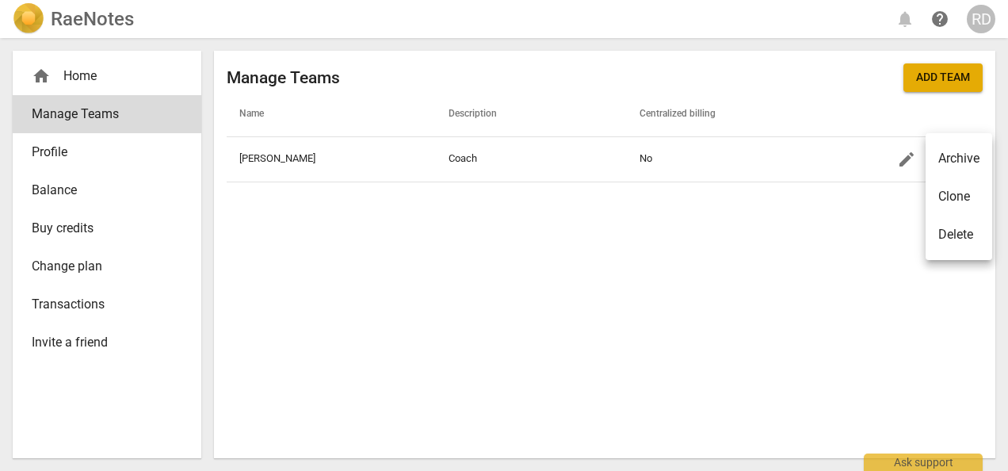
click at [902, 162] on div at bounding box center [504, 235] width 1008 height 471
click at [902, 162] on span "edit" at bounding box center [906, 159] width 19 height 19
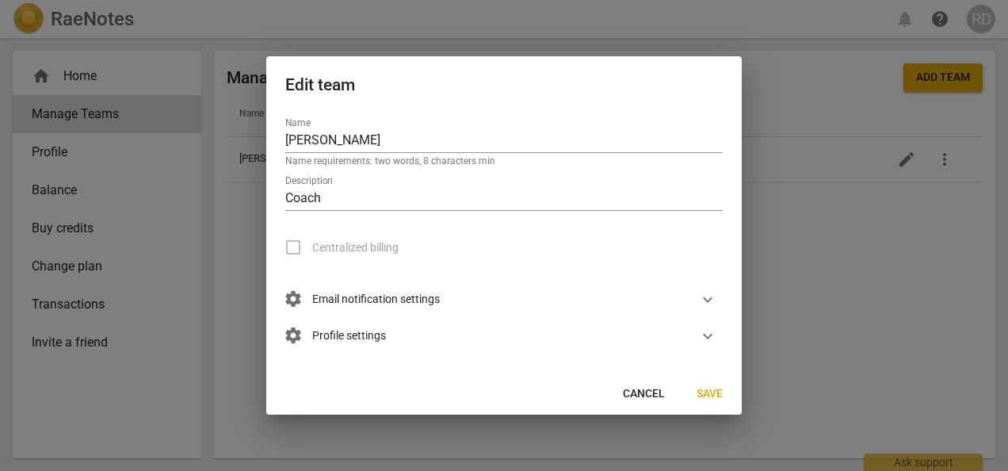
click at [415, 297] on span "settings Email notification settings" at bounding box center [362, 299] width 155 height 17
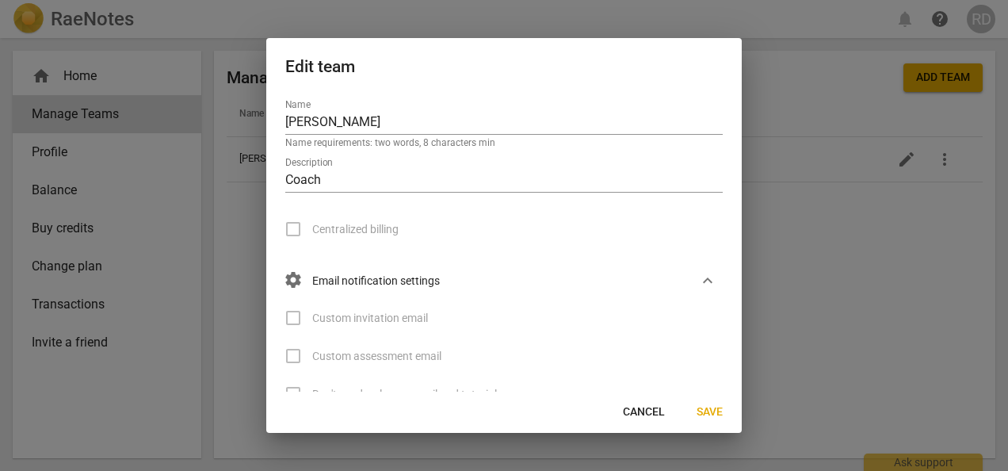
scroll to position [113, 0]
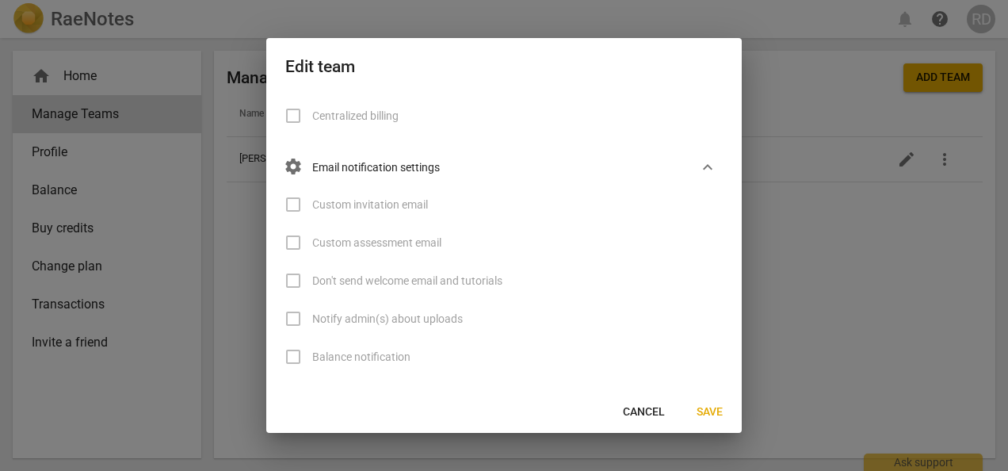
click at [289, 203] on label "Custom invitation email" at bounding box center [351, 204] width 154 height 38
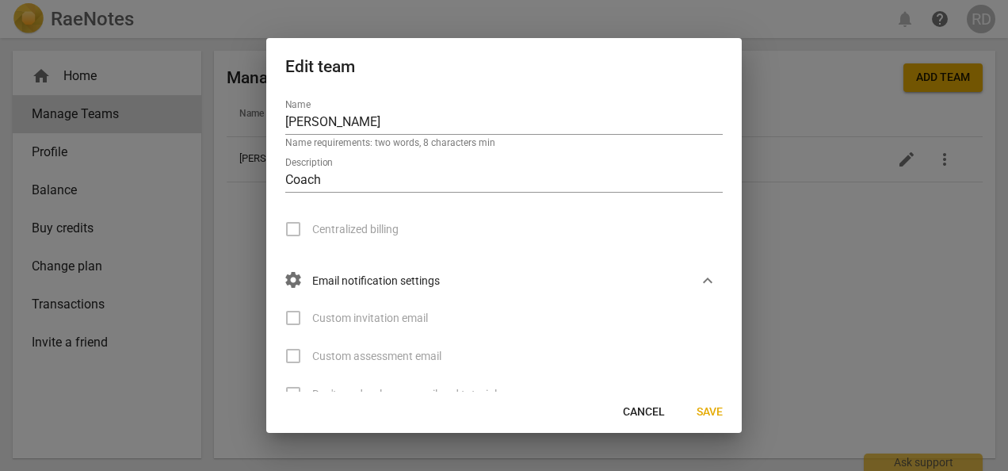
click at [292, 230] on label "Centralized billing" at bounding box center [336, 229] width 124 height 38
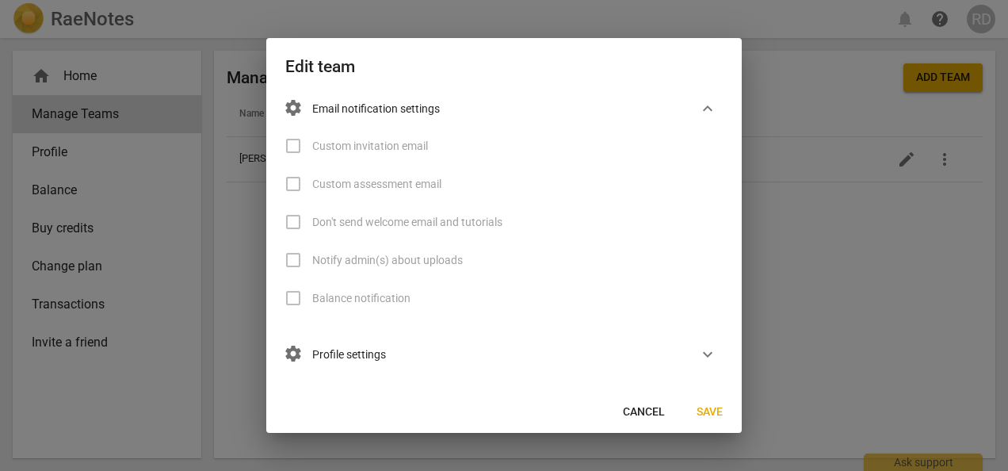
click at [357, 354] on span "settings Profile settings" at bounding box center [335, 354] width 101 height 17
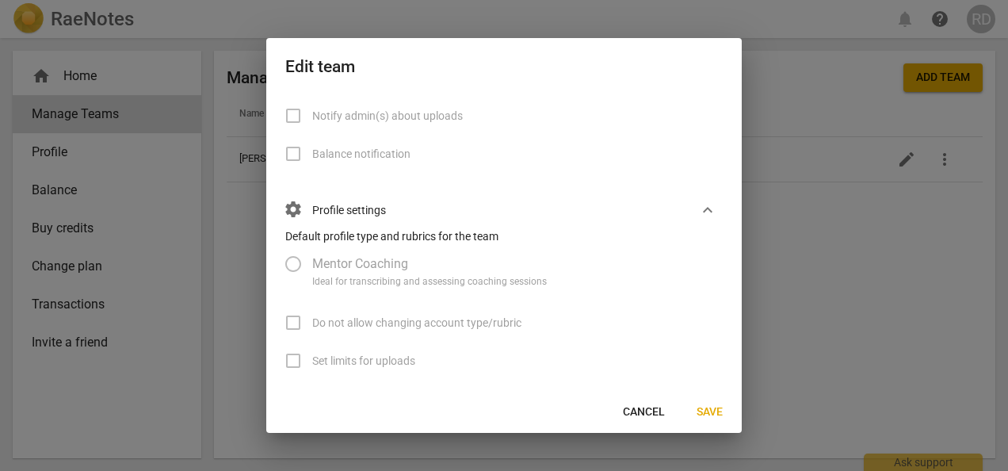
scroll to position [342, 0]
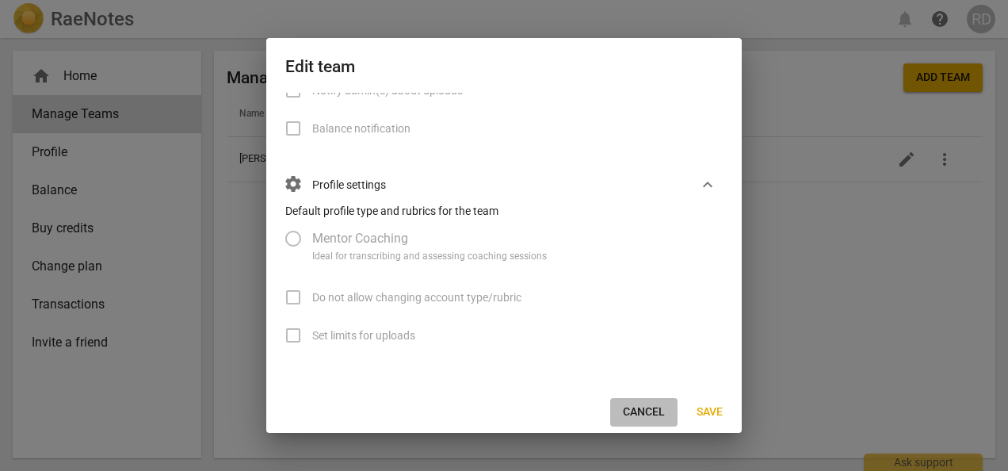
click at [650, 416] on span "Cancel" at bounding box center [644, 412] width 42 height 16
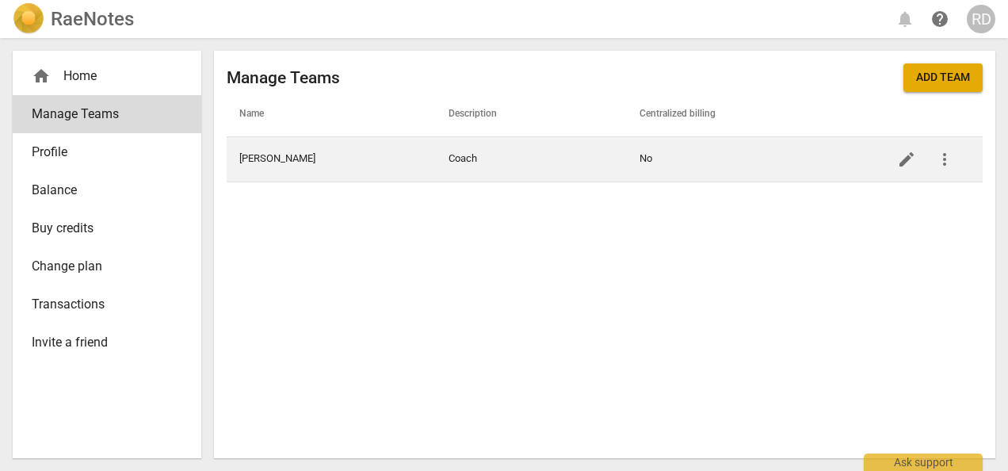
click at [948, 170] on button "more_vert" at bounding box center [945, 159] width 38 height 38
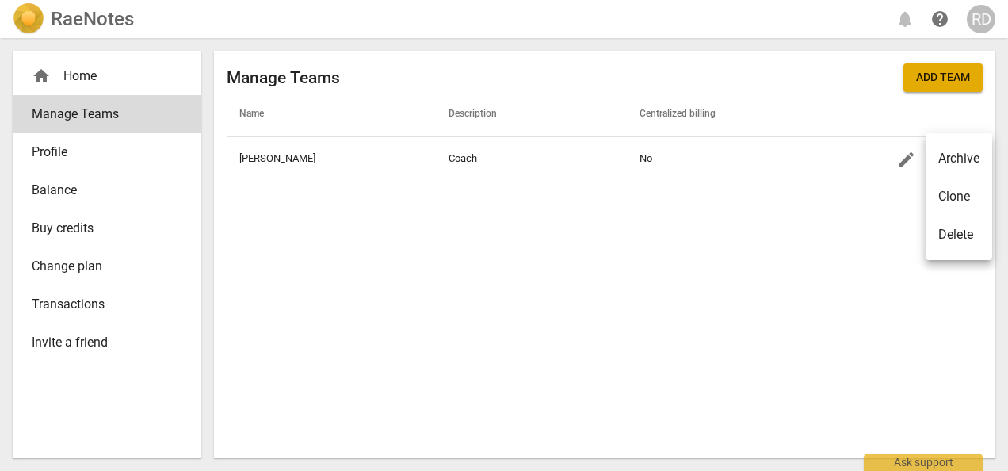
click at [959, 228] on div "Delete" at bounding box center [955, 234] width 35 height 19
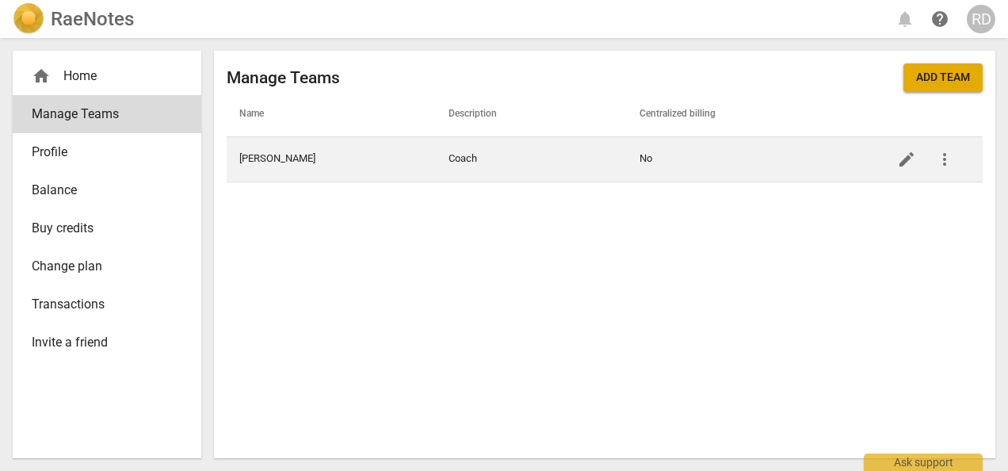
click at [942, 161] on span "more_vert" at bounding box center [944, 159] width 19 height 19
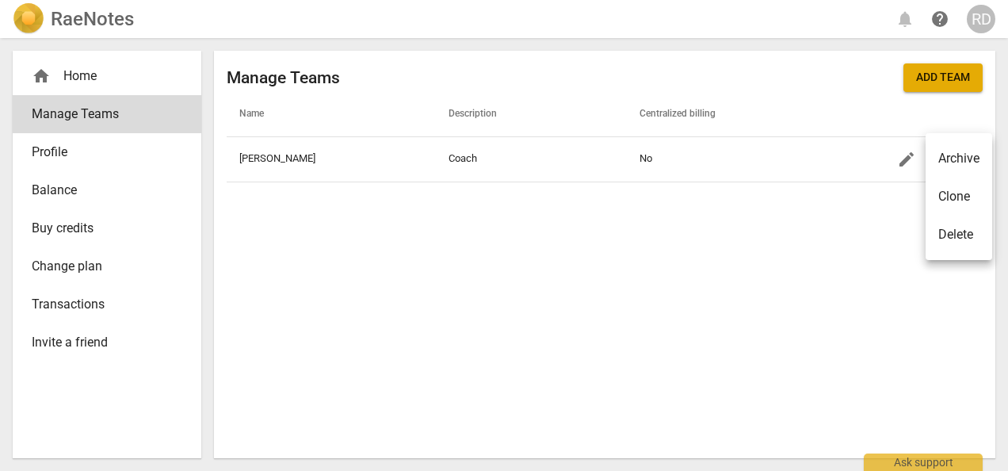
click at [946, 227] on div "Delete" at bounding box center [955, 234] width 35 height 19
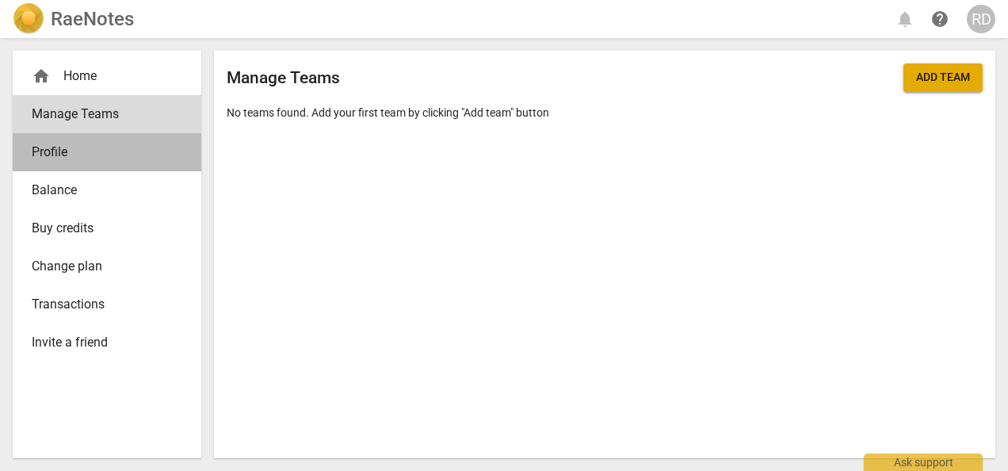
click at [93, 146] on span "Profile" at bounding box center [101, 152] width 138 height 19
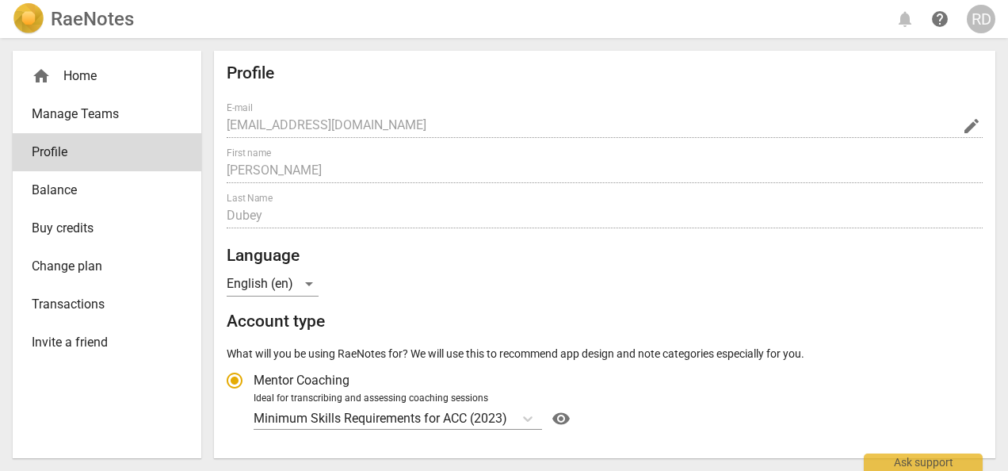
radio input "false"
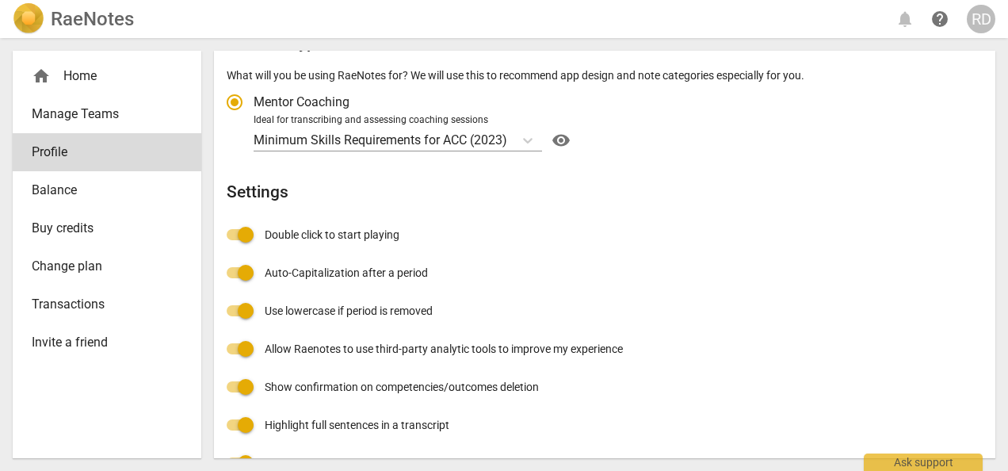
scroll to position [315, 0]
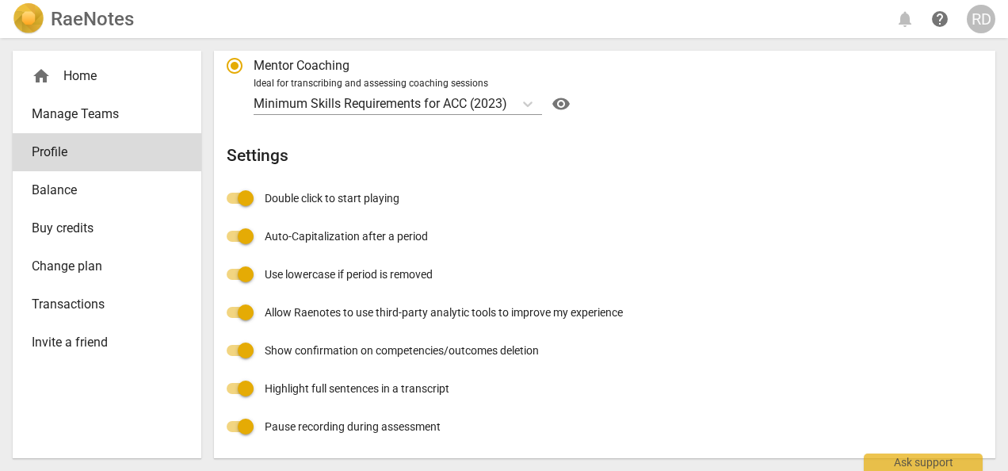
click at [33, 18] on img at bounding box center [29, 19] width 32 height 32
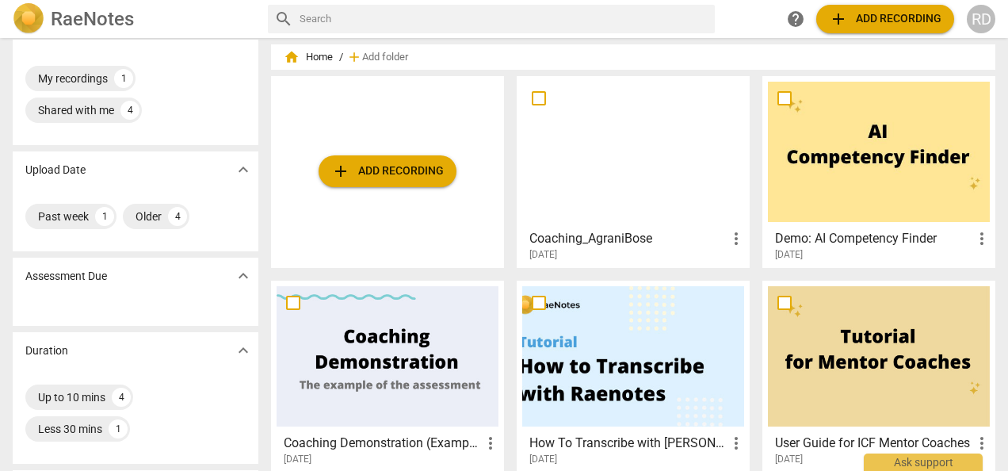
scroll to position [38, 0]
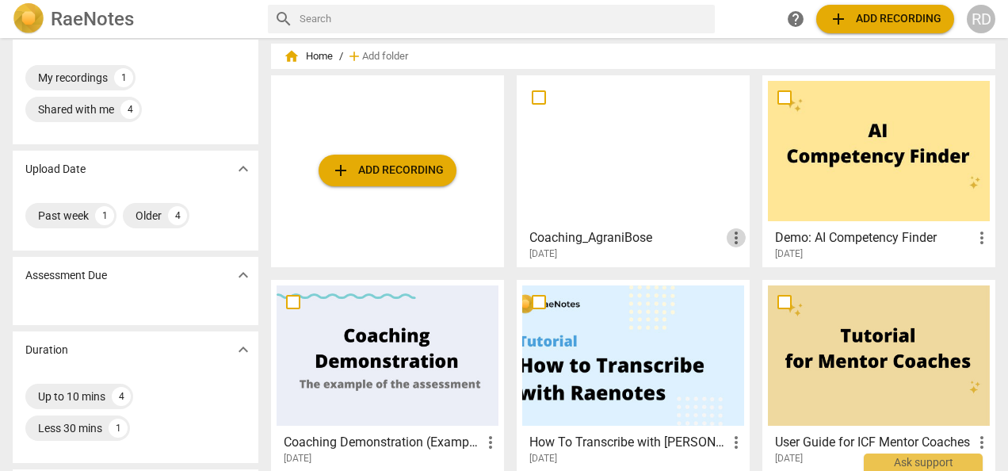
click at [732, 240] on span "more_vert" at bounding box center [736, 237] width 19 height 19
click at [743, 17] on div at bounding box center [504, 235] width 1008 height 471
click at [395, 51] on span "Add folder" at bounding box center [385, 57] width 46 height 12
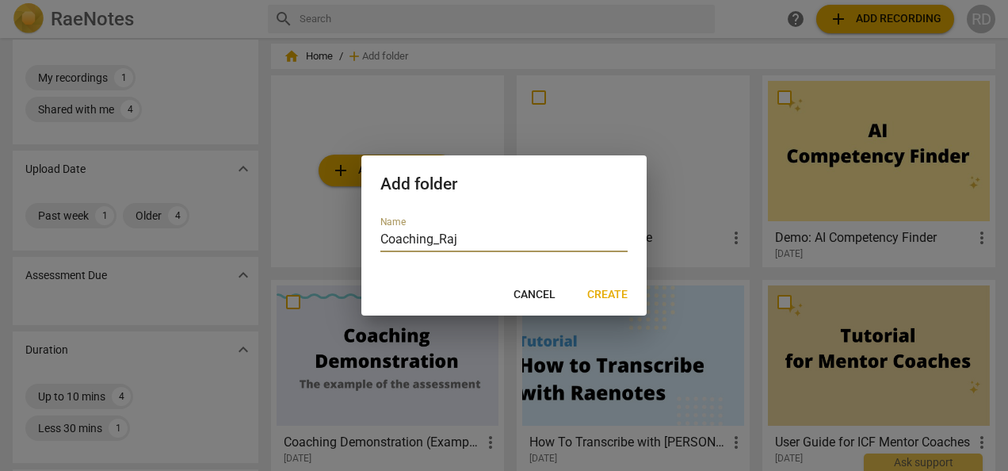
type input "Coaching_Raj"
click at [604, 296] on span "Create" at bounding box center [607, 295] width 40 height 16
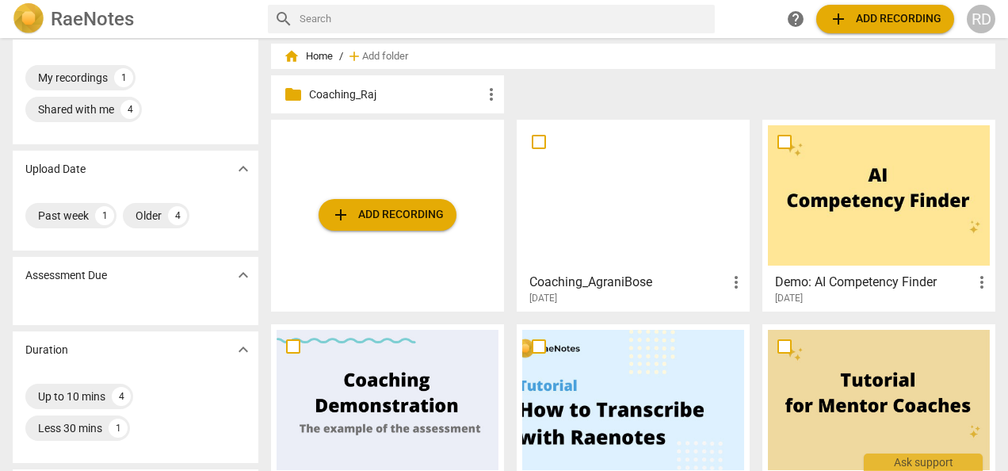
click at [352, 95] on p "Coaching_Raj" at bounding box center [395, 94] width 173 height 17
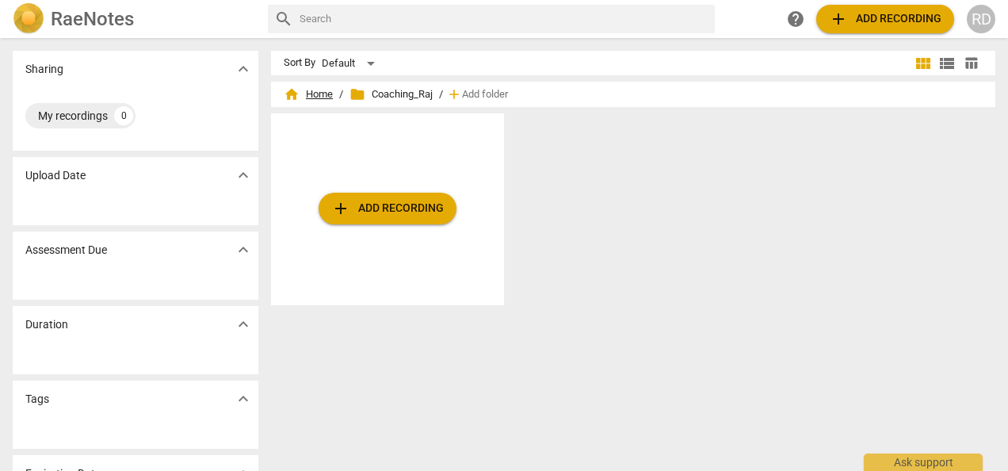
click at [308, 90] on span "home Home" at bounding box center [308, 94] width 49 height 16
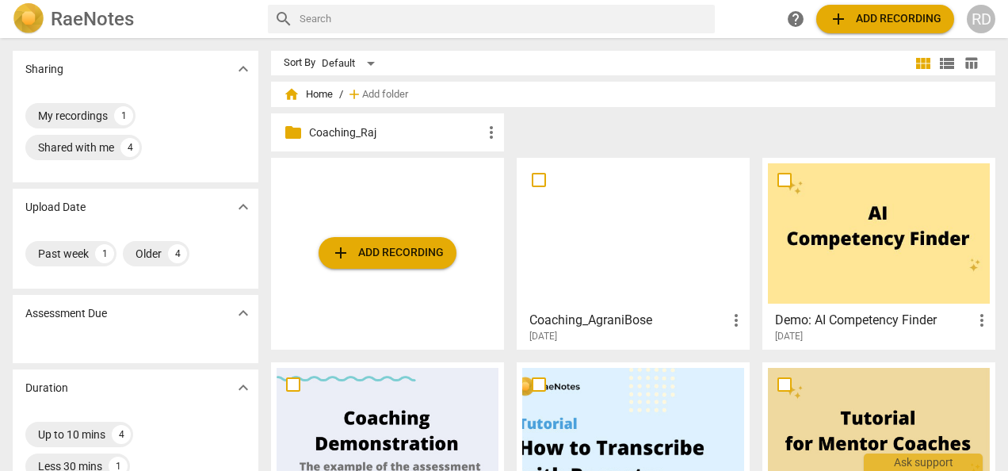
click at [648, 320] on h3 "Coaching_AgraniBose" at bounding box center [627, 320] width 197 height 19
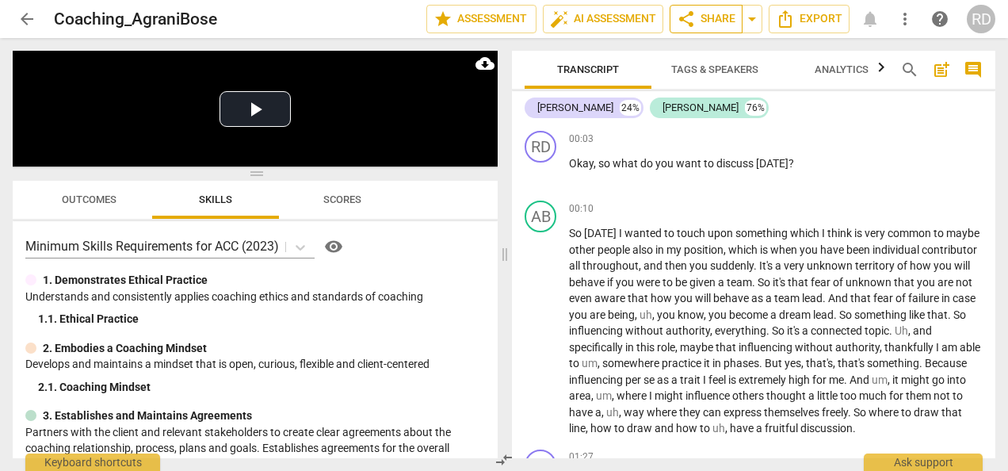
click at [701, 19] on span "share Share" at bounding box center [706, 19] width 59 height 19
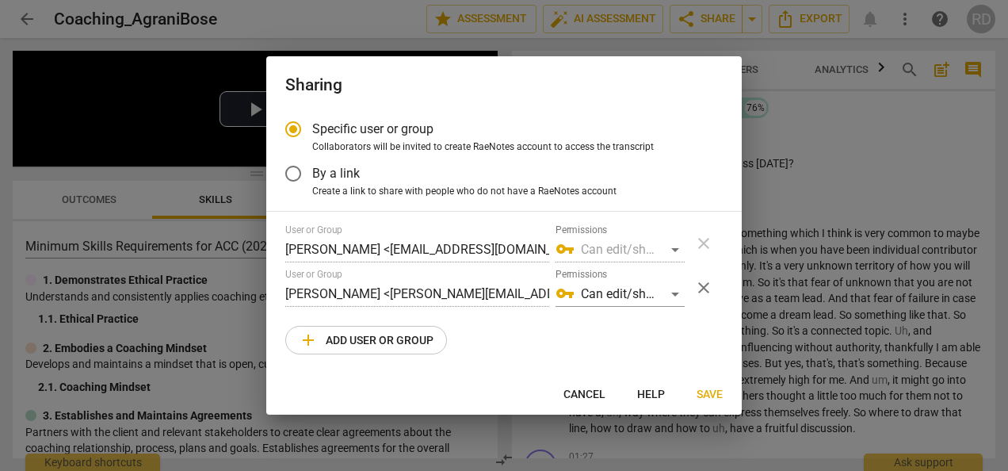
click at [781, 124] on div at bounding box center [504, 235] width 1008 height 471
radio input "false"
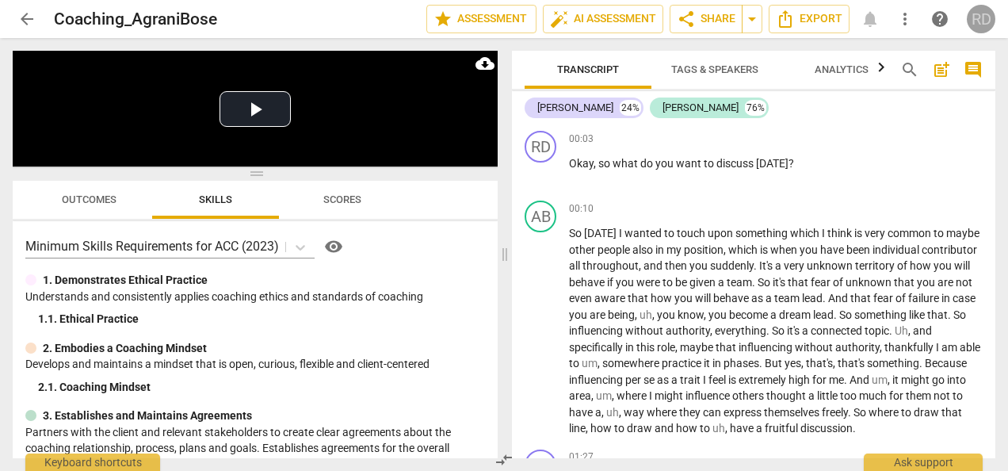
click at [989, 24] on div "RD" at bounding box center [981, 19] width 29 height 29
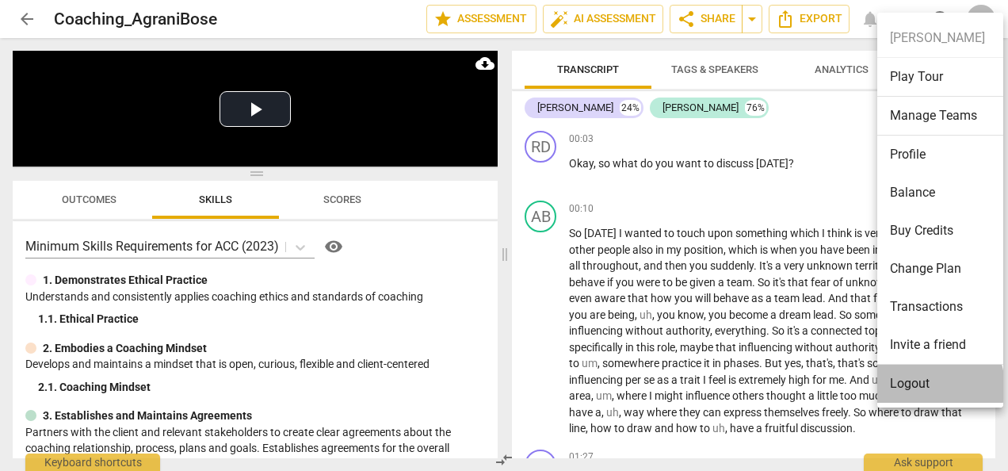
click at [926, 385] on li "Logout" at bounding box center [943, 384] width 132 height 38
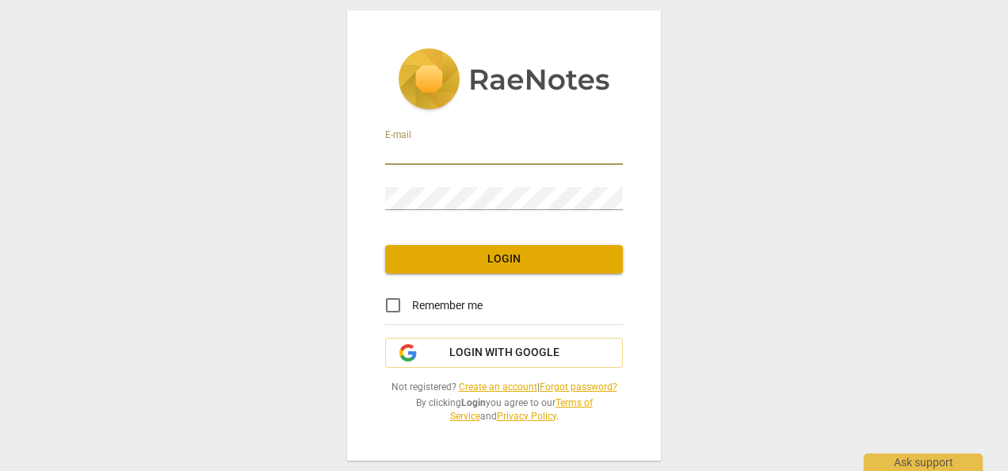
click at [443, 155] on input "email" at bounding box center [504, 153] width 238 height 23
type input "rajrajdubey@gmail.com"
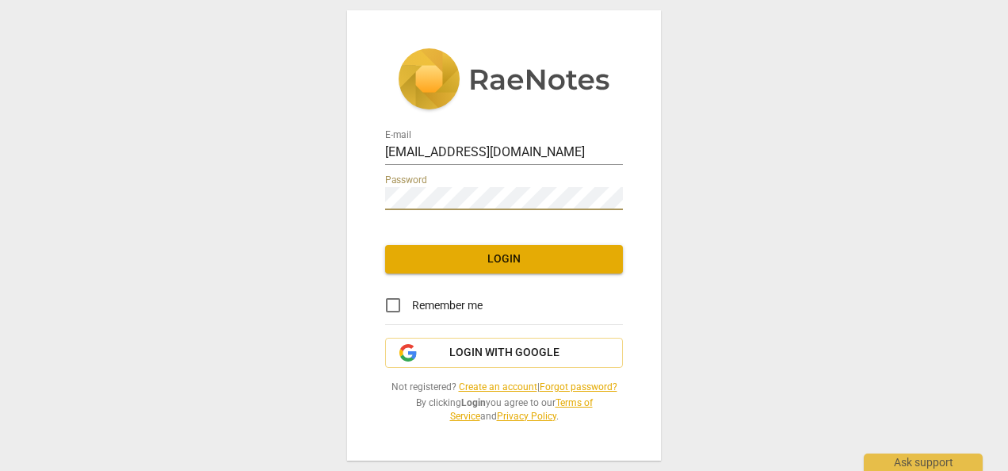
click at [506, 246] on button "Login" at bounding box center [504, 259] width 238 height 29
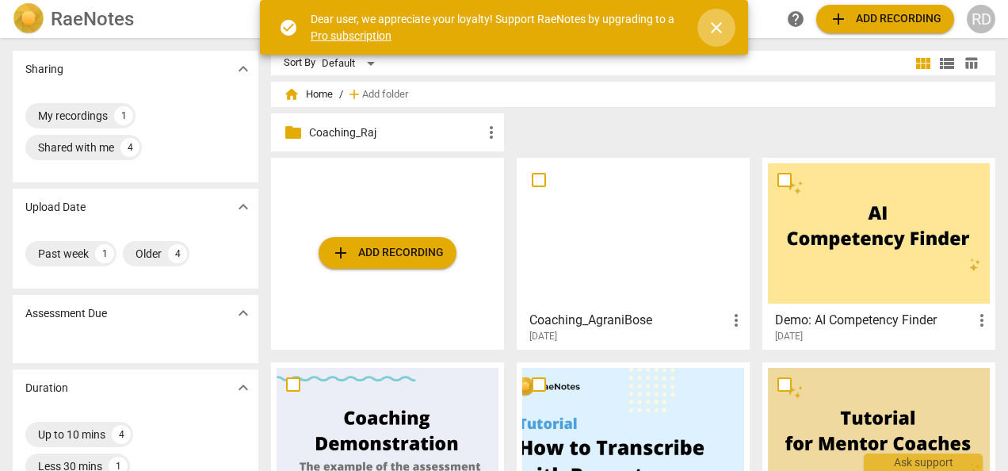
click at [720, 24] on span "close" at bounding box center [716, 27] width 19 height 19
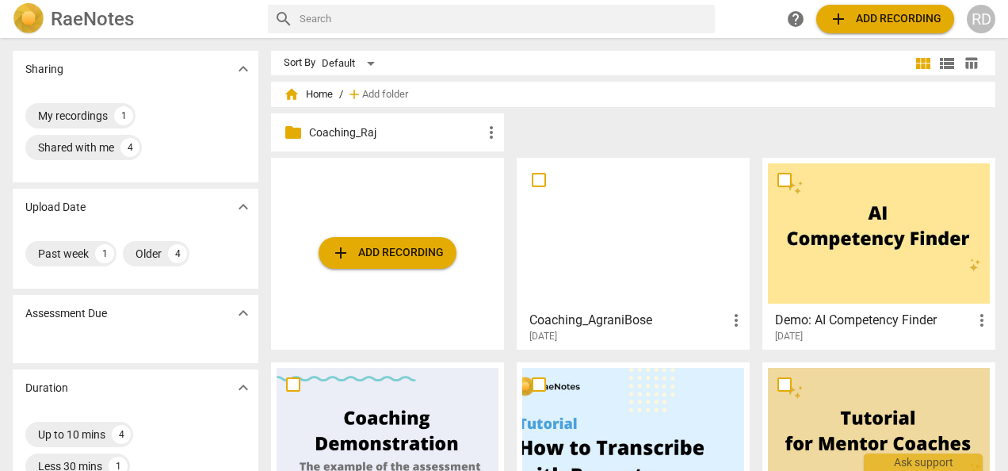
click at [583, 230] on div at bounding box center [633, 233] width 222 height 140
